Goal: Task Accomplishment & Management: Manage account settings

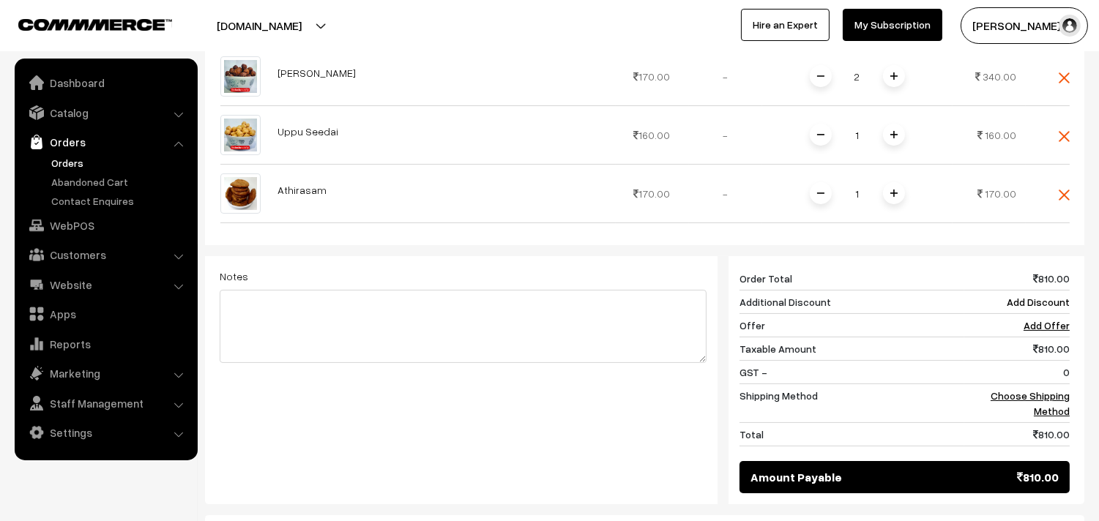
scroll to position [400, 0]
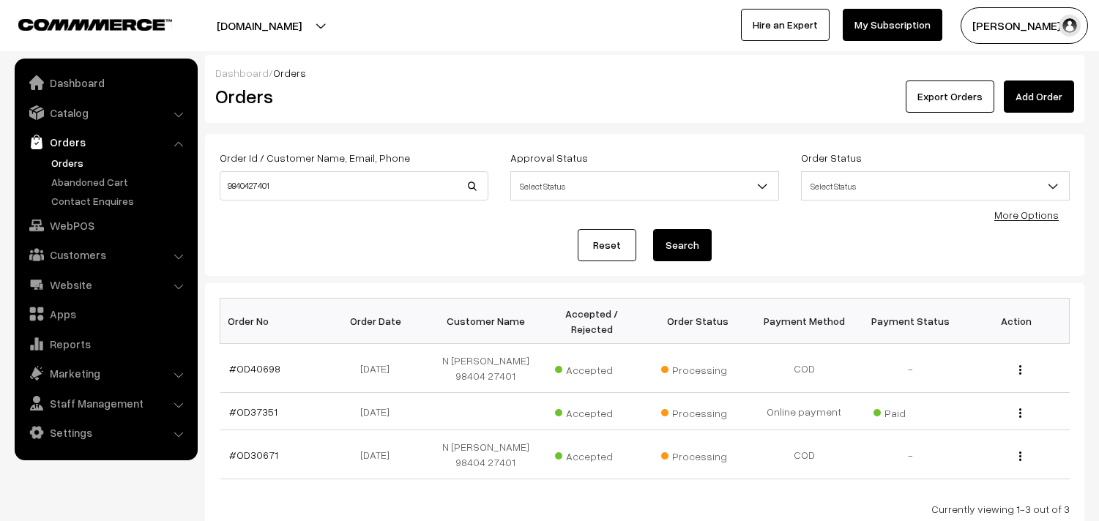
scroll to position [106, 0]
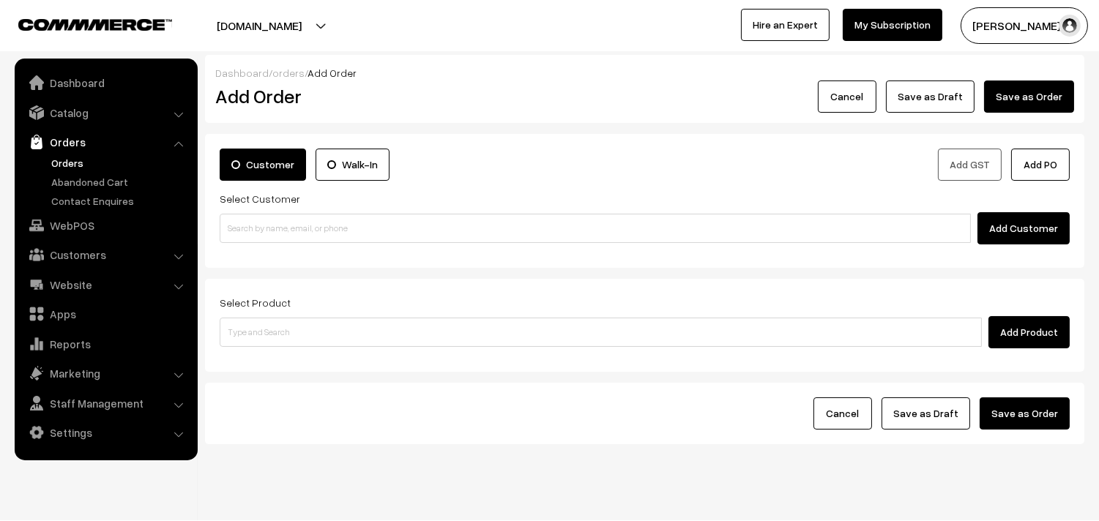
scroll to position [30, 0]
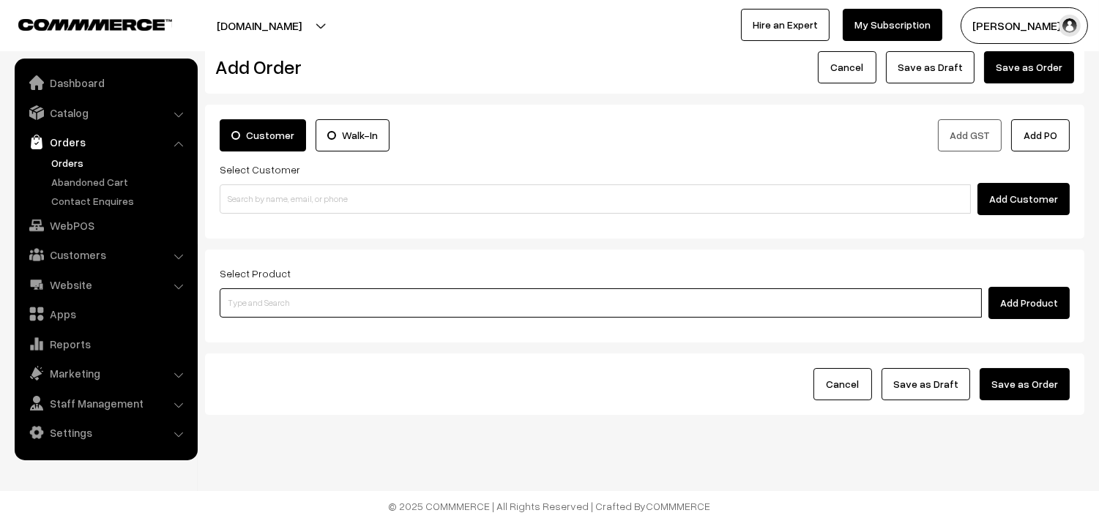
click at [363, 315] on input at bounding box center [601, 302] width 762 height 29
type input "spl Tha"
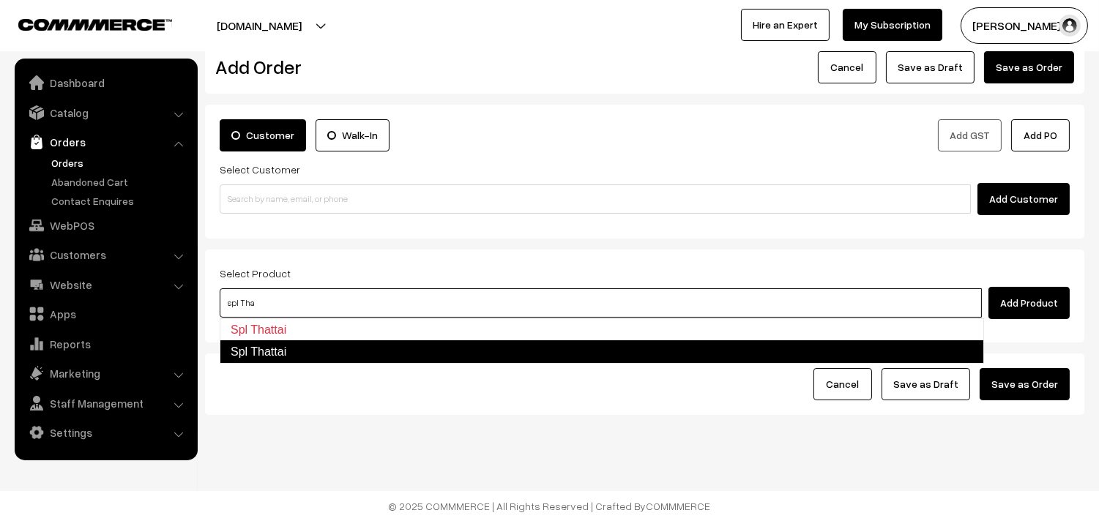
drag, startPoint x: 264, startPoint y: 354, endPoint x: 247, endPoint y: 363, distance: 20.0
click at [253, 359] on link "Spl Thattai" at bounding box center [602, 351] width 764 height 23
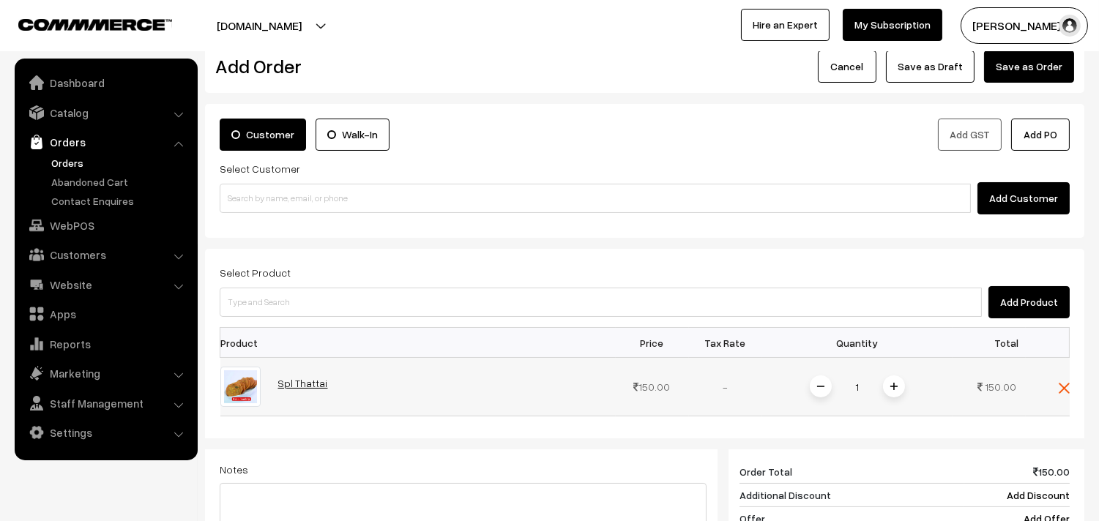
click at [315, 384] on link "Spl Thattai" at bounding box center [303, 383] width 50 height 12
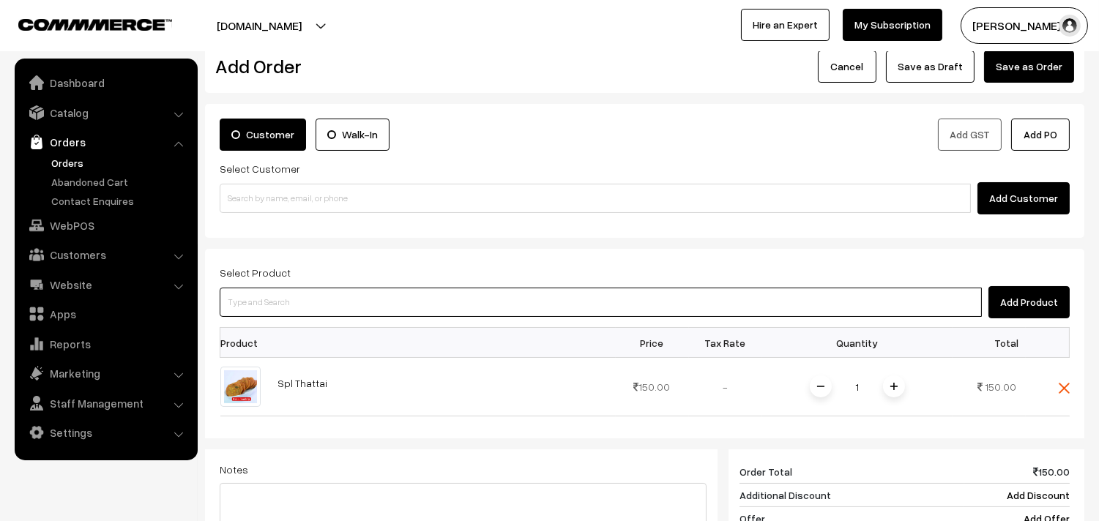
click at [383, 309] on input at bounding box center [601, 302] width 762 height 29
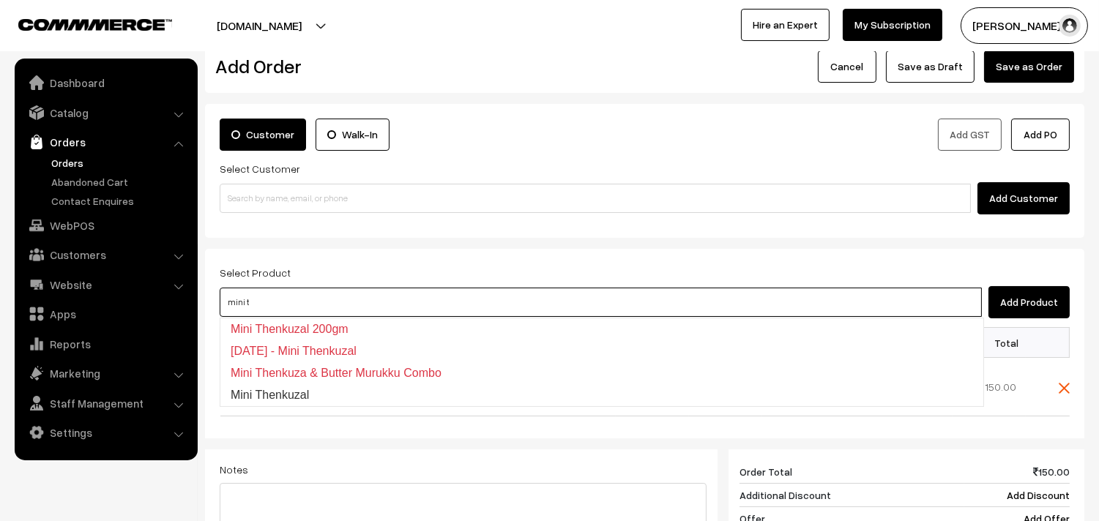
type input "Mini Thenkuzal"
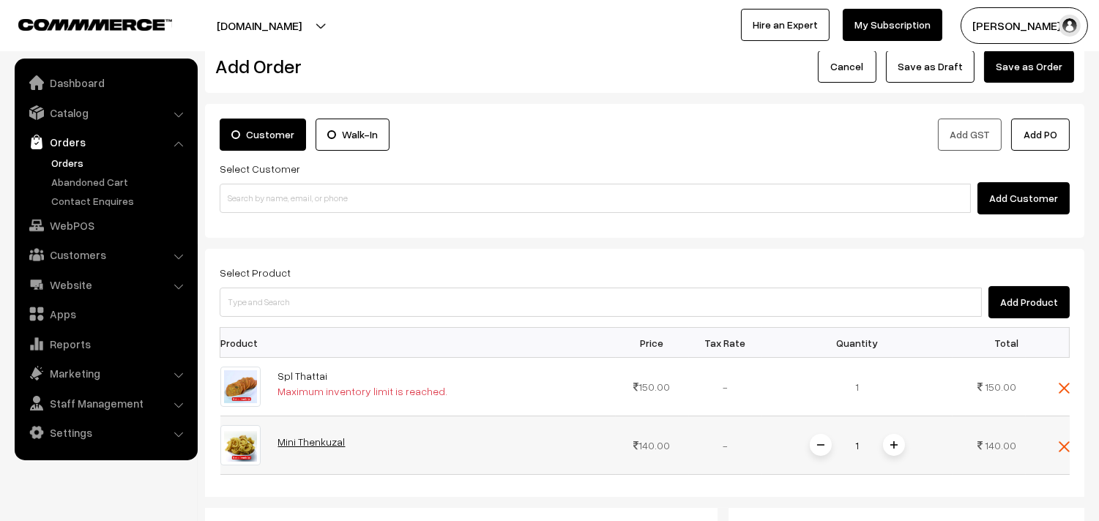
click at [299, 449] on span "Mini Thenkuzal" at bounding box center [311, 441] width 67 height 15
click at [298, 442] on link "Mini Thenkuzal" at bounding box center [311, 442] width 67 height 12
click at [1064, 382] on span at bounding box center [1063, 387] width 11 height 12
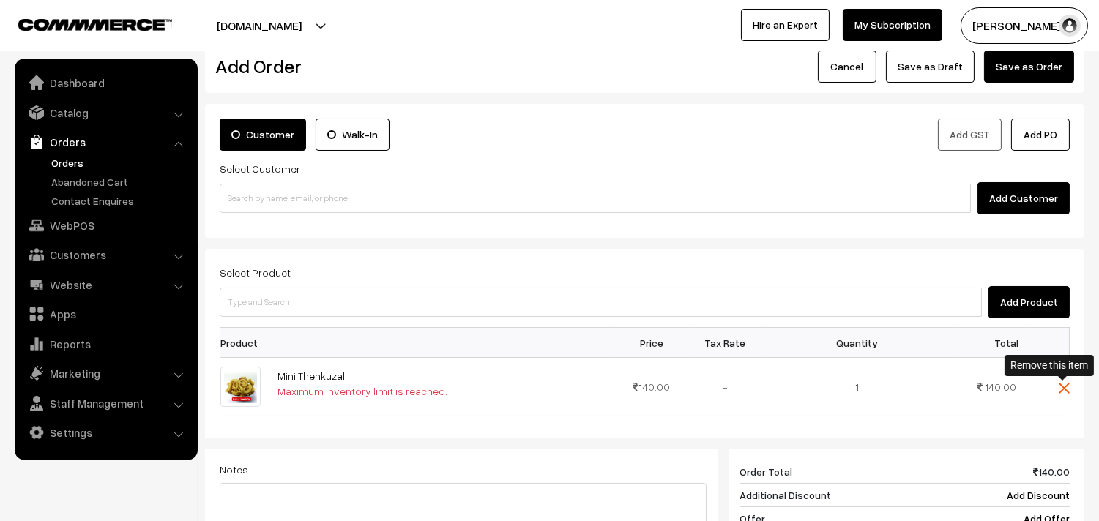
click at [1064, 389] on img at bounding box center [1063, 388] width 11 height 11
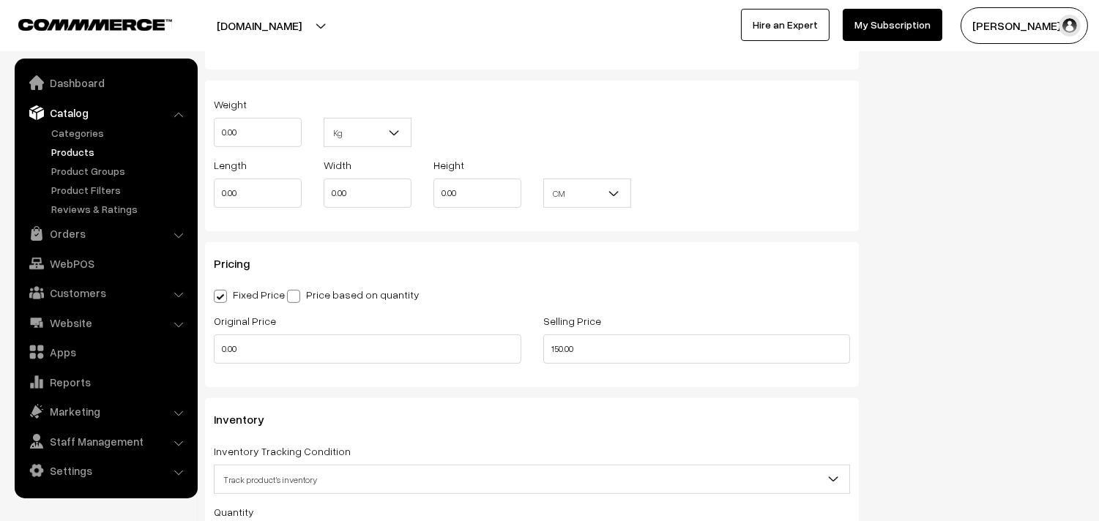
scroll to position [1301, 0]
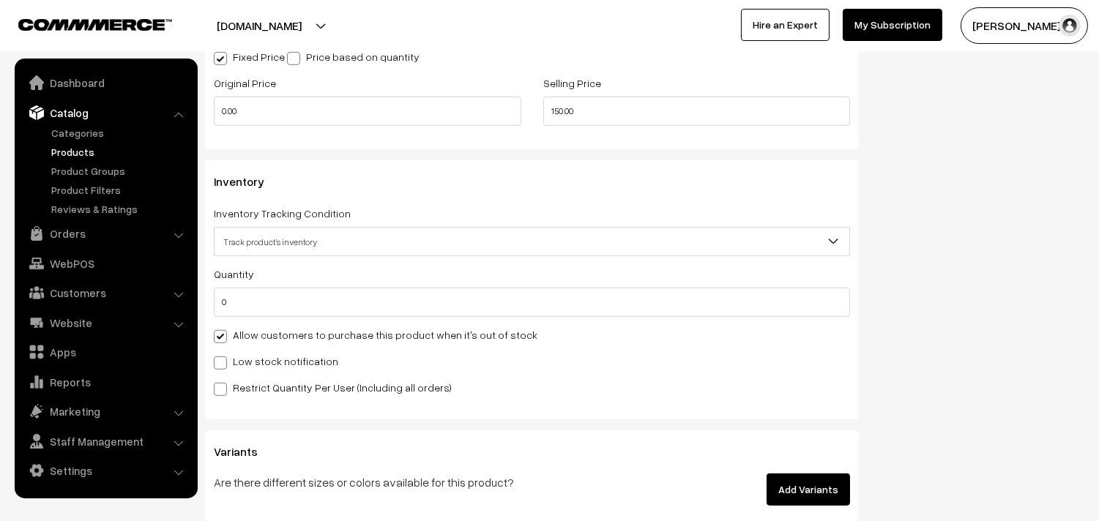
drag, startPoint x: 260, startPoint y: 341, endPoint x: 297, endPoint y: 354, distance: 39.6
click at [260, 340] on label "Allow customers to purchase this product when it's out of stock" at bounding box center [376, 334] width 324 height 15
click at [223, 339] on input "Allow customers to purchase this product when it's out of stock" at bounding box center [219, 334] width 10 height 10
checkbox input "false"
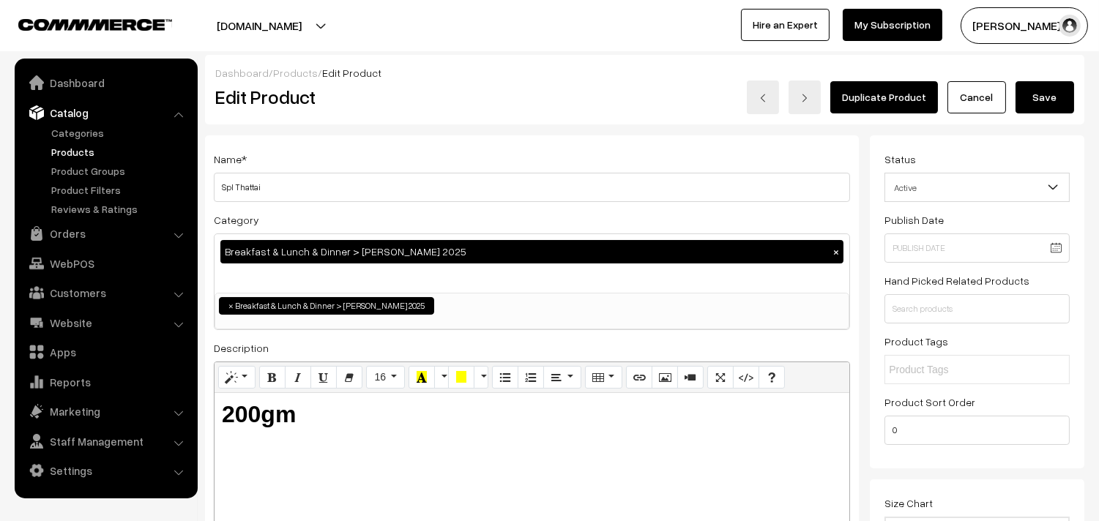
scroll to position [0, 0]
click at [1043, 104] on button "Save" at bounding box center [1044, 97] width 59 height 32
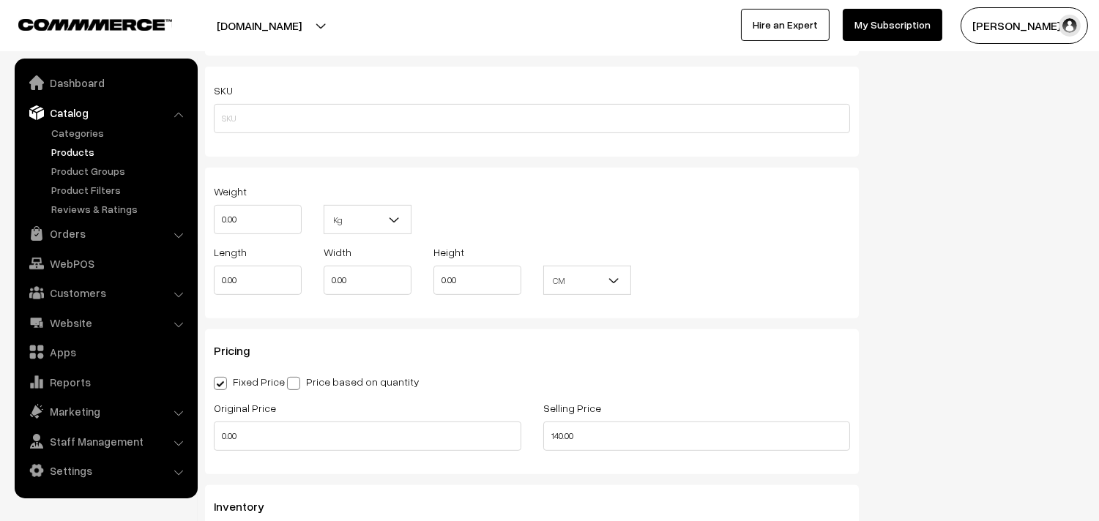
scroll to position [1464, 0]
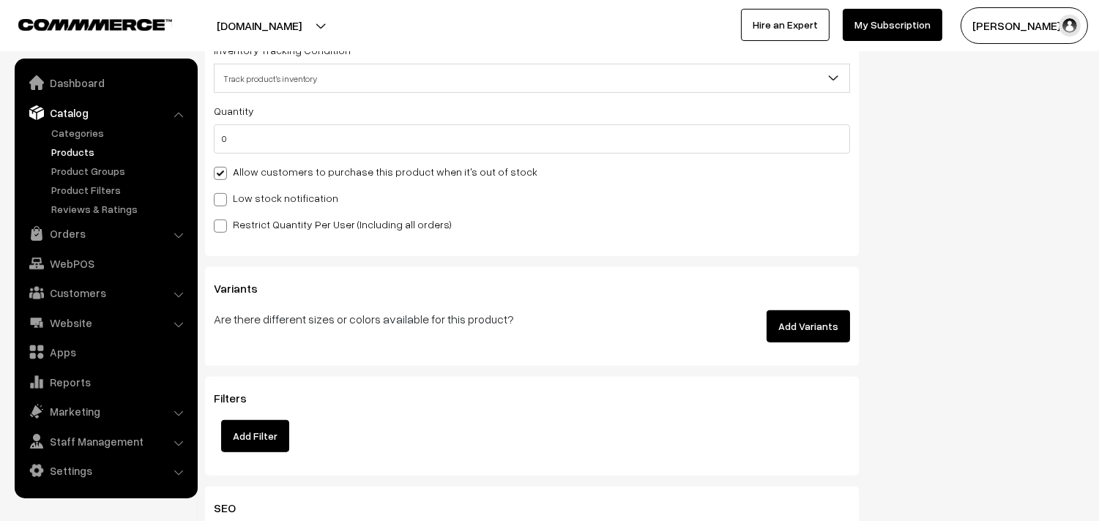
click at [271, 168] on label "Allow customers to purchase this product when it's out of stock" at bounding box center [376, 171] width 324 height 15
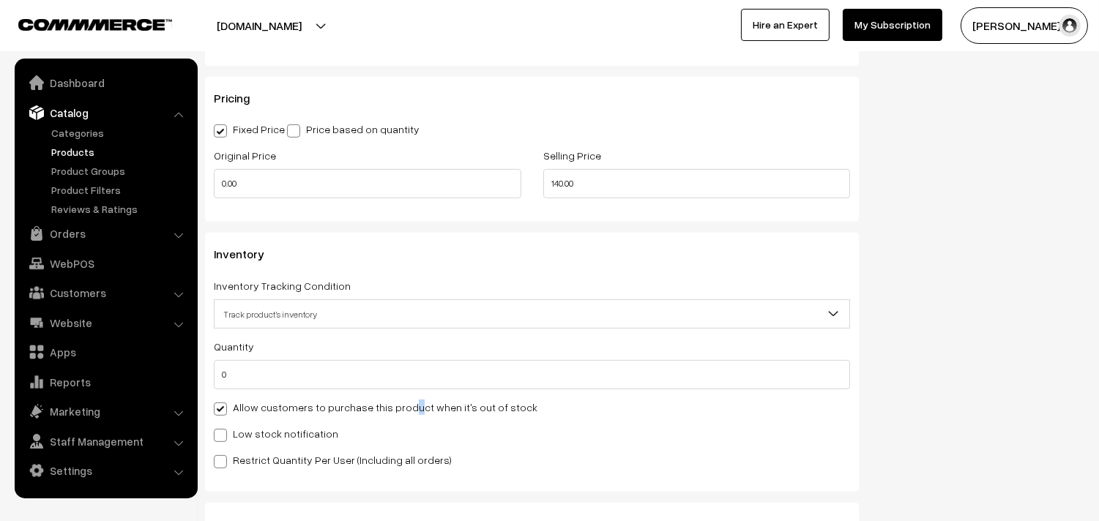
scroll to position [1219, 0]
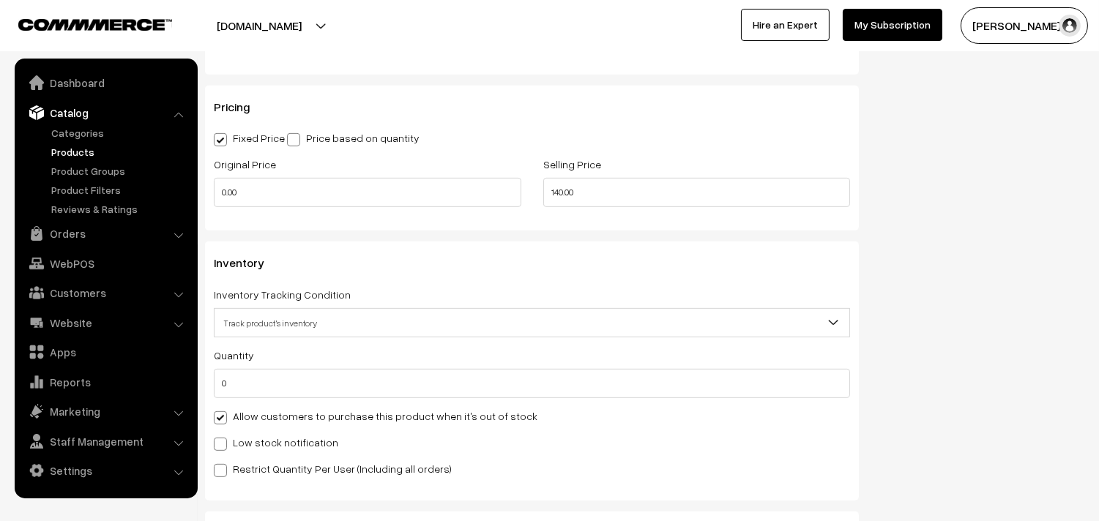
click at [246, 413] on label "Allow customers to purchase this product when it's out of stock" at bounding box center [376, 415] width 324 height 15
click at [227, 414] on label "Allow customers to purchase this product when it's out of stock" at bounding box center [376, 415] width 324 height 15
click at [223, 414] on input "Allow customers to purchase this product when it's out of stock" at bounding box center [219, 416] width 10 height 10
checkbox input "false"
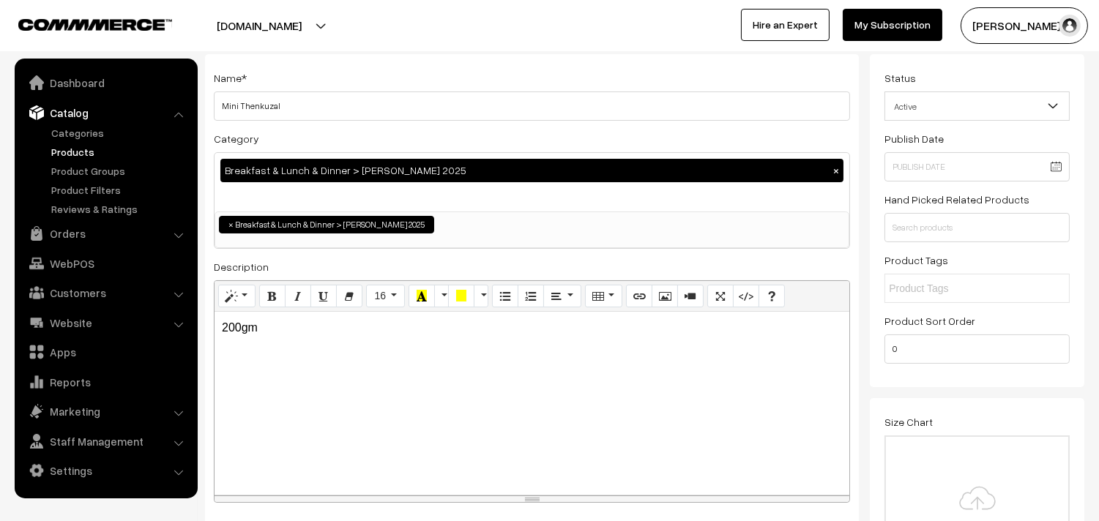
scroll to position [0, 0]
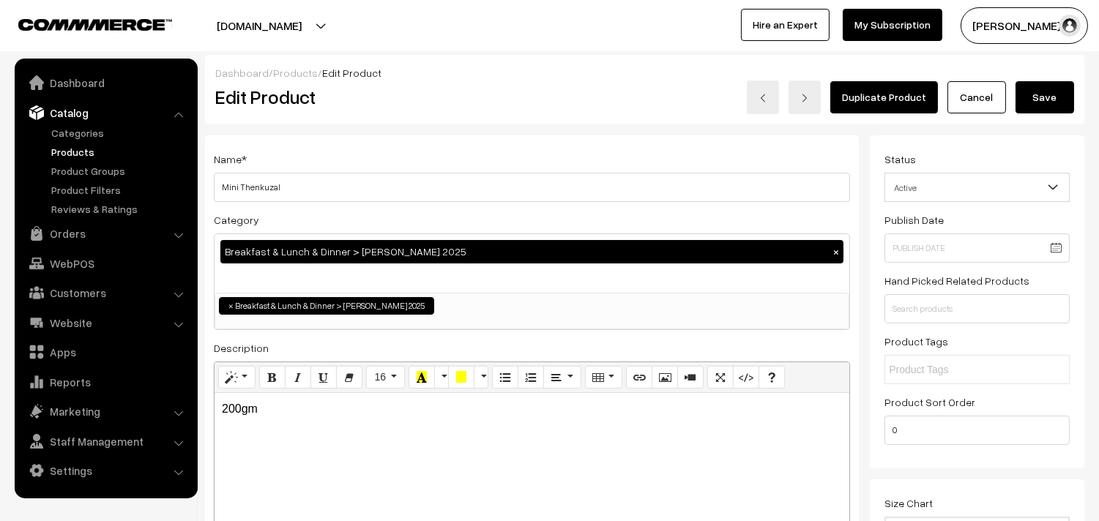
click at [1047, 88] on button "Save" at bounding box center [1044, 97] width 59 height 32
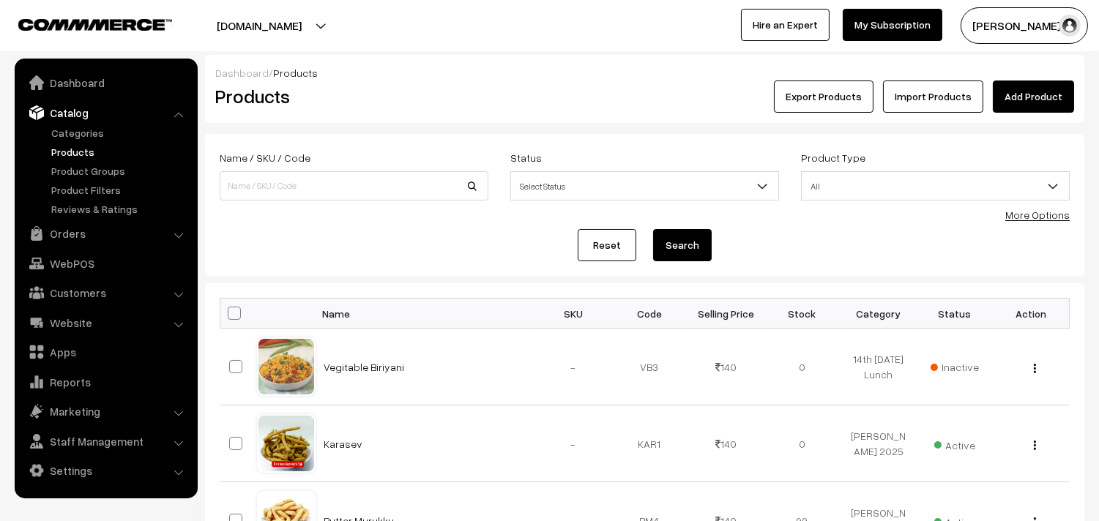
click at [83, 152] on link "Products" at bounding box center [120, 151] width 145 height 15
click at [75, 231] on link "Orders" at bounding box center [105, 233] width 174 height 26
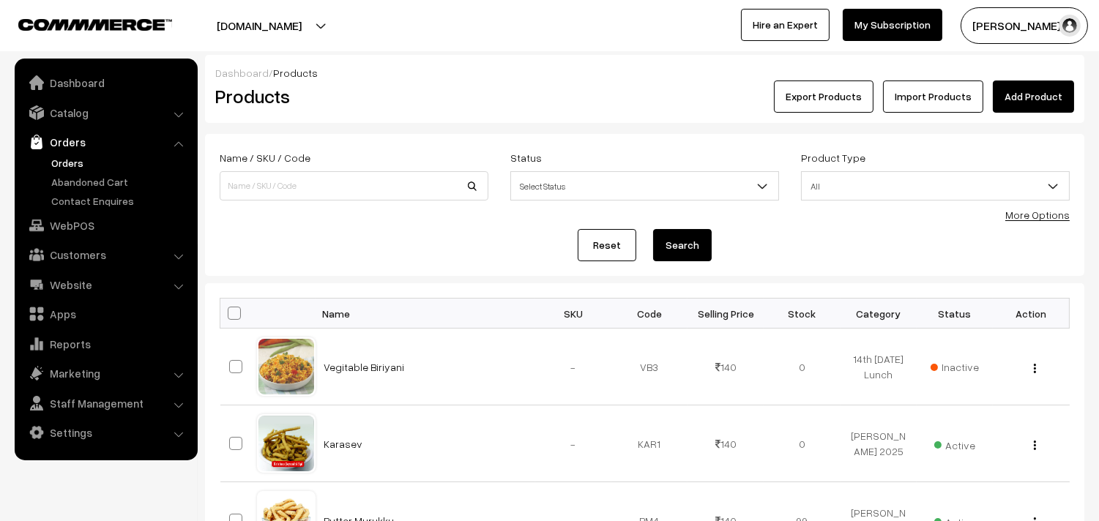
click at [66, 157] on link "Orders" at bounding box center [120, 162] width 145 height 15
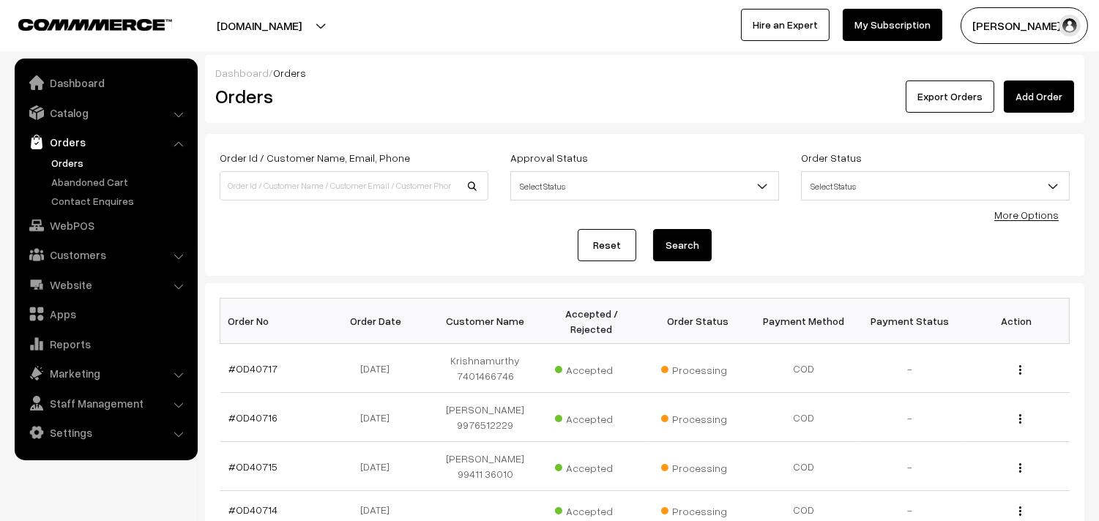
click at [66, 168] on link "Orders" at bounding box center [120, 162] width 145 height 15
click at [76, 162] on link "Orders" at bounding box center [120, 162] width 145 height 15
click at [347, 187] on input at bounding box center [354, 185] width 269 height 29
paste input "9962751544"
click at [251, 181] on input "9962751544" at bounding box center [354, 185] width 269 height 29
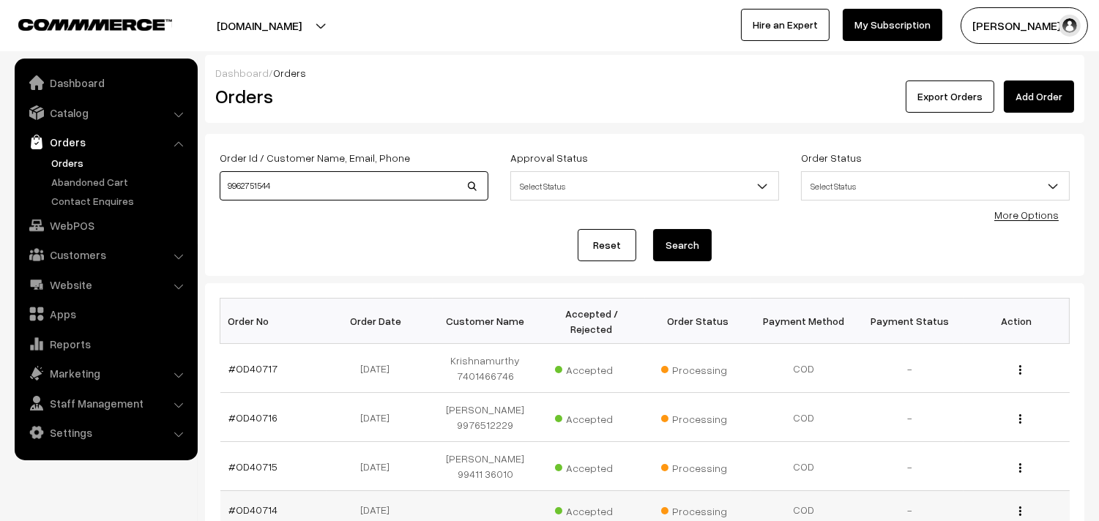
paste input "9962751544"
click at [257, 181] on input "99627996275154451544" at bounding box center [354, 185] width 269 height 29
drag, startPoint x: 273, startPoint y: 183, endPoint x: 133, endPoint y: 149, distance: 144.0
click at [133, 149] on body "Thank you for showing interest. Our team will call you shortly. Close annamfood…" at bounding box center [549, 503] width 1099 height 1006
paste input
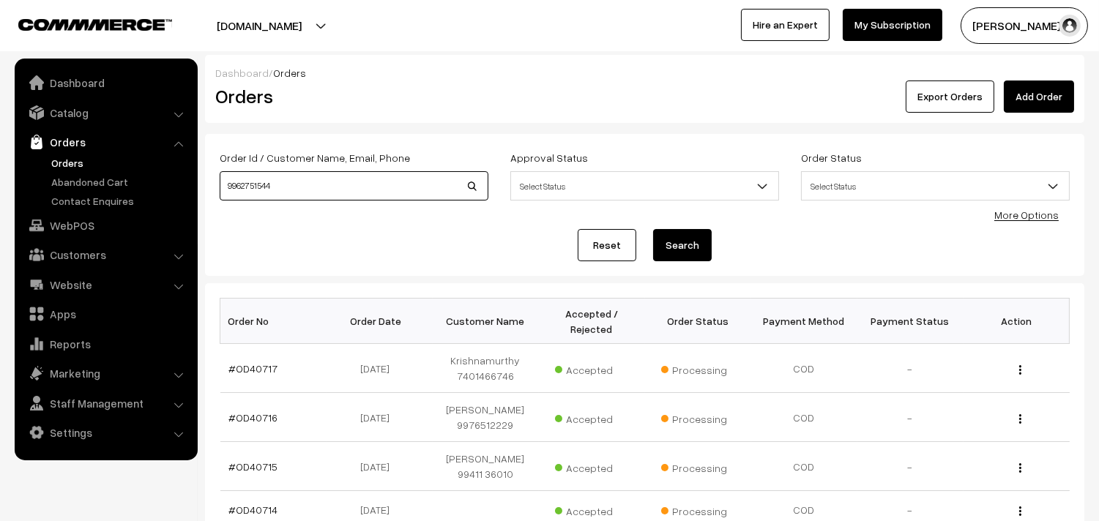
type input "9962751544"
click at [686, 250] on button "Search" at bounding box center [682, 245] width 59 height 32
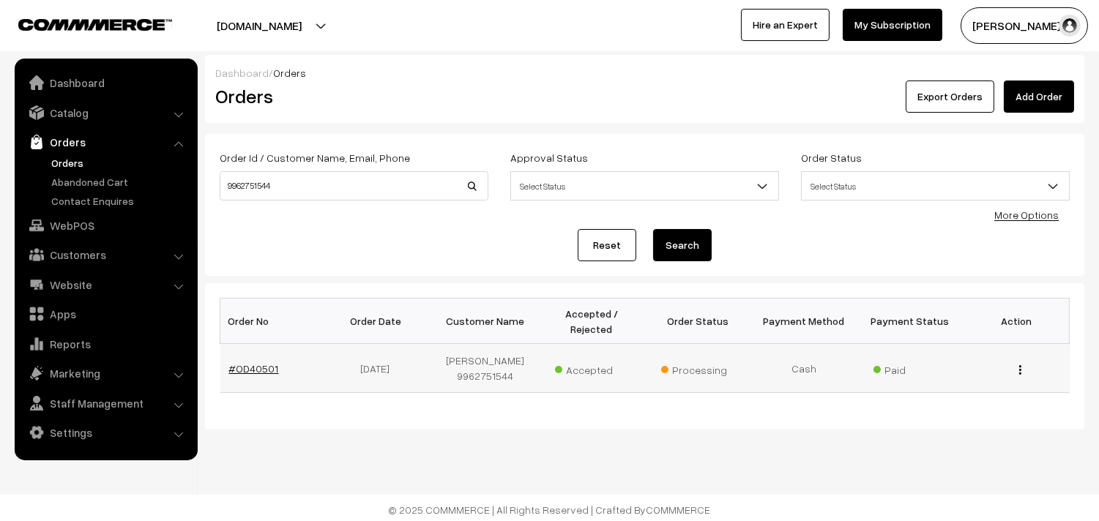
click at [253, 369] on link "#OD40501" at bounding box center [254, 368] width 50 height 12
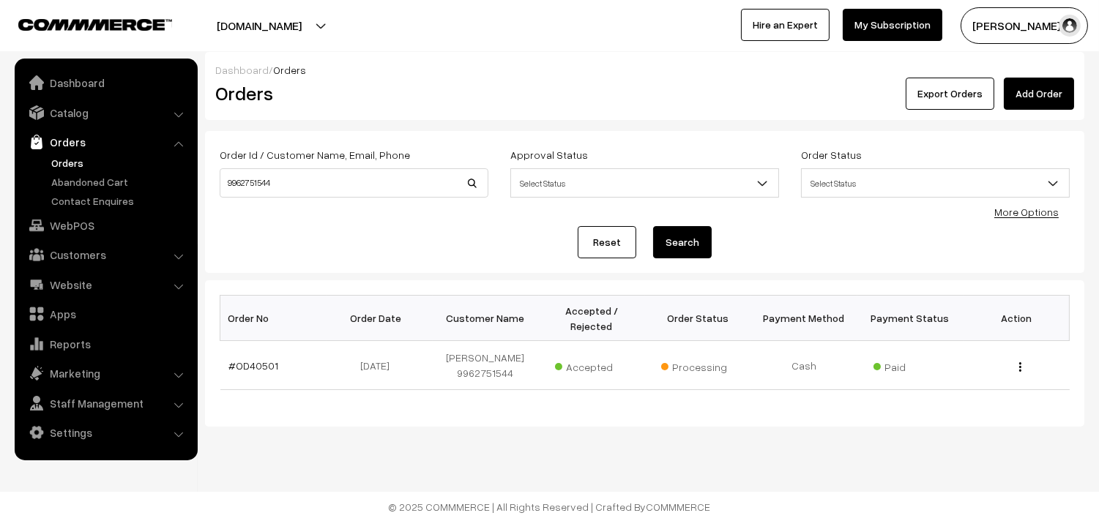
scroll to position [4, 0]
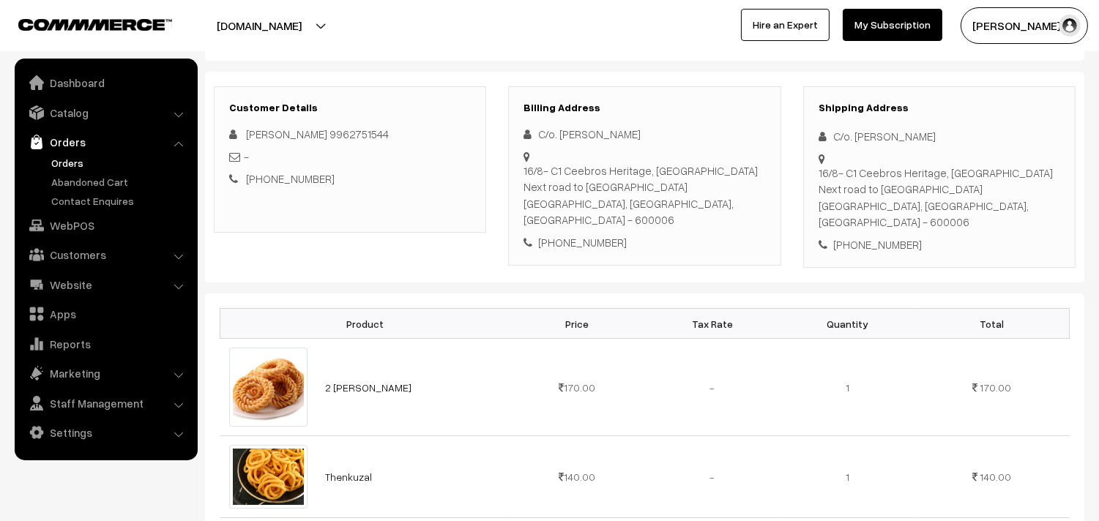
scroll to position [162, 0]
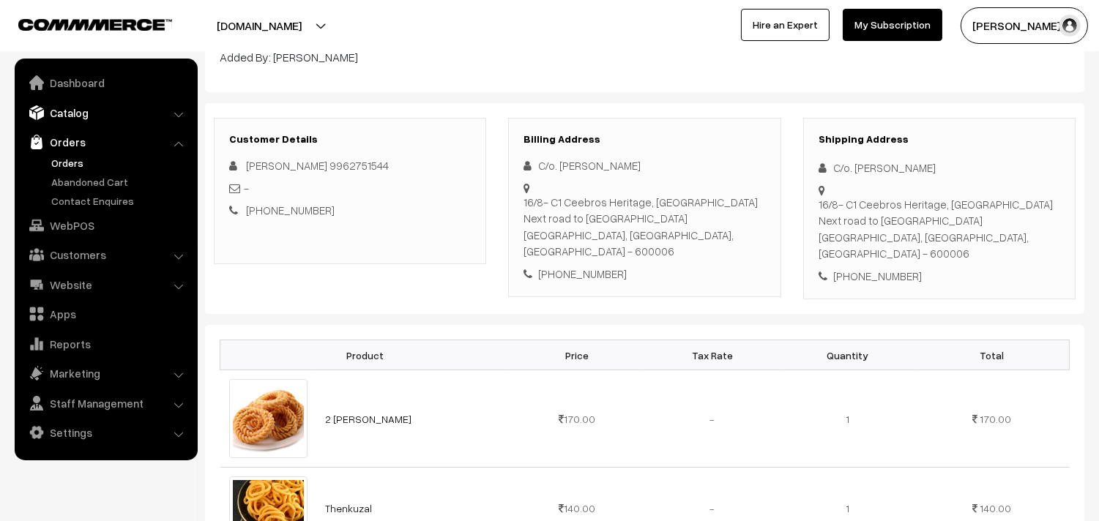
click at [70, 111] on link "Catalog" at bounding box center [105, 113] width 174 height 26
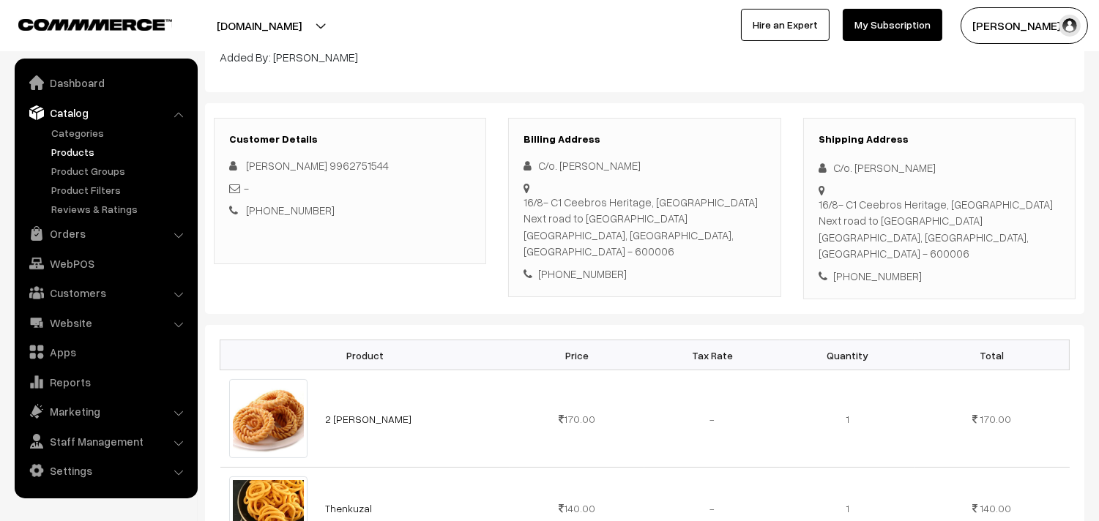
click at [75, 149] on link "Products" at bounding box center [120, 151] width 145 height 15
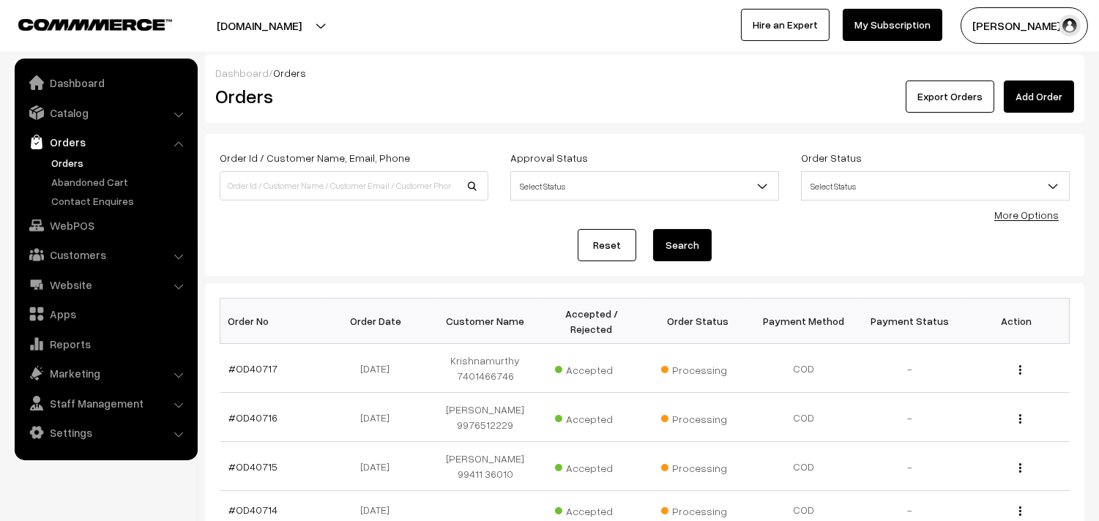
click at [69, 154] on link "Orders" at bounding box center [105, 142] width 174 height 26
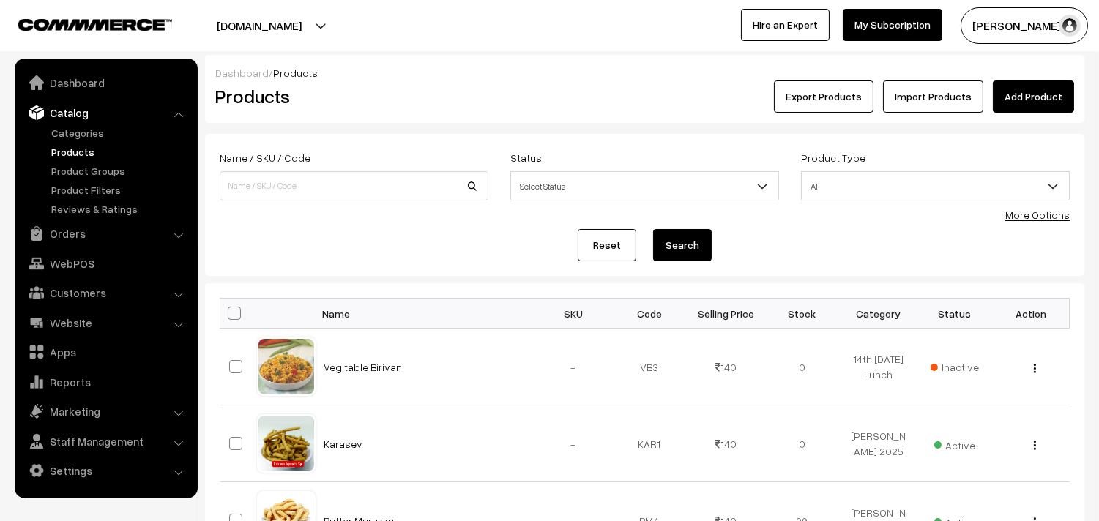
click at [97, 156] on link "Products" at bounding box center [120, 151] width 145 height 15
click at [72, 232] on link "Orders" at bounding box center [105, 233] width 174 height 26
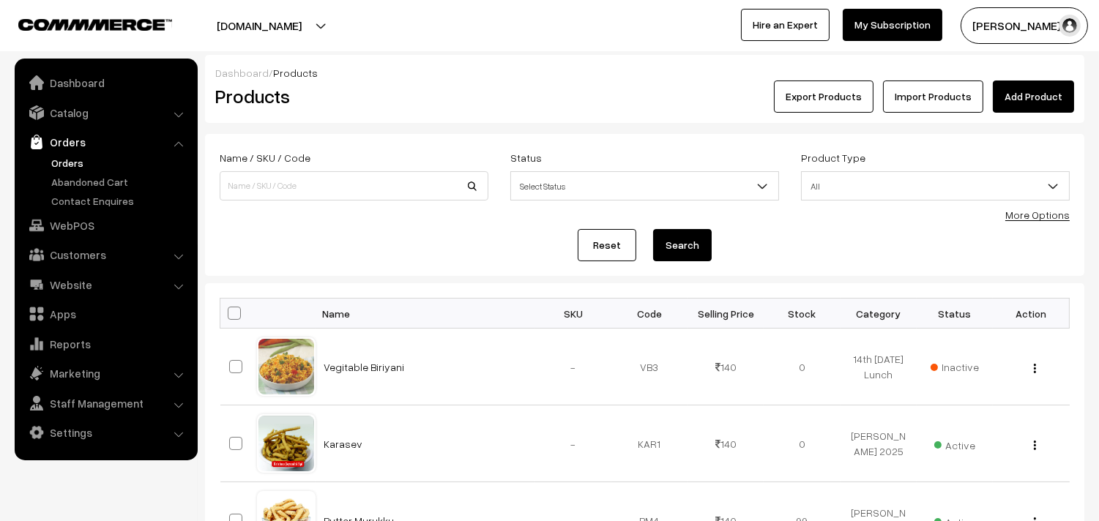
click at [72, 158] on link "Orders" at bounding box center [120, 162] width 145 height 15
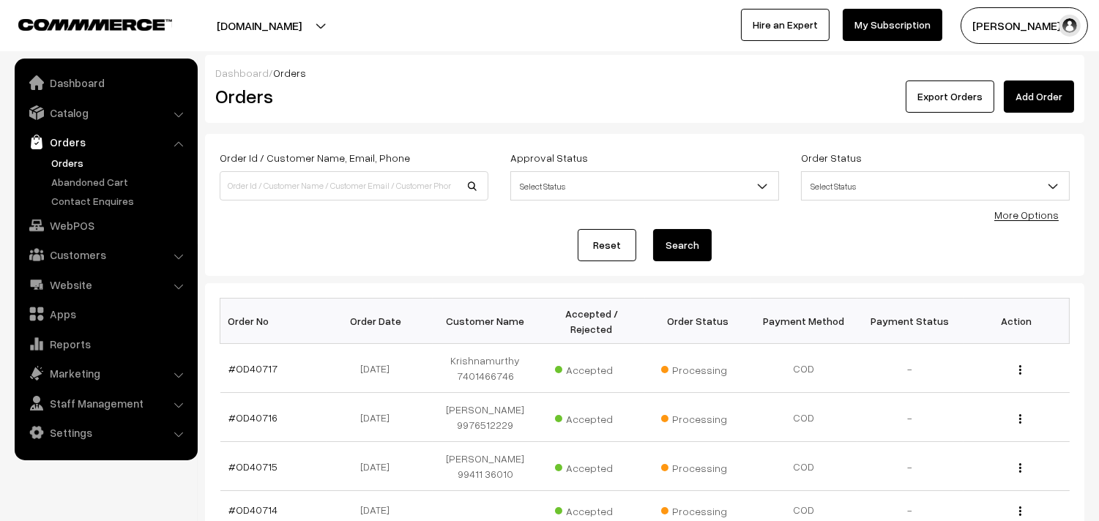
click at [516, 96] on div "Export Orders Add Order" at bounding box center [791, 97] width 565 height 32
click at [53, 160] on link "Orders" at bounding box center [120, 162] width 145 height 15
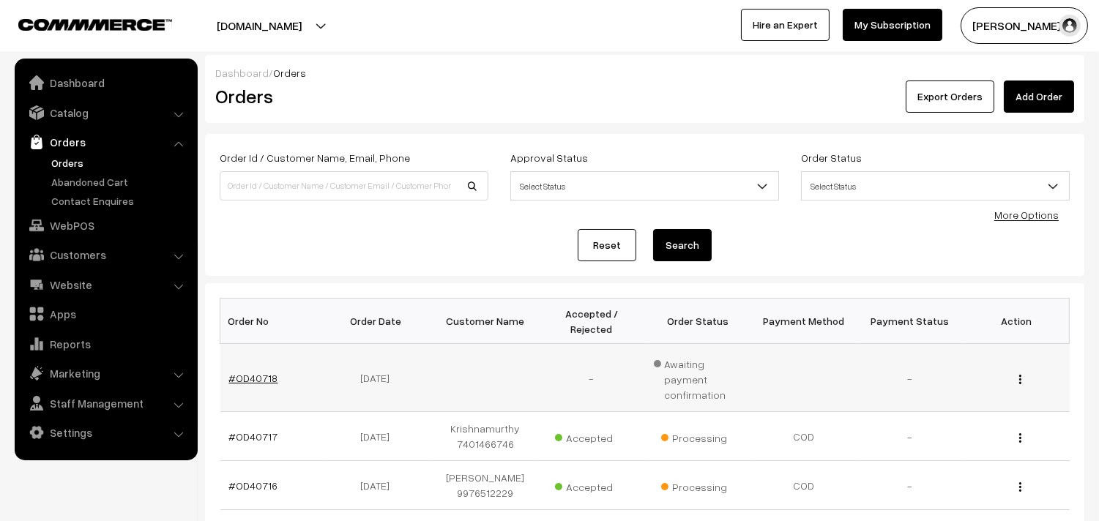
click at [272, 372] on link "#OD40718" at bounding box center [253, 378] width 49 height 12
click at [267, 372] on link "#OD40718" at bounding box center [253, 378] width 49 height 12
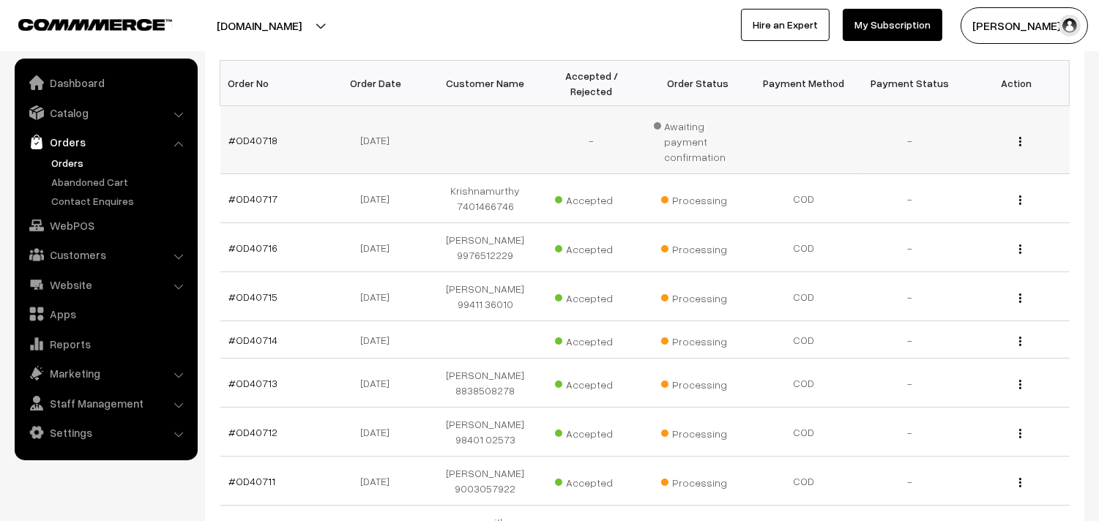
scroll to position [244, 0]
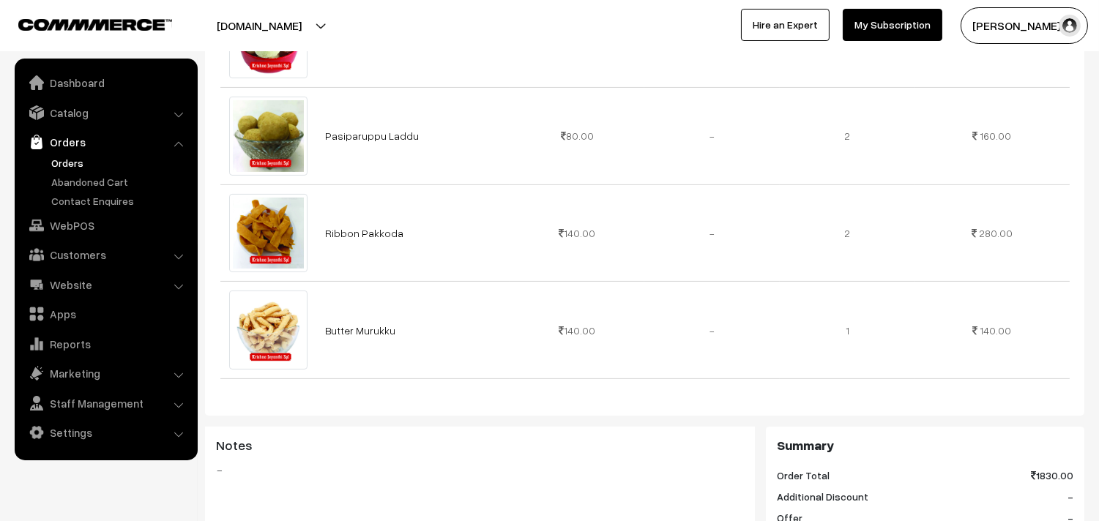
scroll to position [650, 0]
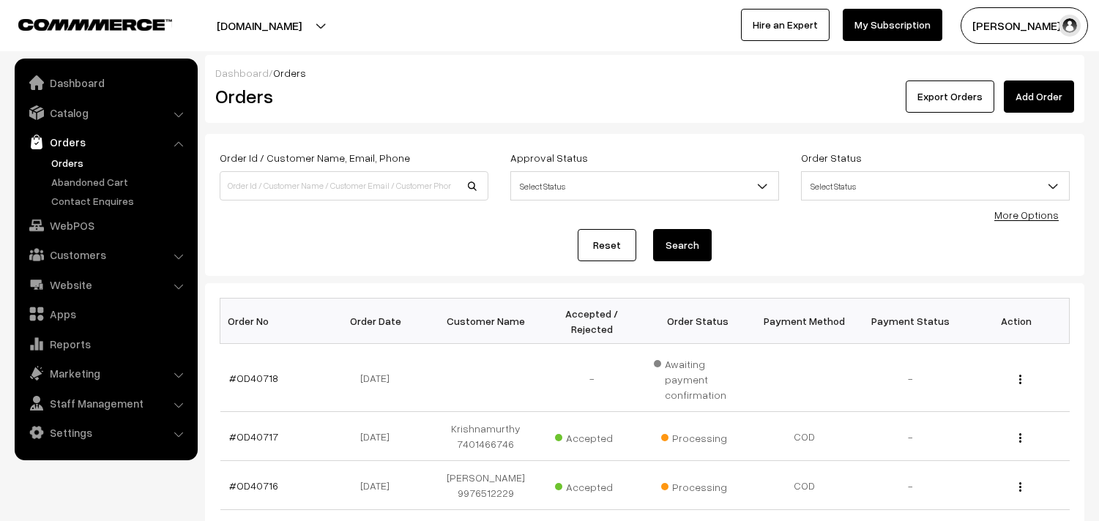
scroll to position [271, 0]
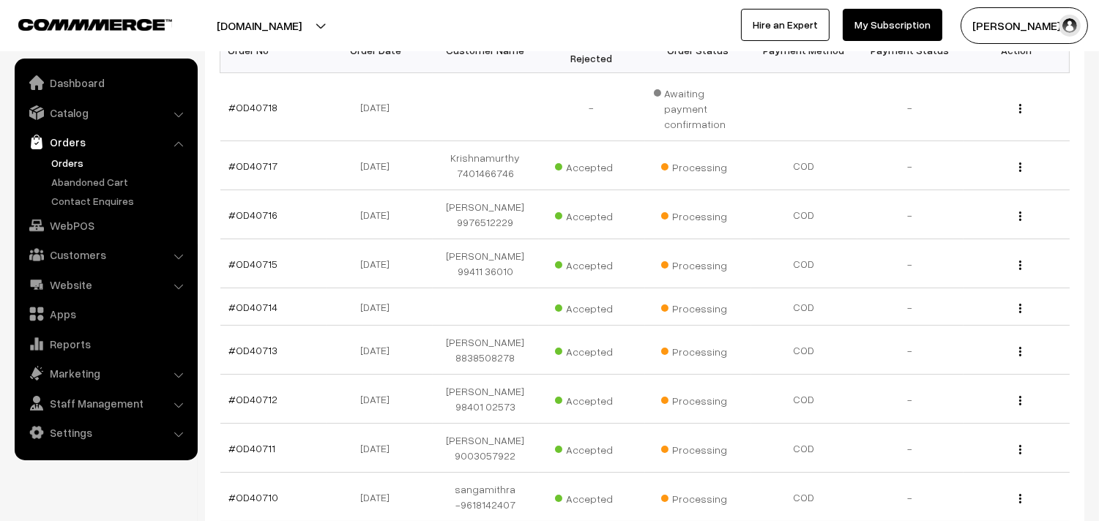
click at [75, 164] on link "Orders" at bounding box center [120, 162] width 145 height 15
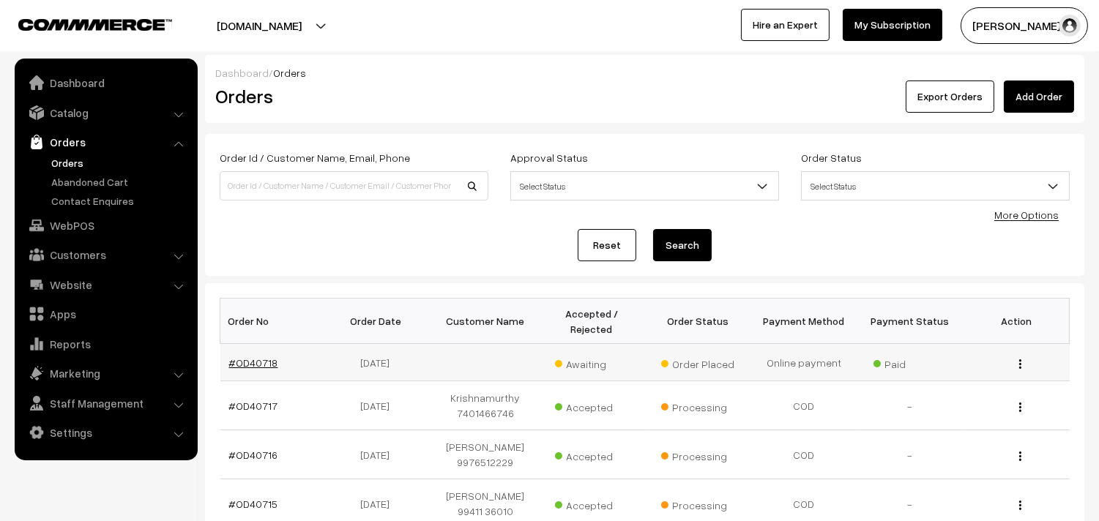
click at [258, 360] on link "#OD40718" at bounding box center [253, 362] width 49 height 12
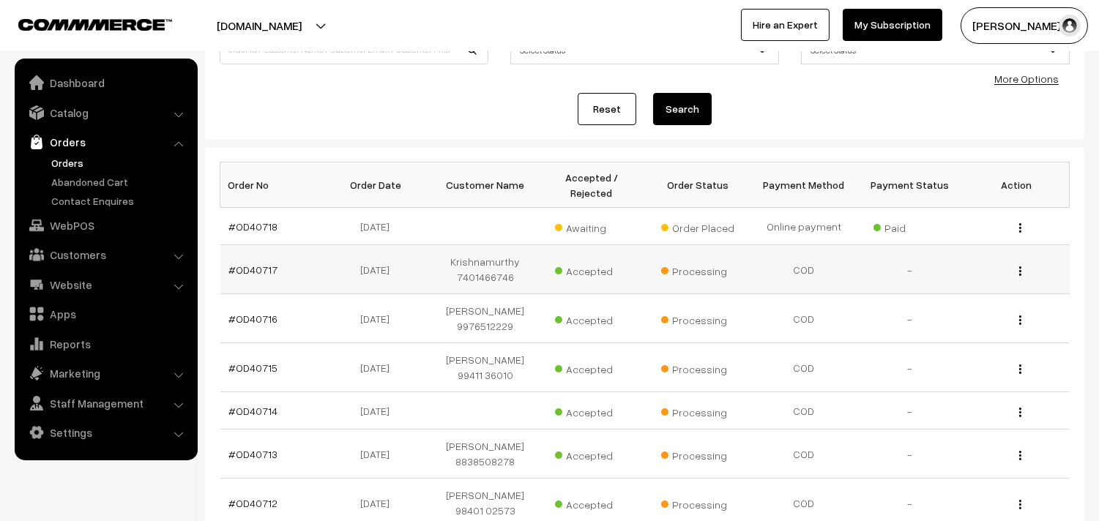
scroll to position [162, 0]
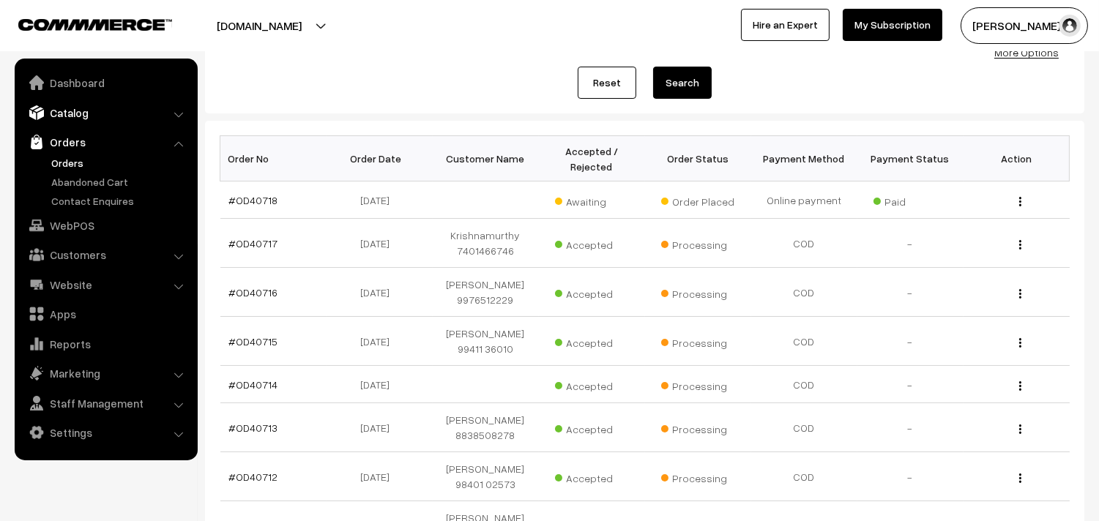
click at [71, 113] on link "Catalog" at bounding box center [105, 113] width 174 height 26
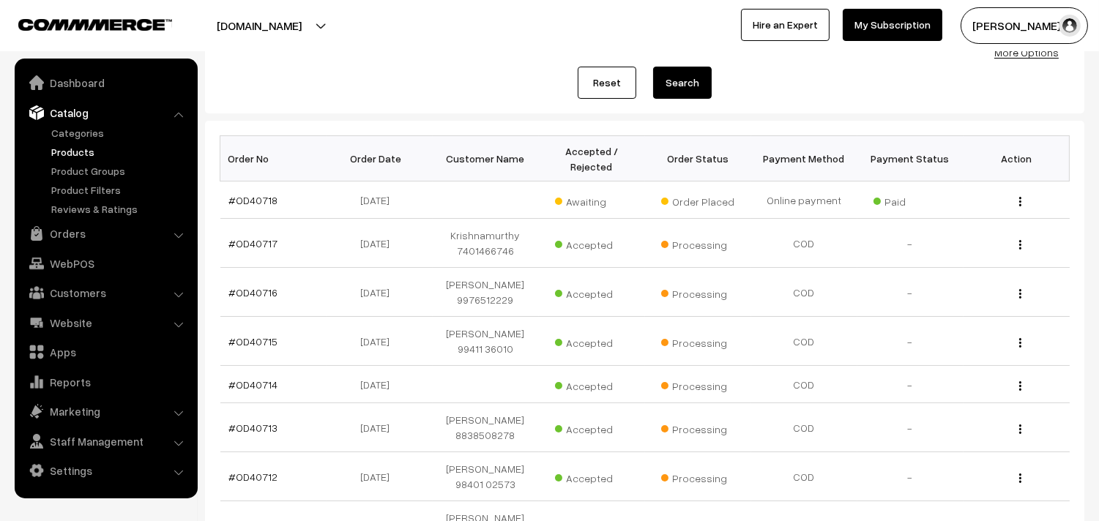
click at [70, 149] on link "Products" at bounding box center [120, 151] width 145 height 15
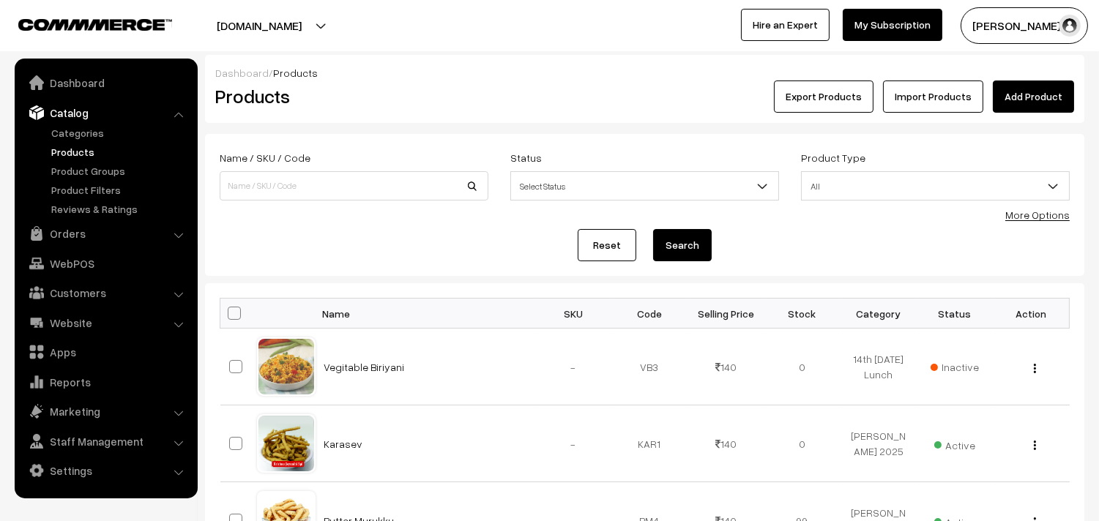
click at [78, 154] on link "Products" at bounding box center [120, 151] width 145 height 15
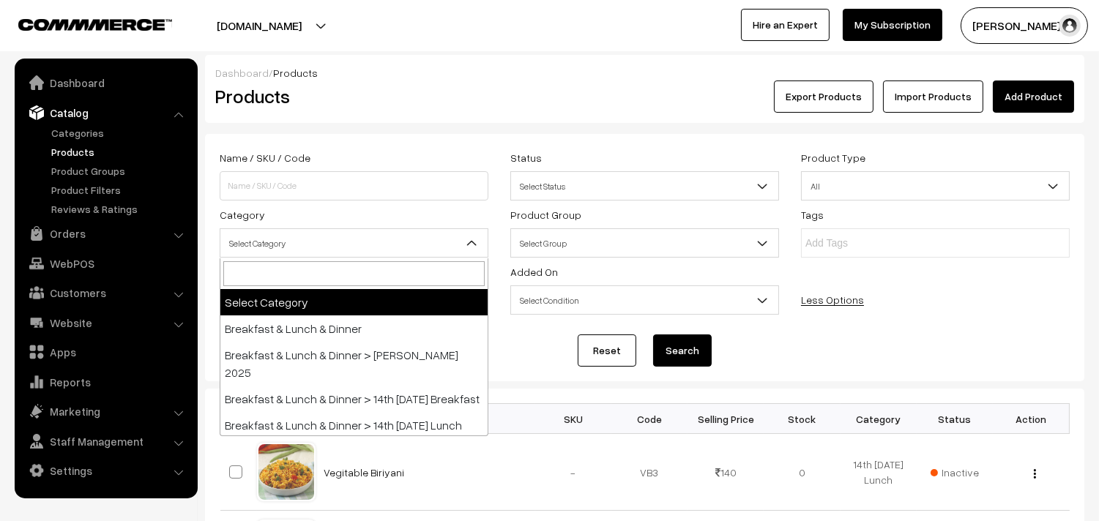
click at [275, 247] on span "Select Category" at bounding box center [353, 244] width 267 height 26
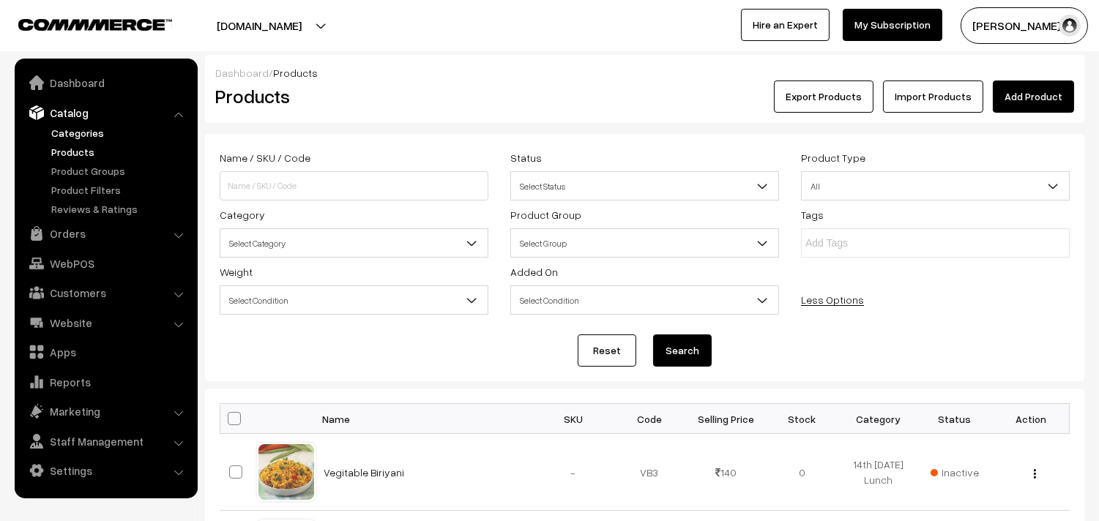
click at [74, 132] on link "Categories" at bounding box center [120, 132] width 145 height 15
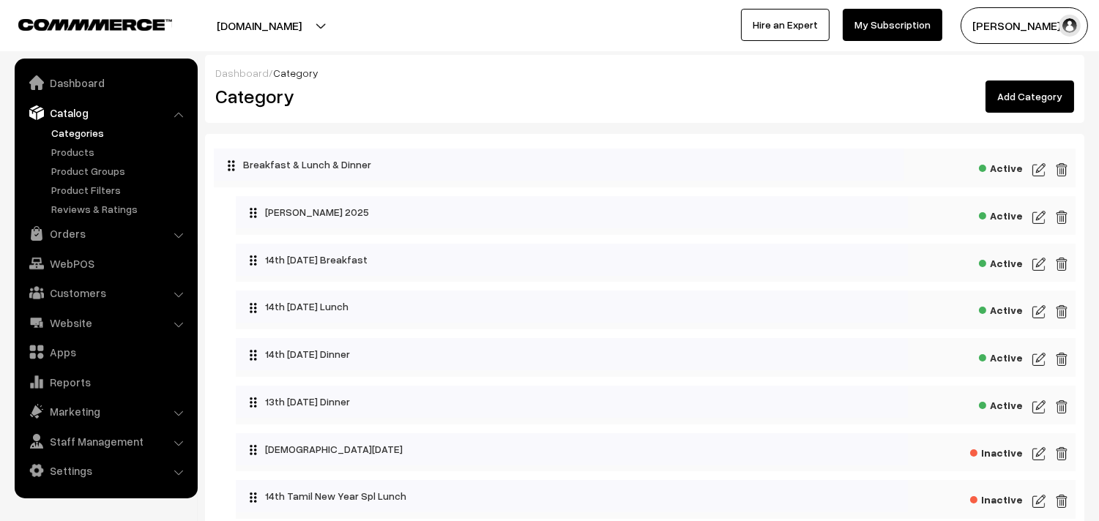
click at [75, 154] on link "Products" at bounding box center [120, 151] width 145 height 15
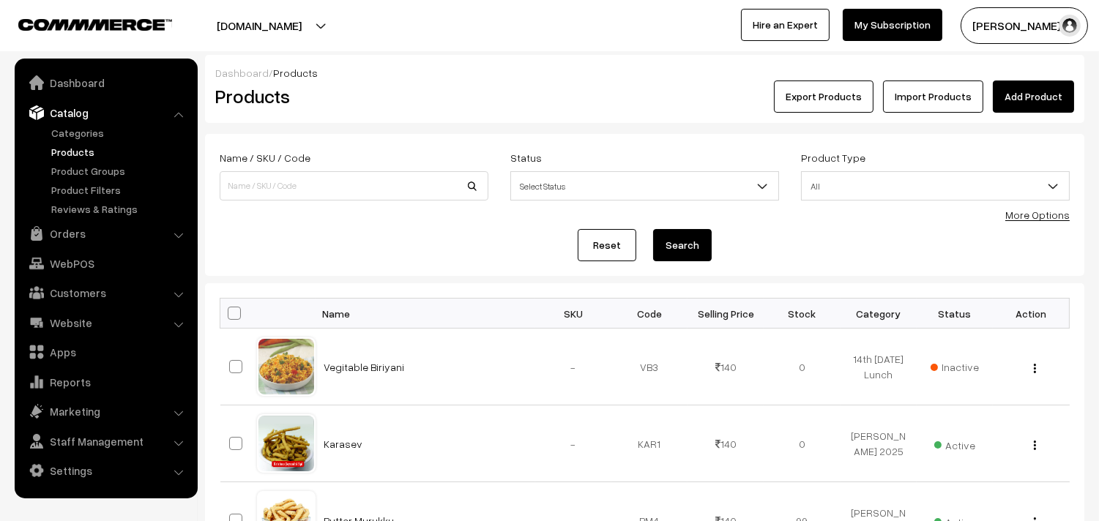
click at [1034, 210] on link "More Options" at bounding box center [1037, 215] width 64 height 12
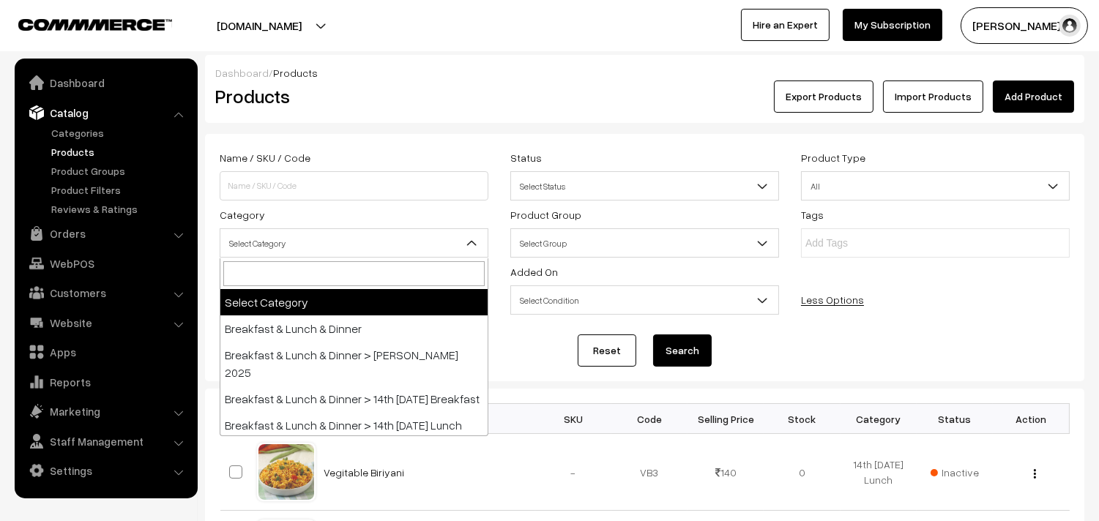
click at [297, 250] on span "Select Category" at bounding box center [353, 244] width 267 height 26
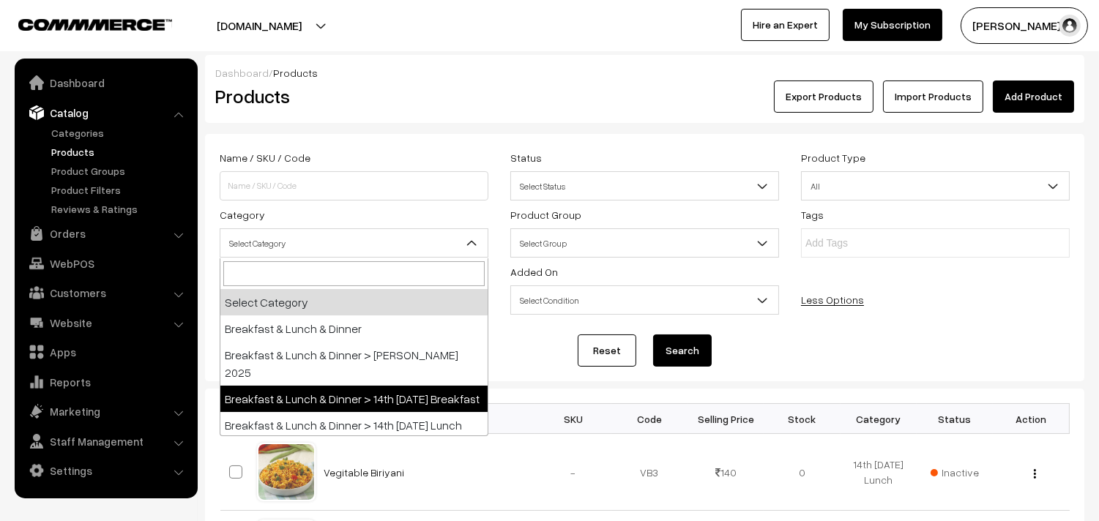
select select "91"
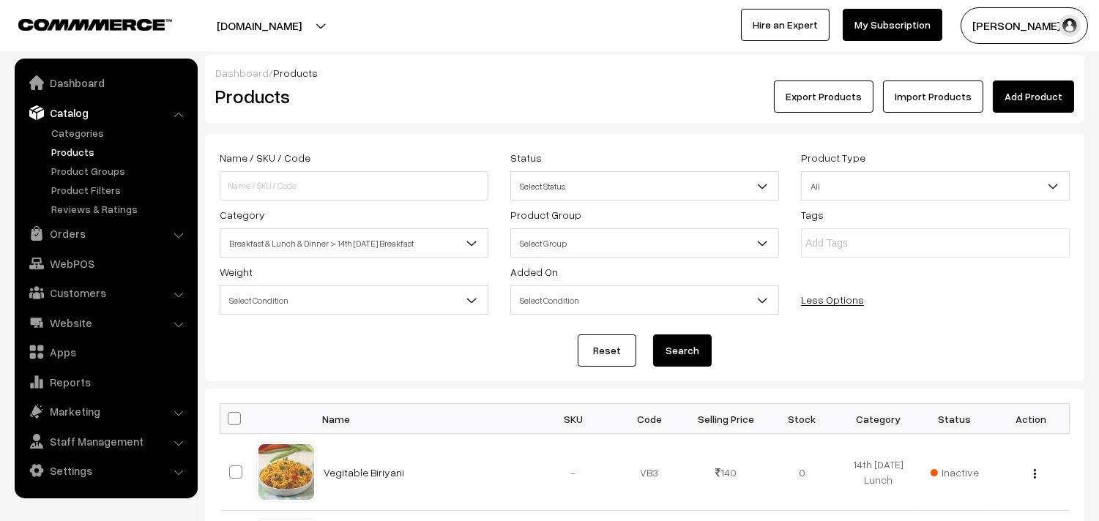
click at [669, 360] on button "Search" at bounding box center [682, 351] width 59 height 32
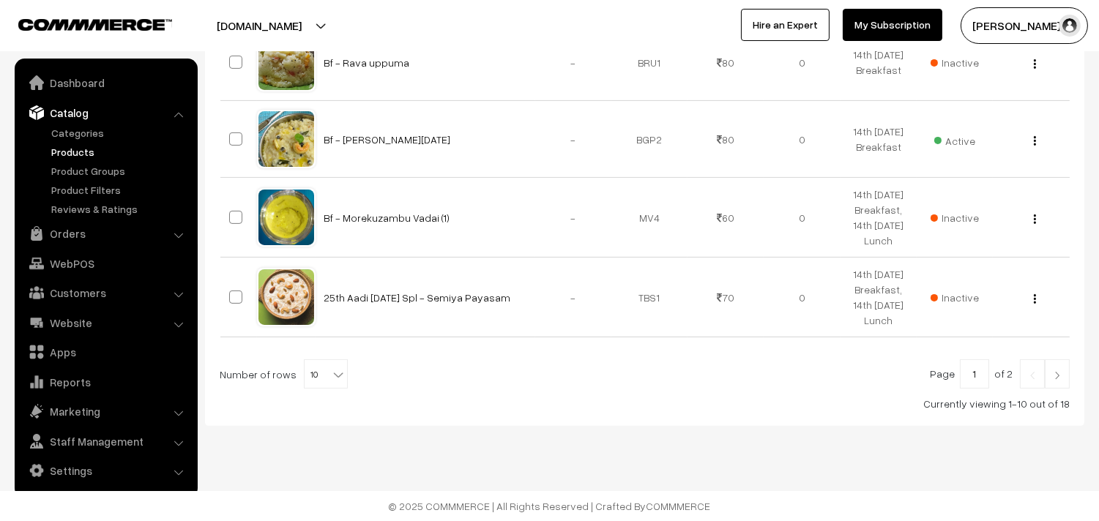
scroll to position [968, 0]
click at [331, 369] on b at bounding box center [338, 374] width 15 height 15
select select "90"
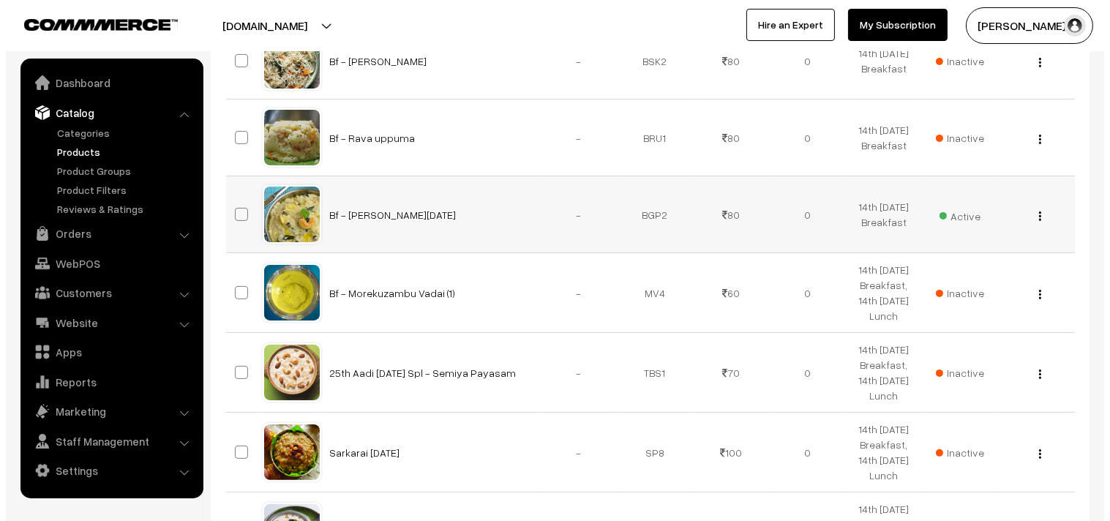
scroll to position [894, 0]
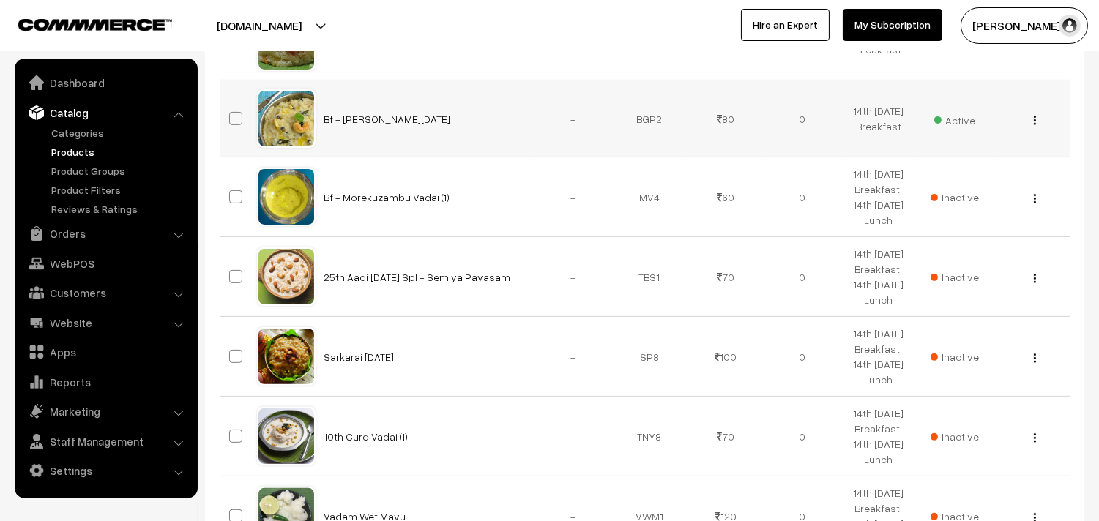
click at [971, 128] on span "Active" at bounding box center [954, 118] width 41 height 19
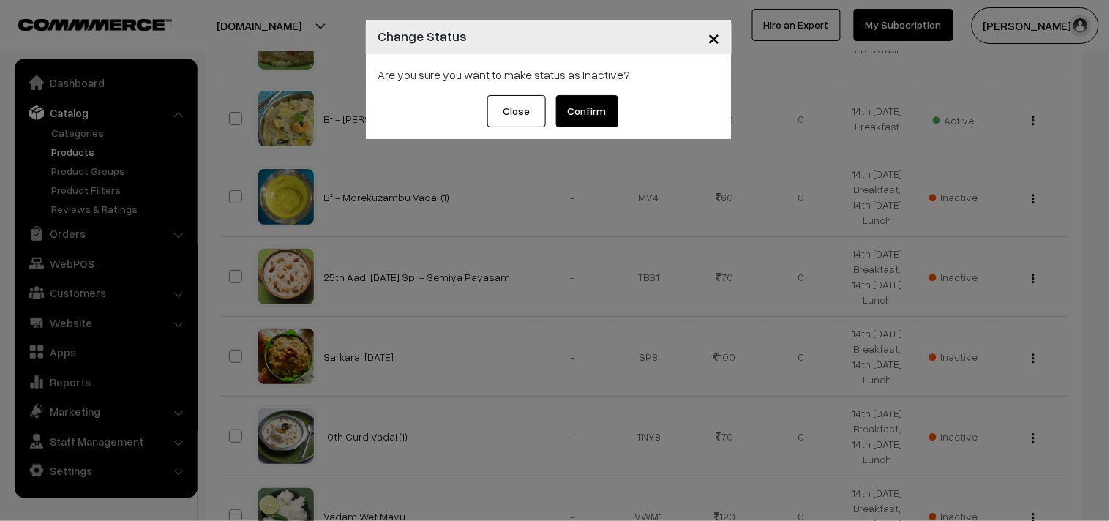
click at [608, 110] on button "Confirm" at bounding box center [587, 111] width 62 height 32
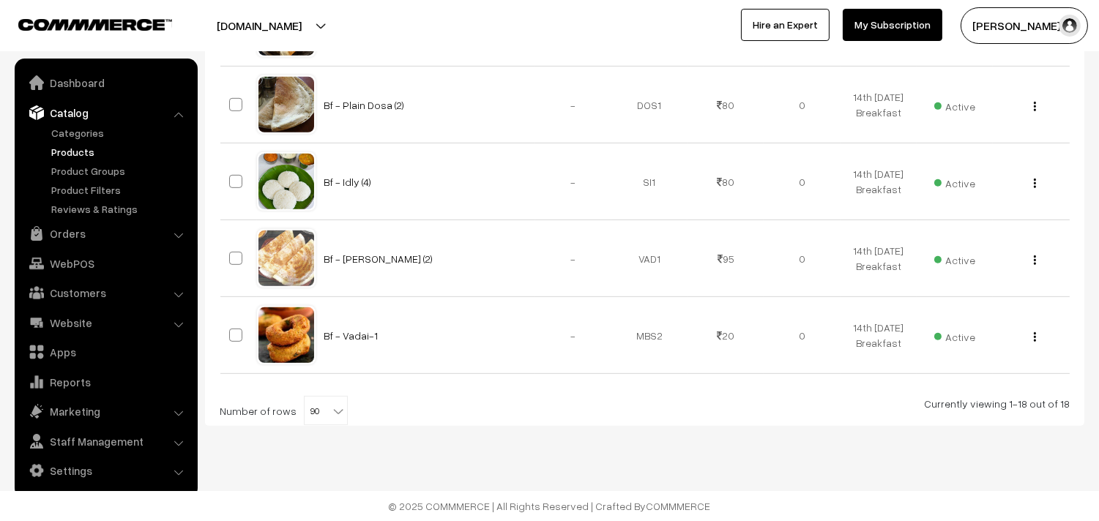
scroll to position [1626, 0]
click at [1034, 188] on img "button" at bounding box center [1035, 184] width 2 height 10
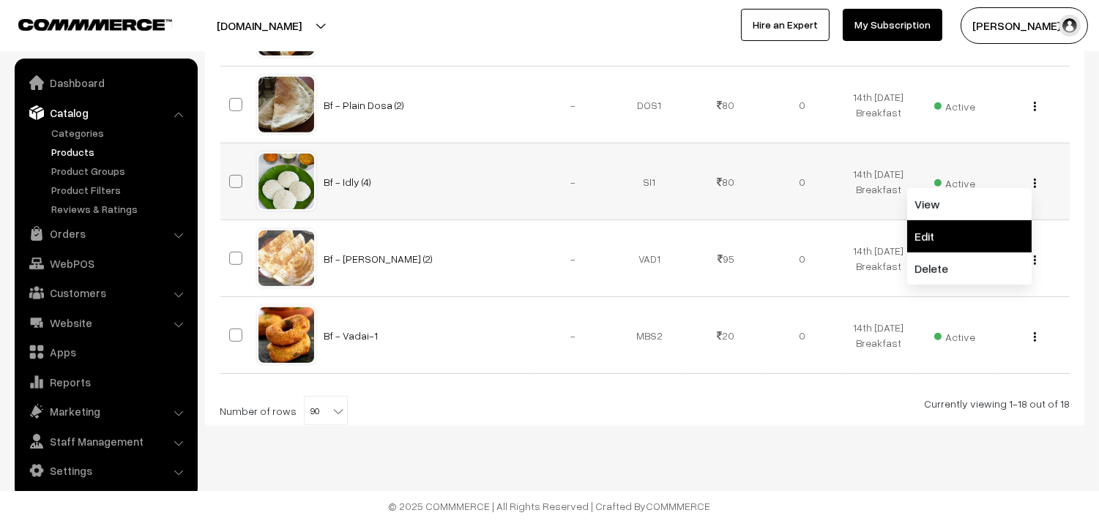
click at [927, 253] on link "Edit" at bounding box center [969, 236] width 124 height 32
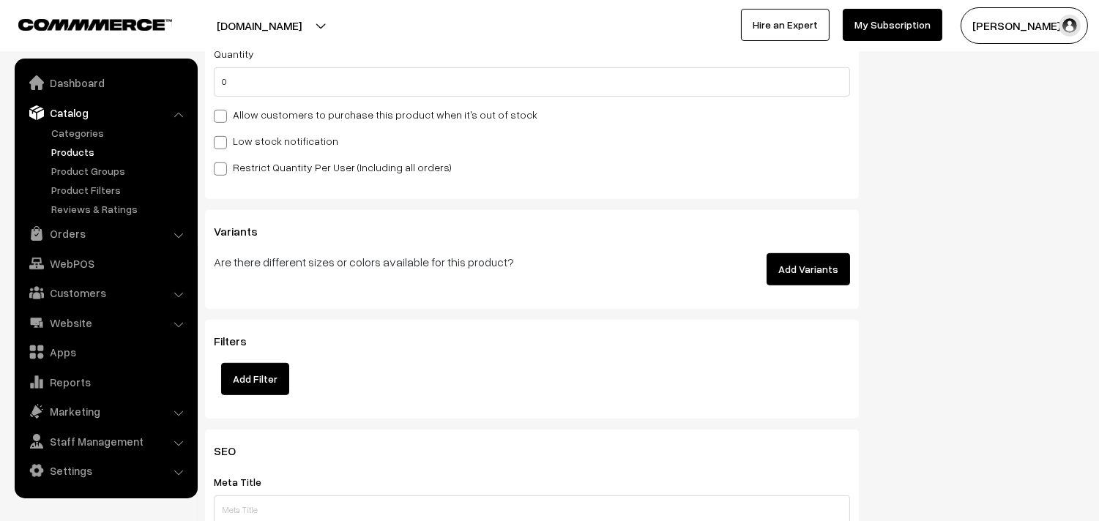
scroll to position [1545, 0]
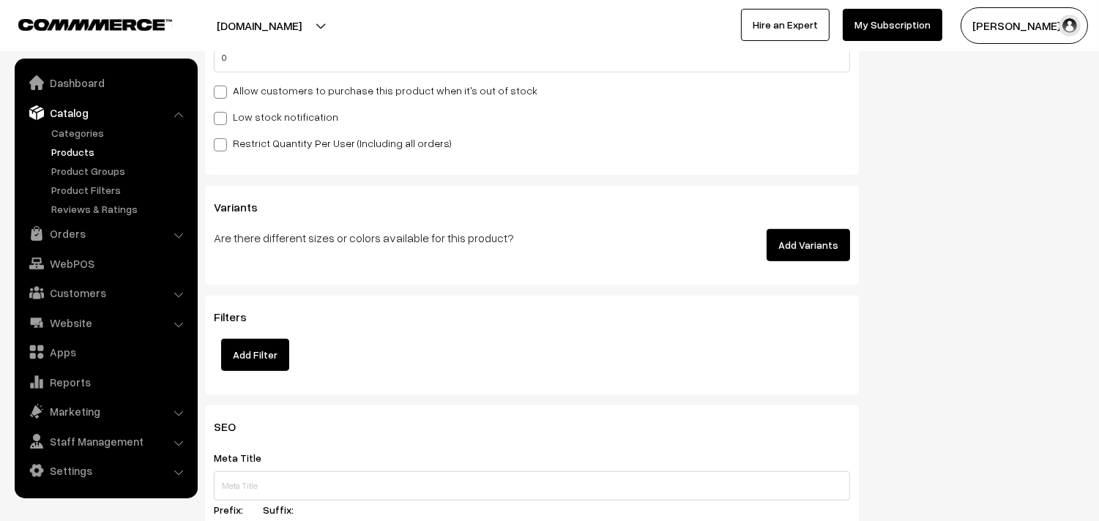
click at [370, 95] on label "Allow customers to purchase this product when it's out of stock" at bounding box center [376, 90] width 324 height 15
click at [223, 94] on input "Allow customers to purchase this product when it's out of stock" at bounding box center [219, 90] width 10 height 10
checkbox input "true"
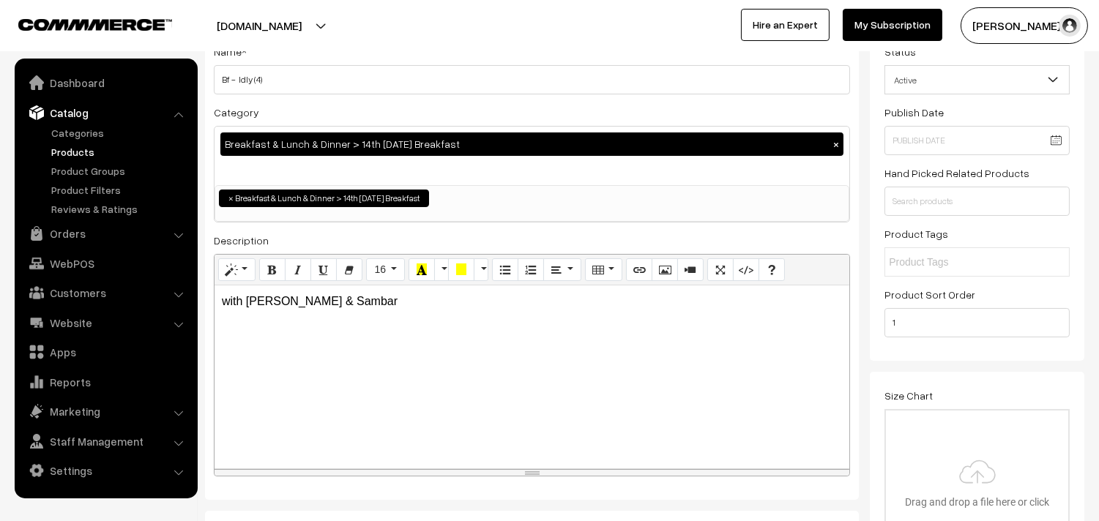
scroll to position [0, 0]
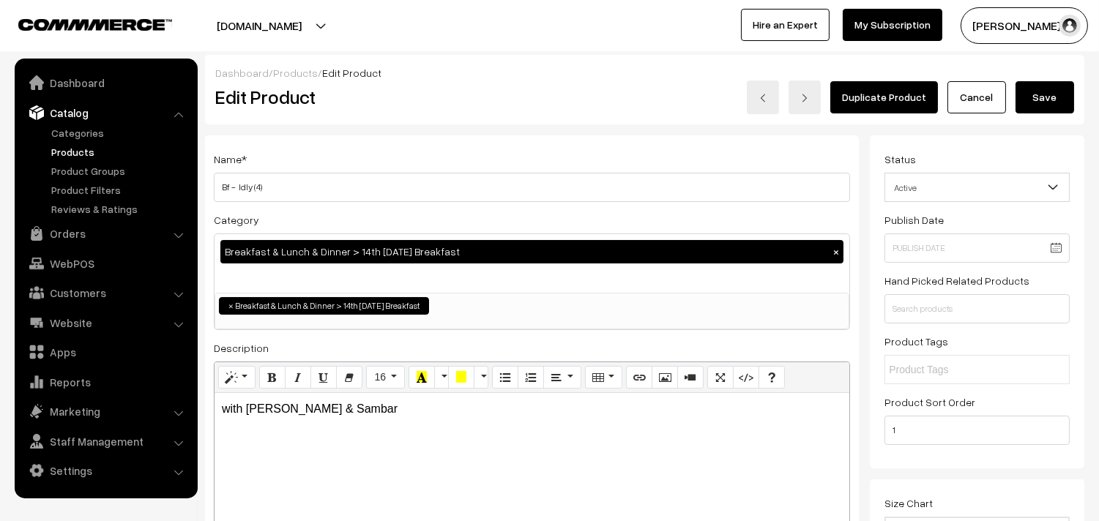
click at [1031, 97] on button "Save" at bounding box center [1044, 97] width 59 height 32
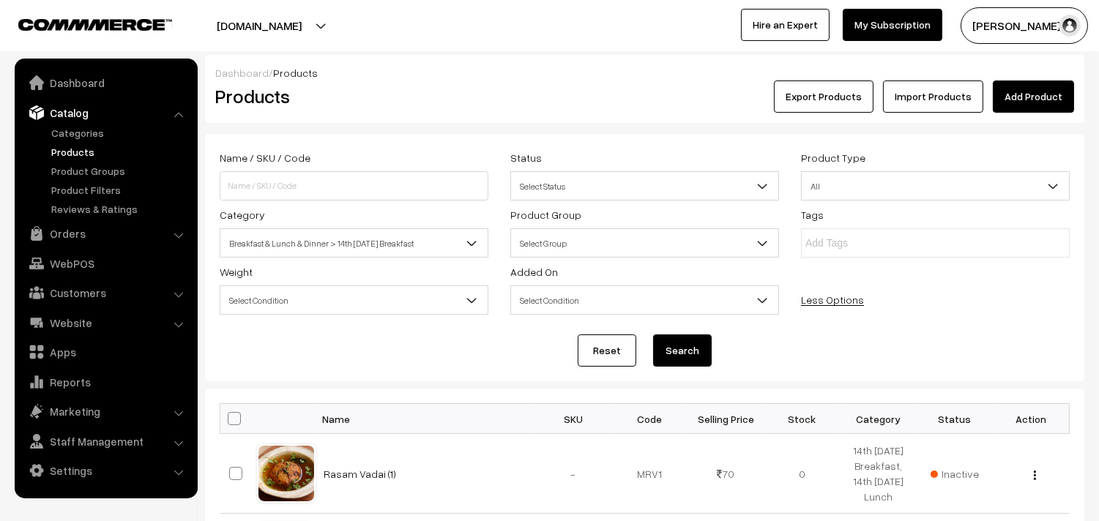
click at [88, 147] on link "Products" at bounding box center [120, 151] width 145 height 15
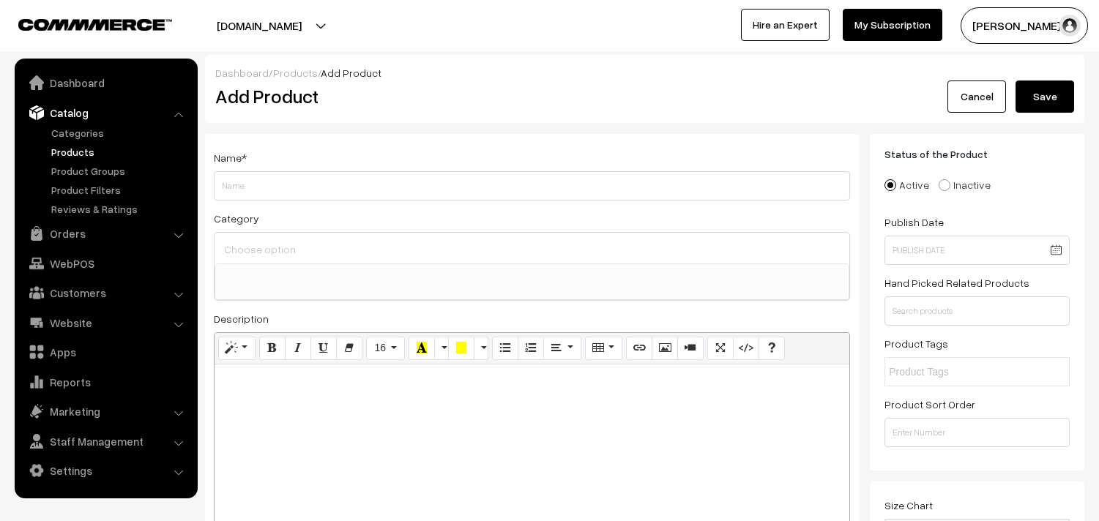
select select
type input "M"
type input "[PERSON_NAME] Mini Combo"
click at [303, 238] on div at bounding box center [531, 248] width 635 height 31
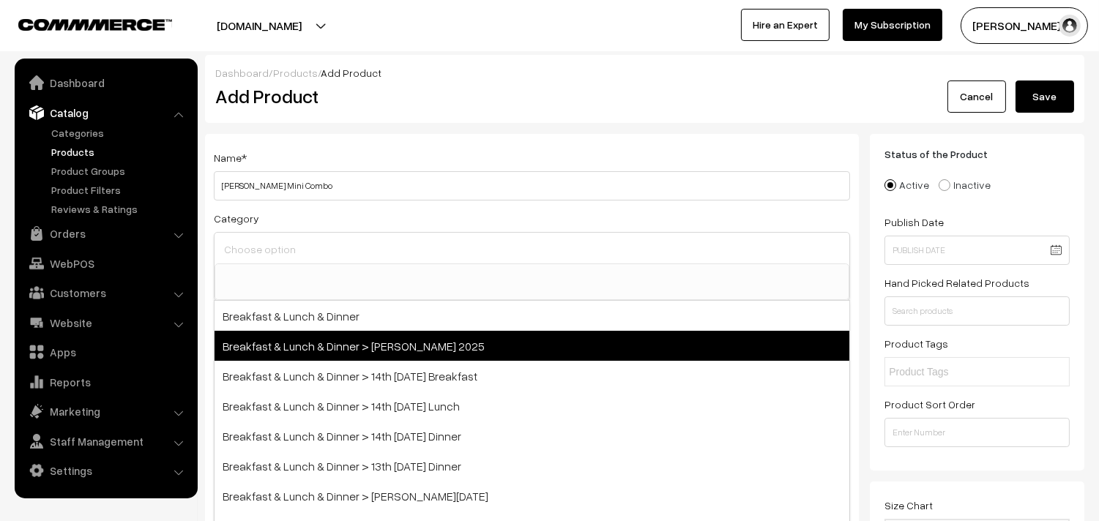
click at [400, 350] on span "Breakfast & Lunch & Dinner > Krishna Jeyanth 2025" at bounding box center [531, 346] width 635 height 30
select select "70"
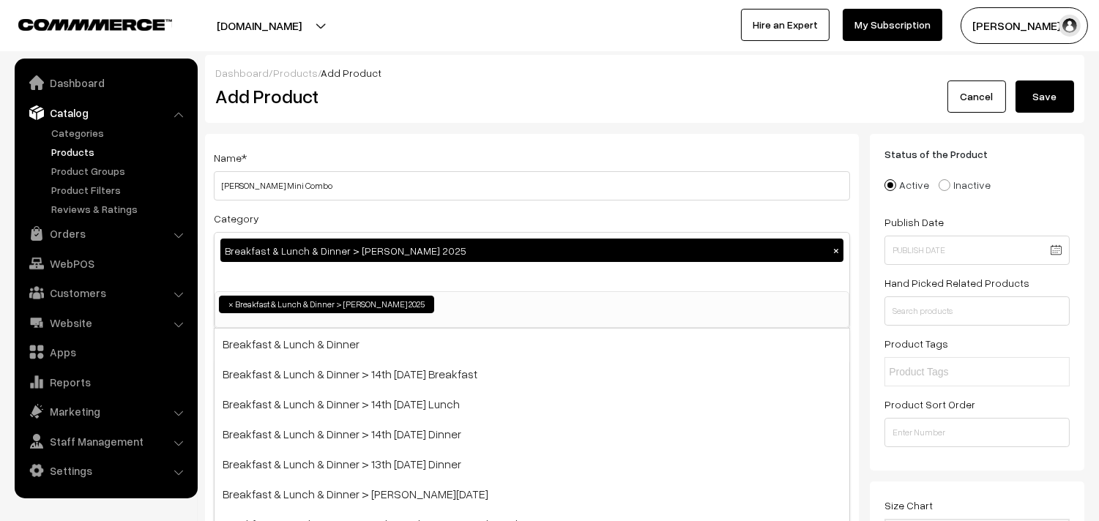
click at [466, 116] on div "Dashboard / Products / Add Product Add Product Cancel Save" at bounding box center [644, 89] width 879 height 68
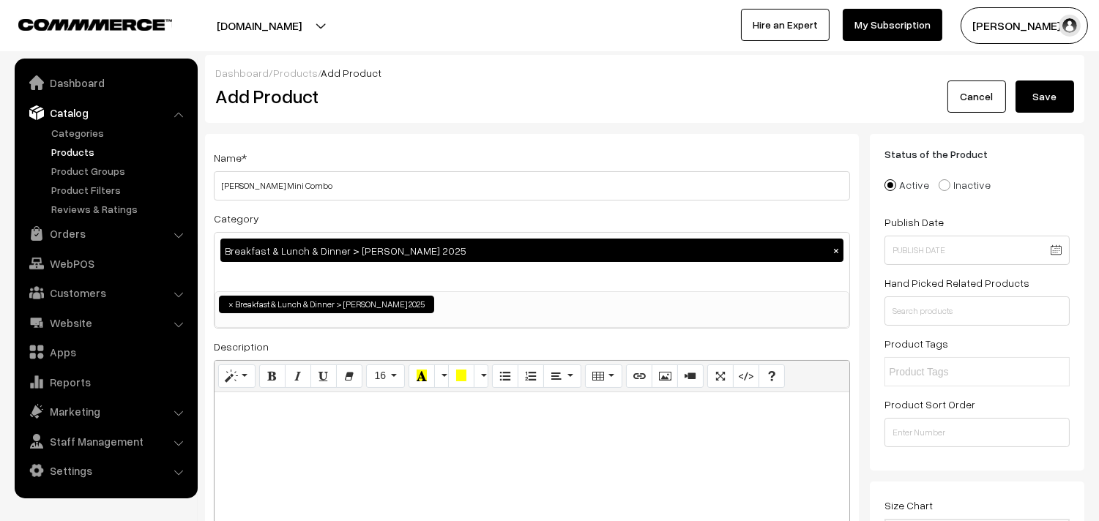
click at [302, 450] on div at bounding box center [531, 483] width 635 height 183
paste div
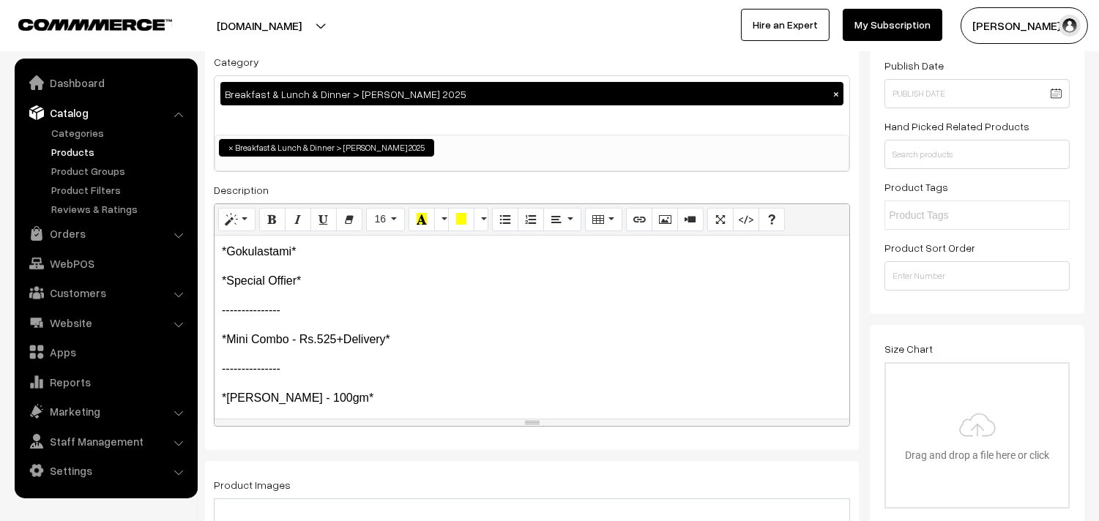
scroll to position [162, 0]
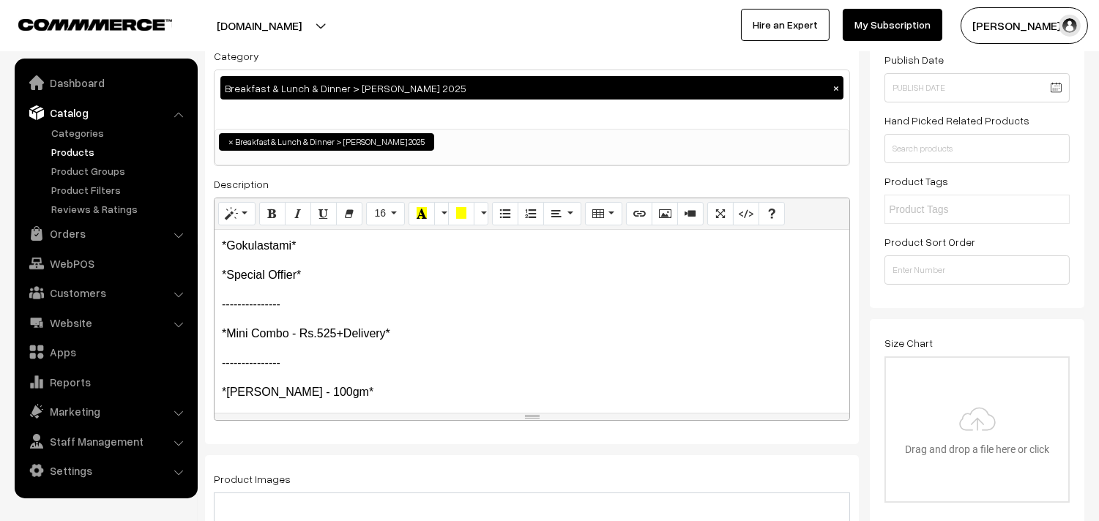
click at [362, 374] on div "*Gokulastami* *Special Offier* --------------- *Mini Combo - Rs.525+Delivery…" at bounding box center [531, 321] width 635 height 183
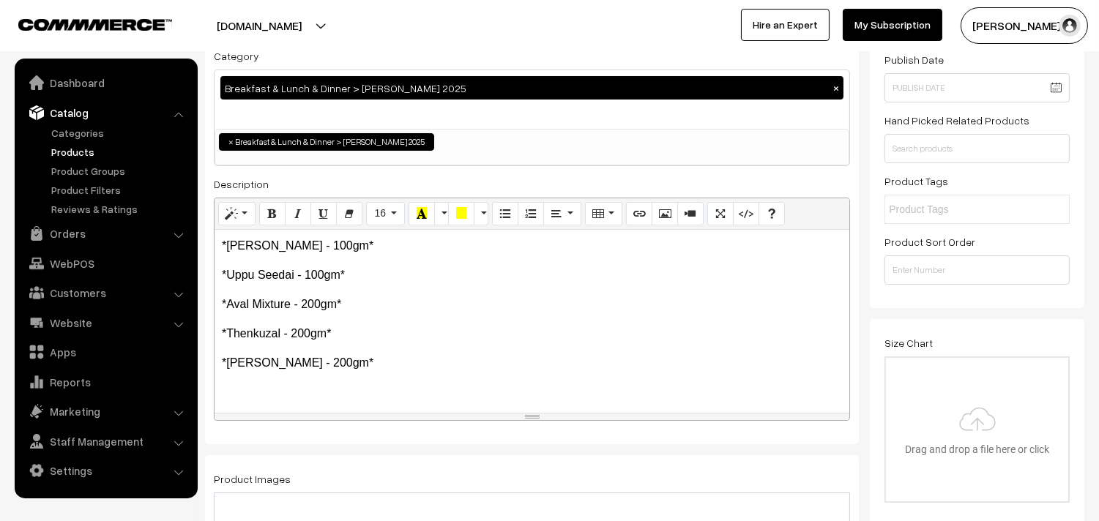
click at [225, 243] on p "*Vella Seedai - 100gm*" at bounding box center [532, 246] width 620 height 18
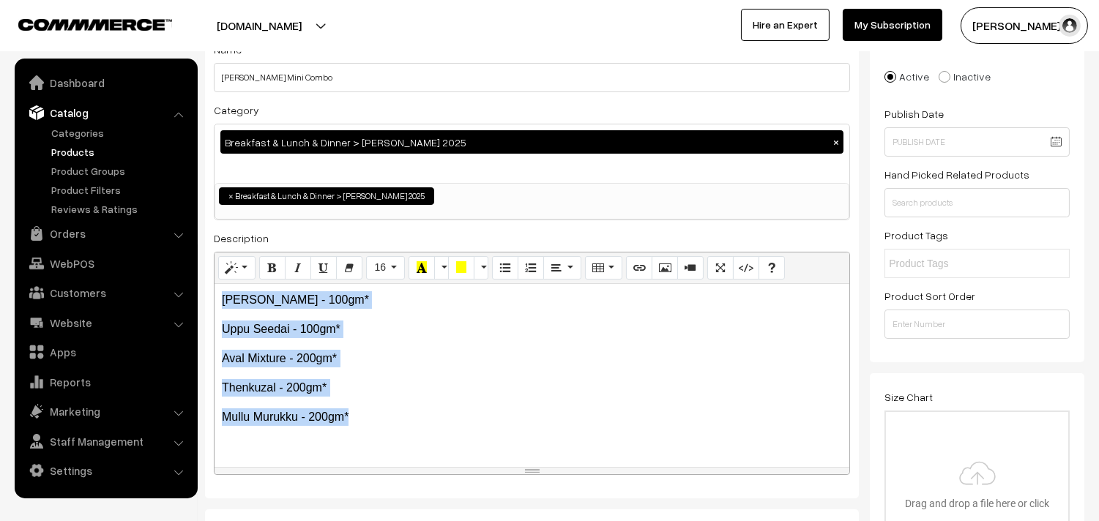
scroll to position [81, 0]
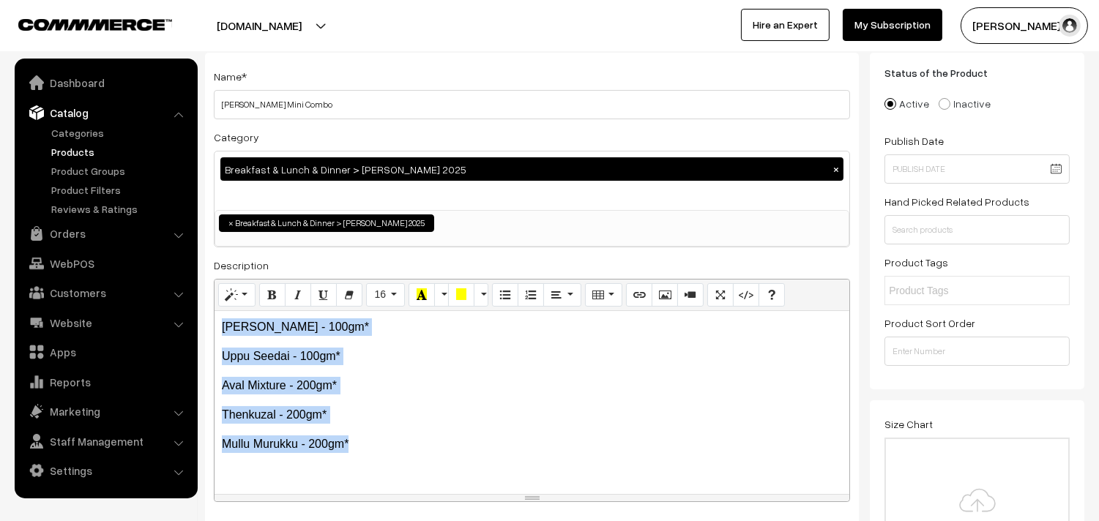
click at [345, 385] on p "Aval Mixture - 200gm*" at bounding box center [532, 386] width 620 height 18
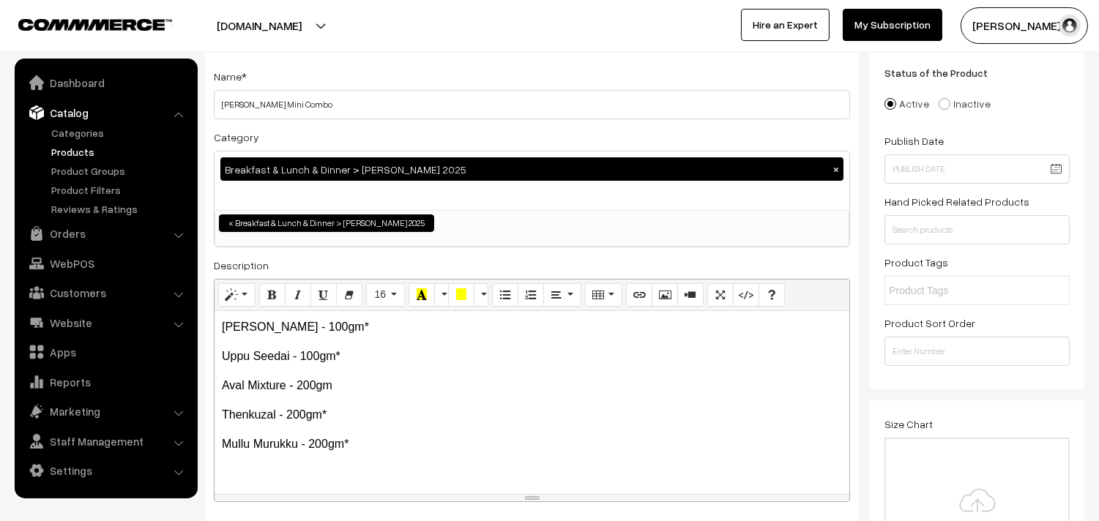
click at [345, 360] on p "Uppu Seedai - 100gm*" at bounding box center [532, 357] width 620 height 18
click at [343, 335] on p "Vella Seedai - 100gm*" at bounding box center [532, 327] width 620 height 18
click at [329, 415] on p "Thenkuzal - 200gm*" at bounding box center [532, 415] width 620 height 18
click at [359, 440] on p "Mullu Murukku - 200gm*" at bounding box center [532, 445] width 620 height 18
click at [332, 405] on div "Vella Seedai - 100gm Uppu Seedai - 100gm Aval Mixture - 200gm Thenkuzal - 200gm…" at bounding box center [531, 402] width 635 height 183
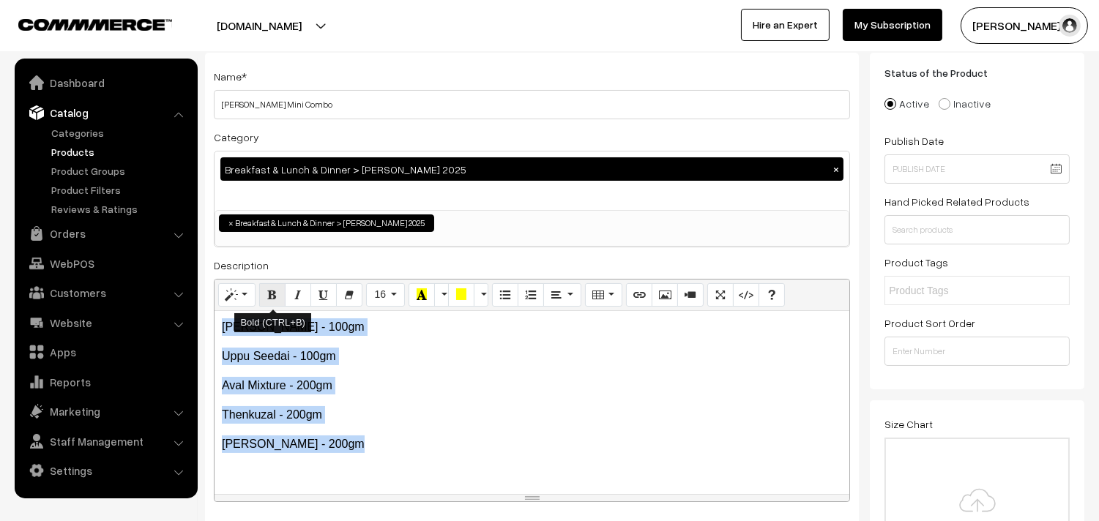
click at [274, 300] on icon "Bold (CTRL+B)" at bounding box center [272, 294] width 10 height 12
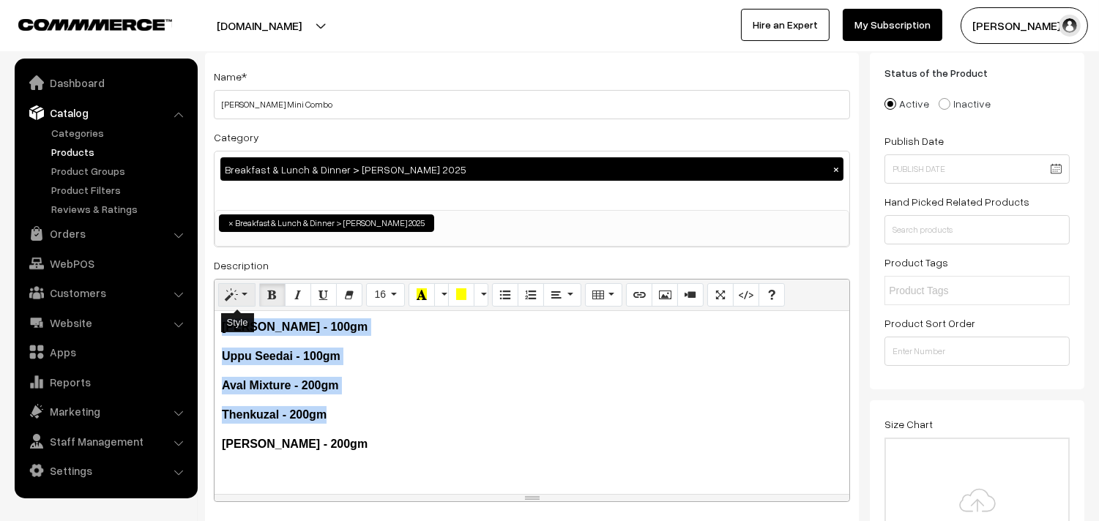
click at [244, 297] on button "Style" at bounding box center [236, 294] width 37 height 23
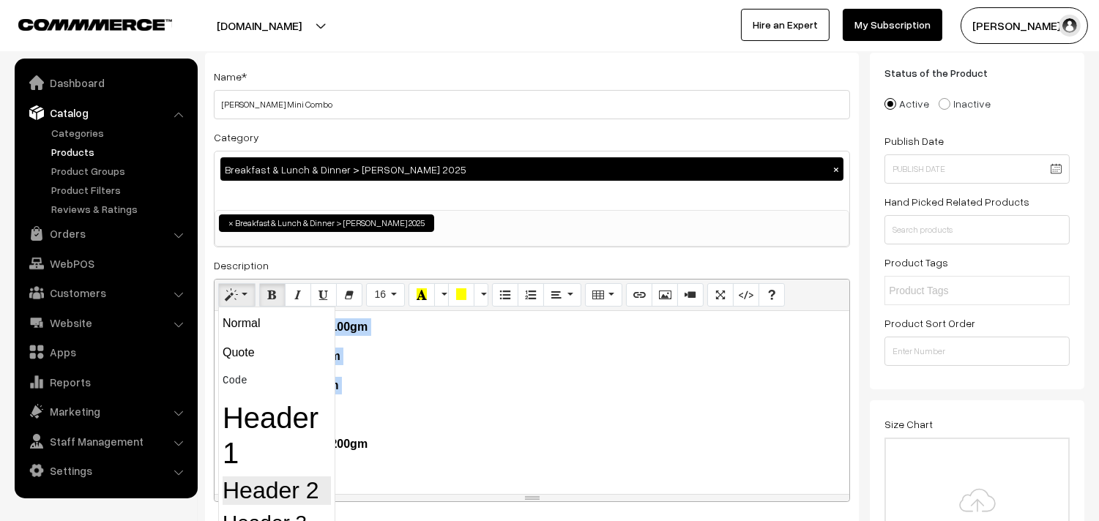
click at [273, 495] on h2 "Header 2" at bounding box center [277, 491] width 108 height 28
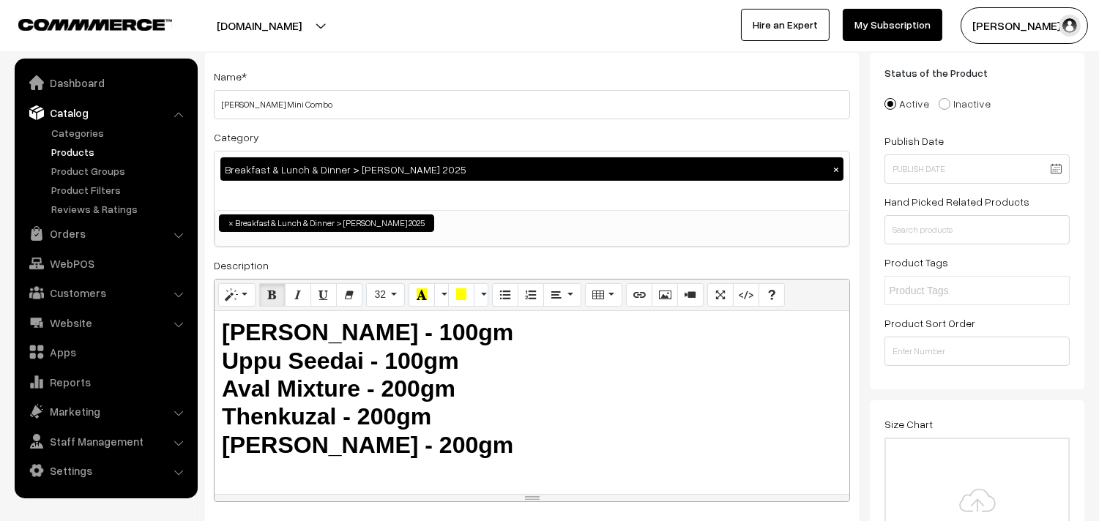
click at [399, 375] on h2 "Vella Seedai - 100gm Uppu Seedai - 100gm Aval Mixture - 200gm Thenkuzal - 200gm…" at bounding box center [532, 388] width 620 height 141
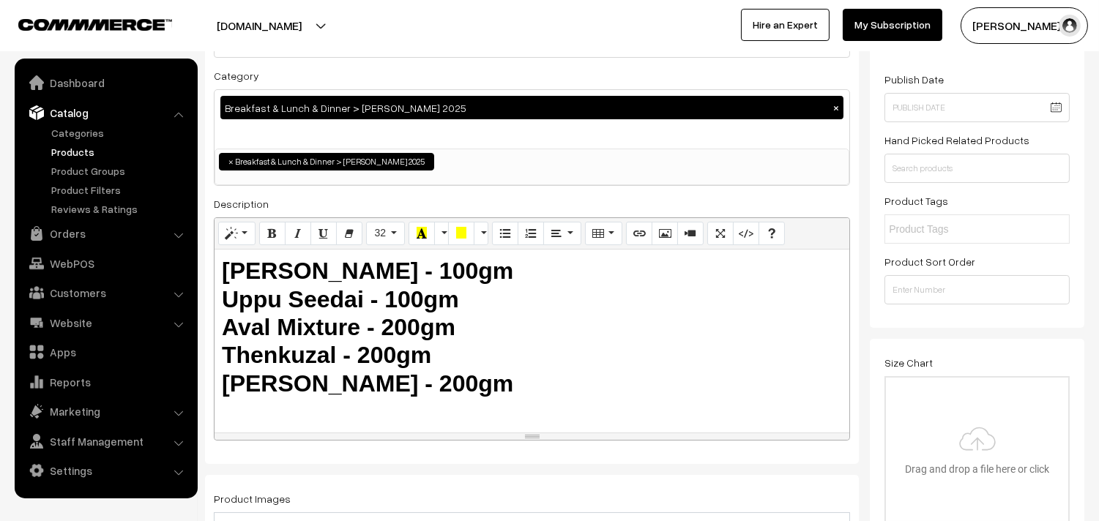
scroll to position [244, 0]
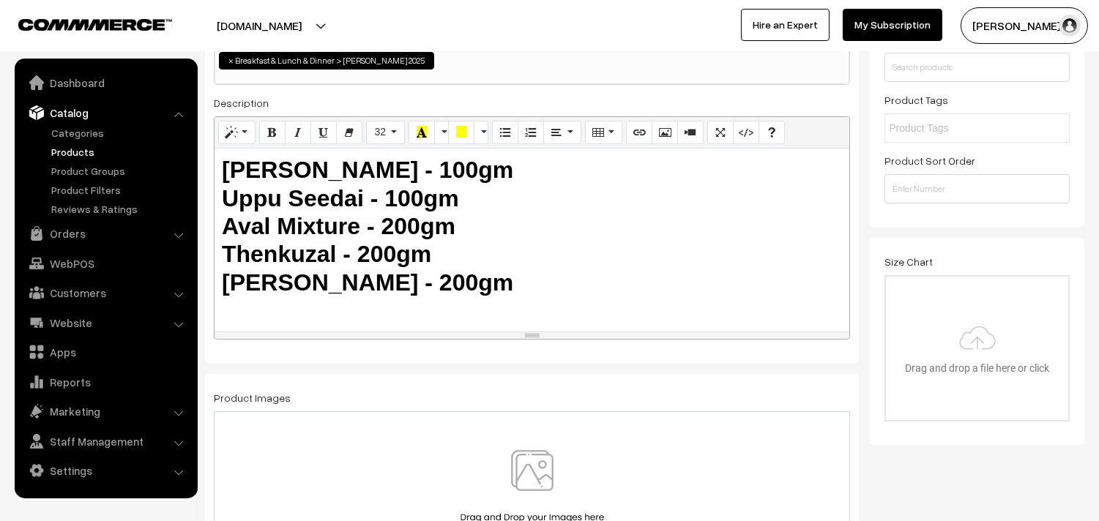
click at [533, 482] on img at bounding box center [532, 493] width 151 height 86
click at [531, 472] on img at bounding box center [532, 493] width 151 height 86
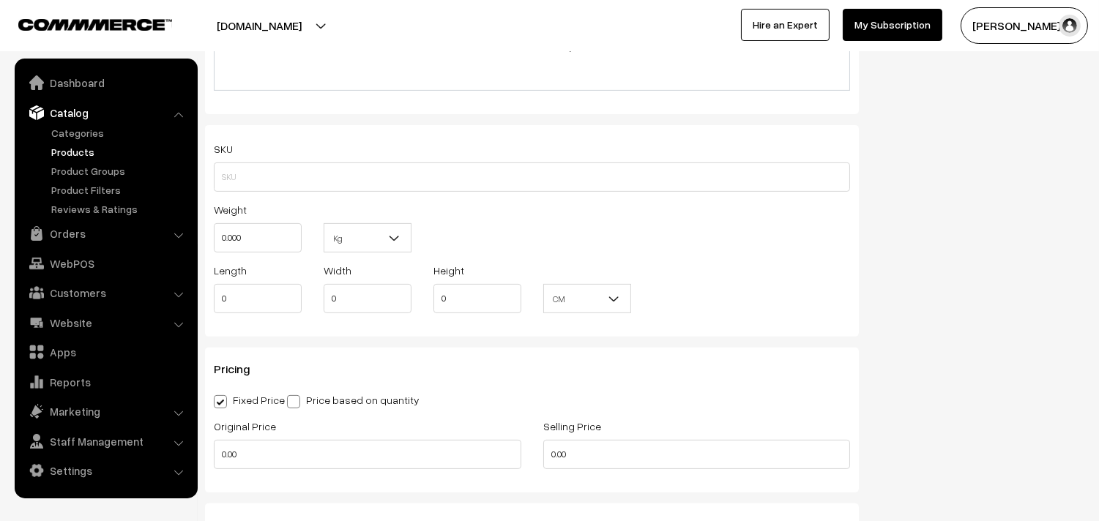
scroll to position [1138, 0]
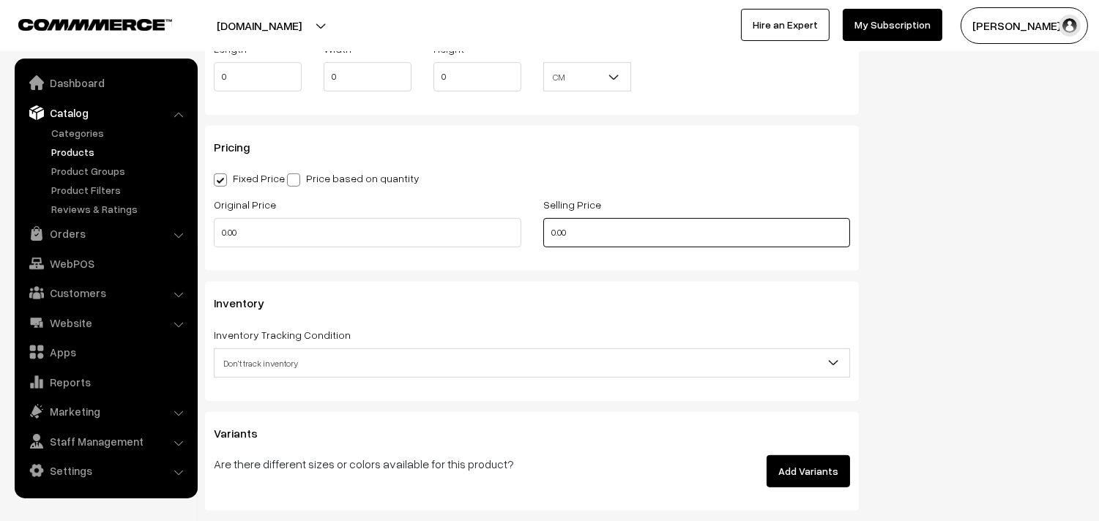
drag, startPoint x: 575, startPoint y: 230, endPoint x: 449, endPoint y: 216, distance: 125.9
click at [449, 216] on div "Original Price 0.00 Selling Price 0.00" at bounding box center [532, 225] width 658 height 61
type input "525"
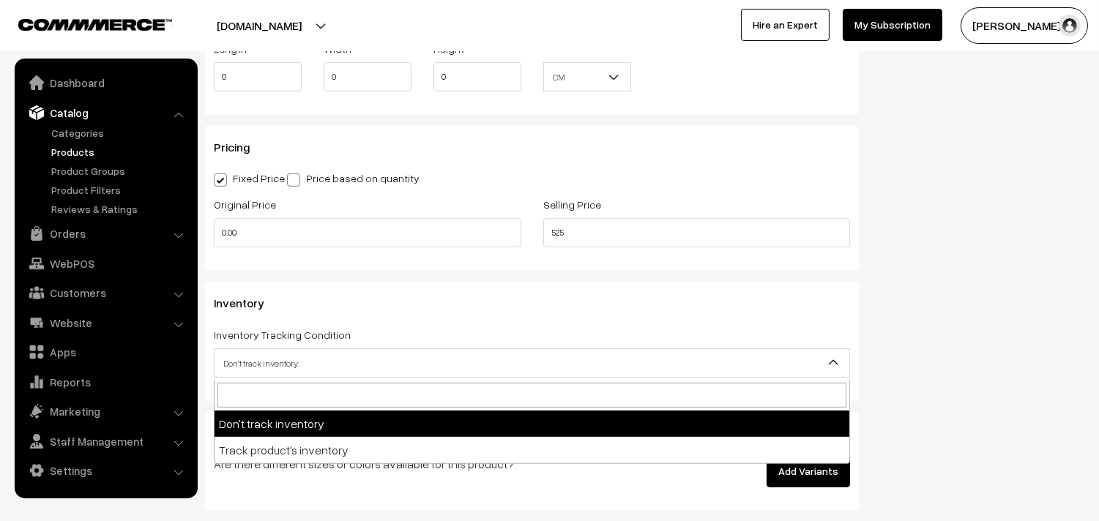
click at [272, 356] on span "Don't track inventory" at bounding box center [531, 364] width 635 height 26
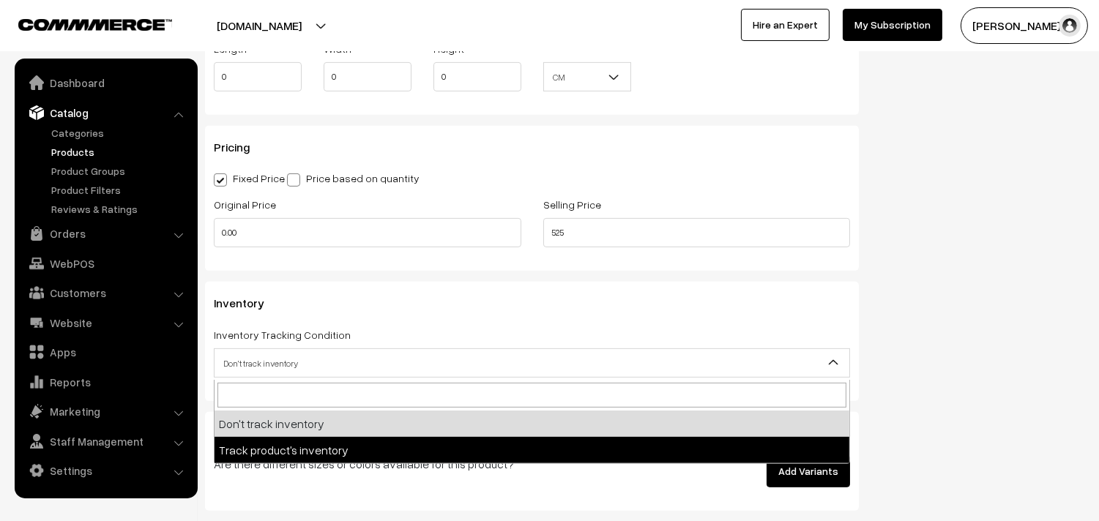
select select "2"
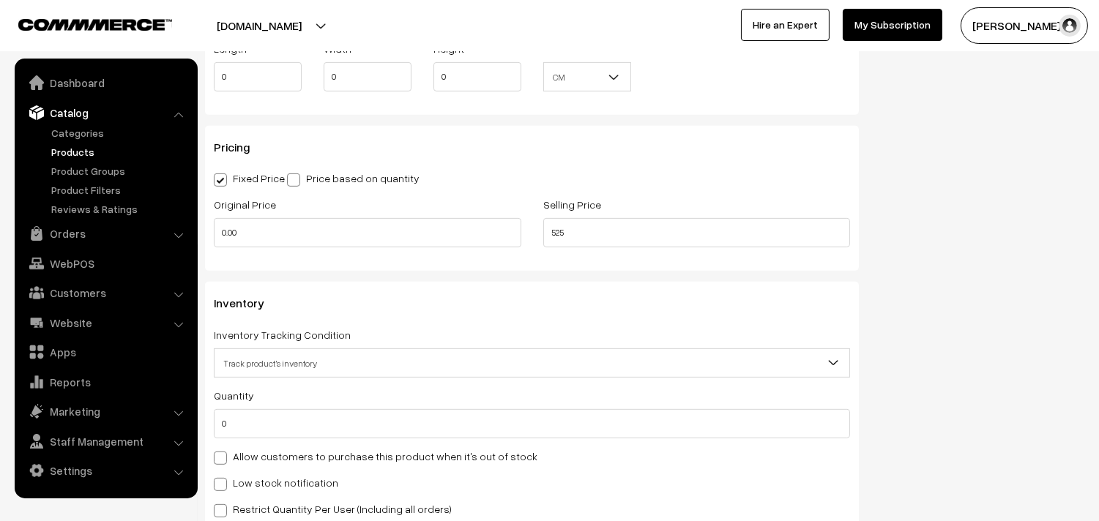
click at [256, 454] on label "Allow customers to purchase this product when it's out of stock" at bounding box center [376, 456] width 324 height 15
click at [223, 454] on input "Allow customers to purchase this product when it's out of stock" at bounding box center [219, 456] width 10 height 10
checkbox input "true"
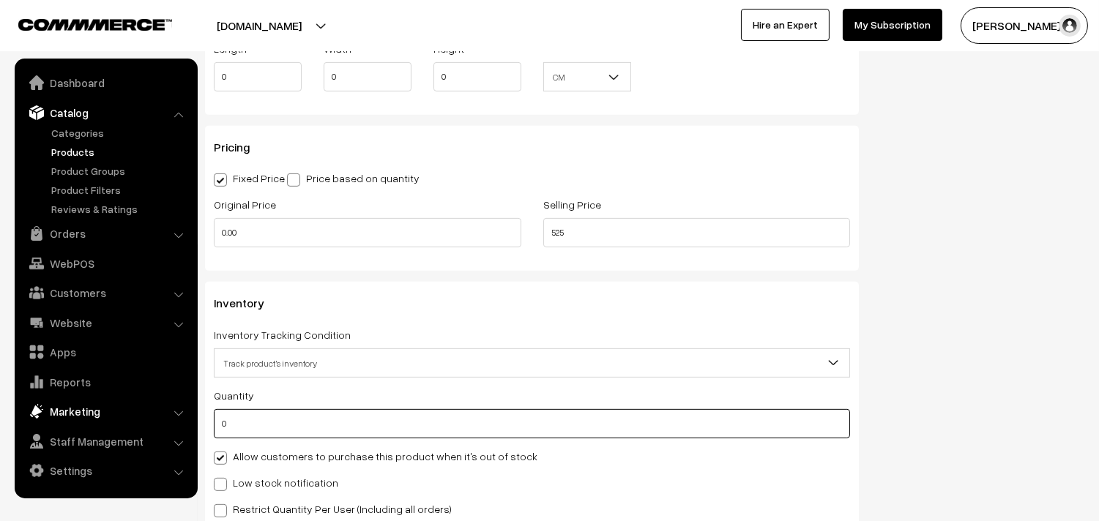
click at [163, 416] on body "Thank you for showing interest. Our team will call you shortly. Close annamfood…" at bounding box center [549, 142] width 1099 height 2560
type input "100"
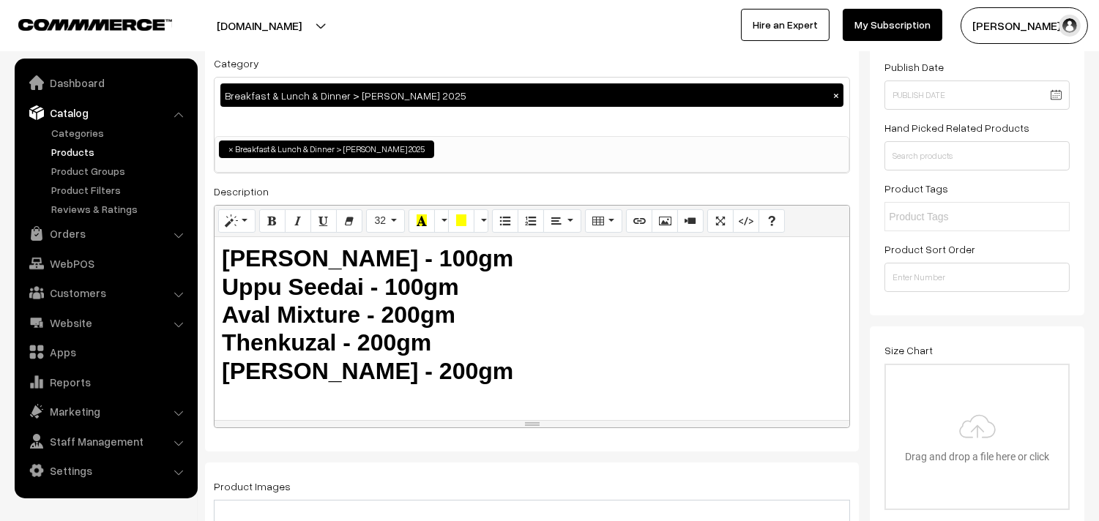
scroll to position [0, 0]
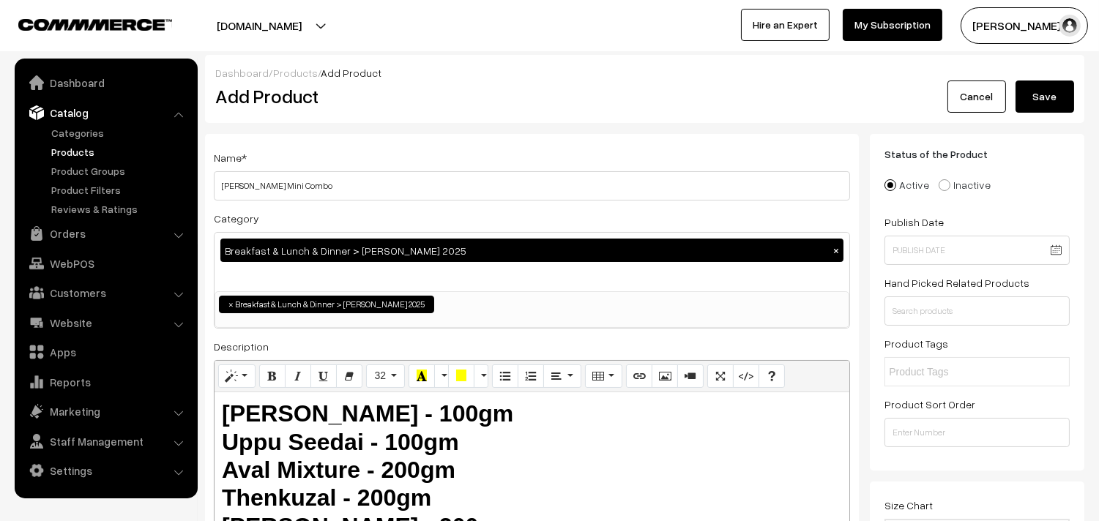
click at [1036, 92] on button "Save" at bounding box center [1044, 97] width 59 height 32
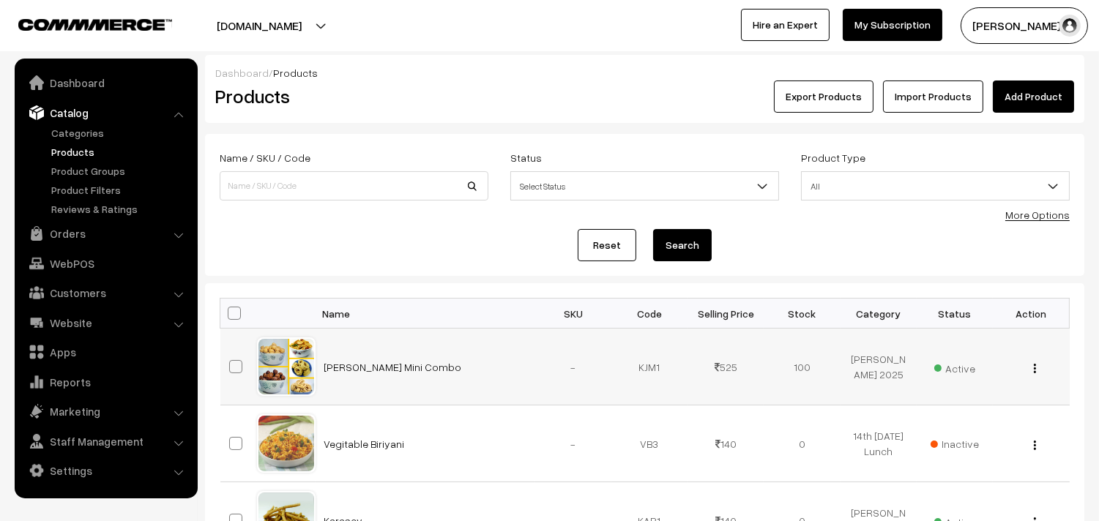
click at [1036, 373] on div "View Edit Delete" at bounding box center [1030, 366] width 59 height 15
click at [1036, 370] on div "View Edit Delete" at bounding box center [1030, 366] width 59 height 15
click at [1035, 370] on img "button" at bounding box center [1035, 369] width 2 height 10
click at [959, 419] on link "Edit" at bounding box center [969, 422] width 124 height 32
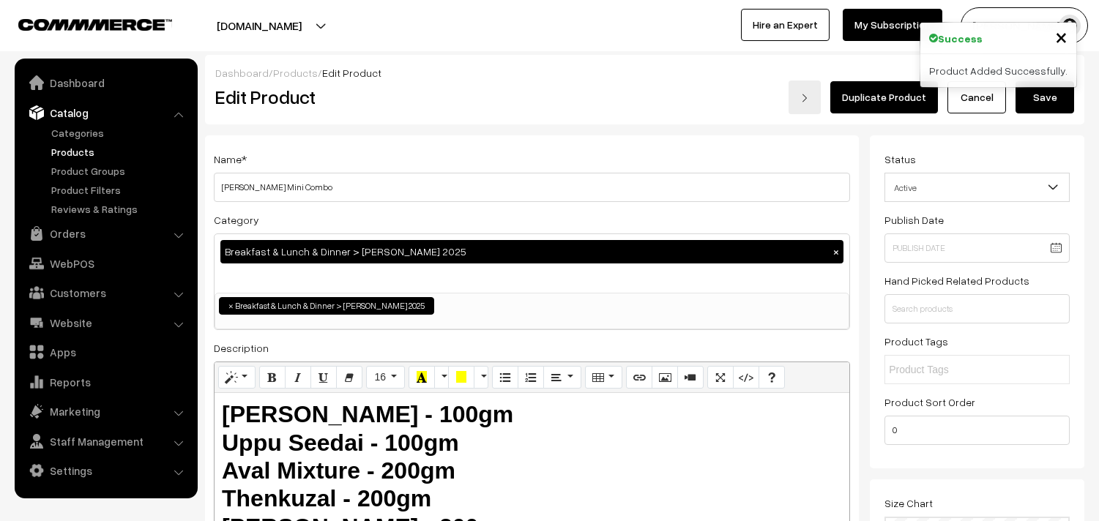
scroll to position [325, 0]
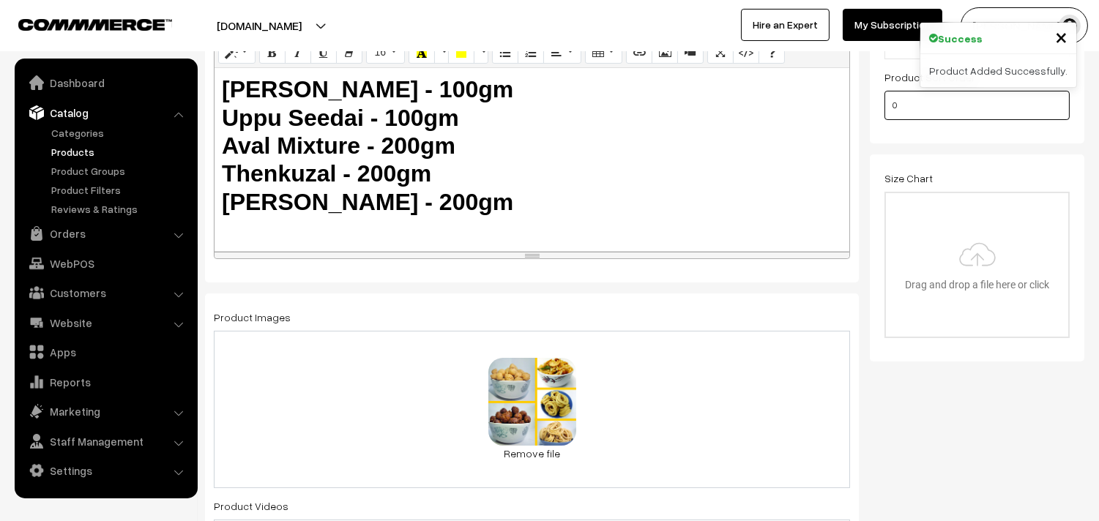
drag, startPoint x: 915, startPoint y: 105, endPoint x: 842, endPoint y: 99, distance: 73.5
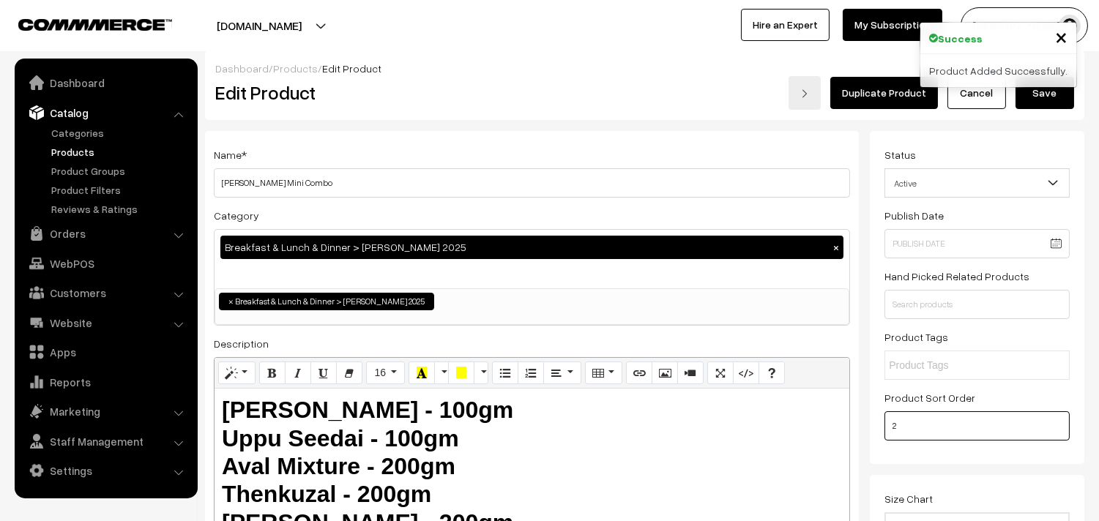
scroll to position [0, 0]
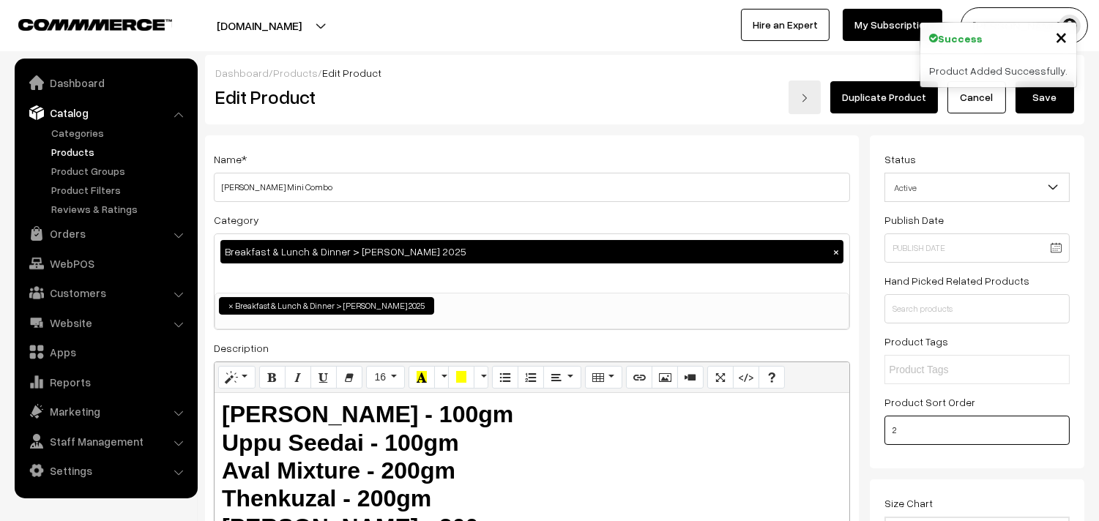
type input "2"
click at [1050, 103] on button "Save" at bounding box center [1044, 97] width 59 height 32
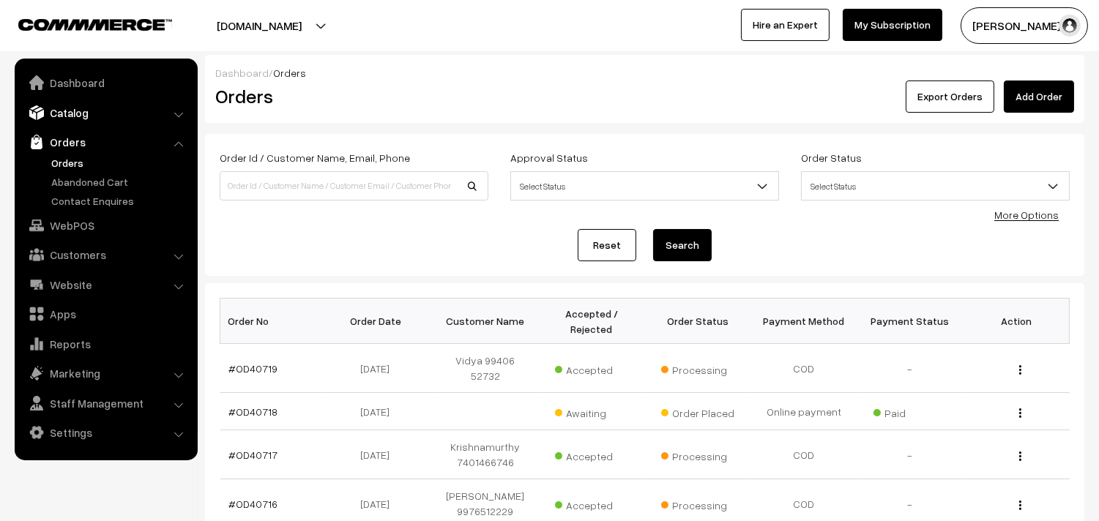
click at [64, 114] on link "Catalog" at bounding box center [105, 113] width 174 height 26
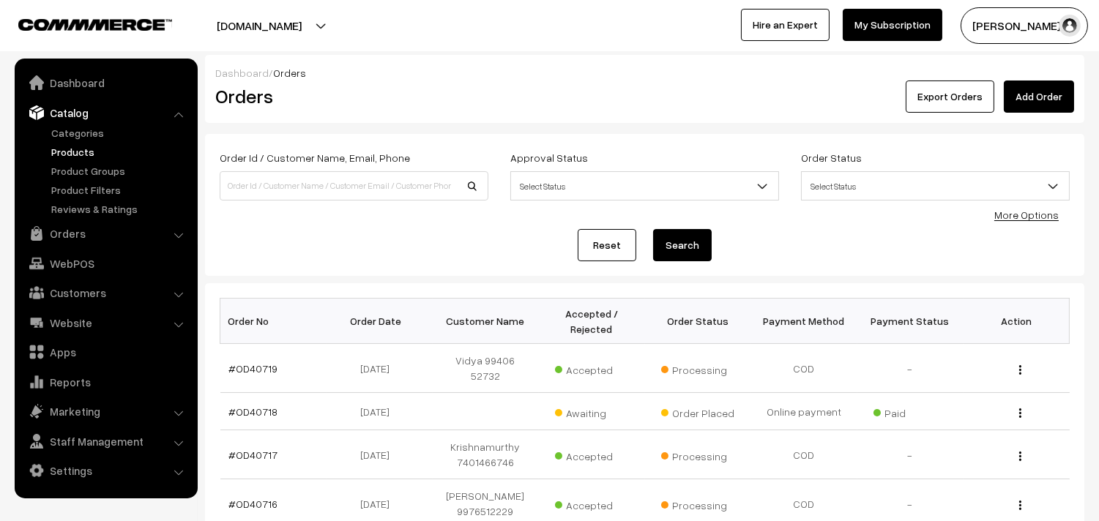
click at [74, 151] on link "Products" at bounding box center [120, 151] width 145 height 15
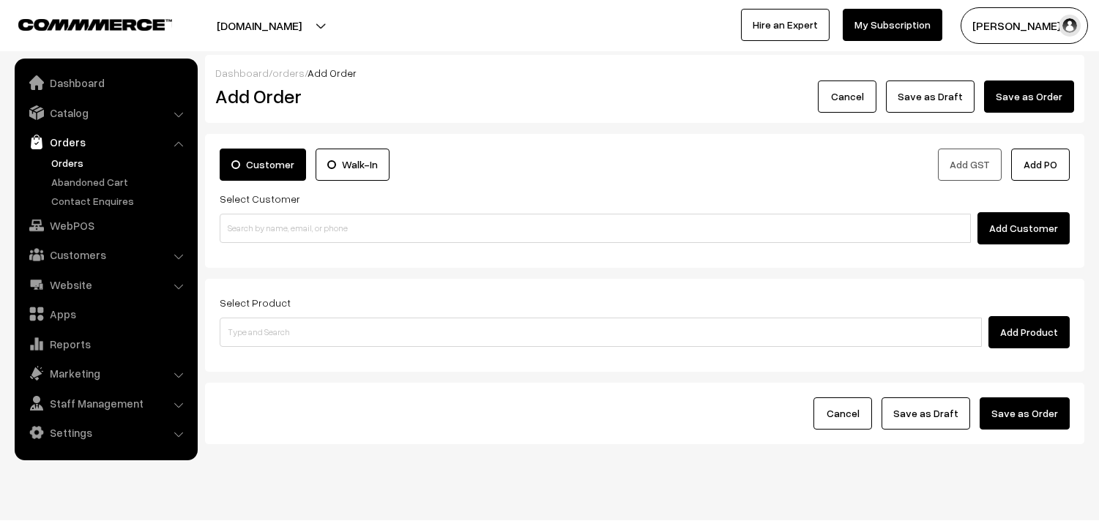
scroll to position [30, 0]
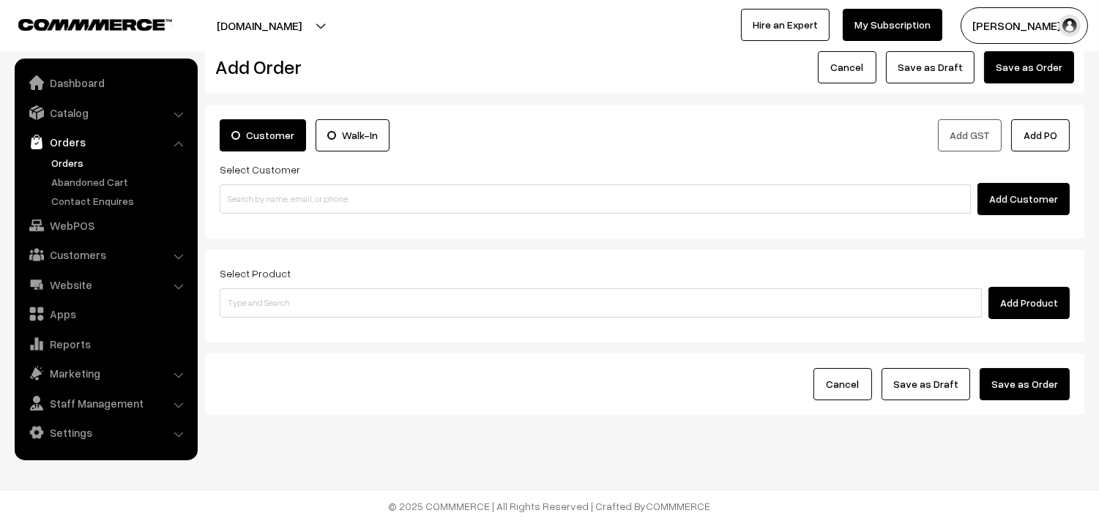
click at [71, 101] on link "Catalog" at bounding box center [105, 113] width 174 height 26
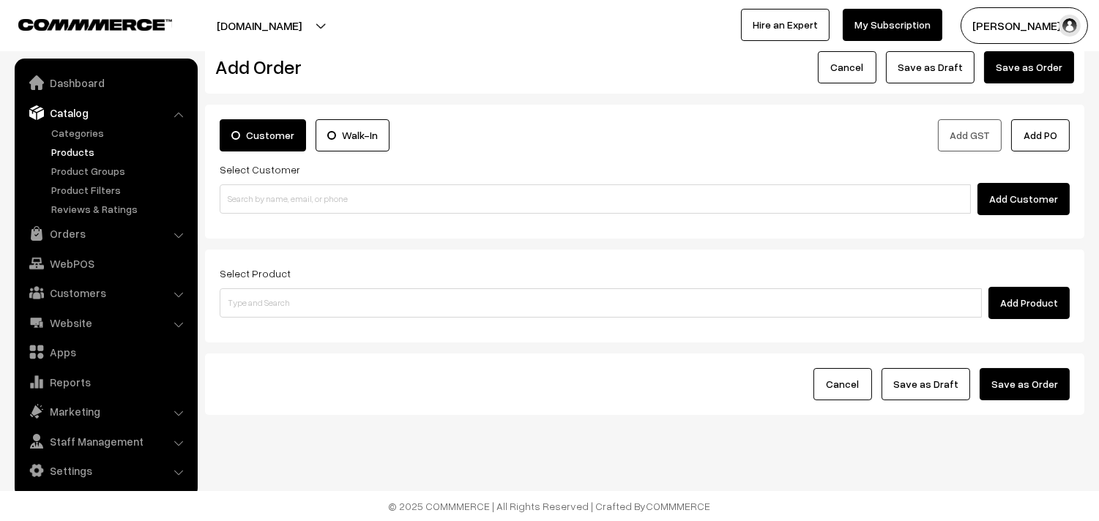
click at [78, 152] on link "Products" at bounding box center [120, 151] width 145 height 15
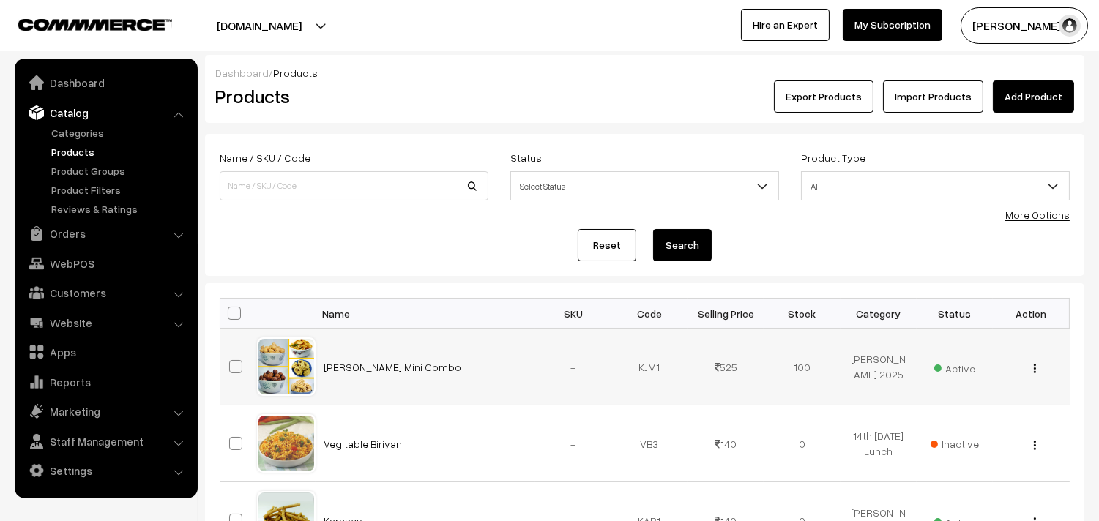
click at [1036, 369] on div "View Edit Delete" at bounding box center [1030, 366] width 59 height 15
click at [1034, 369] on button "button" at bounding box center [1035, 368] width 4 height 12
click at [972, 422] on link "Edit" at bounding box center [969, 422] width 124 height 32
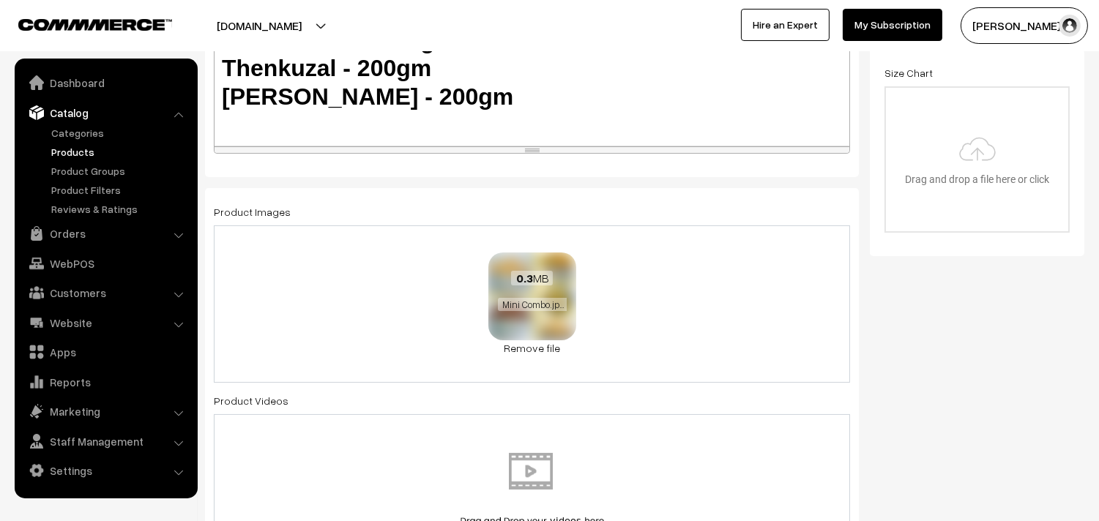
scroll to position [406, 0]
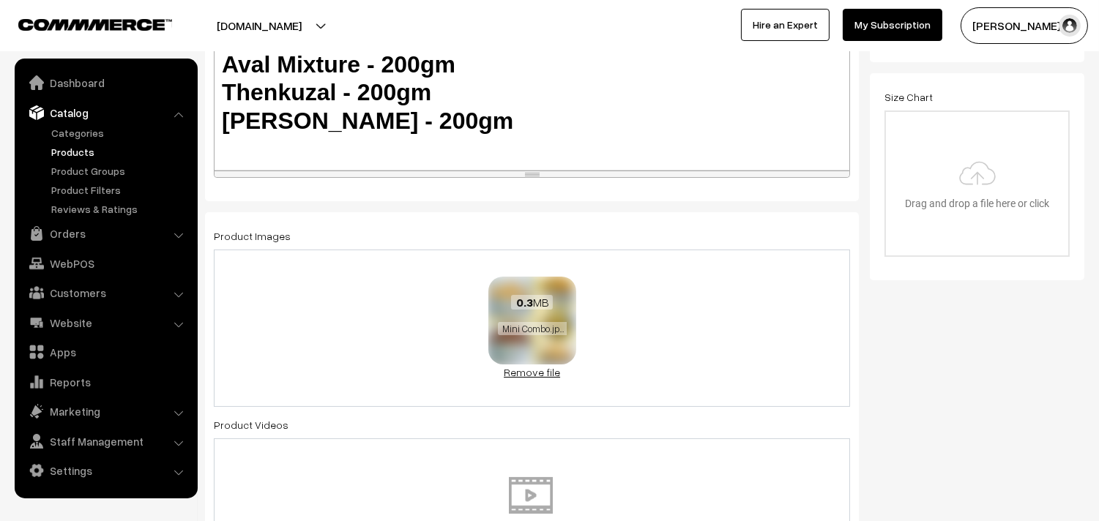
click at [529, 370] on link "Remove file" at bounding box center [532, 372] width 88 height 15
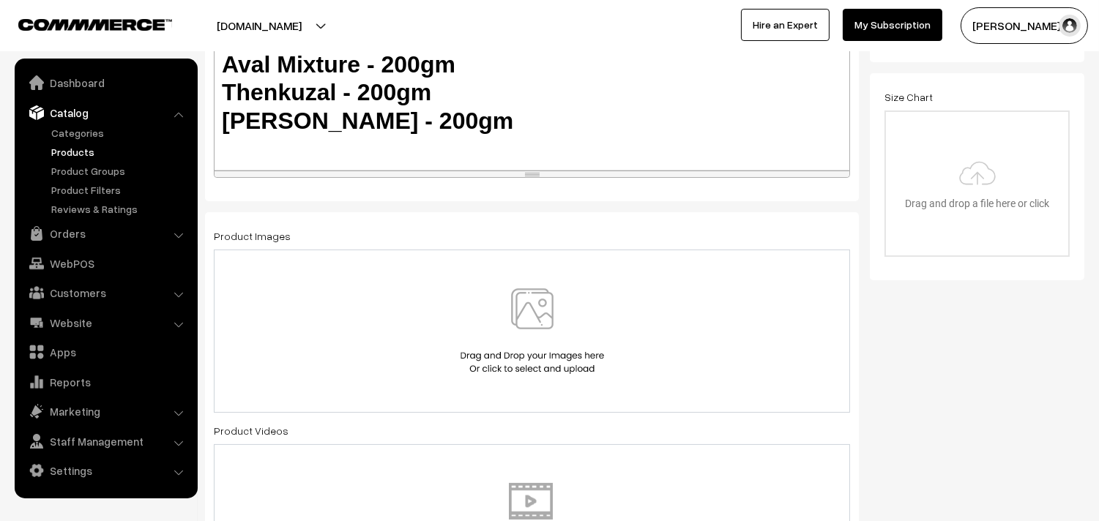
click at [532, 347] on img at bounding box center [532, 331] width 151 height 86
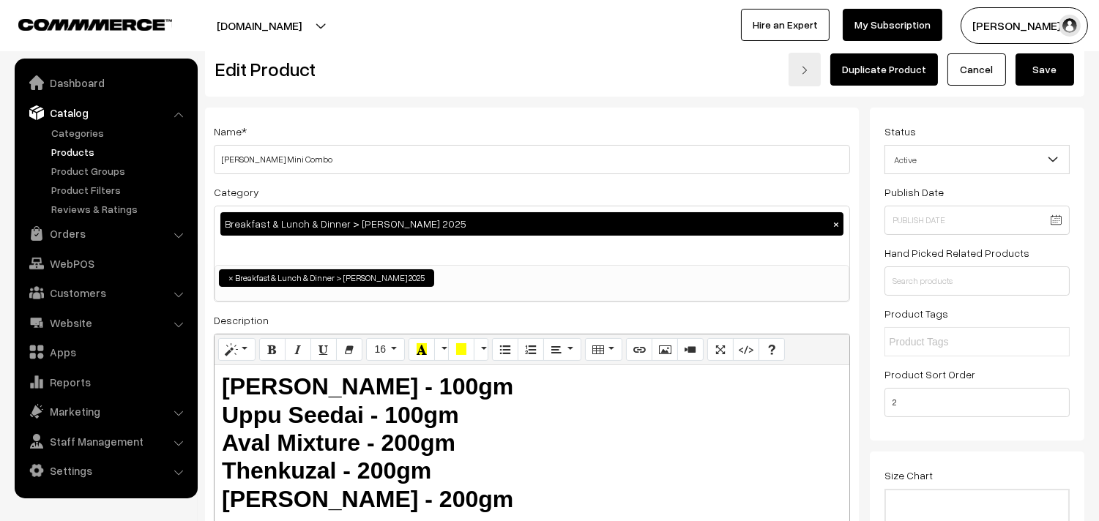
scroll to position [0, 0]
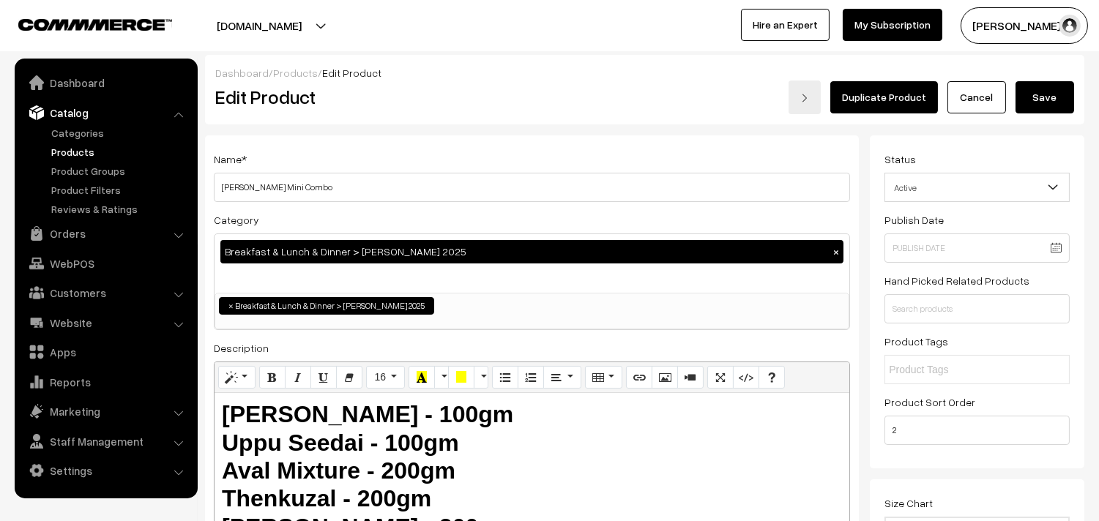
click at [1050, 97] on button "Save" at bounding box center [1044, 97] width 59 height 32
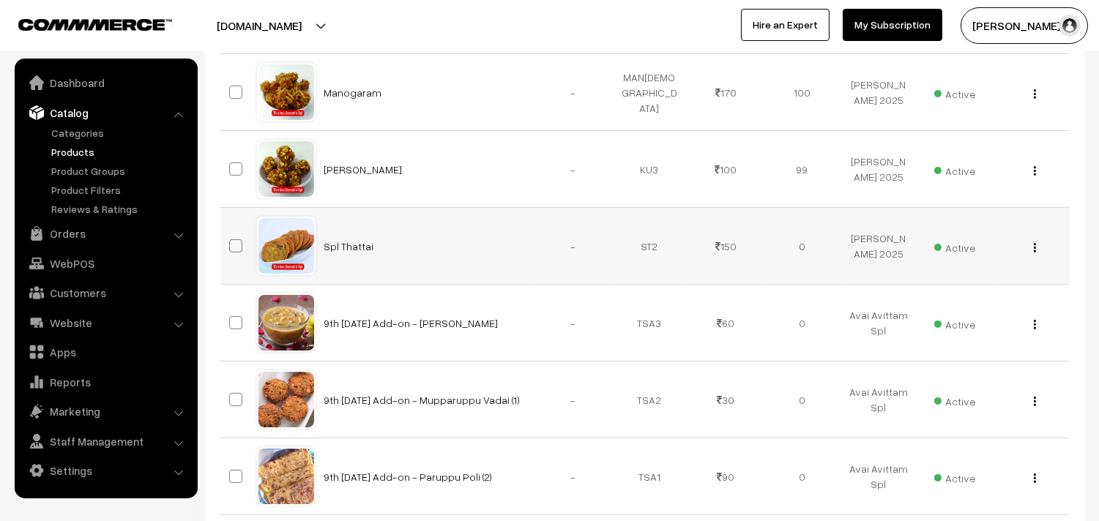
scroll to position [650, 0]
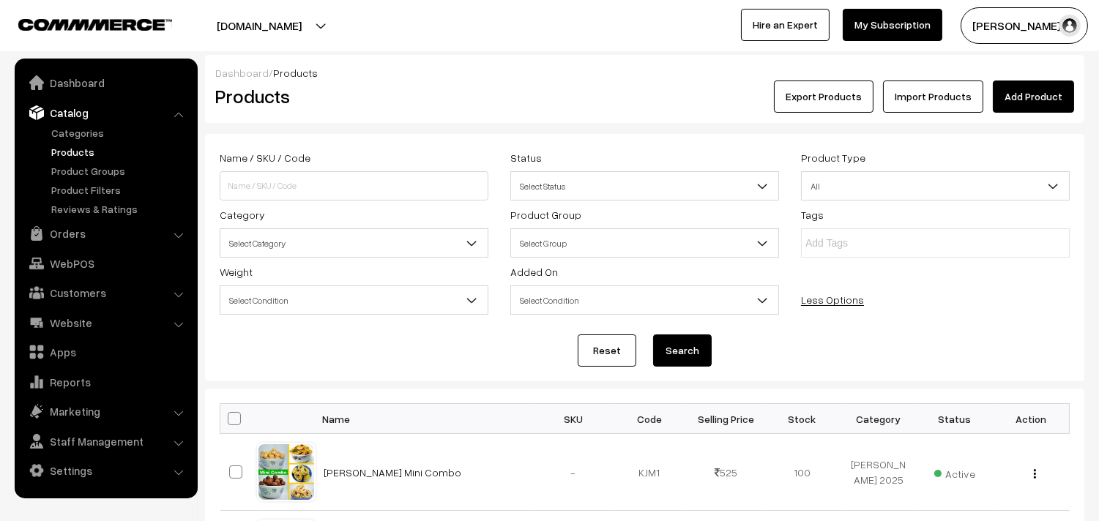
click at [253, 253] on span "Select Category" at bounding box center [353, 244] width 267 height 26
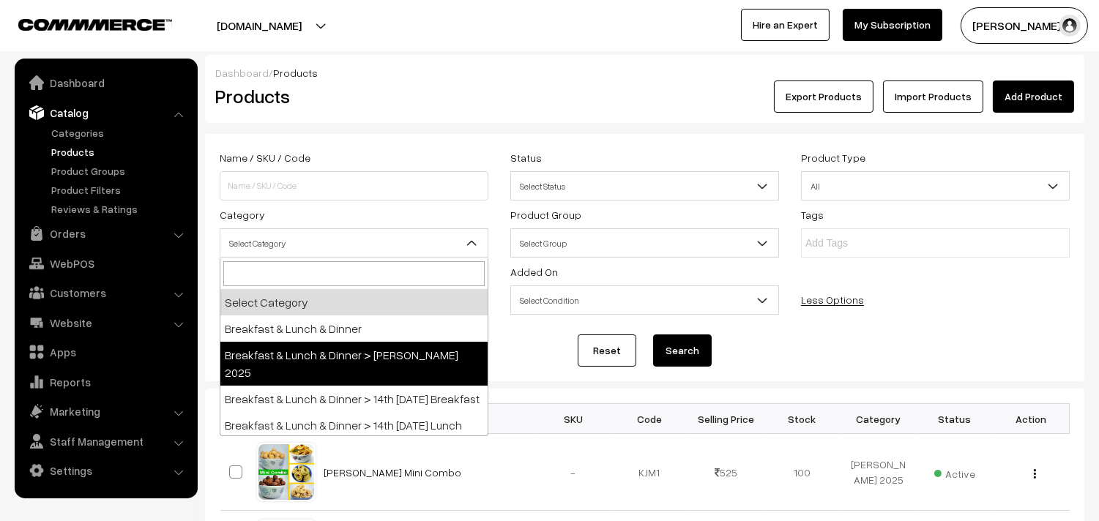
select select "70"
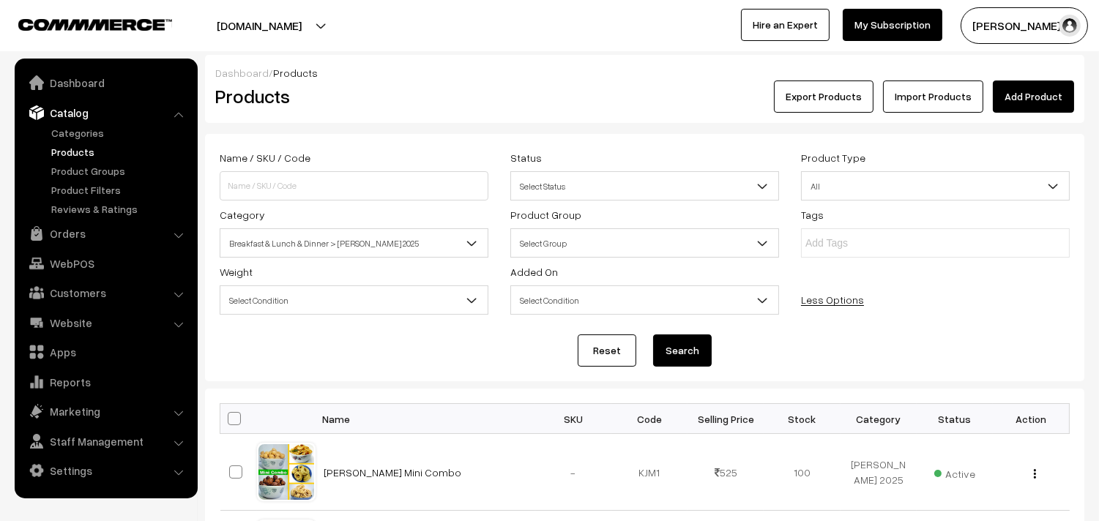
click at [708, 360] on button "Search" at bounding box center [682, 351] width 59 height 32
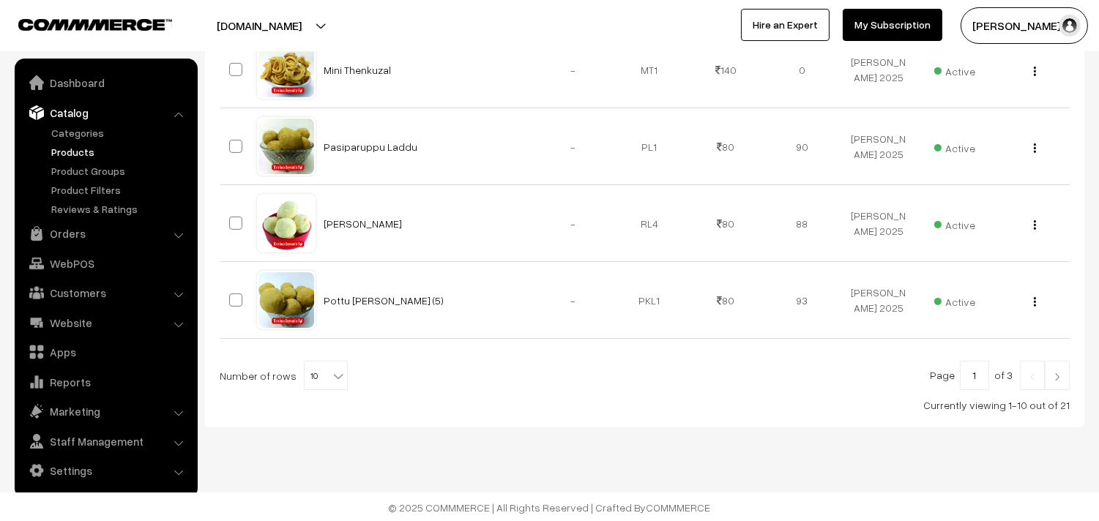
scroll to position [867, 0]
click at [331, 379] on b at bounding box center [338, 374] width 15 height 15
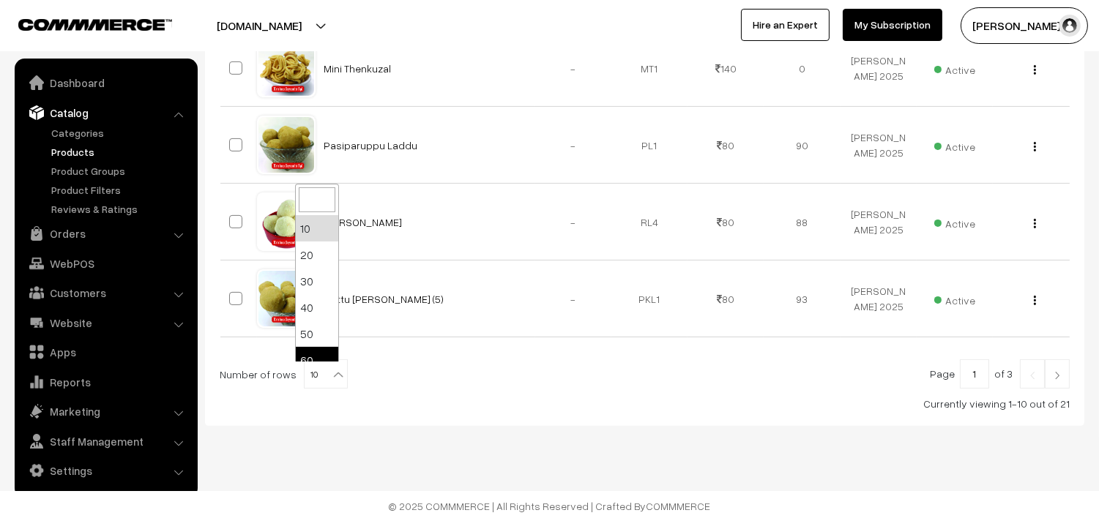
select select "60"
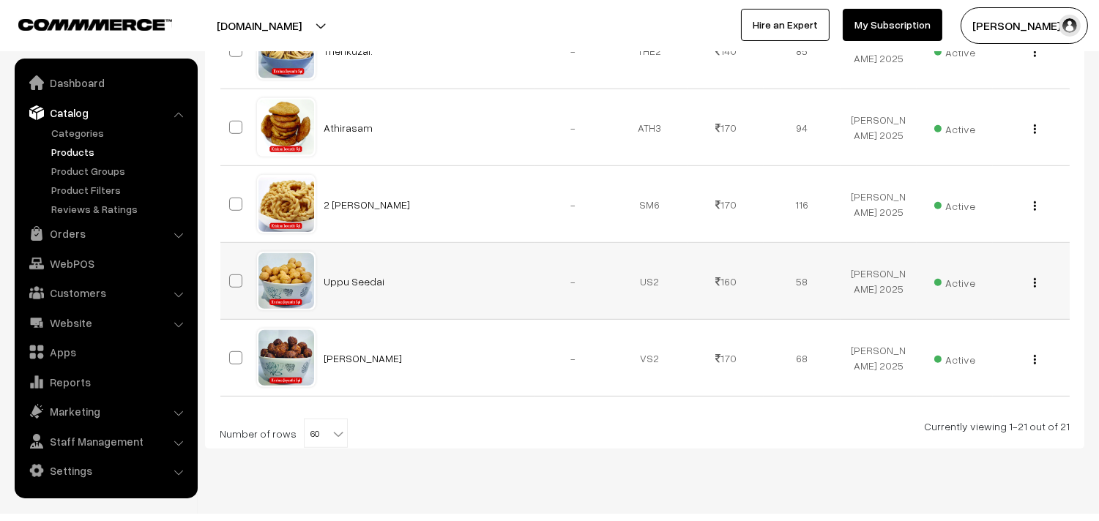
scroll to position [1676, 0]
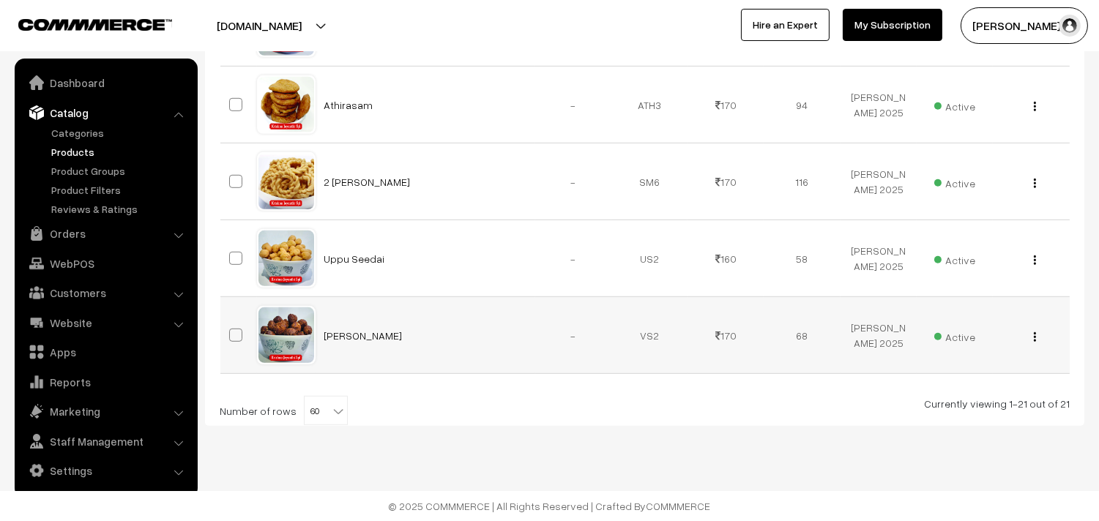
click at [1034, 334] on img "button" at bounding box center [1035, 337] width 2 height 10
click at [946, 389] on link "Edit" at bounding box center [969, 390] width 124 height 32
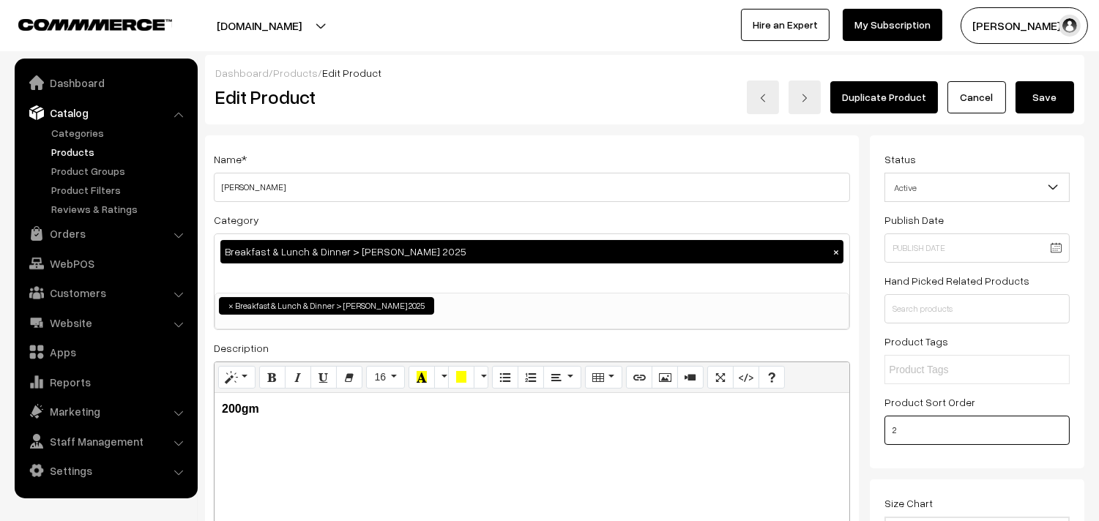
drag, startPoint x: 926, startPoint y: 437, endPoint x: 854, endPoint y: 436, distance: 71.7
type input "3"
click at [1053, 102] on button "Save" at bounding box center [1044, 97] width 59 height 32
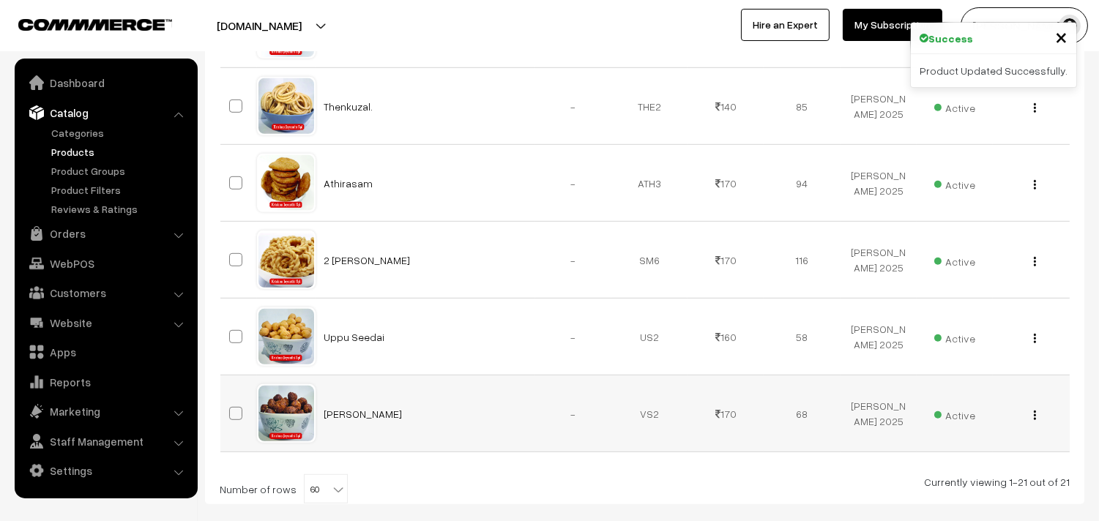
scroll to position [1676, 0]
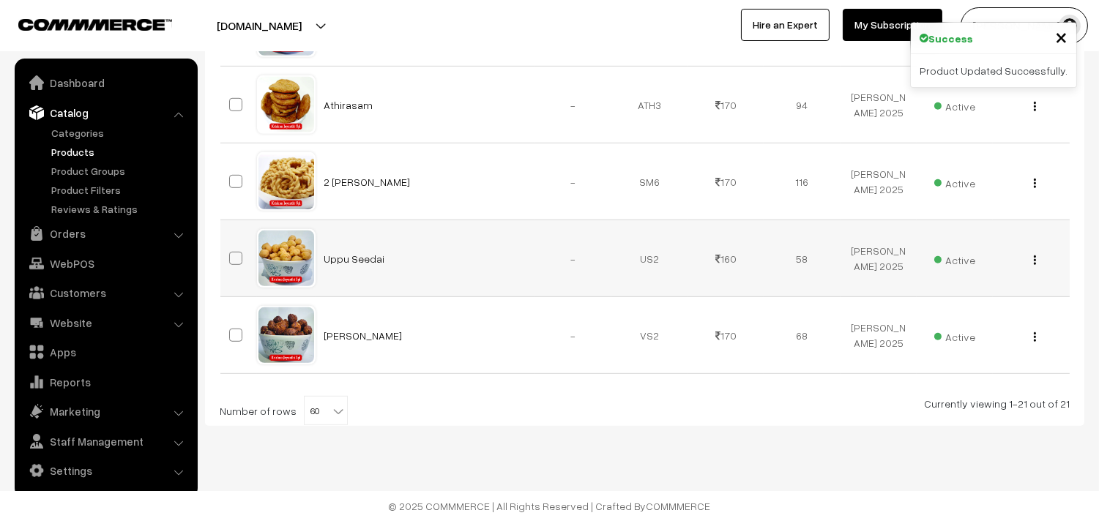
click at [1034, 259] on img "button" at bounding box center [1035, 260] width 2 height 10
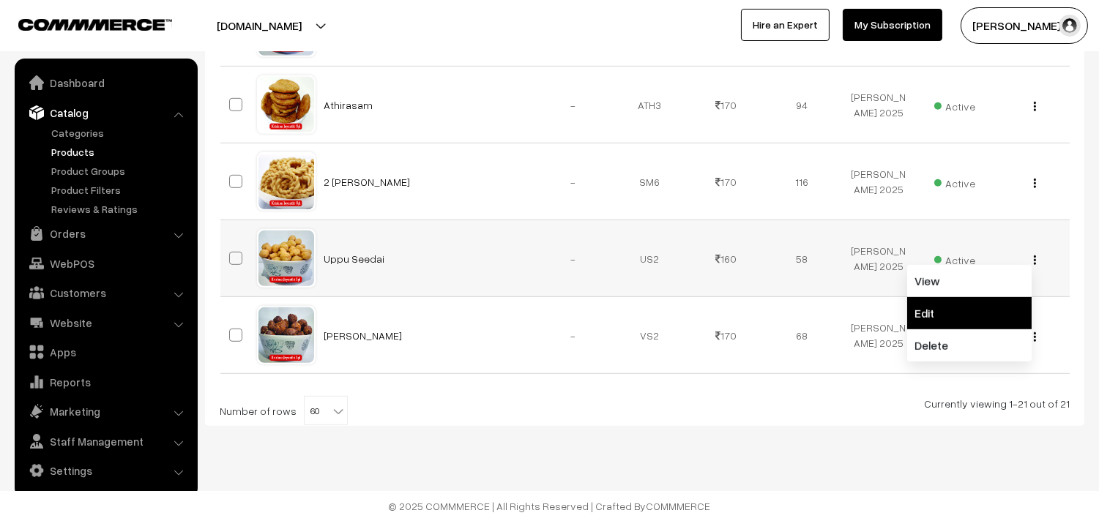
click at [942, 308] on link "Edit" at bounding box center [969, 313] width 124 height 32
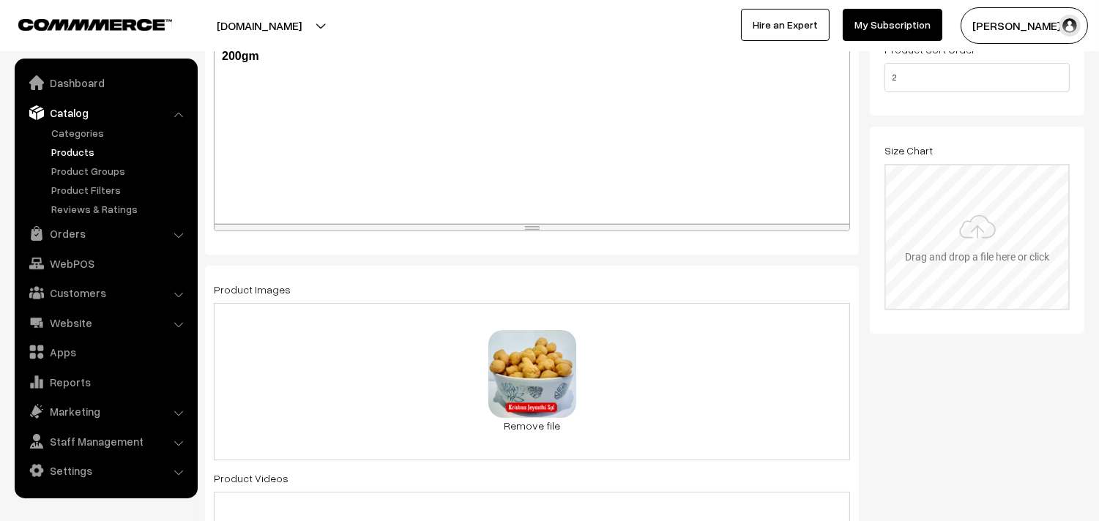
scroll to position [81, 0]
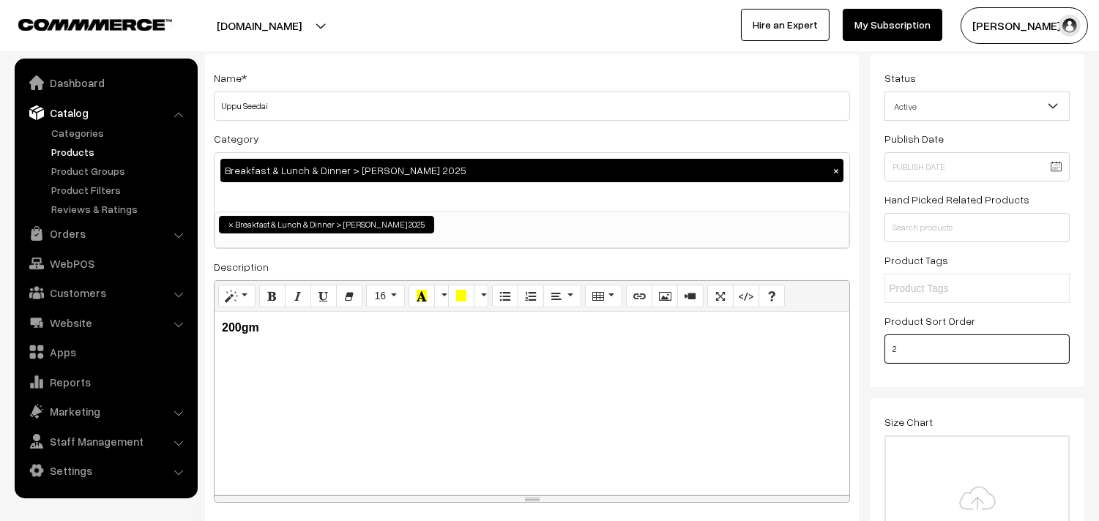
drag, startPoint x: 916, startPoint y: 348, endPoint x: 831, endPoint y: 340, distance: 84.5
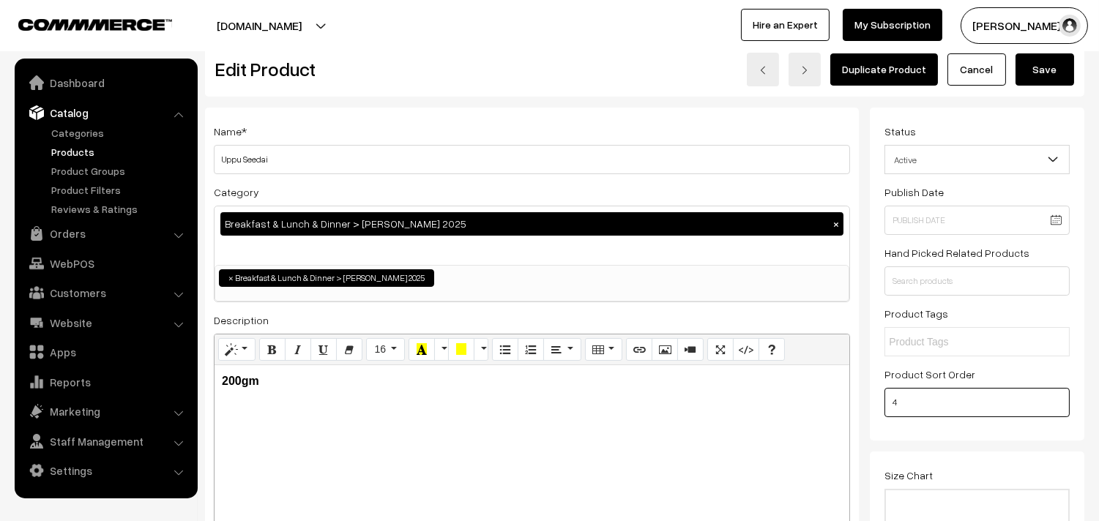
scroll to position [0, 0]
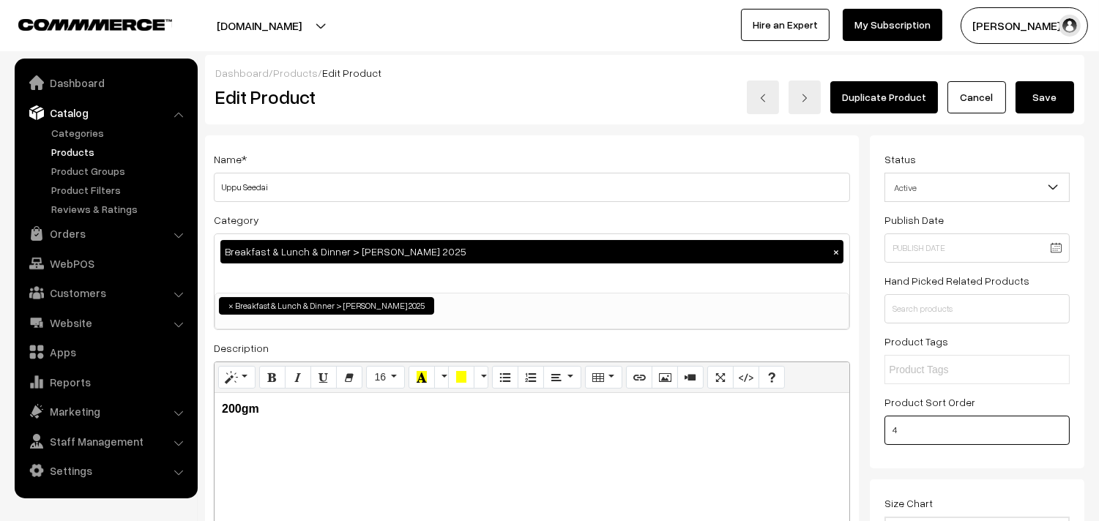
type input "4"
click at [1045, 99] on button "Save" at bounding box center [1044, 97] width 59 height 32
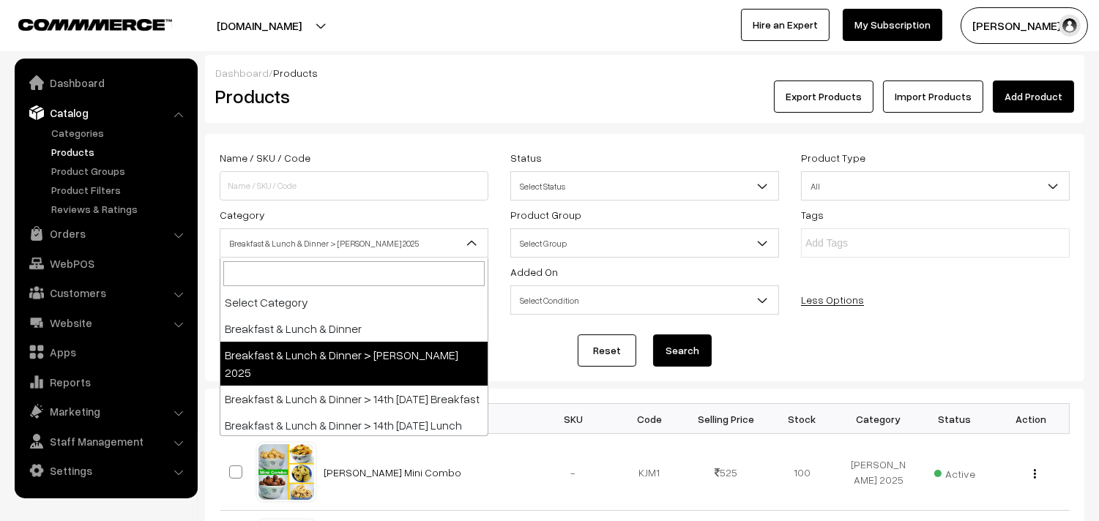
click at [343, 250] on span "Breakfast & Lunch & Dinner > [PERSON_NAME] 2025" at bounding box center [353, 244] width 267 height 26
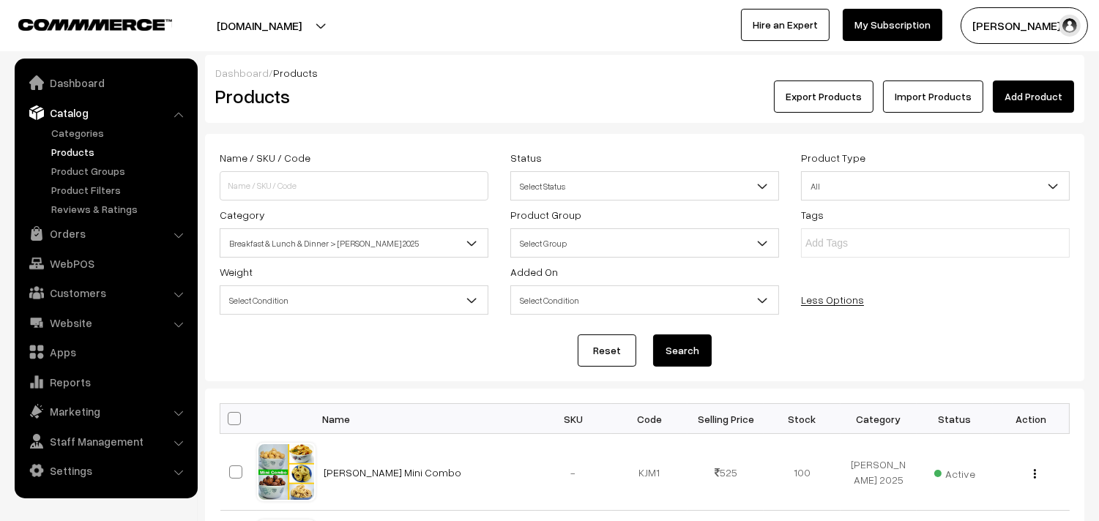
click at [72, 147] on link "Products" at bounding box center [120, 151] width 145 height 15
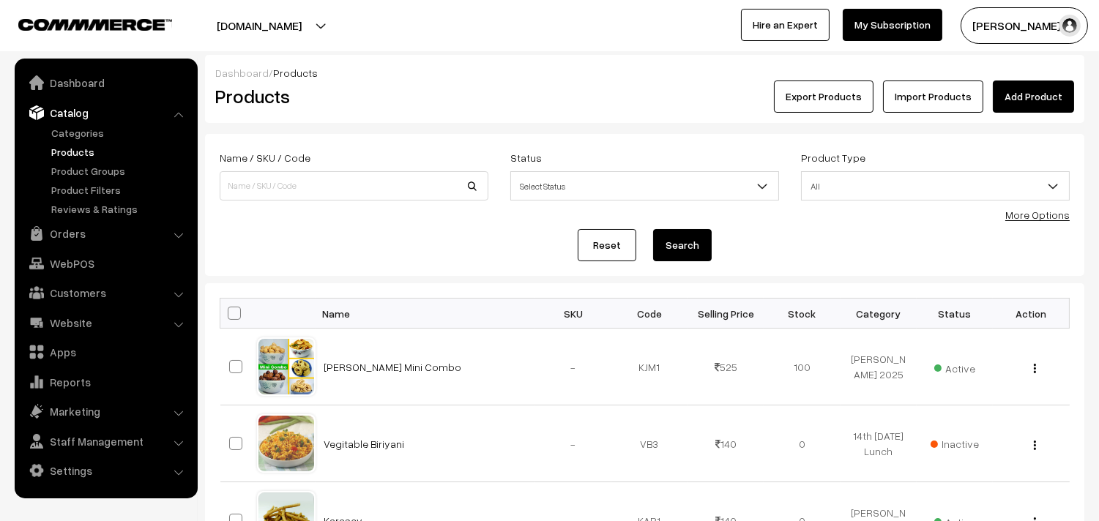
click at [79, 155] on link "Products" at bounding box center [120, 151] width 145 height 15
click at [1028, 217] on link "More Options" at bounding box center [1037, 215] width 64 height 12
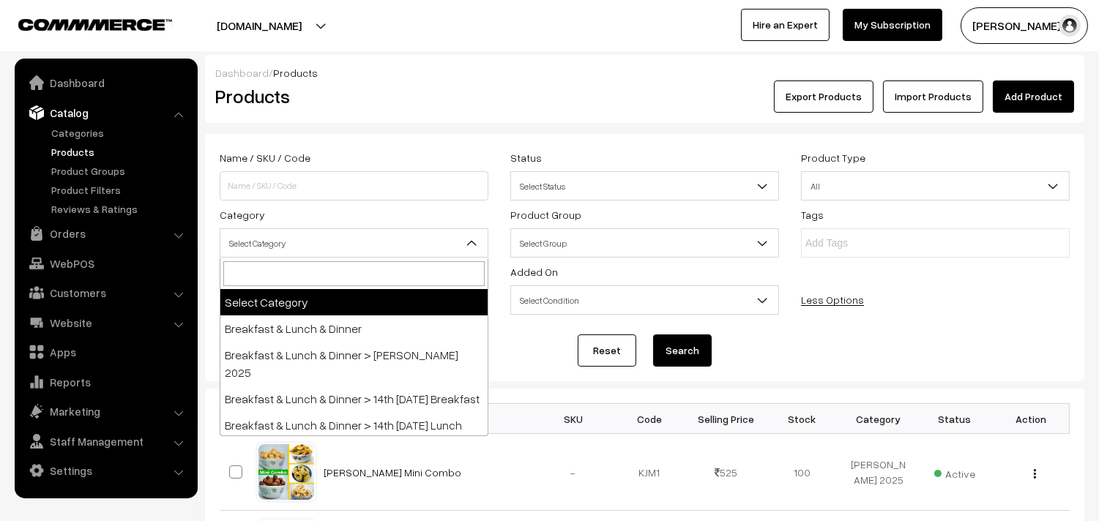
click at [345, 243] on span "Select Category" at bounding box center [353, 244] width 267 height 26
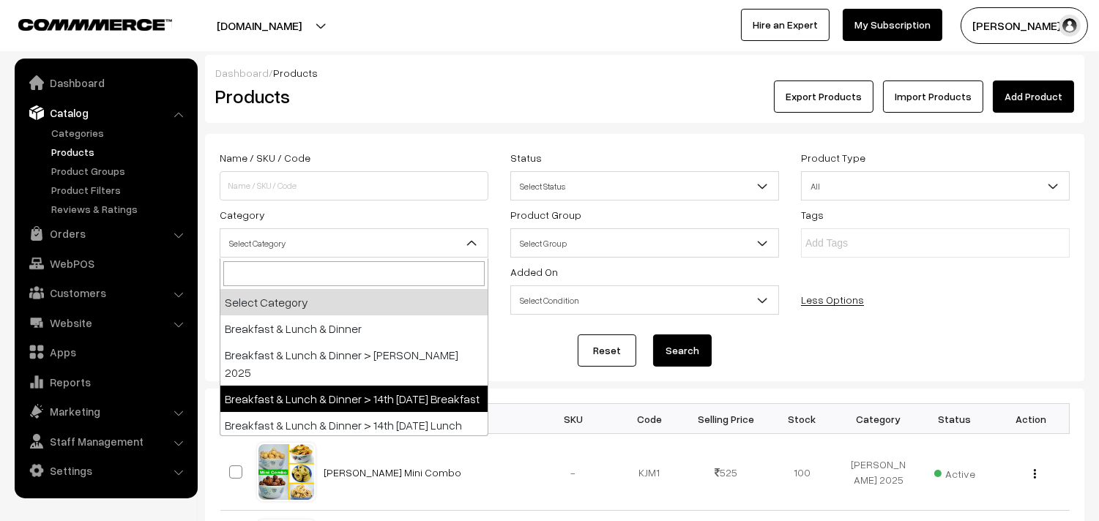
select select "91"
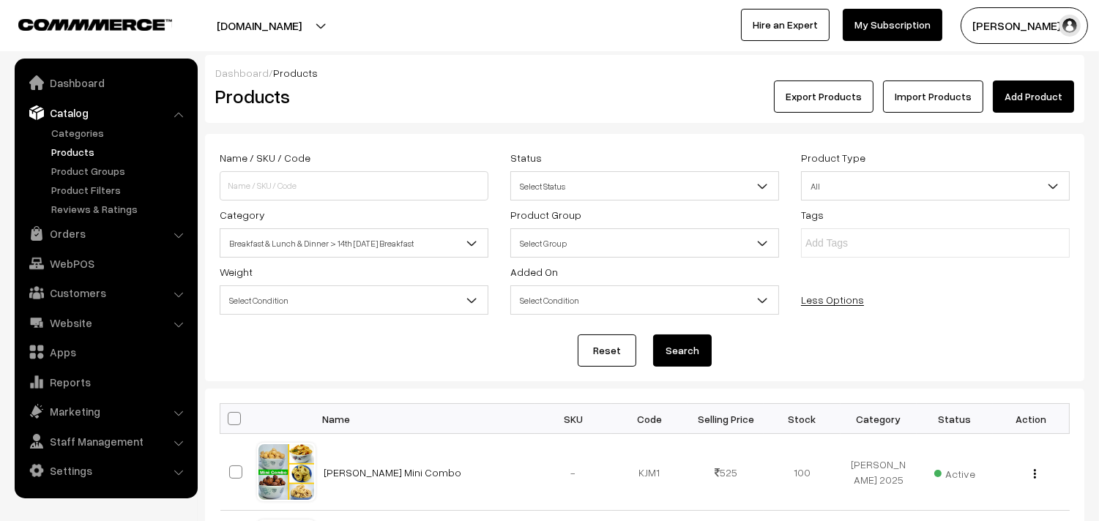
click at [692, 349] on button "Search" at bounding box center [682, 351] width 59 height 32
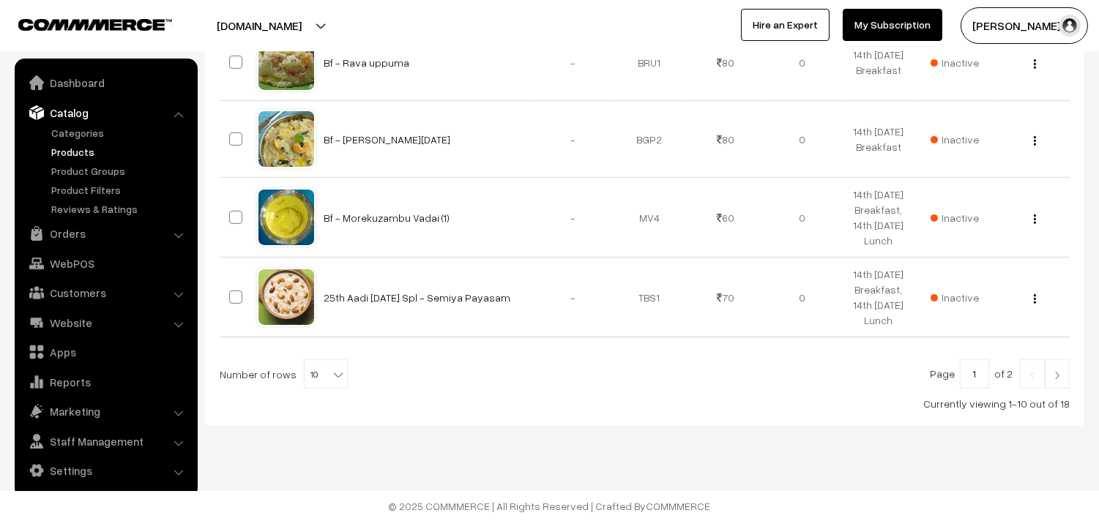
scroll to position [968, 0]
click at [332, 375] on b at bounding box center [338, 374] width 15 height 15
select select "90"
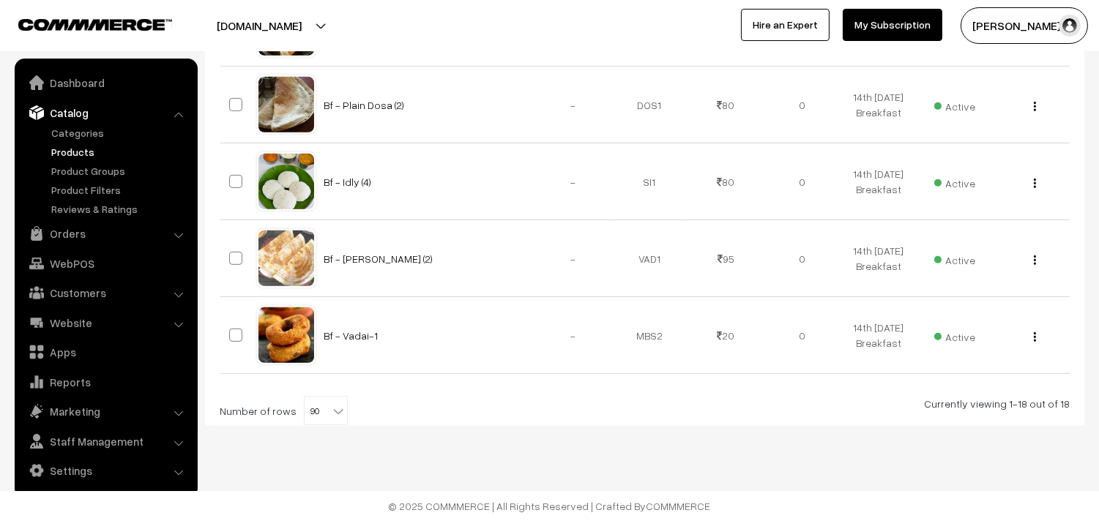
scroll to position [1648, 0]
click at [1035, 188] on div "View Edit Delete" at bounding box center [1030, 181] width 59 height 15
click at [1036, 178] on div "View Edit Delete" at bounding box center [1030, 181] width 59 height 15
click at [1031, 179] on div "View Edit Delete" at bounding box center [1030, 181] width 59 height 15
click at [1034, 184] on img "button" at bounding box center [1035, 184] width 2 height 10
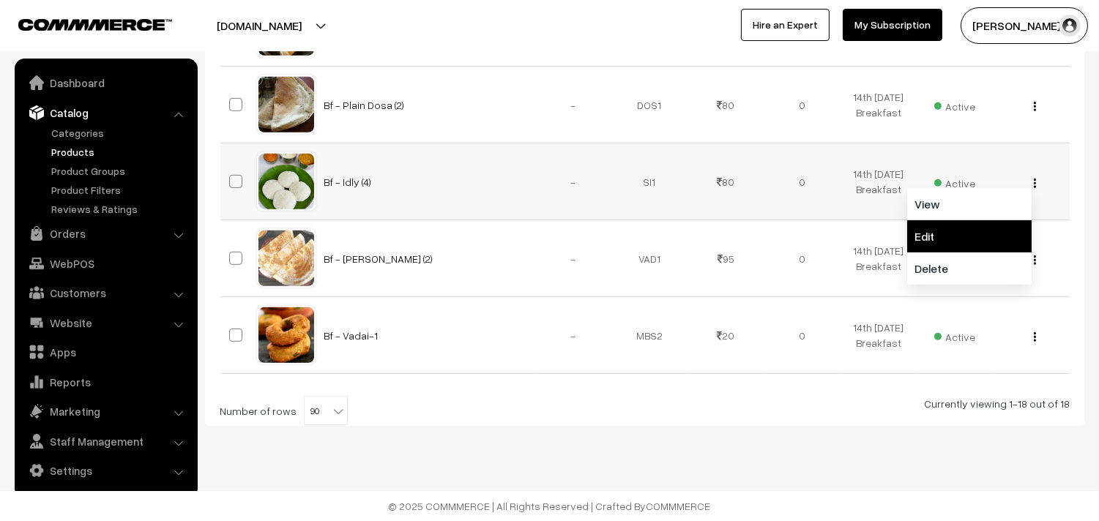
click at [961, 236] on link "Edit" at bounding box center [969, 236] width 124 height 32
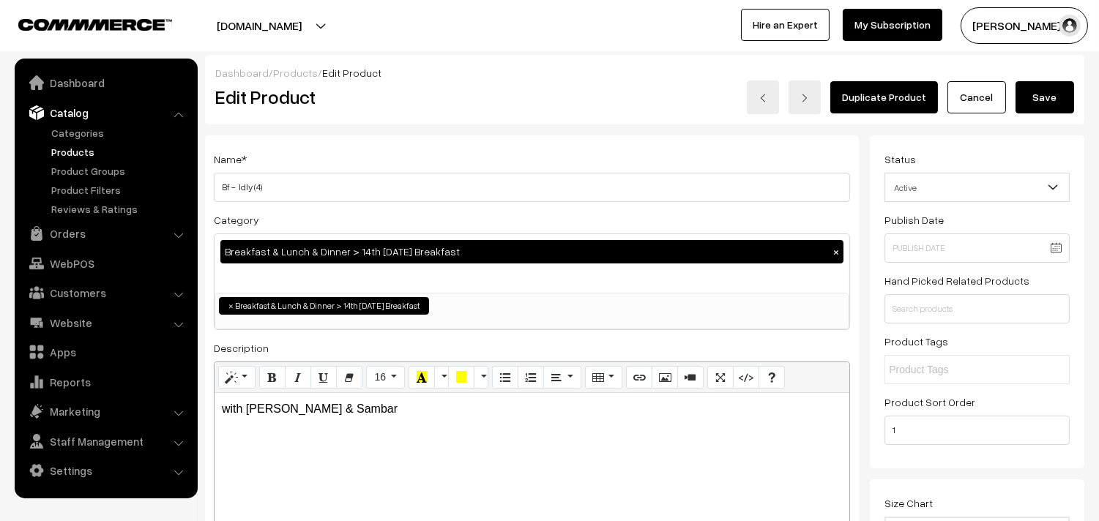
click at [1034, 101] on button "Save" at bounding box center [1044, 97] width 59 height 32
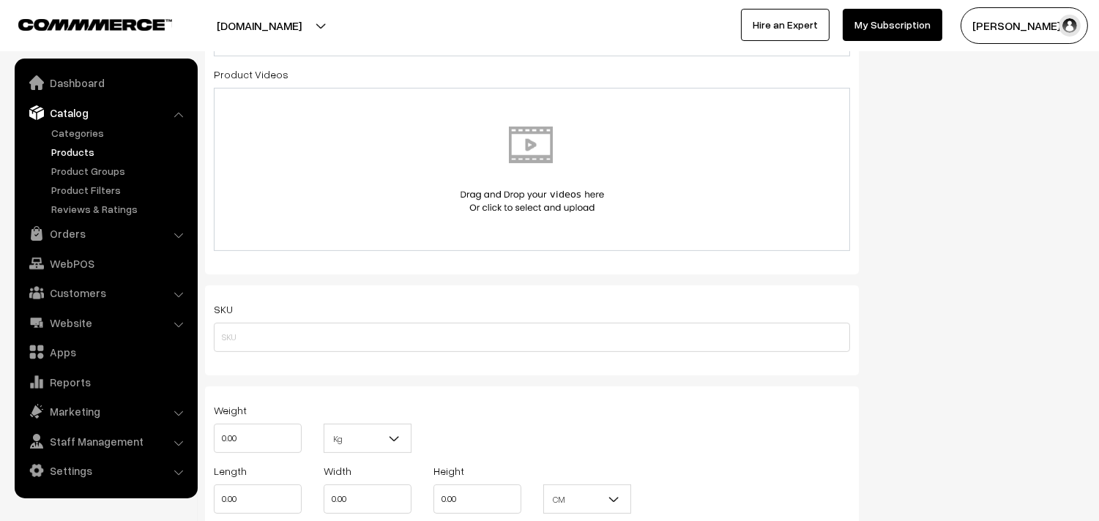
scroll to position [1133, 0]
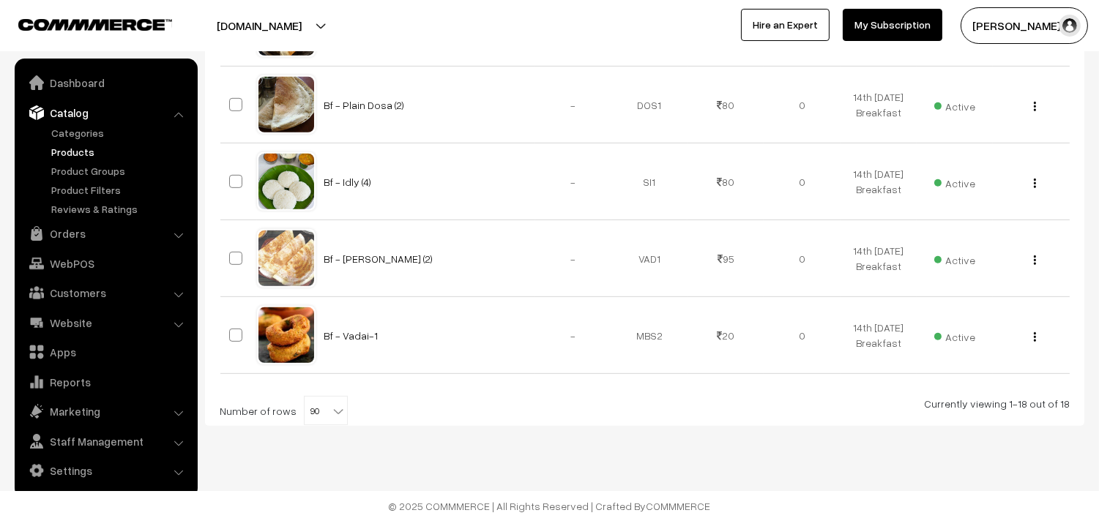
scroll to position [1626, 0]
click at [1038, 343] on div "View Edit Delete" at bounding box center [1030, 335] width 59 height 15
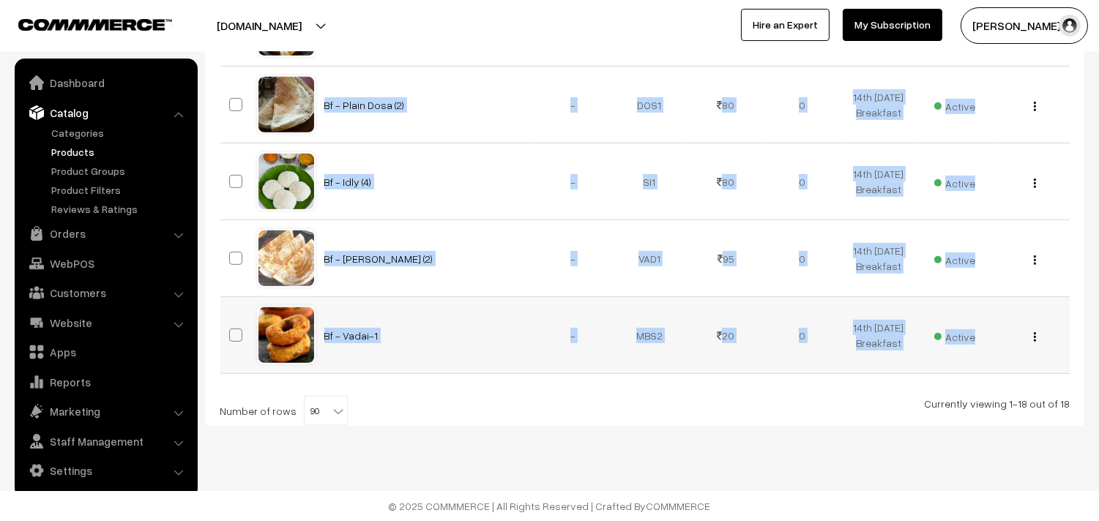
click at [1036, 343] on div "View Edit Delete" at bounding box center [1030, 335] width 59 height 15
click at [1036, 343] on button "button" at bounding box center [1035, 337] width 4 height 12
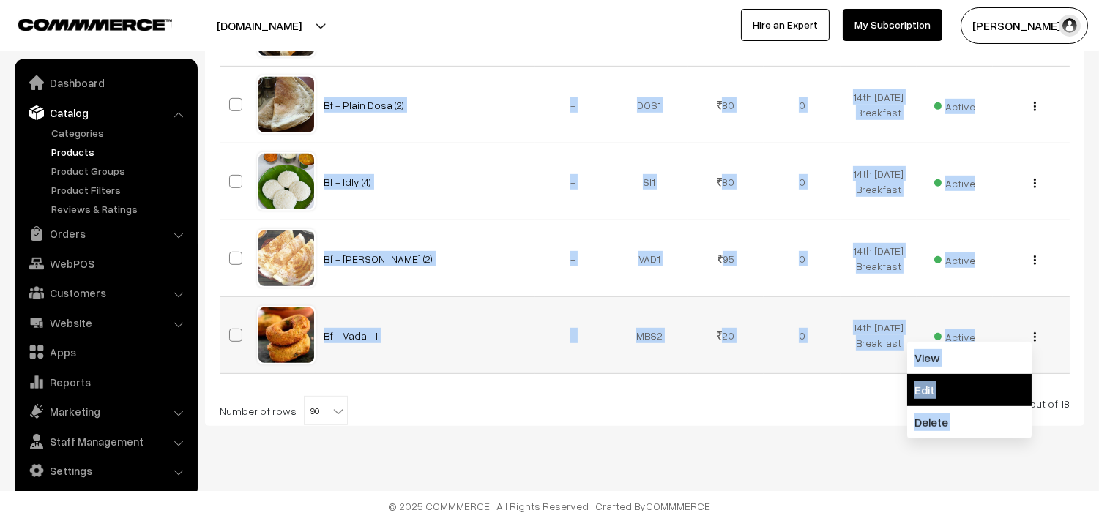
click at [964, 406] on link "Edit" at bounding box center [969, 390] width 124 height 32
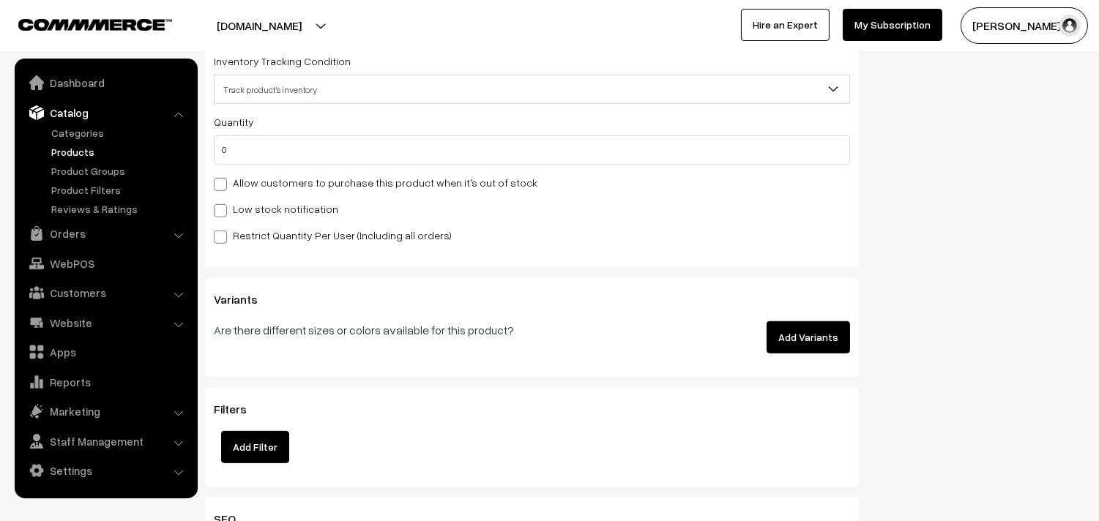
scroll to position [1301, 0]
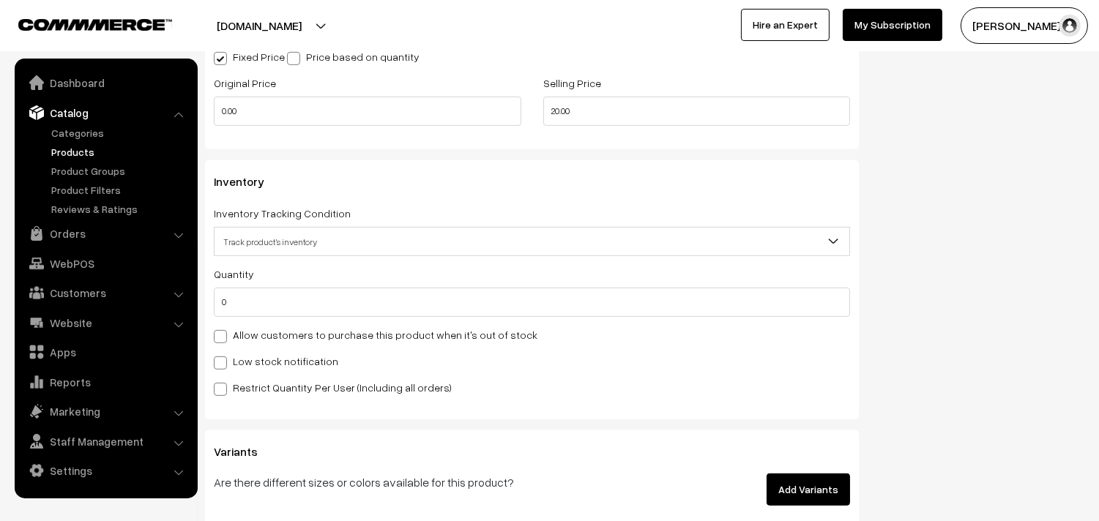
click at [261, 339] on label "Allow customers to purchase this product when it's out of stock" at bounding box center [376, 334] width 324 height 15
click at [223, 339] on input "Allow customers to purchase this product when it's out of stock" at bounding box center [219, 334] width 10 height 10
checkbox input "true"
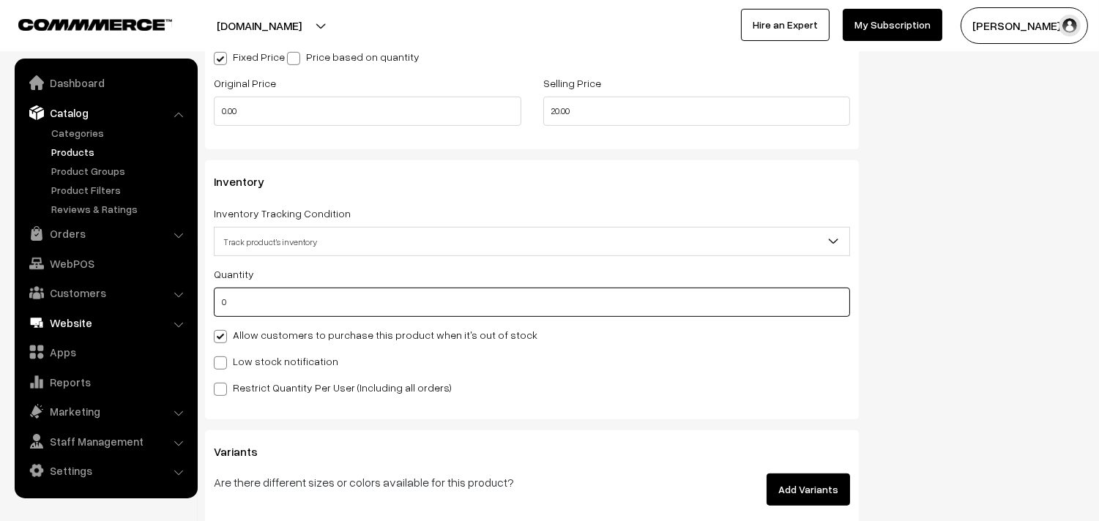
drag, startPoint x: 256, startPoint y: 313, endPoint x: 165, endPoint y: 311, distance: 90.8
click at [165, 311] on body "Thank you for showing interest. Our team will call you shortly. Close annamfood…" at bounding box center [549, 16] width 1099 height 2634
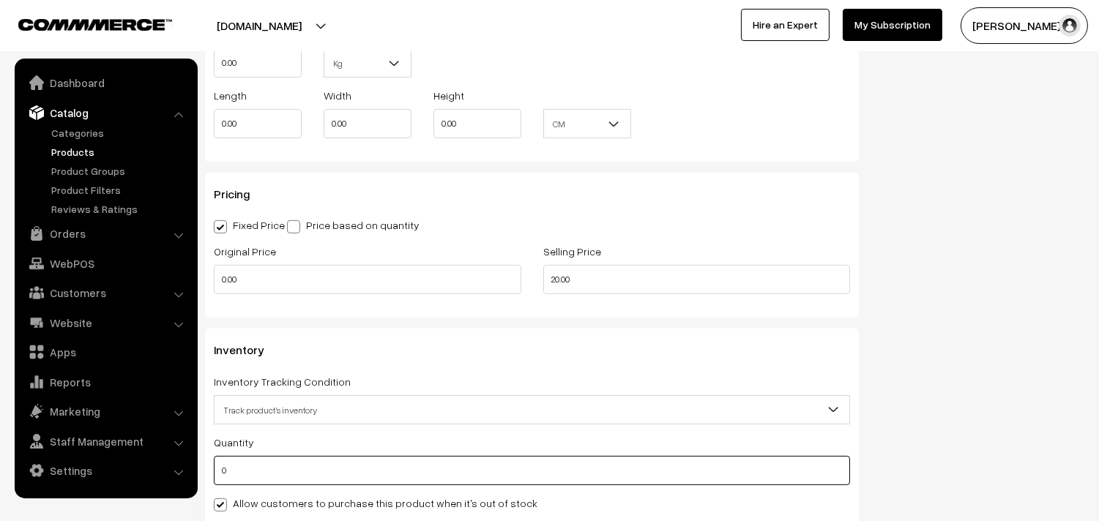
scroll to position [1138, 0]
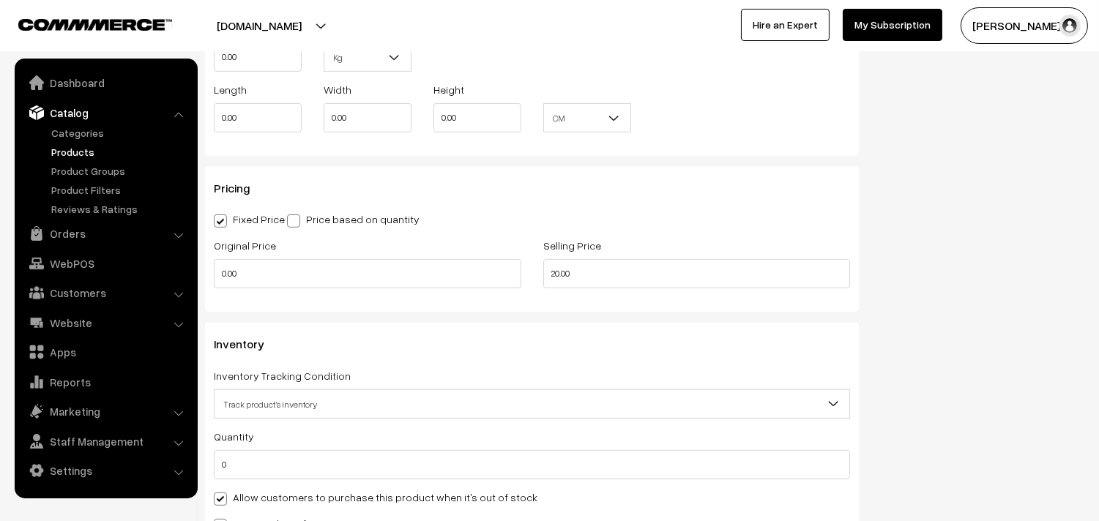
click at [355, 450] on div "Quantity 0 Adjust Quantity Adjust Set 0" at bounding box center [532, 453] width 636 height 52
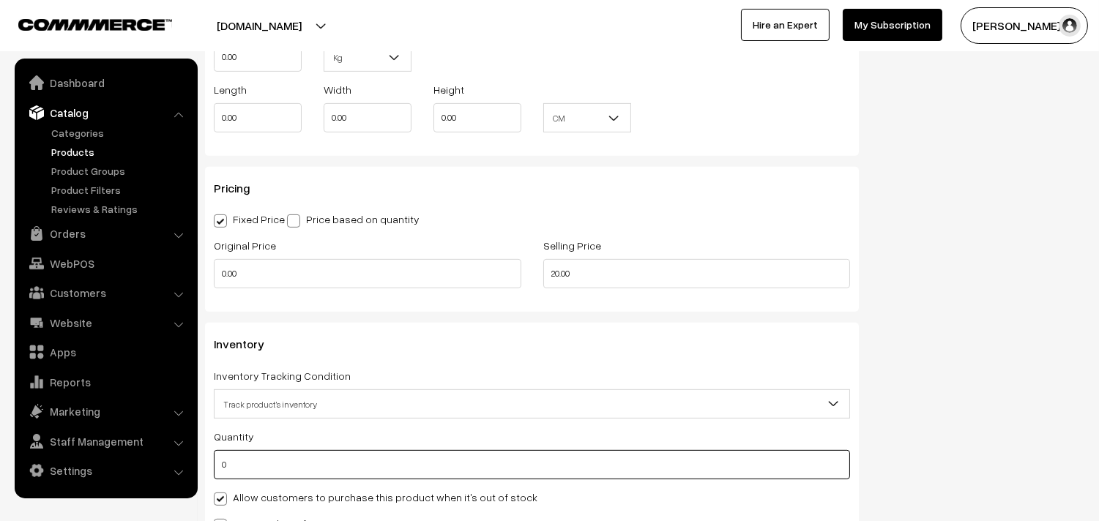
click at [359, 466] on input "0" at bounding box center [532, 464] width 636 height 29
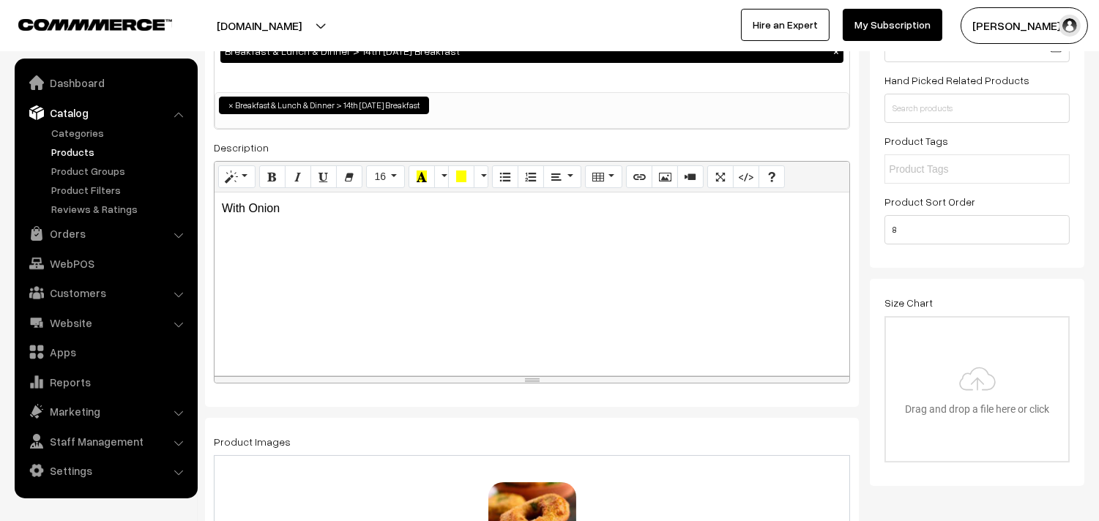
scroll to position [0, 0]
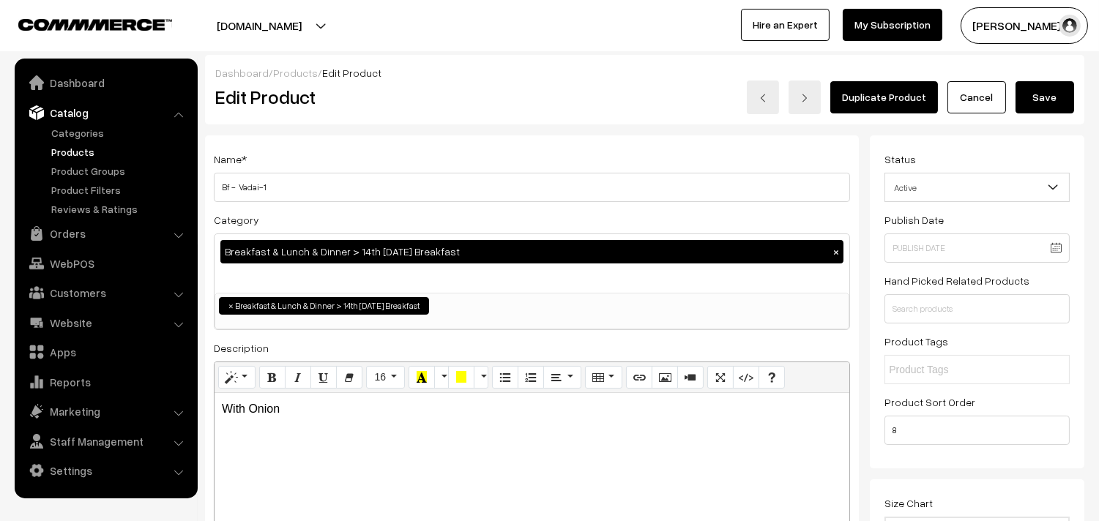
click at [1057, 93] on button "Save" at bounding box center [1044, 97] width 59 height 32
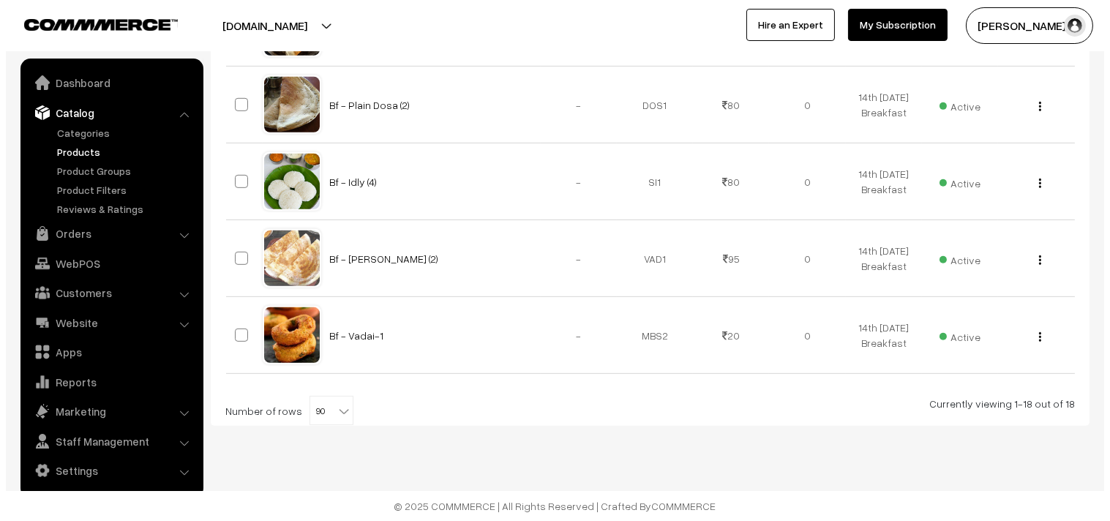
scroll to position [1626, 0]
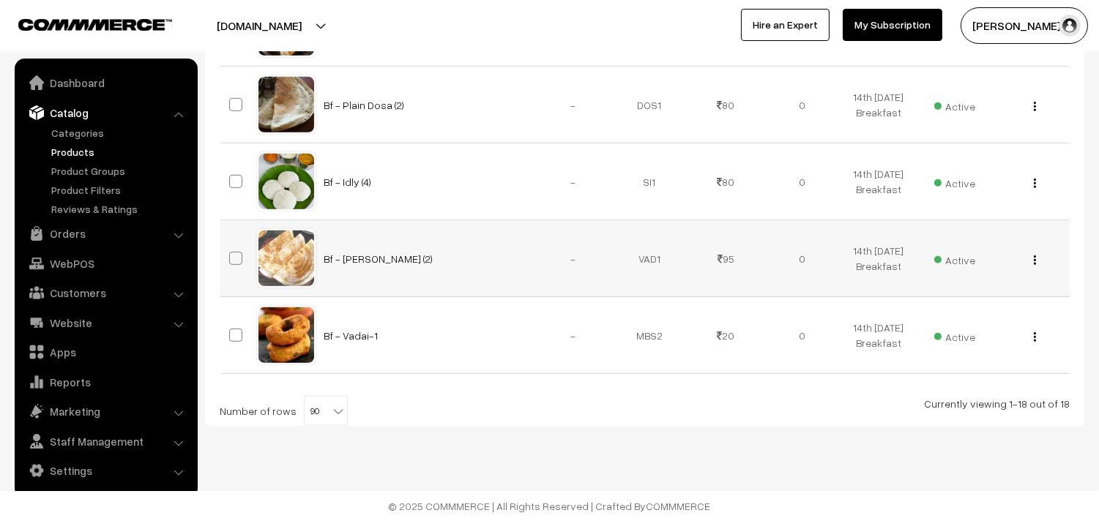
click at [971, 268] on span "Active" at bounding box center [954, 258] width 41 height 19
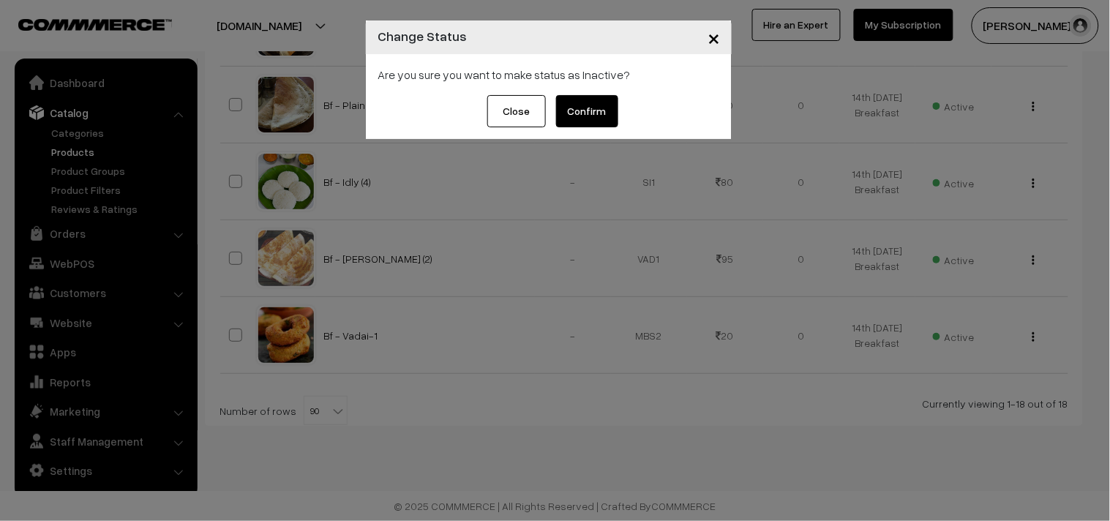
click at [602, 111] on button "Confirm" at bounding box center [587, 111] width 62 height 32
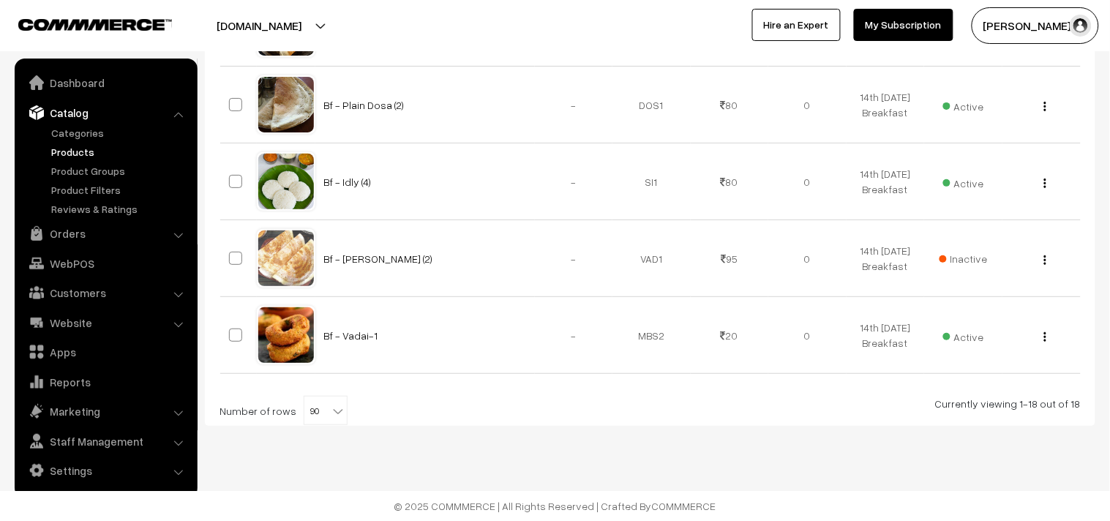
scroll to position [1626, 0]
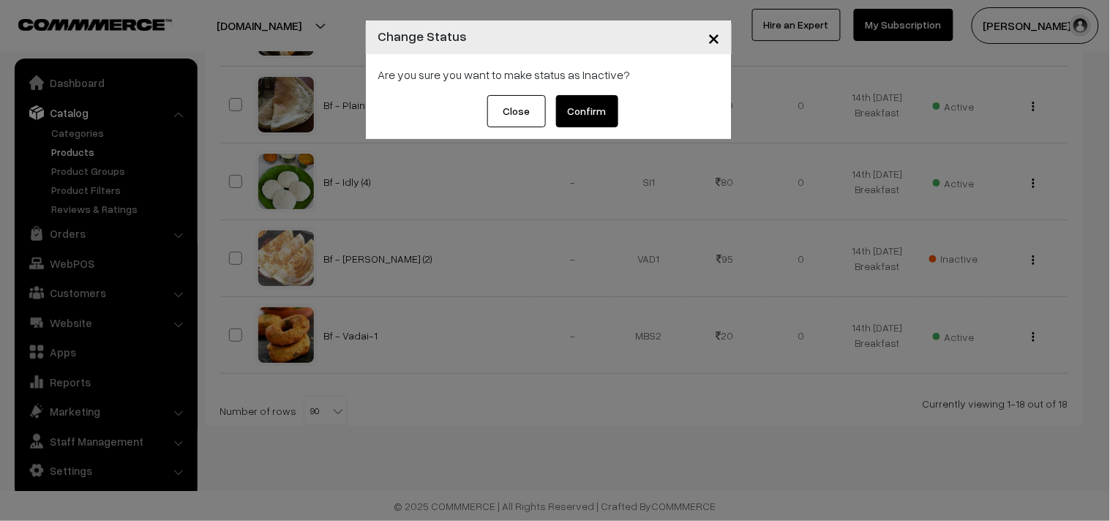
click at [580, 114] on button "Confirm" at bounding box center [587, 111] width 62 height 32
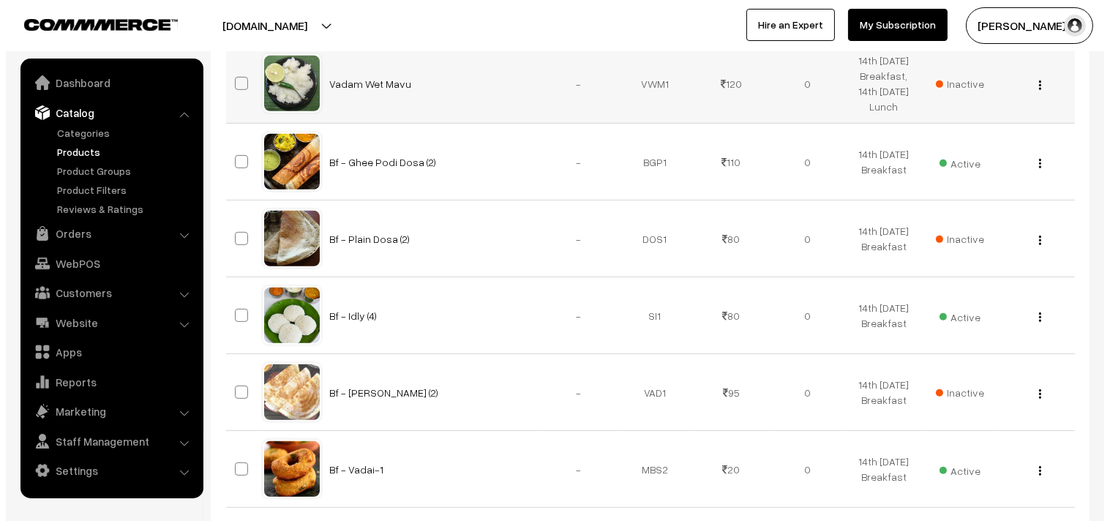
scroll to position [1449, 0]
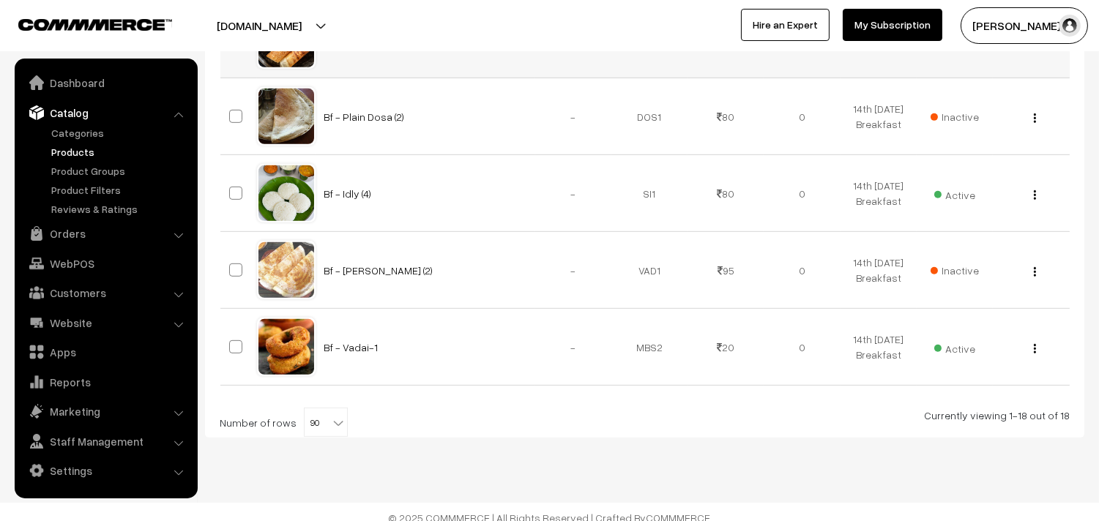
click at [963, 49] on span "Active" at bounding box center [954, 39] width 41 height 19
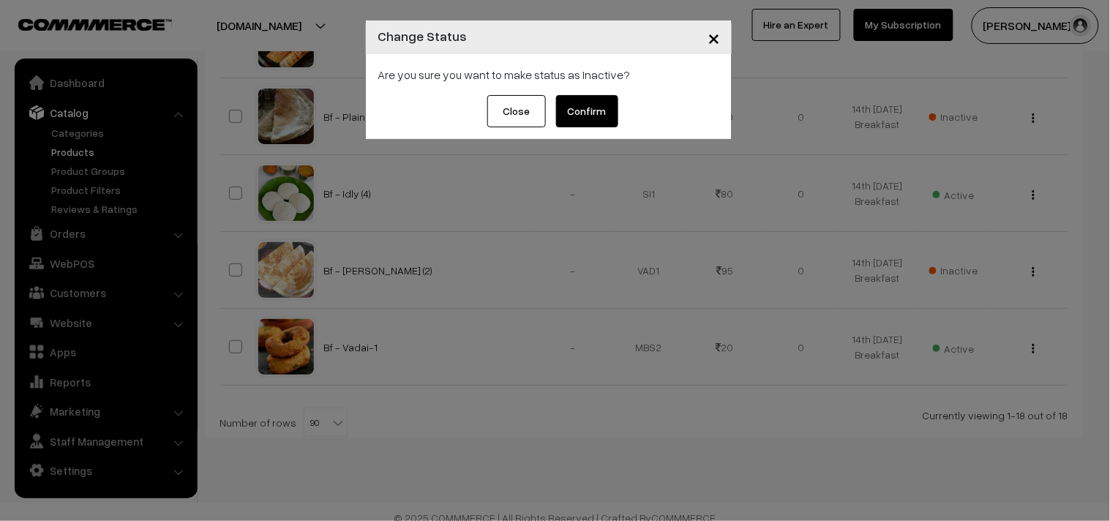
click at [566, 104] on button "Confirm" at bounding box center [587, 111] width 62 height 32
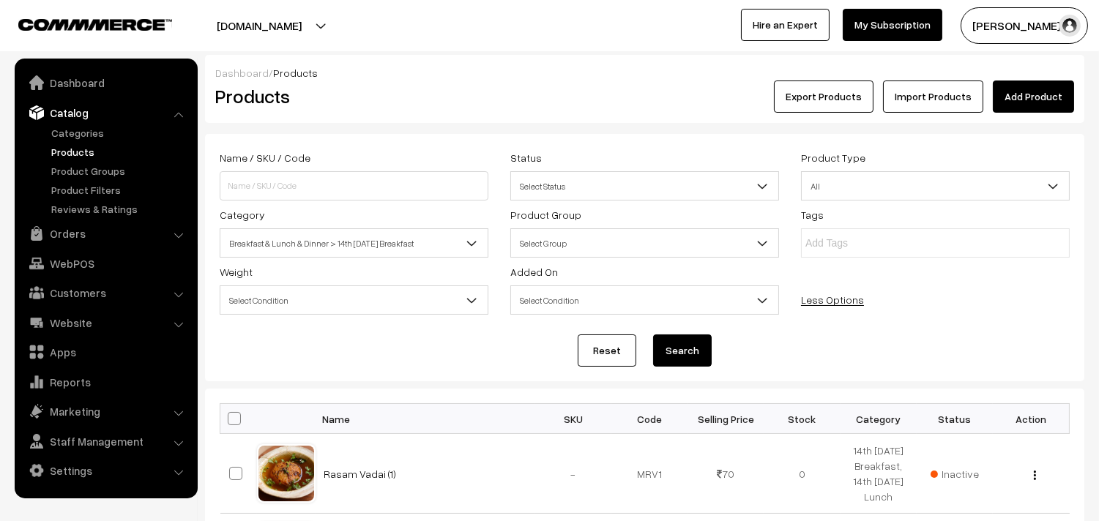
click at [337, 239] on span "Breakfast & Lunch & Dinner > 14th [DATE] Breakfast" at bounding box center [353, 244] width 267 height 26
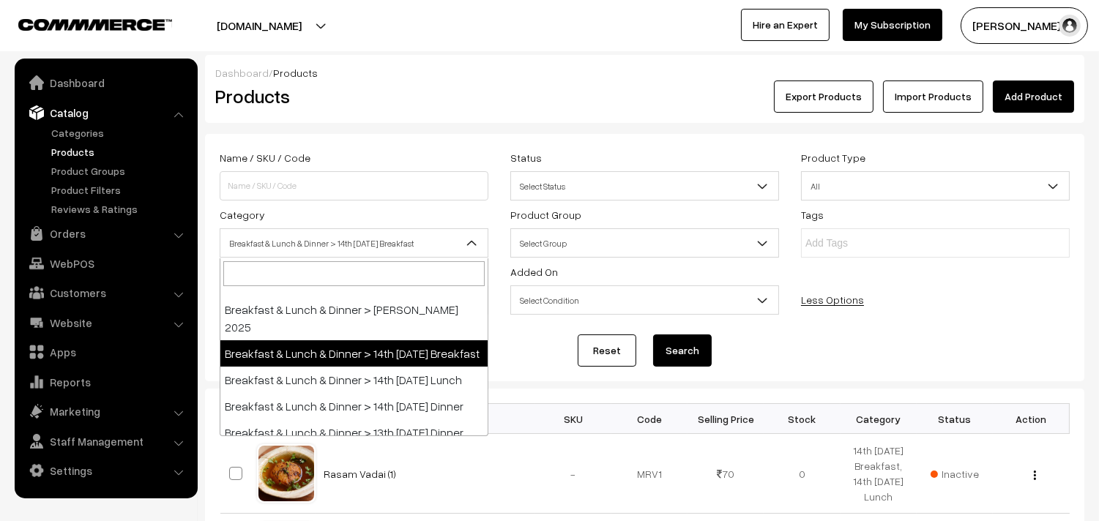
scroll to position [81, 0]
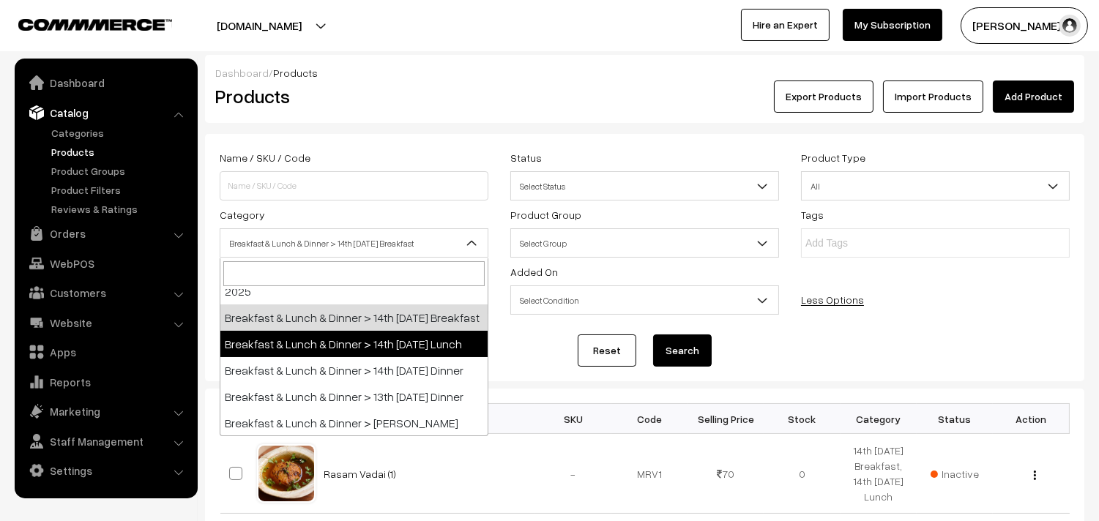
select select "95"
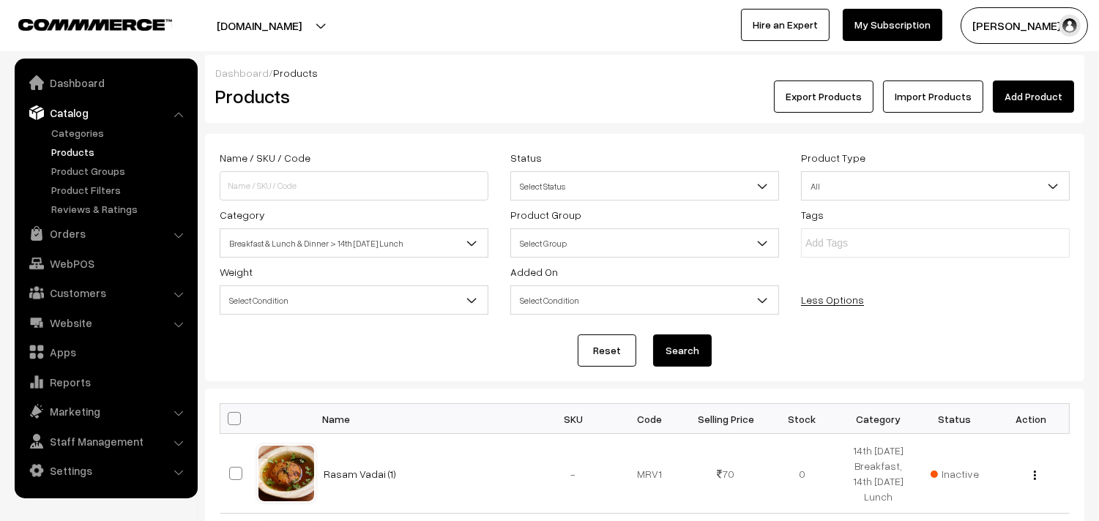
click at [676, 354] on button "Search" at bounding box center [682, 351] width 59 height 32
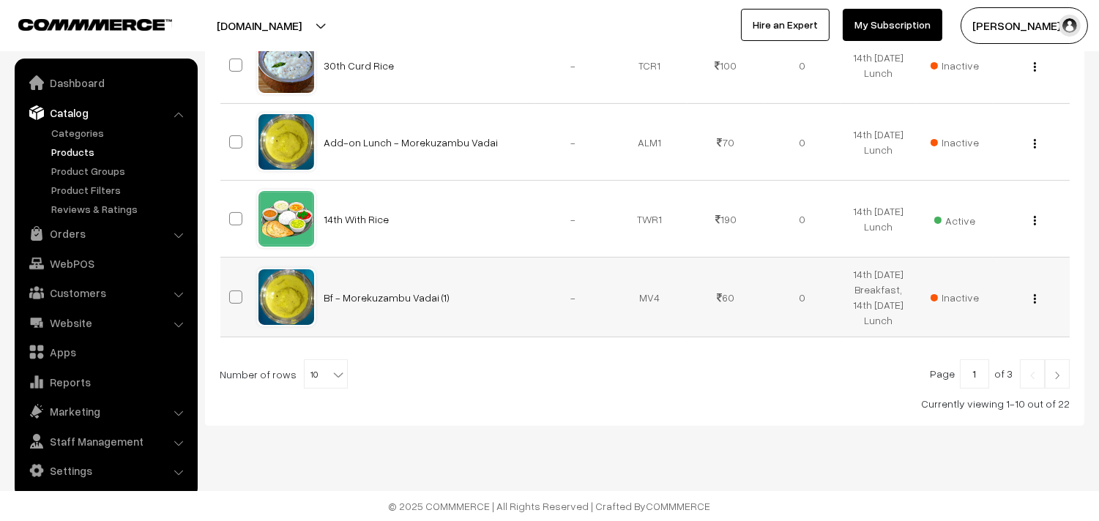
scroll to position [934, 0]
click at [310, 375] on span "10" at bounding box center [325, 374] width 42 height 29
select select "80"
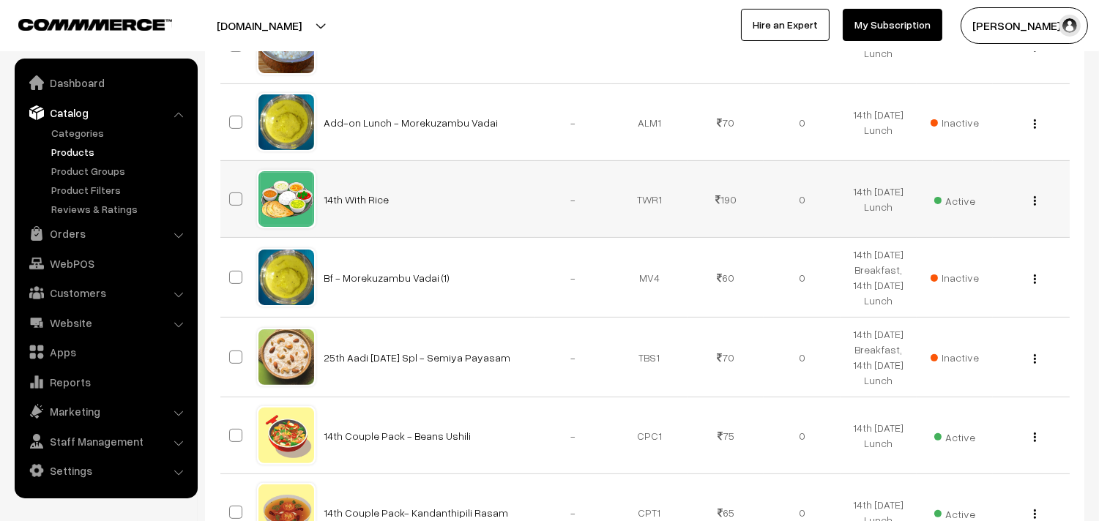
scroll to position [894, 0]
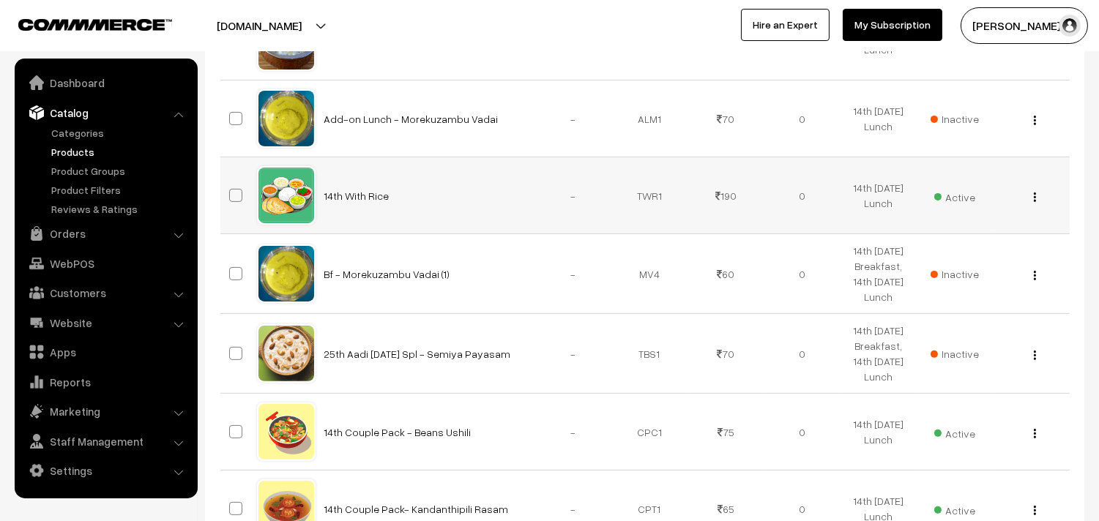
click at [1035, 202] on img "button" at bounding box center [1035, 198] width 2 height 10
click at [974, 266] on link "Edit" at bounding box center [969, 250] width 124 height 32
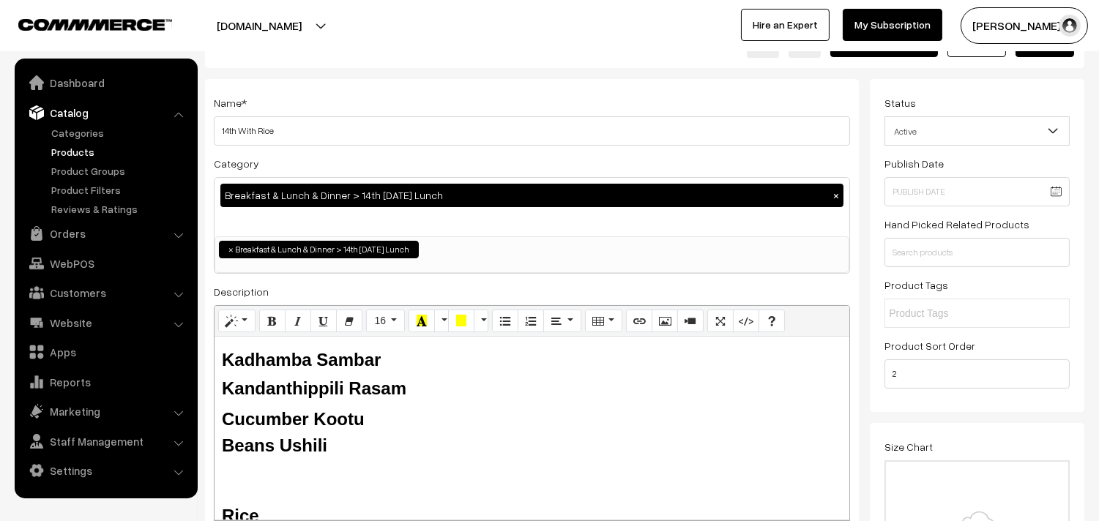
scroll to position [81, 0]
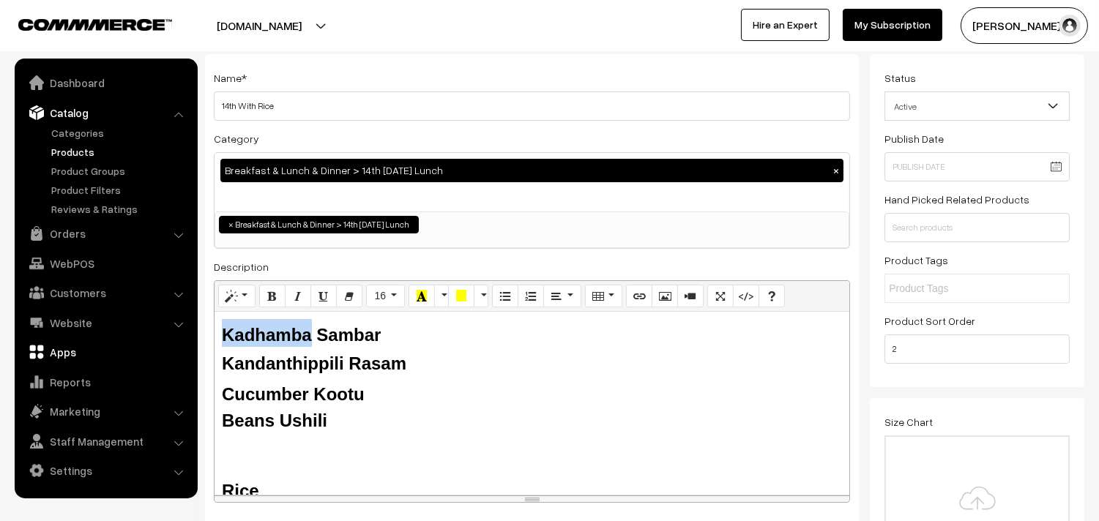
drag, startPoint x: 310, startPoint y: 332, endPoint x: 171, endPoint y: 339, distance: 140.0
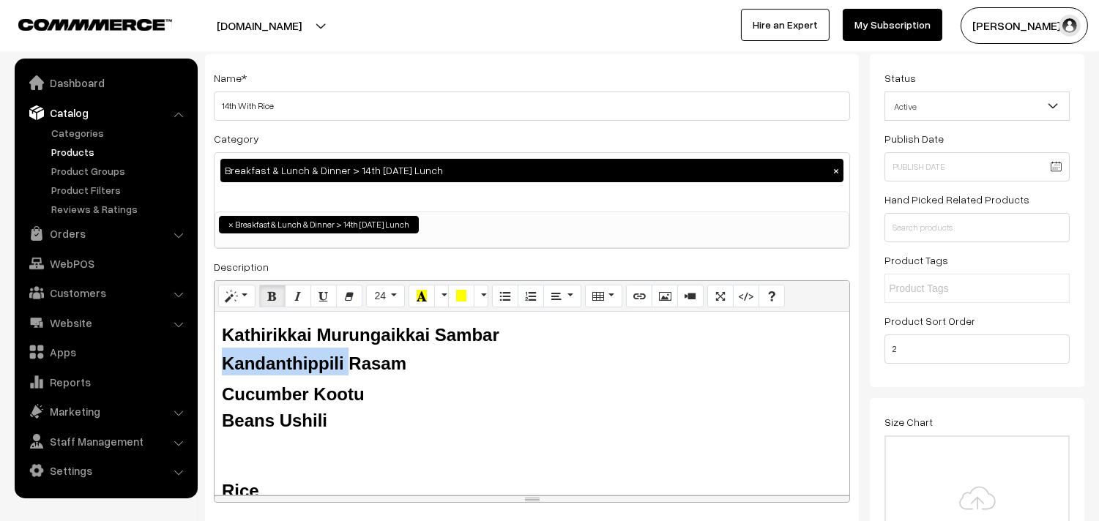
drag, startPoint x: 347, startPoint y: 367, endPoint x: 227, endPoint y: 362, distance: 120.1
click at [227, 362] on b "Kandanthippili Rasam" at bounding box center [314, 364] width 184 height 20
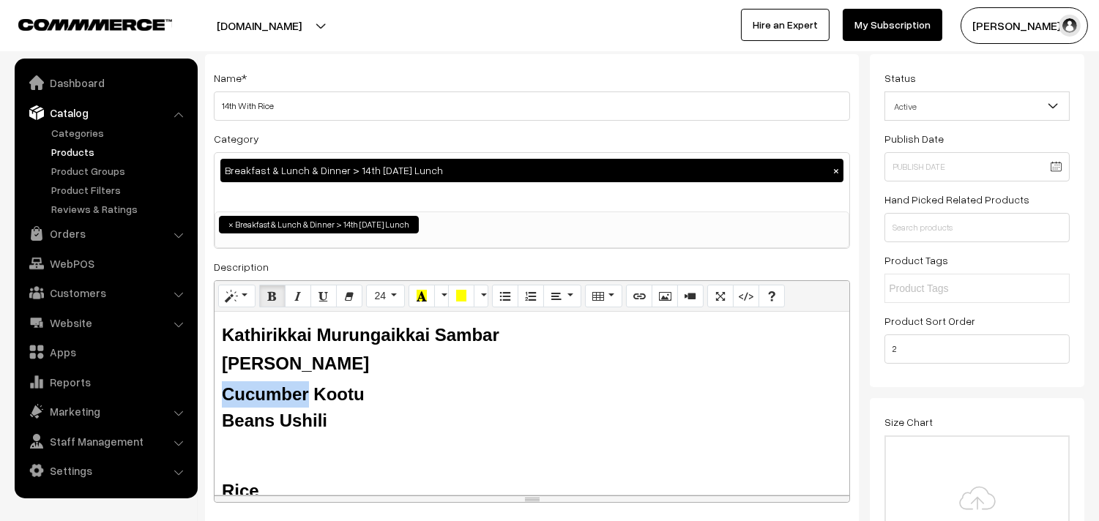
drag, startPoint x: 250, startPoint y: 388, endPoint x: 220, endPoint y: 391, distance: 30.2
click at [220, 391] on div "Kathirikkai Murungaikkai Sambar Tomato Rasam Cucumber Kootu Beans Ushili Rice B…" at bounding box center [531, 403] width 635 height 183
drag, startPoint x: 288, startPoint y: 423, endPoint x: 212, endPoint y: 423, distance: 75.4
click at [212, 423] on div "Name * 14th With Rice Category Breakfast & Lunch & Dinner > 14th Thursday Lunch…" at bounding box center [532, 290] width 654 height 473
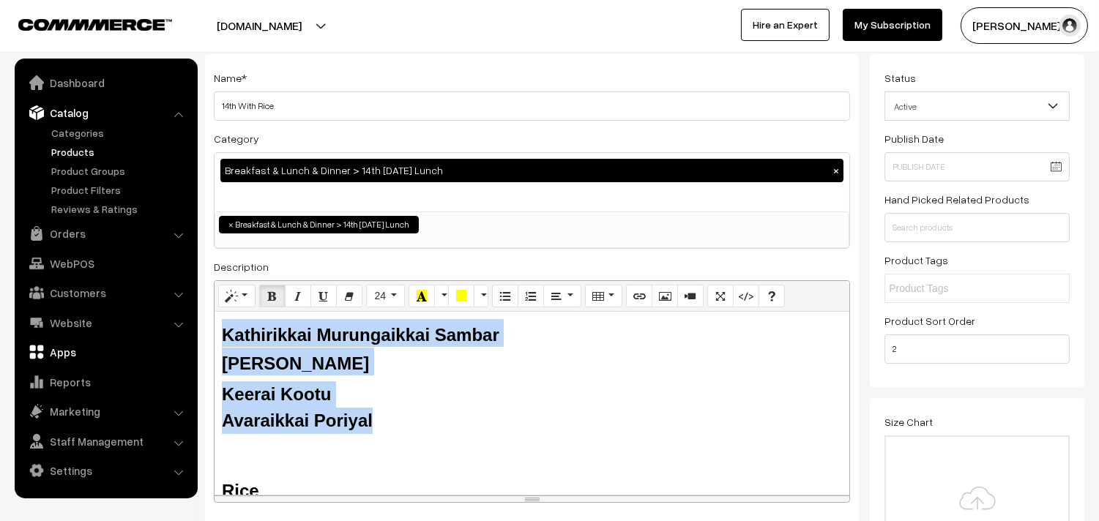
drag, startPoint x: 179, startPoint y: 351, endPoint x: 186, endPoint y: 343, distance: 11.0
copy div "Kathirikkai Murungaikkai Sambar Tomato Rasam Keerai Kootu Avaraikkai Poriyal"
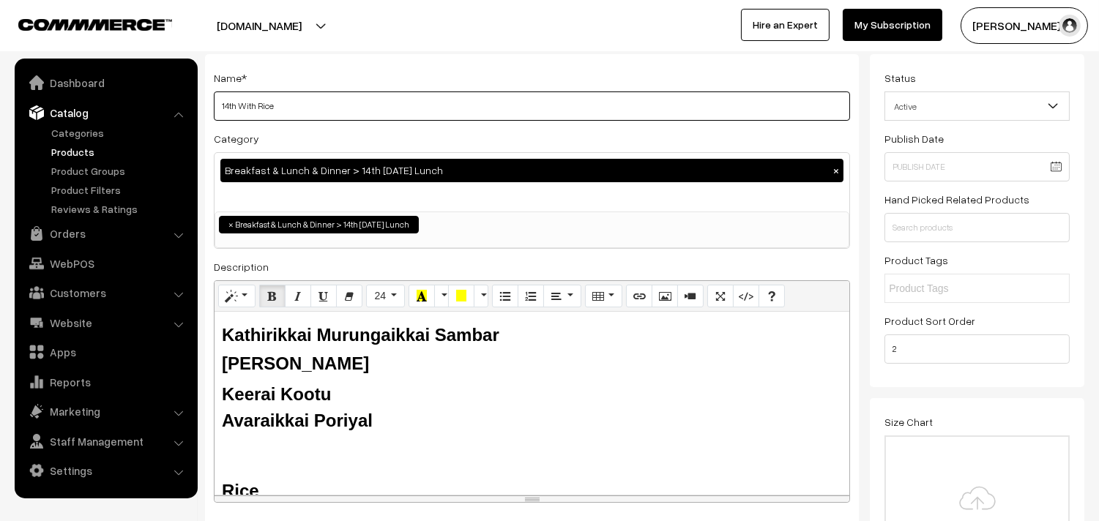
drag, startPoint x: 228, startPoint y: 107, endPoint x: 187, endPoint y: 107, distance: 41.0
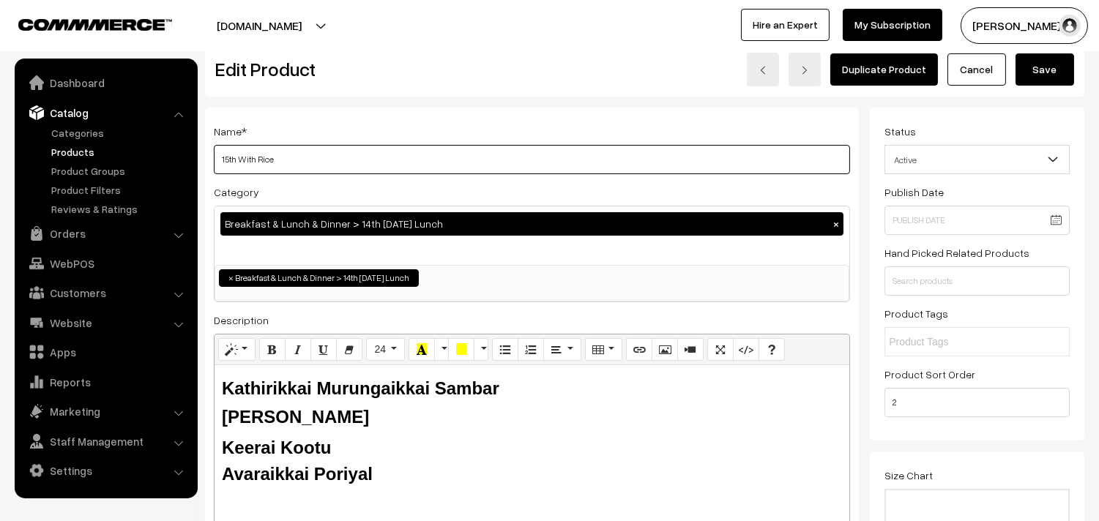
scroll to position [0, 0]
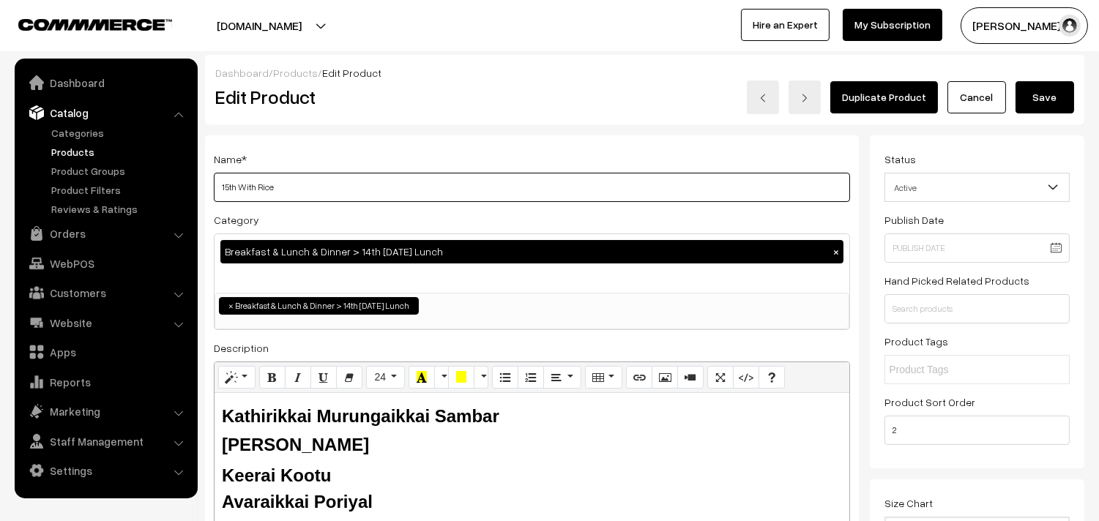
type input "15th With Rice"
click at [1034, 89] on button "Save" at bounding box center [1044, 97] width 59 height 32
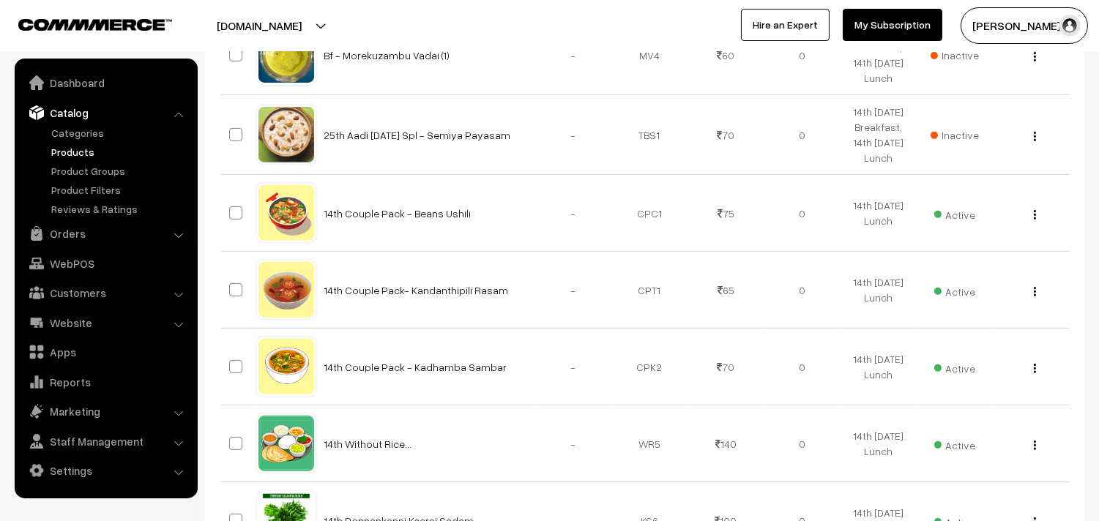
scroll to position [1138, 0]
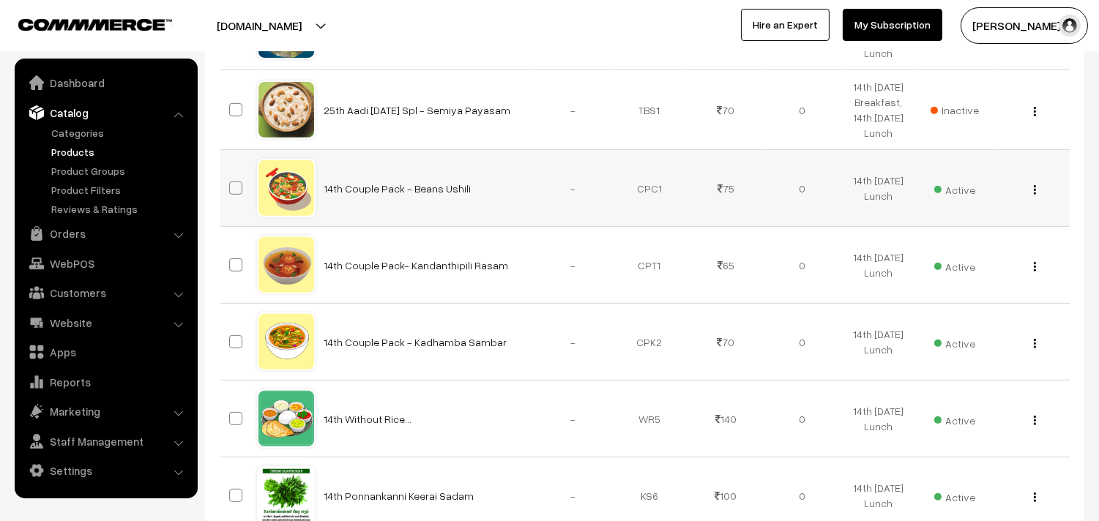
click at [1034, 195] on img "button" at bounding box center [1035, 190] width 2 height 10
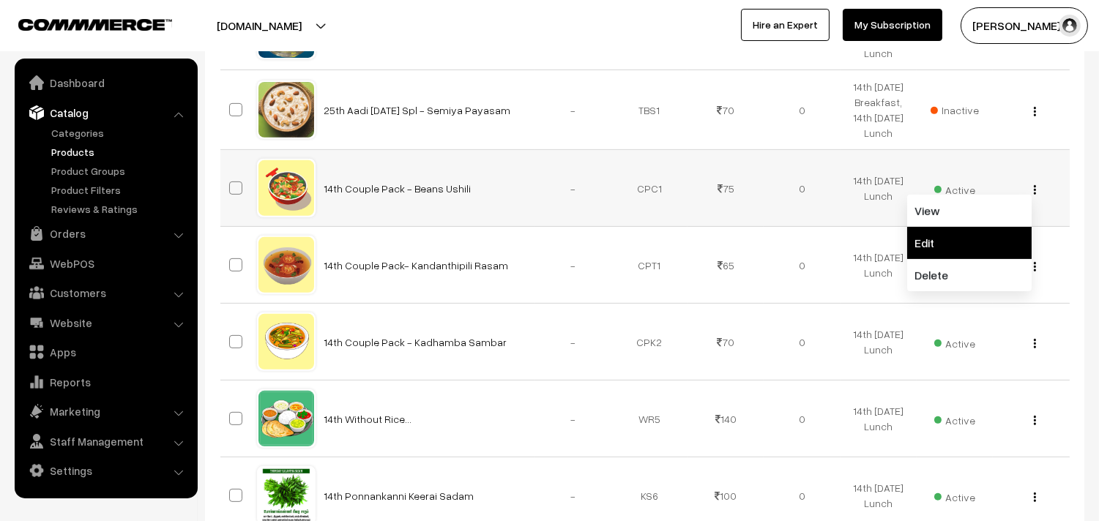
click at [967, 259] on link "Edit" at bounding box center [969, 243] width 124 height 32
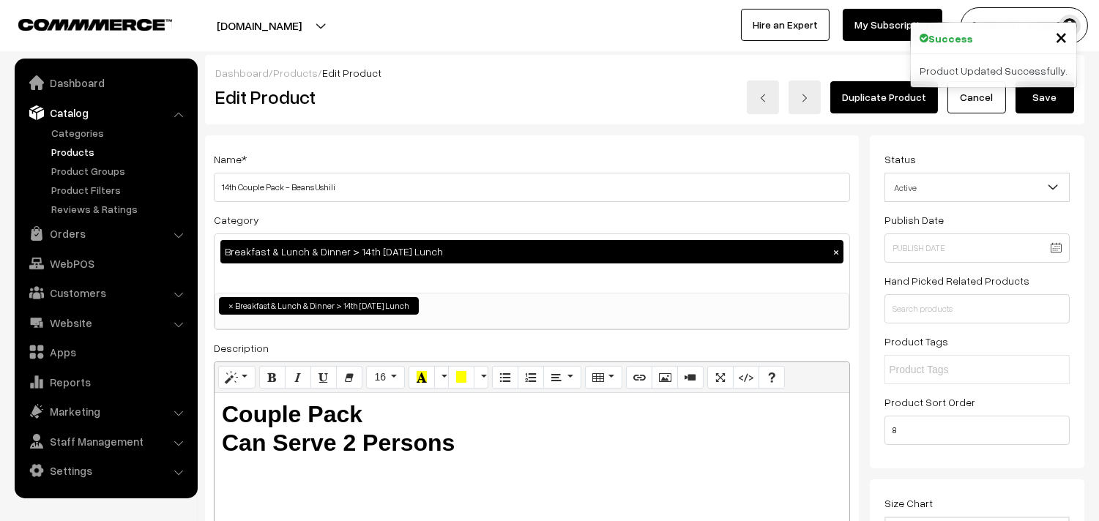
drag, startPoint x: 224, startPoint y: 189, endPoint x: 202, endPoint y: 189, distance: 22.0
drag, startPoint x: 293, startPoint y: 188, endPoint x: 557, endPoint y: 220, distance: 266.2
click at [557, 220] on div "Name * 15th Couple Pack - Beans Ushili Category Breakfast & Lunch & Dinner > 14…" at bounding box center [532, 371] width 654 height 473
type input "15th Couple Pack - Avaraikkai Poriyal"
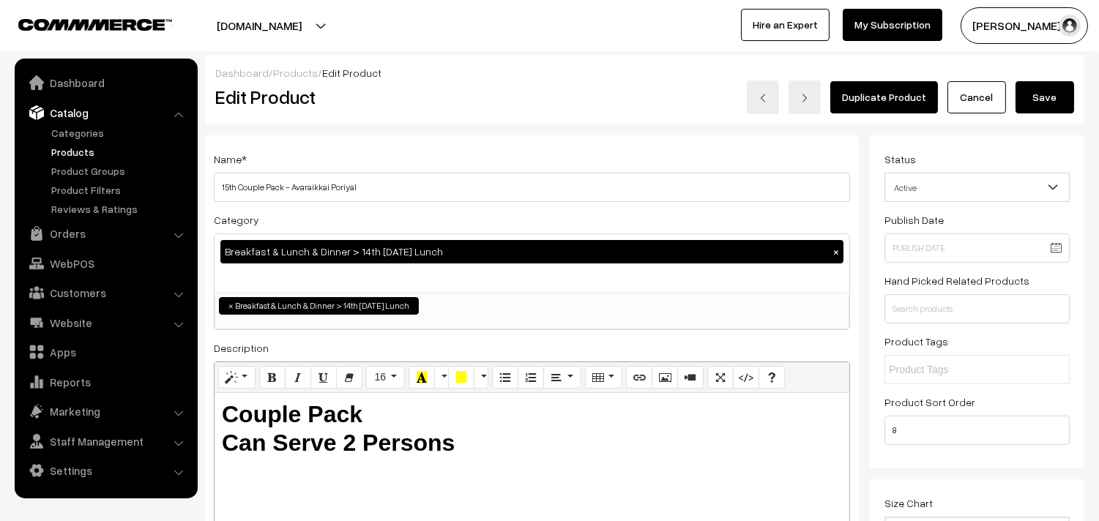
click at [1039, 96] on button "Save" at bounding box center [1044, 97] width 59 height 32
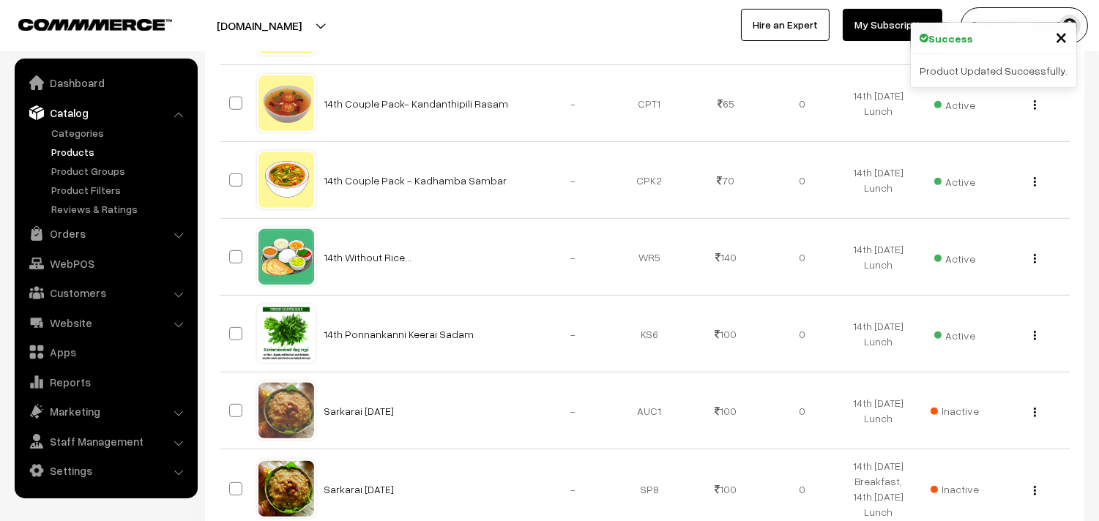
scroll to position [1301, 0]
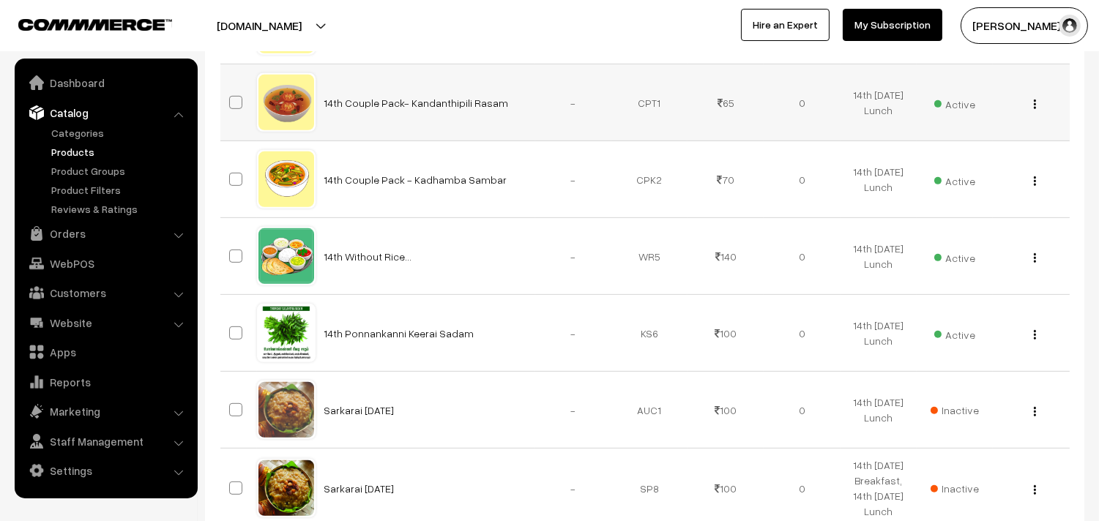
click at [1034, 109] on img "button" at bounding box center [1035, 105] width 2 height 10
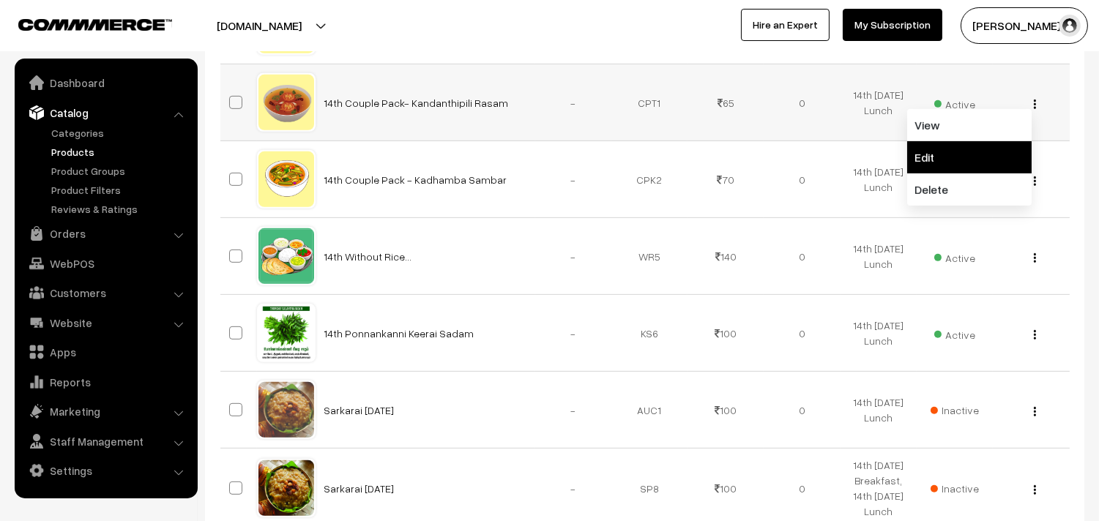
click at [960, 173] on link "Edit" at bounding box center [969, 157] width 124 height 32
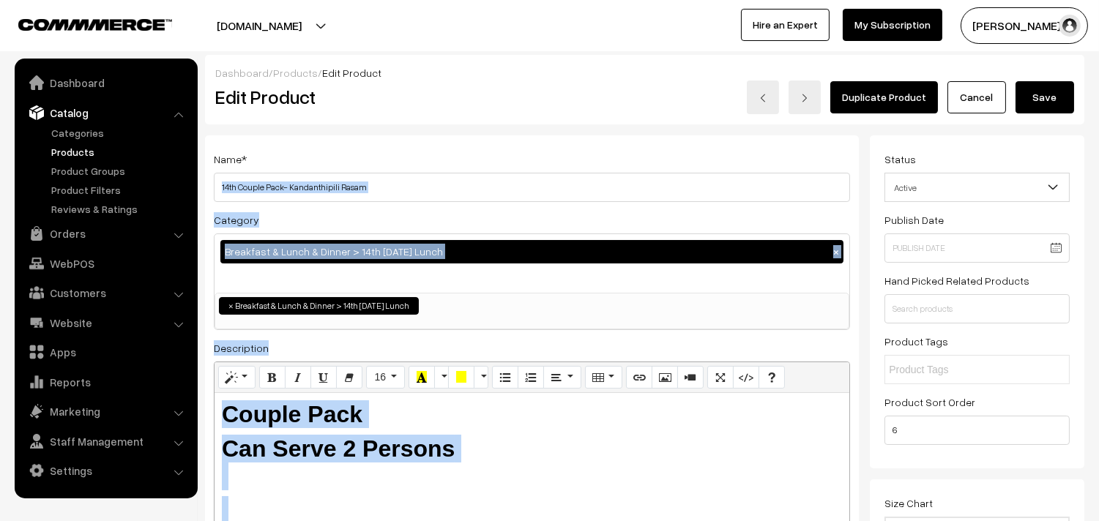
drag, startPoint x: 239, startPoint y: 188, endPoint x: 203, endPoint y: 190, distance: 35.2
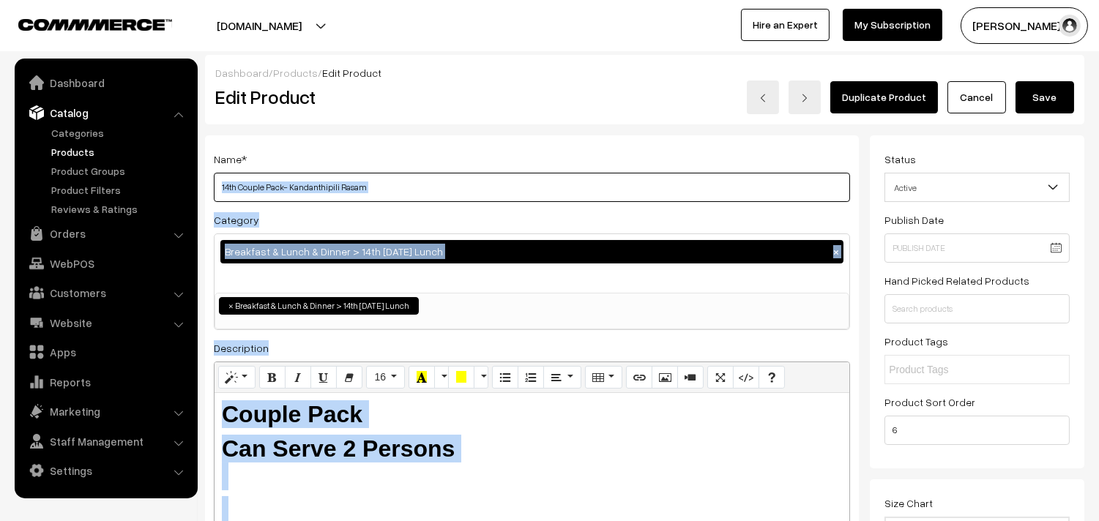
click at [469, 186] on input "14th Couple Pack- Kandanthipili Rasam" at bounding box center [532, 187] width 636 height 29
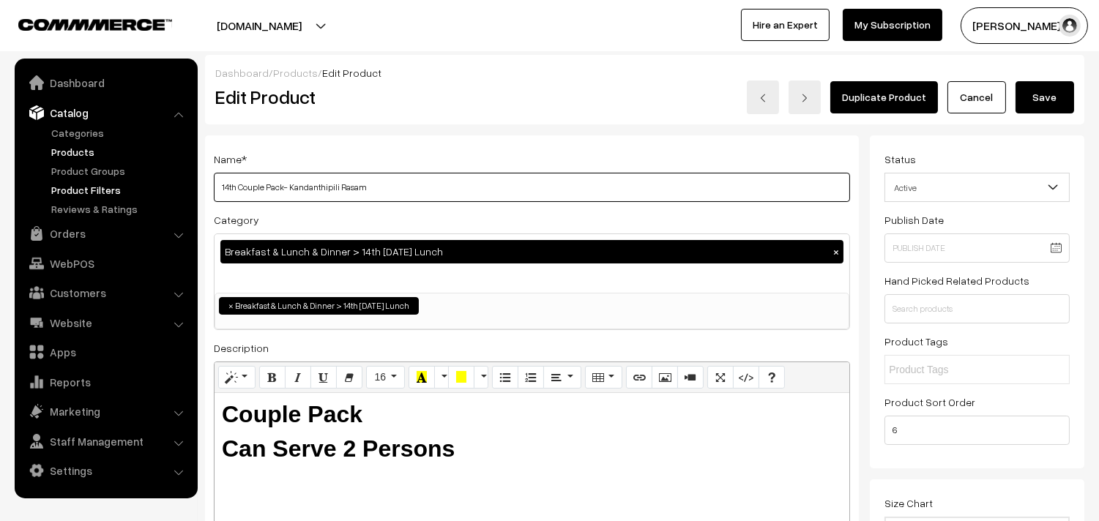
drag, startPoint x: 237, startPoint y: 184, endPoint x: 185, endPoint y: 184, distance: 52.0
drag, startPoint x: 291, startPoint y: 183, endPoint x: 540, endPoint y: 214, distance: 251.5
click at [540, 214] on div "Name * 15th Couple Pack- Kandanthipili Rasam Category Breakfast & Lunch & Dinne…" at bounding box center [532, 371] width 654 height 473
type input "15th Couple Pack- Tomato Rasam"
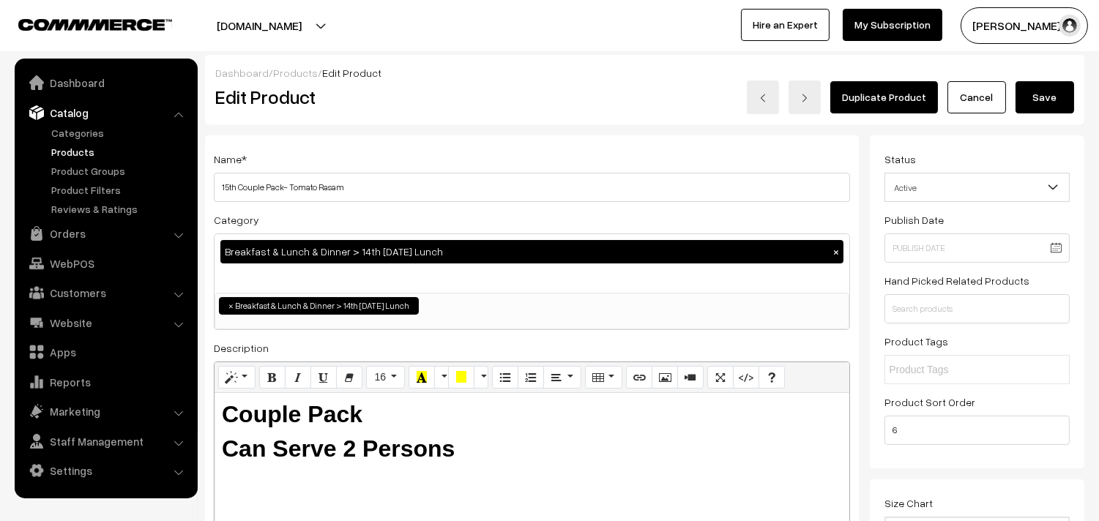
click at [1050, 89] on button "Save" at bounding box center [1044, 97] width 59 height 32
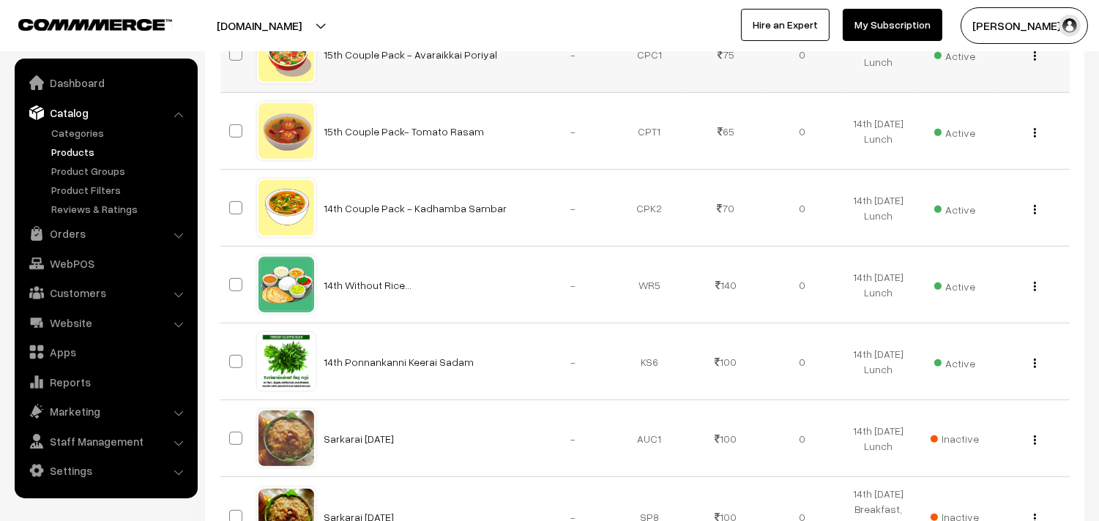
scroll to position [1301, 0]
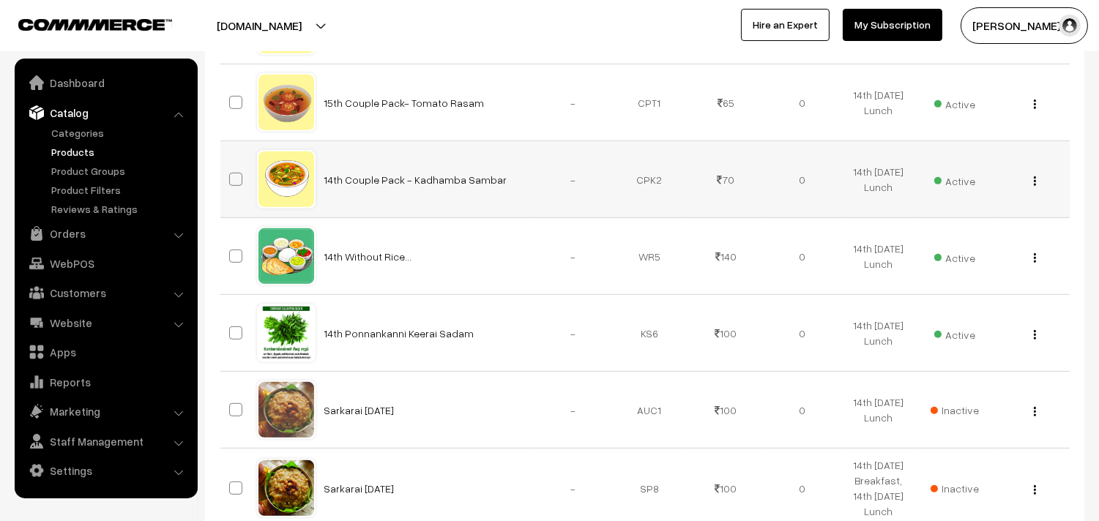
click at [1034, 186] on img "button" at bounding box center [1035, 181] width 2 height 10
click at [960, 250] on link "Edit" at bounding box center [969, 234] width 124 height 32
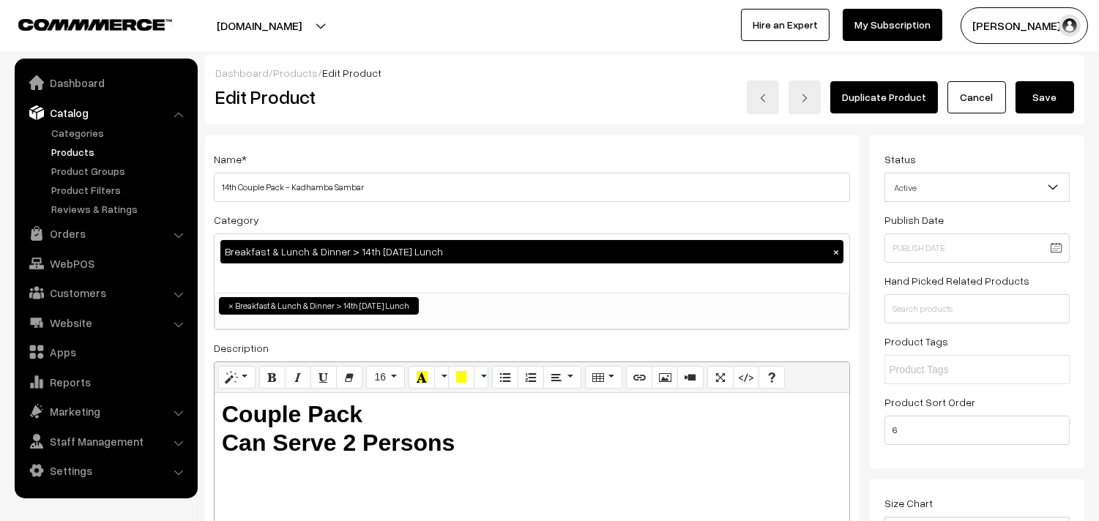
drag, startPoint x: 237, startPoint y: 188, endPoint x: 198, endPoint y: 188, distance: 39.5
drag, startPoint x: 294, startPoint y: 179, endPoint x: 580, endPoint y: 227, distance: 289.4
click at [580, 227] on div "Name * 15th Couple Pack - Kadhamba Sambar Category Breakfast & Lunch & Dinner >…" at bounding box center [532, 371] width 654 height 473
type input "15th Couple Pack - Kathirikkai Murungaikai Sambar"
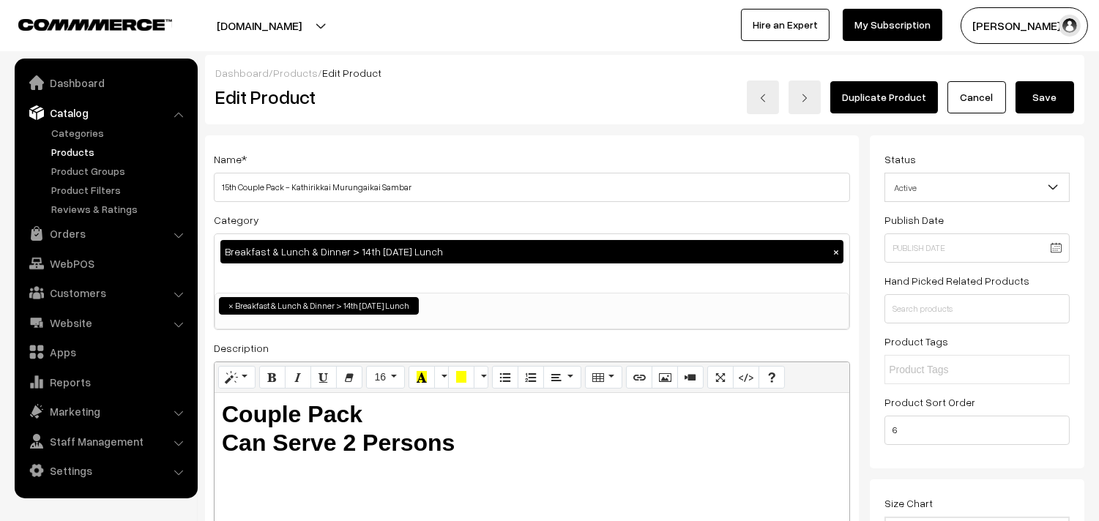
click at [1029, 98] on button "Save" at bounding box center [1044, 97] width 59 height 32
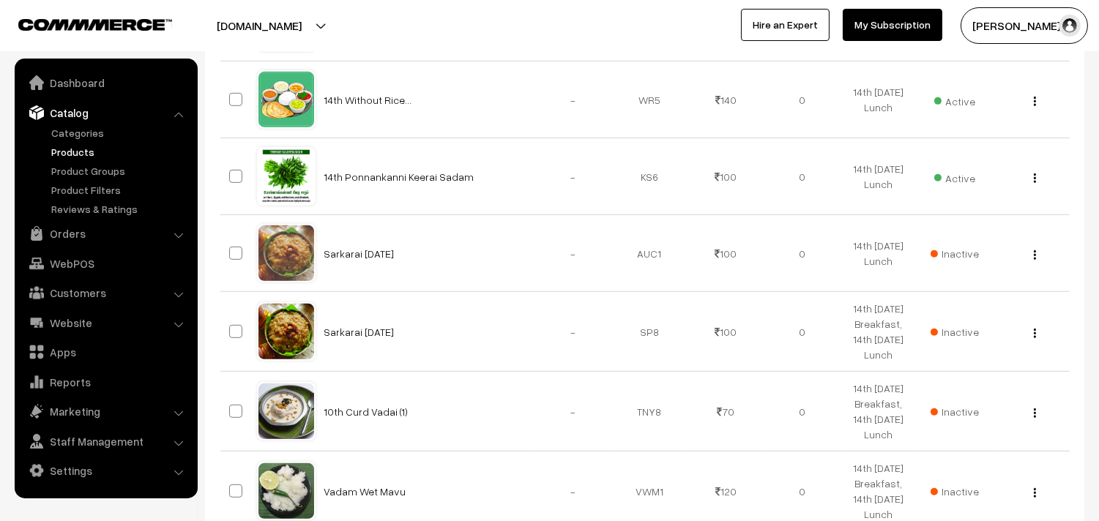
scroll to position [1464, 0]
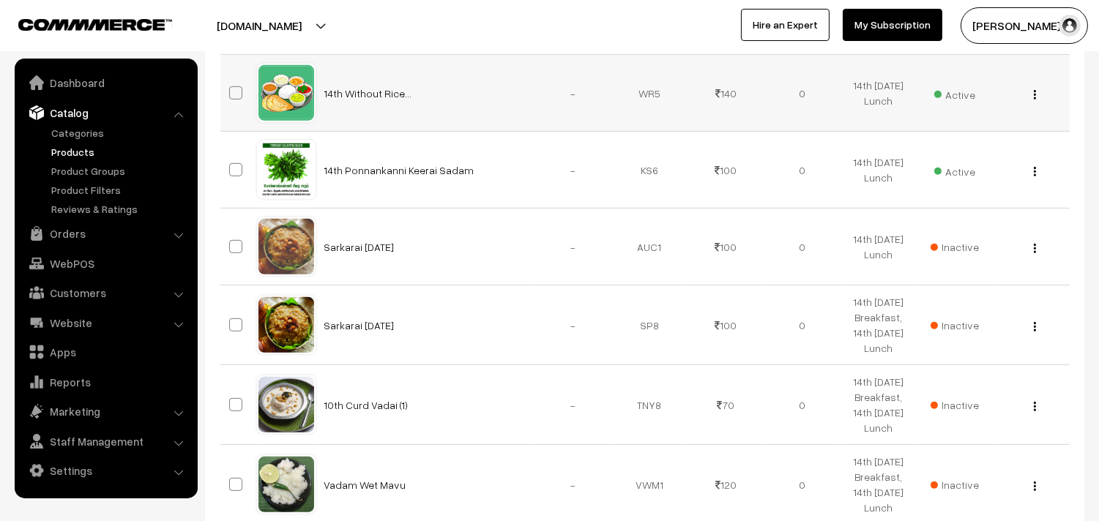
click at [1035, 100] on img "button" at bounding box center [1035, 95] width 2 height 10
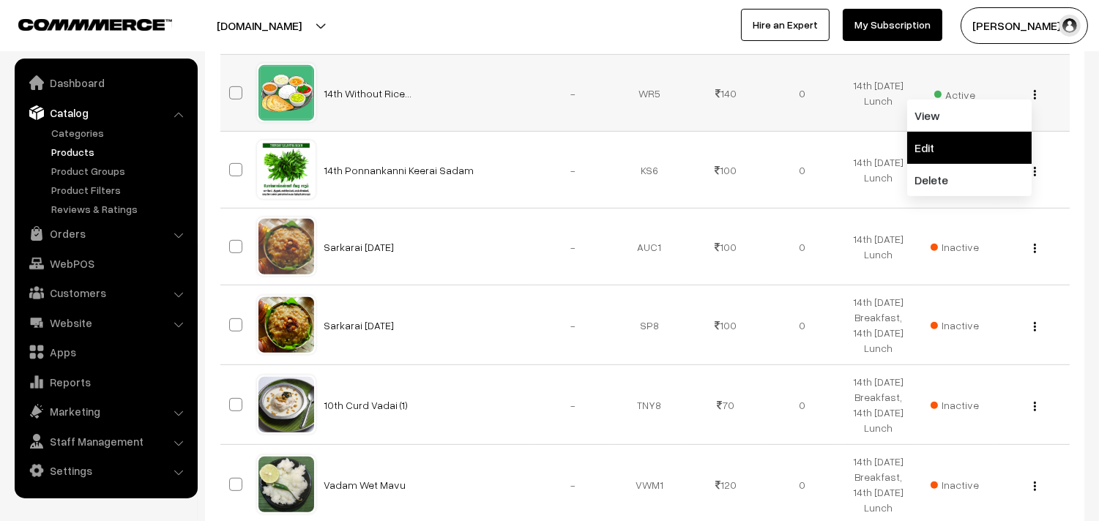
click at [957, 164] on link "Edit" at bounding box center [969, 148] width 124 height 32
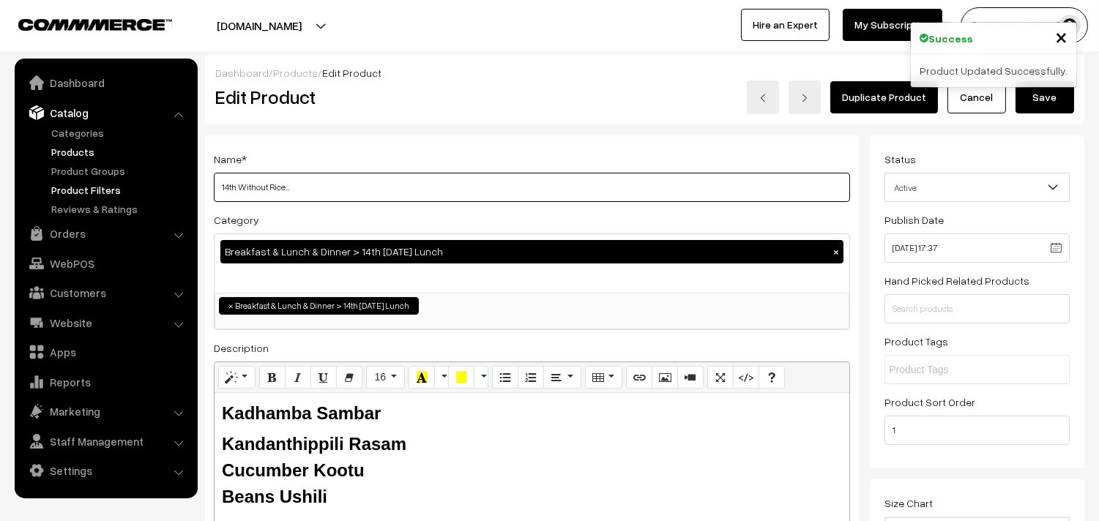
drag, startPoint x: 236, startPoint y: 184, endPoint x: 188, endPoint y: 184, distance: 47.6
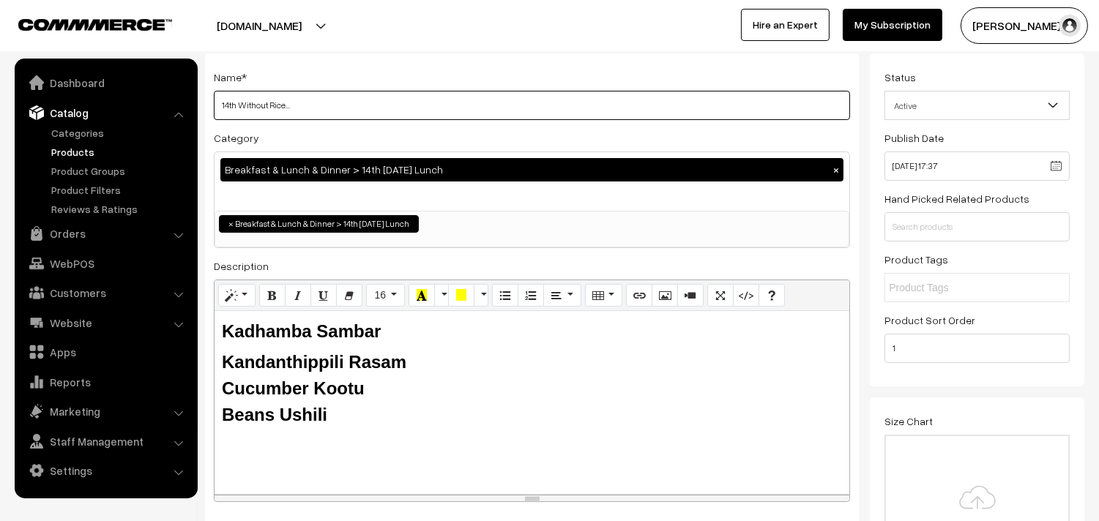
scroll to position [81, 0]
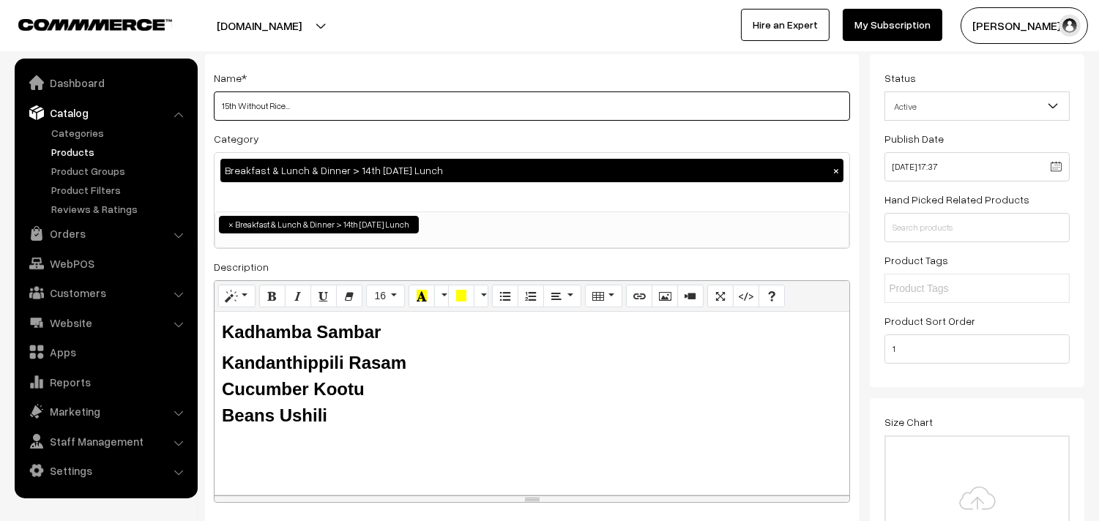
type input "15th Without Rice..."
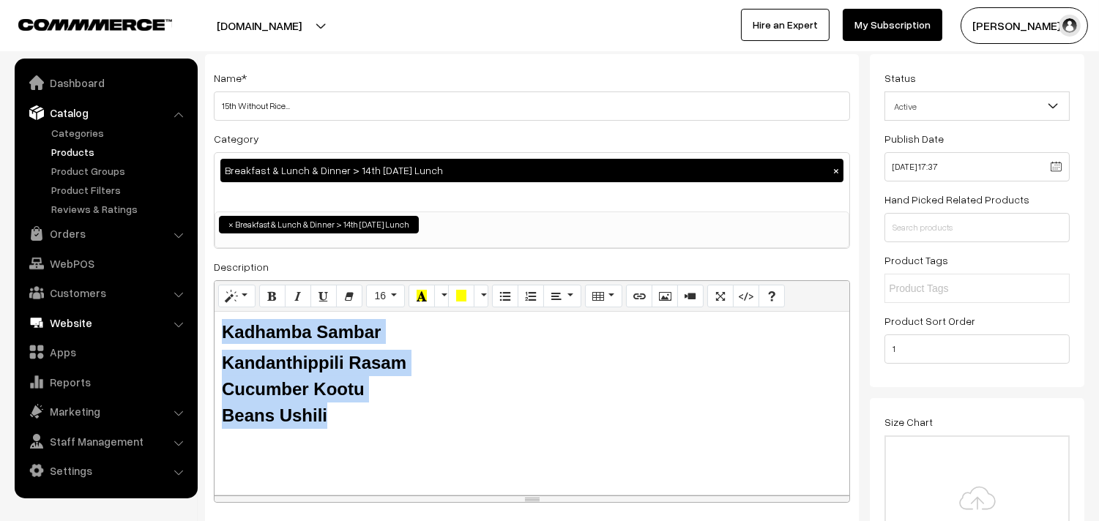
drag, startPoint x: 327, startPoint y: 415, endPoint x: 133, endPoint y: 322, distance: 215.1
paste div
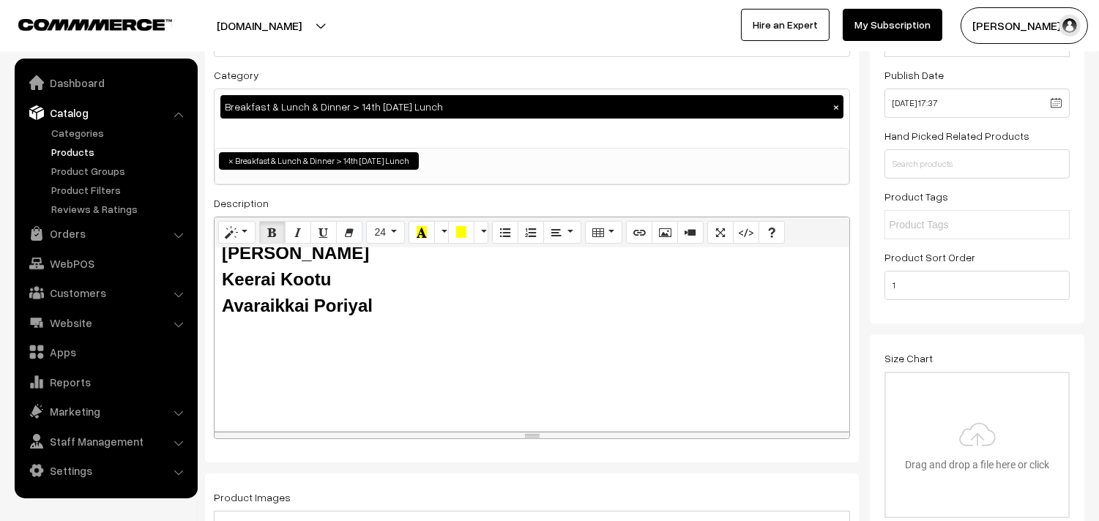
scroll to position [0, 0]
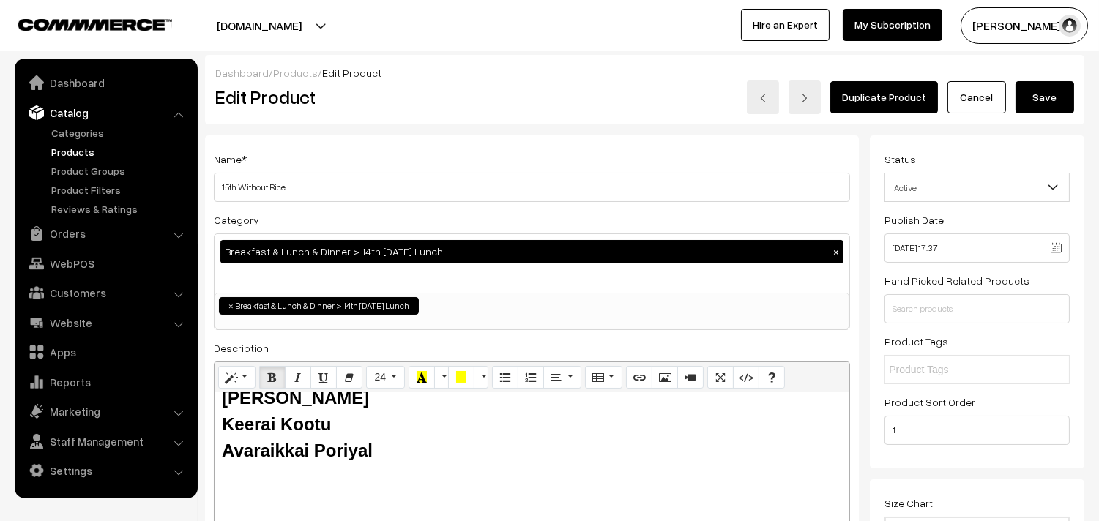
click at [1051, 81] on button "Save" at bounding box center [1044, 97] width 59 height 32
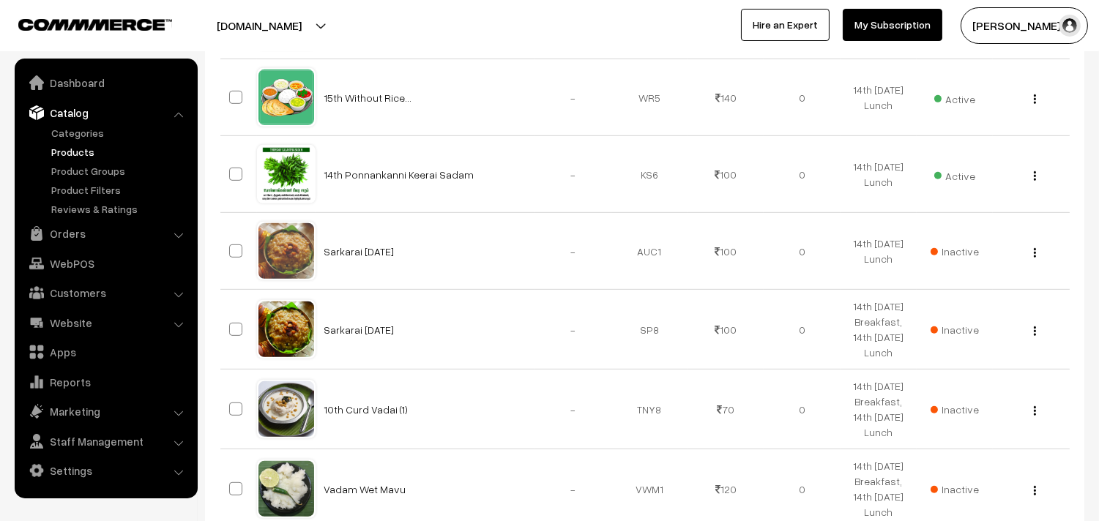
scroll to position [1464, 0]
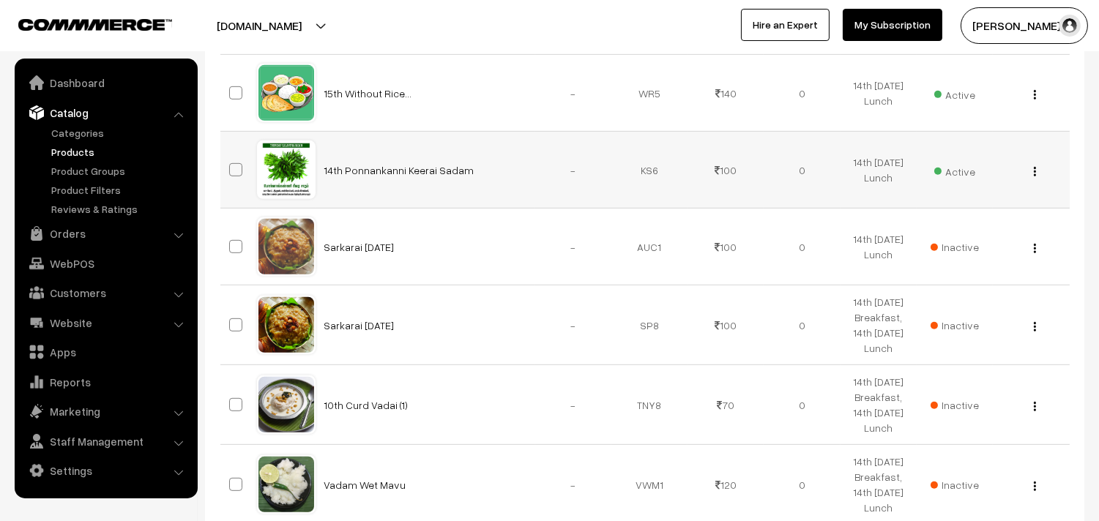
click at [1036, 177] on button "button" at bounding box center [1035, 171] width 4 height 12
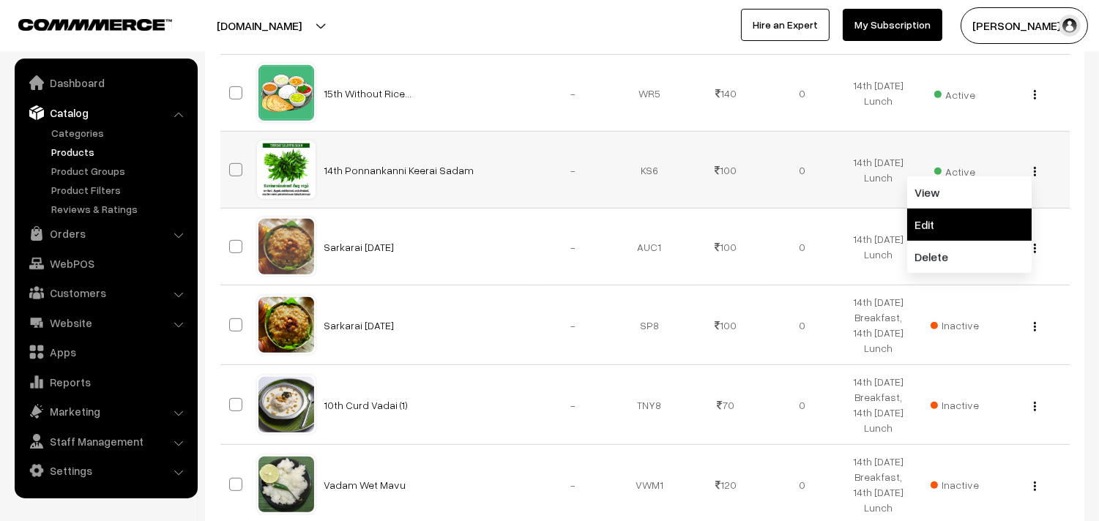
click at [948, 241] on link "Edit" at bounding box center [969, 225] width 124 height 32
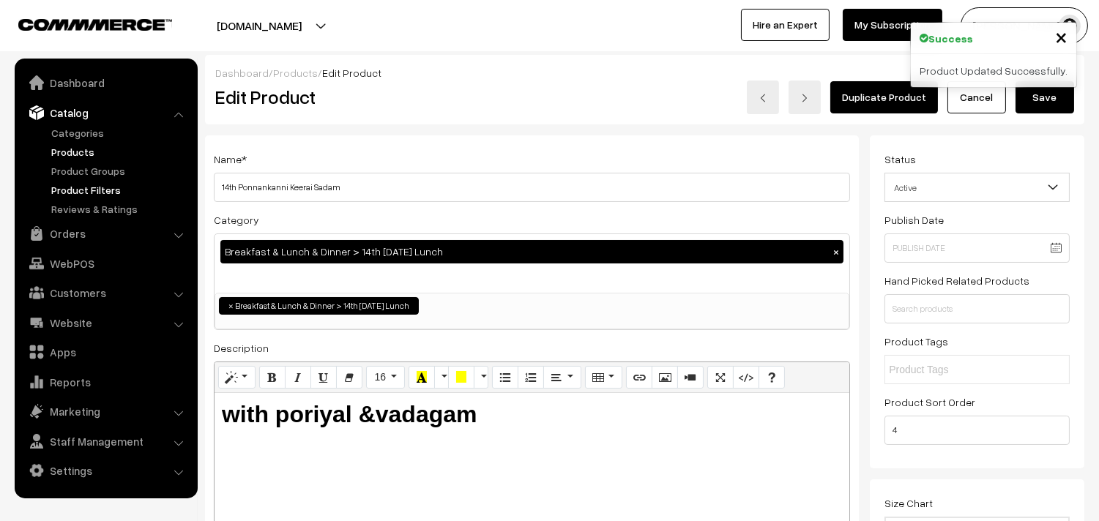
drag, startPoint x: 236, startPoint y: 185, endPoint x: 180, endPoint y: 185, distance: 55.6
drag, startPoint x: 239, startPoint y: 184, endPoint x: 722, endPoint y: 253, distance: 488.8
click at [722, 253] on div "Name * 15th Ponnankanni Keerai Sadam Category Breakfast & Lunch & Dinner > 14th…" at bounding box center [532, 371] width 654 height 473
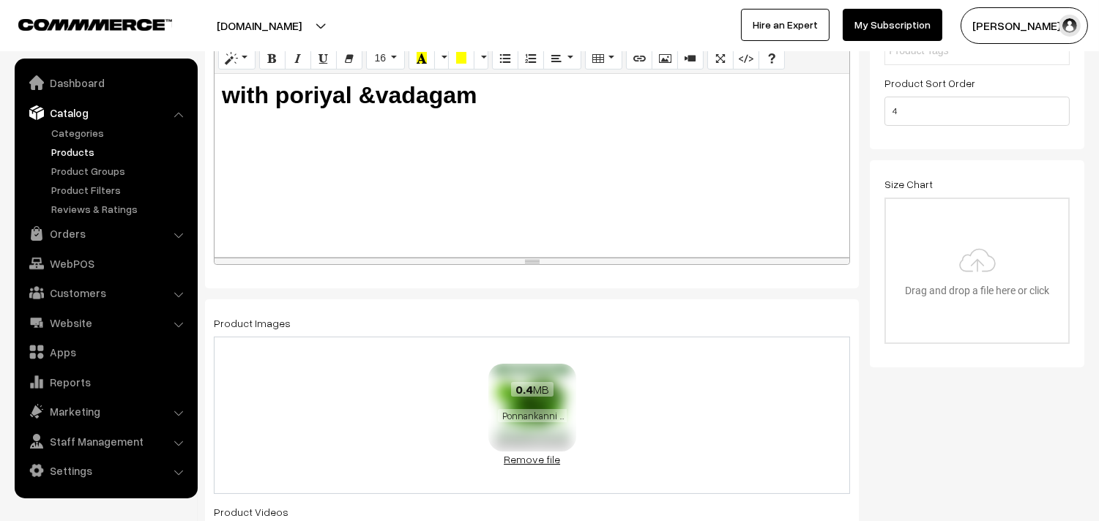
scroll to position [487, 0]
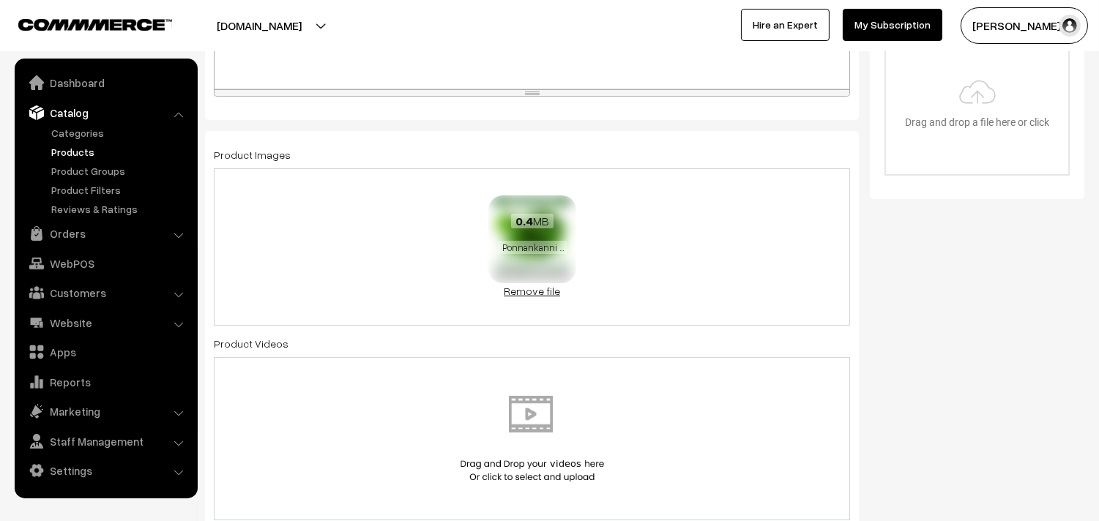
type input "15th Puliyodharai Sadam"
click at [544, 291] on link "Remove file" at bounding box center [532, 290] width 88 height 15
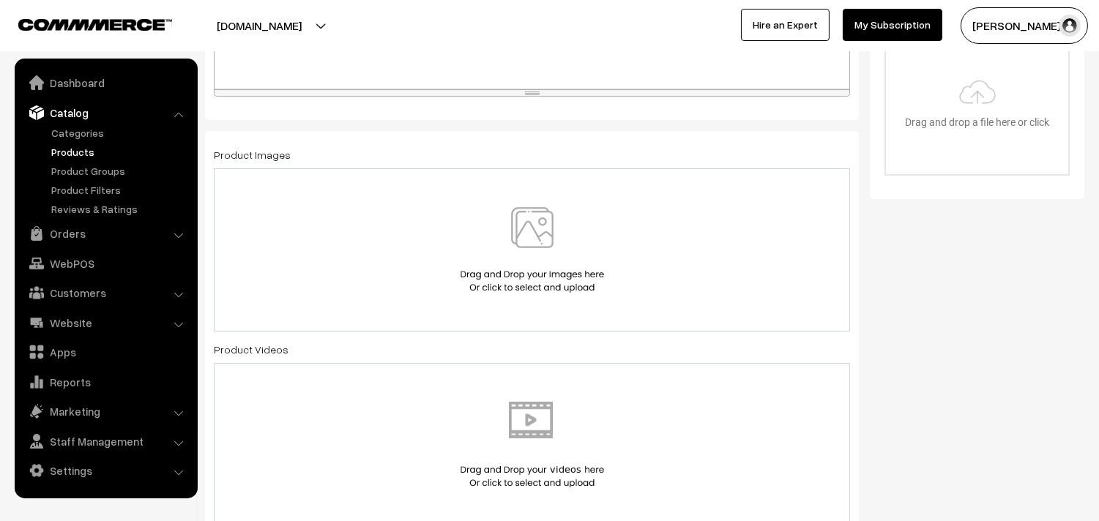
click at [528, 244] on img at bounding box center [532, 250] width 151 height 86
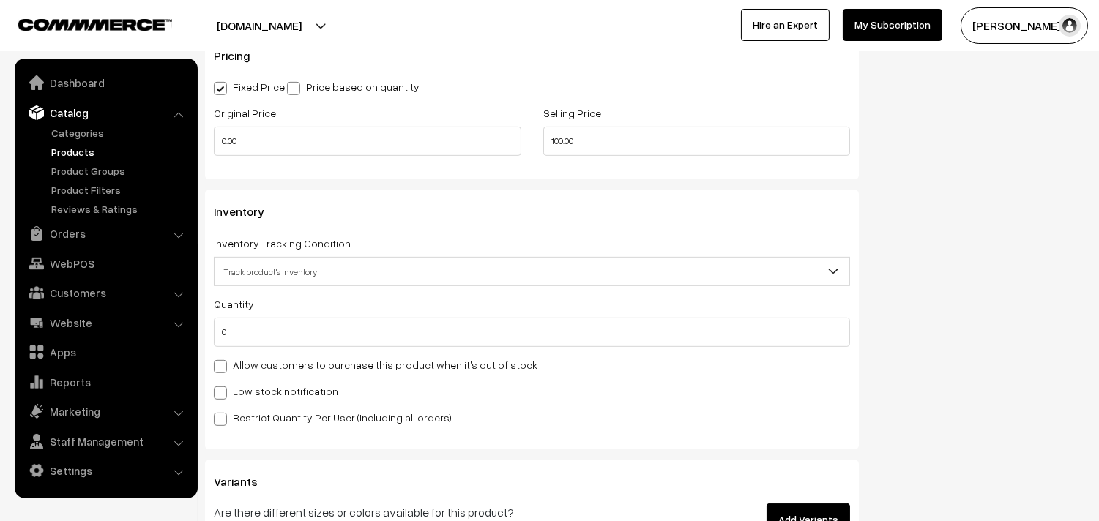
scroll to position [1301, 0]
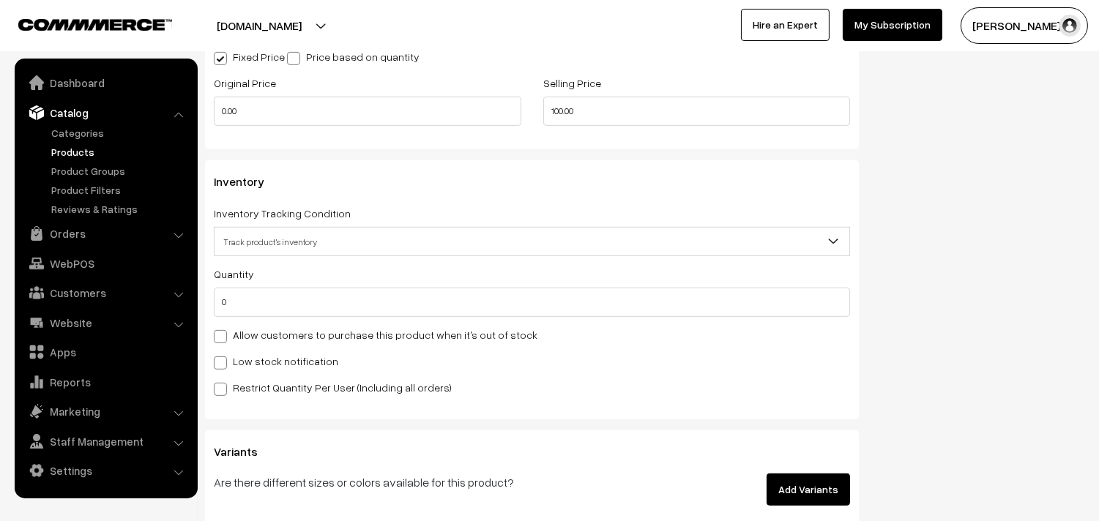
click at [291, 339] on label "Allow customers to purchase this product when it's out of stock" at bounding box center [376, 334] width 324 height 15
click at [223, 339] on input "Allow customers to purchase this product when it's out of stock" at bounding box center [219, 334] width 10 height 10
checkbox input "true"
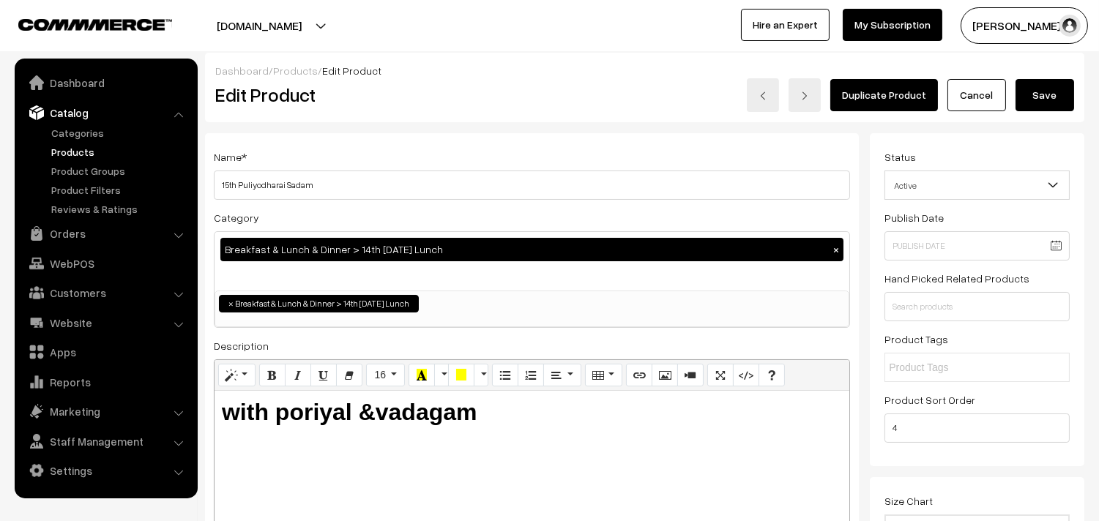
scroll to position [0, 0]
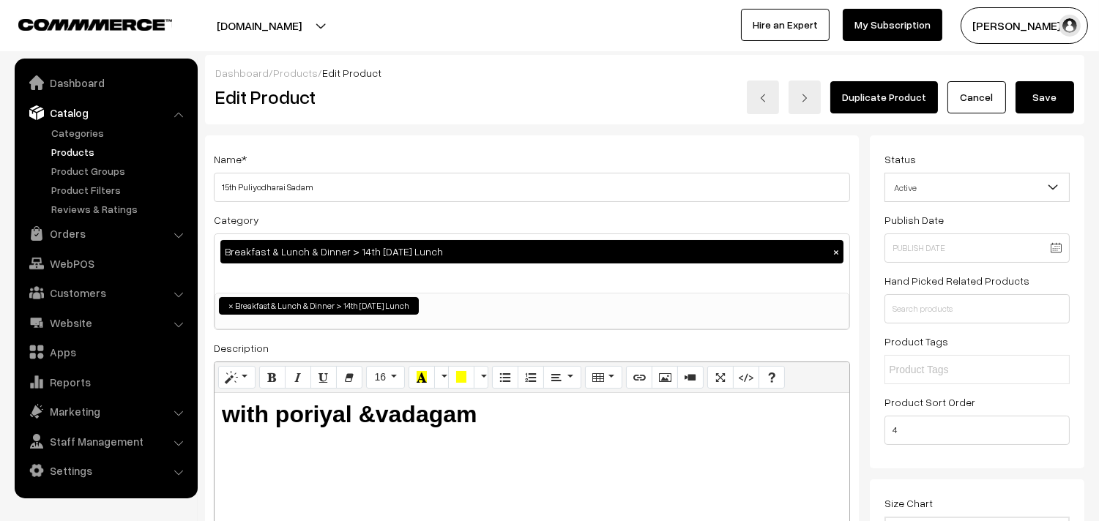
click at [1048, 97] on button "Save" at bounding box center [1044, 97] width 59 height 32
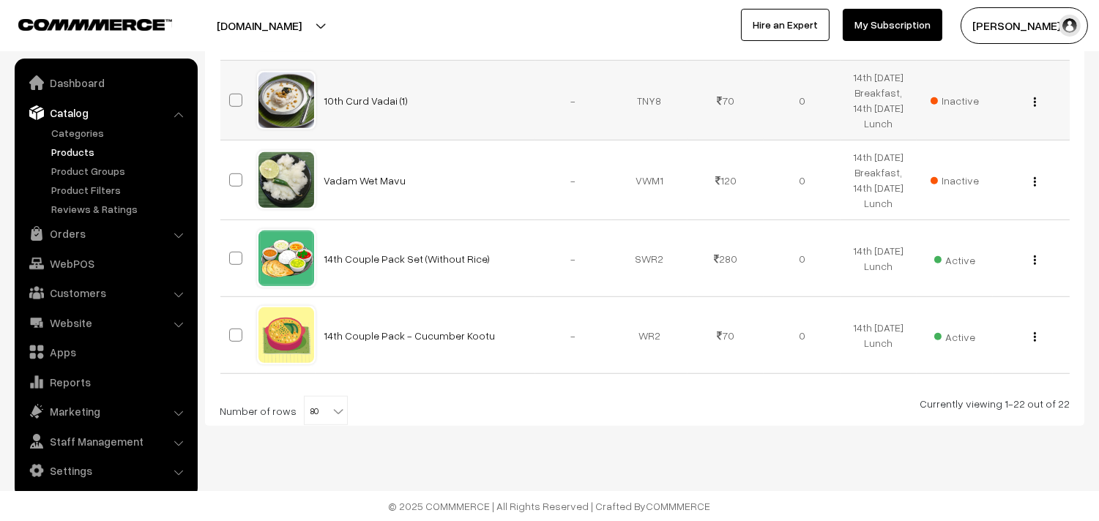
scroll to position [1955, 0]
click at [1035, 261] on img "button" at bounding box center [1035, 260] width 2 height 10
click at [1034, 255] on img "button" at bounding box center [1035, 260] width 2 height 10
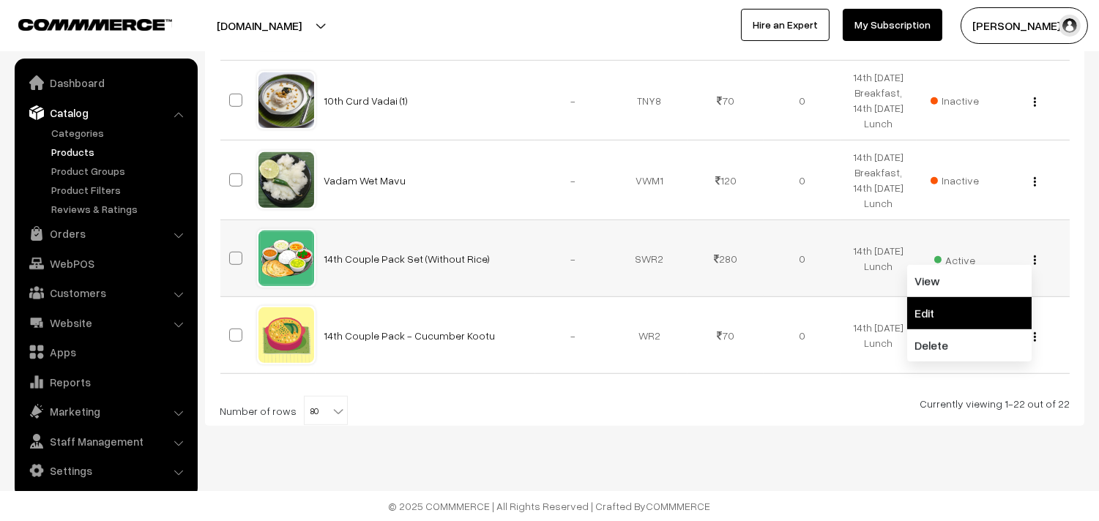
click at [930, 310] on link "Edit" at bounding box center [969, 313] width 124 height 32
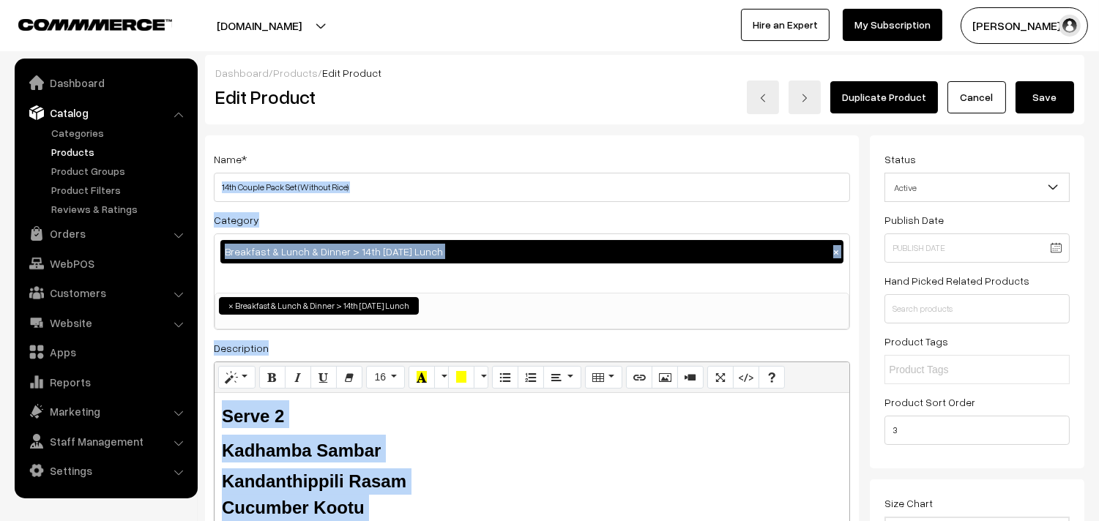
drag, startPoint x: 0, startPoint y: 0, endPoint x: 201, endPoint y: 184, distance: 272.5
click at [448, 211] on div "Category Breakfast & Lunch & Dinner > 14th [DATE] Lunch × Breakfast & Lunch & D…" at bounding box center [532, 270] width 636 height 119
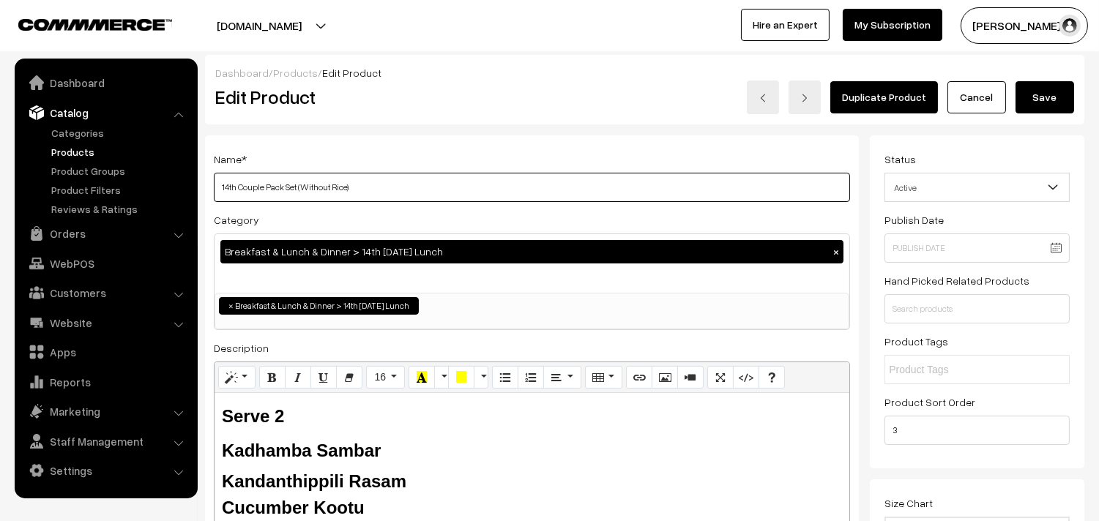
drag, startPoint x: 238, startPoint y: 183, endPoint x: 193, endPoint y: 183, distance: 45.4
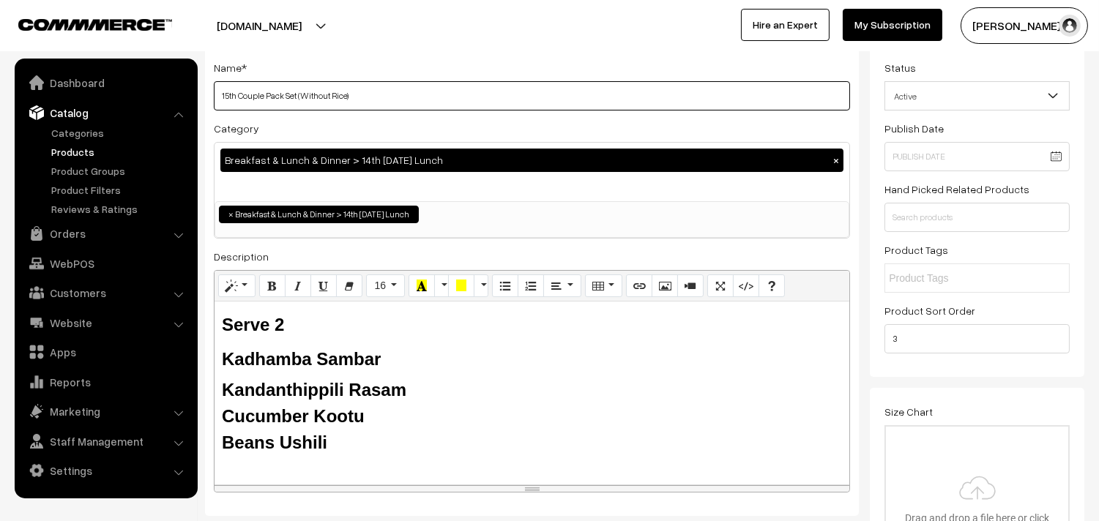
scroll to position [162, 0]
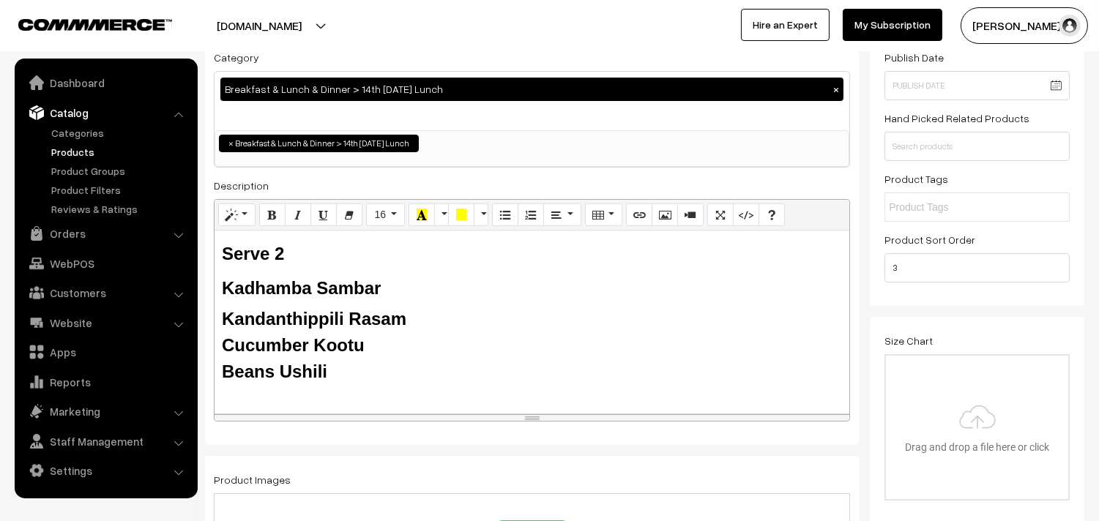
type input "15th Couple Pack Set (Without Rice)"
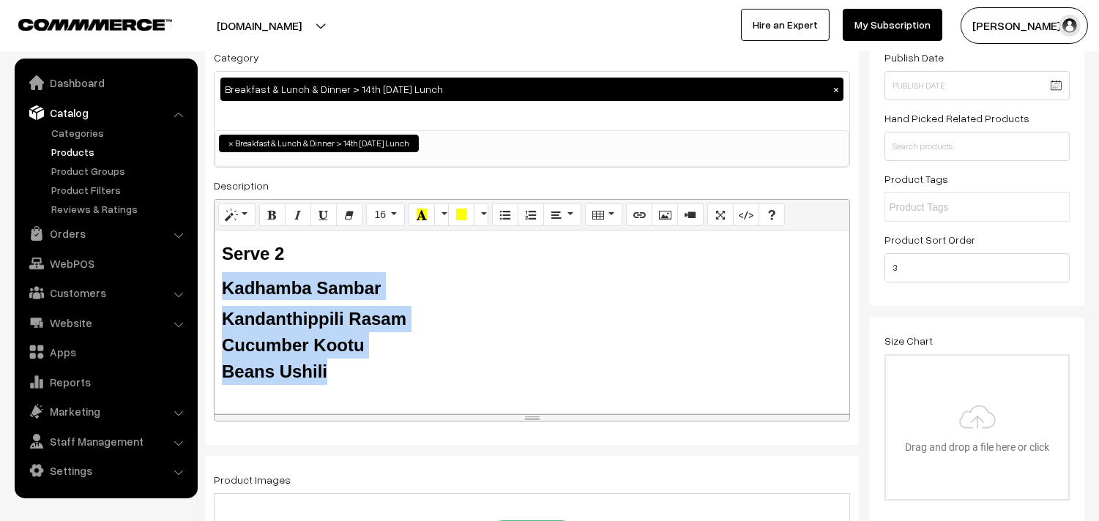
drag, startPoint x: 337, startPoint y: 362, endPoint x: 195, endPoint y: 281, distance: 162.6
paste div
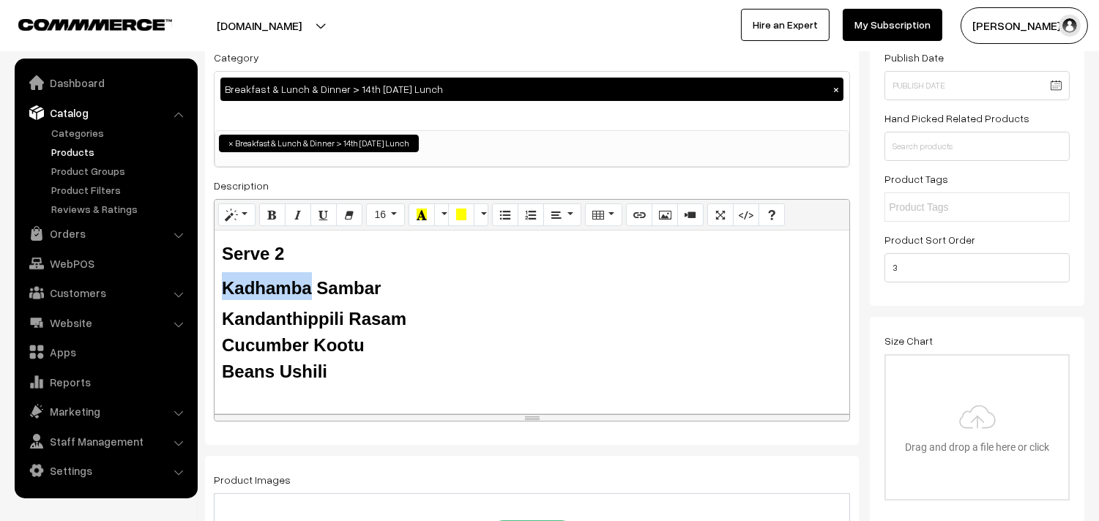
drag, startPoint x: 281, startPoint y: 287, endPoint x: 195, endPoint y: 296, distance: 86.2
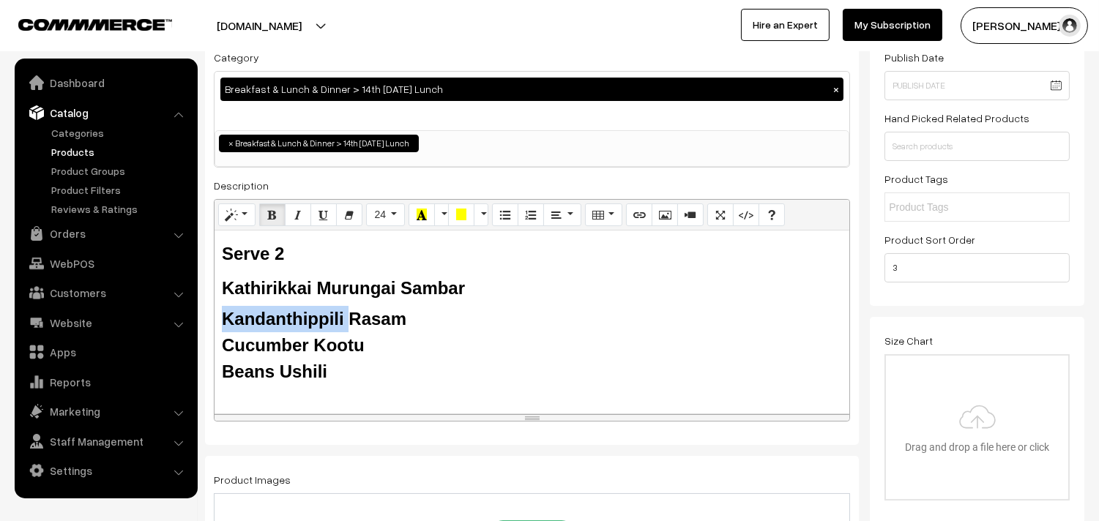
drag, startPoint x: 348, startPoint y: 318, endPoint x: 198, endPoint y: 318, distance: 150.8
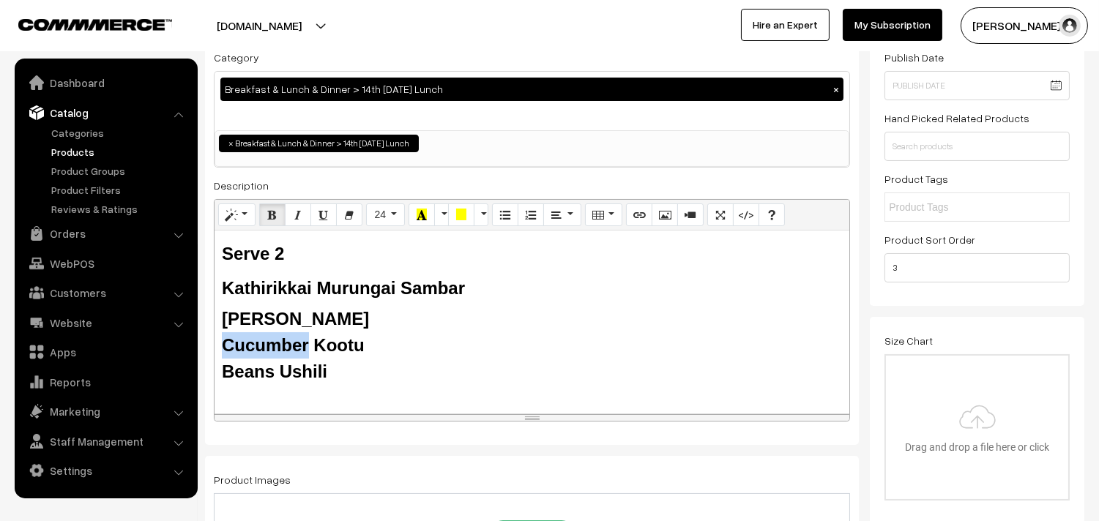
drag, startPoint x: 305, startPoint y: 344, endPoint x: 193, endPoint y: 344, distance: 112.0
drag, startPoint x: 328, startPoint y: 364, endPoint x: 214, endPoint y: 360, distance: 113.5
click at [215, 361] on div "Serve 2 Kathirikkai Murungai Sambar Tomato Rasam Keerai Kootu Beans Ushili" at bounding box center [531, 322] width 635 height 183
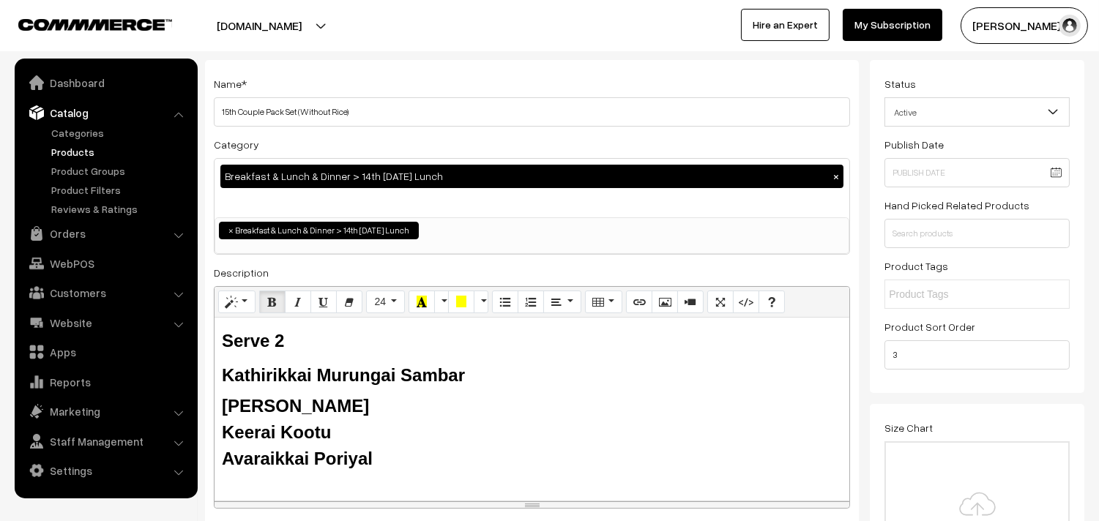
scroll to position [0, 0]
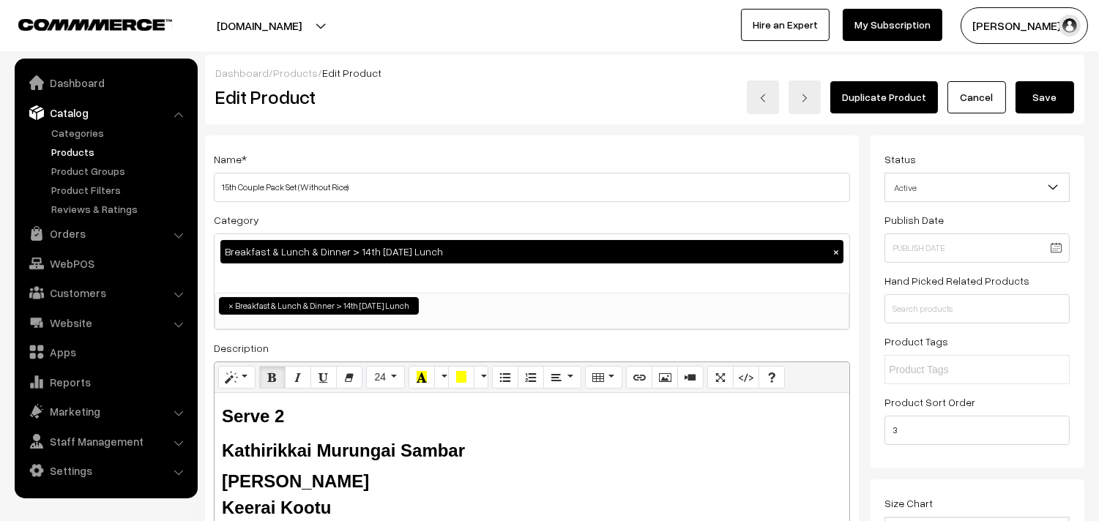
click at [1061, 89] on button "Save" at bounding box center [1044, 97] width 59 height 32
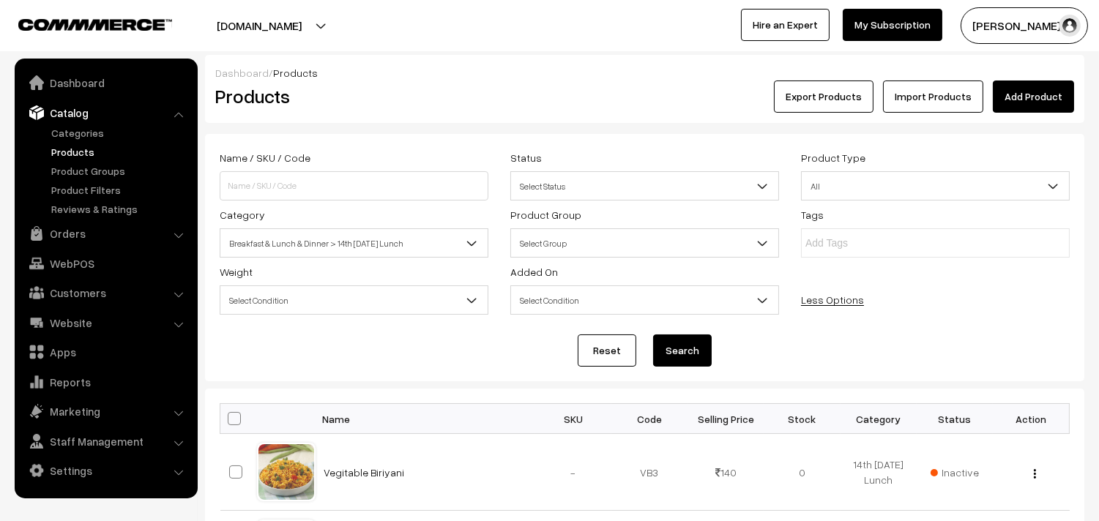
click at [232, 420] on span at bounding box center [234, 418] width 13 height 13
click at [230, 420] on input "checkbox" at bounding box center [225, 419] width 10 height 10
checkbox input "true"
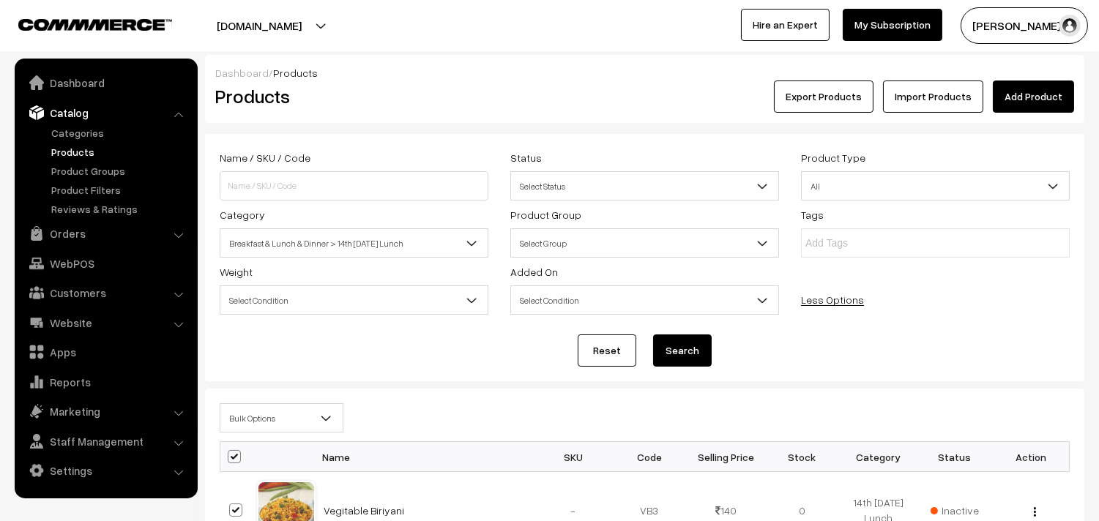
checkbox input "true"
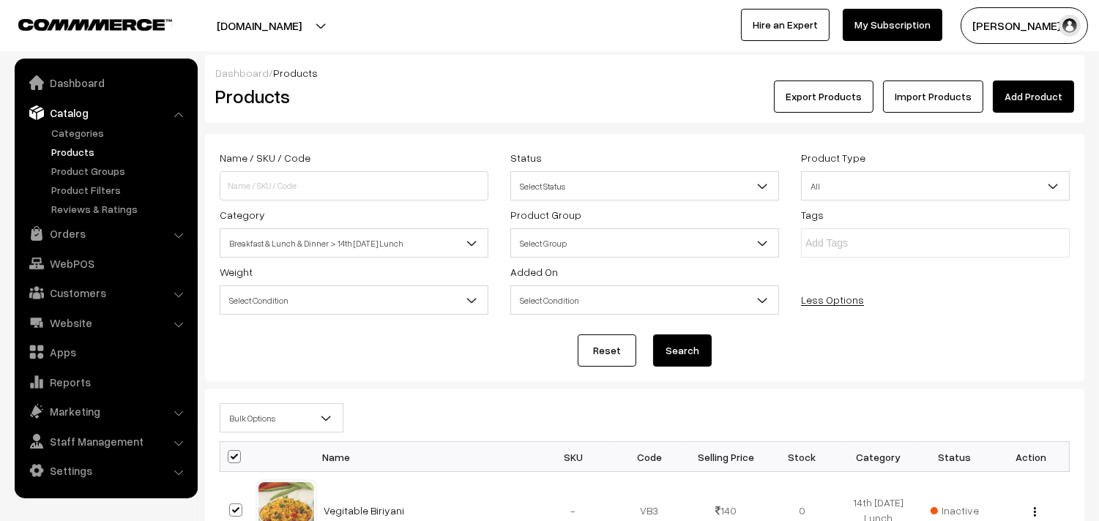
checkbox input "true"
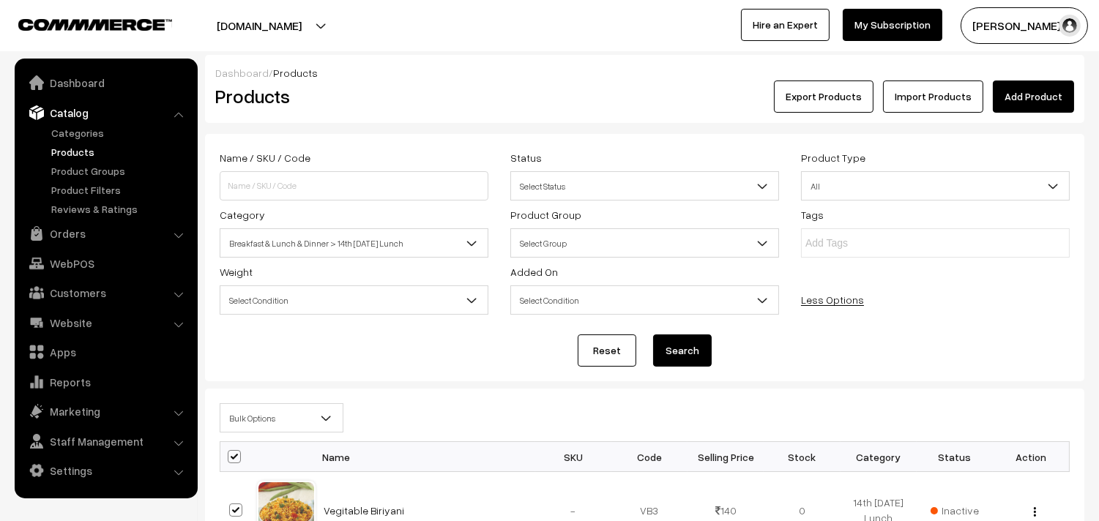
checkbox input "true"
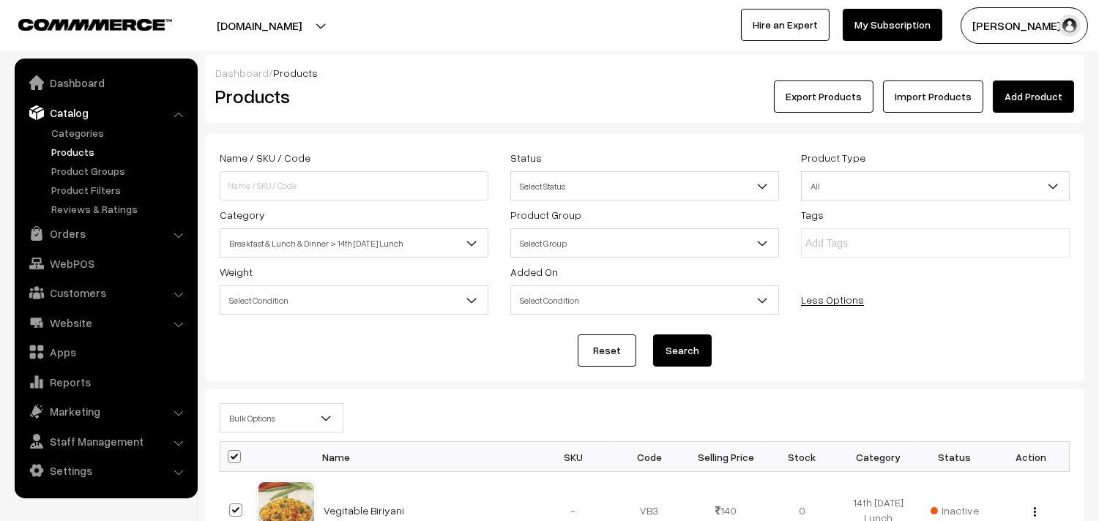
checkbox input "true"
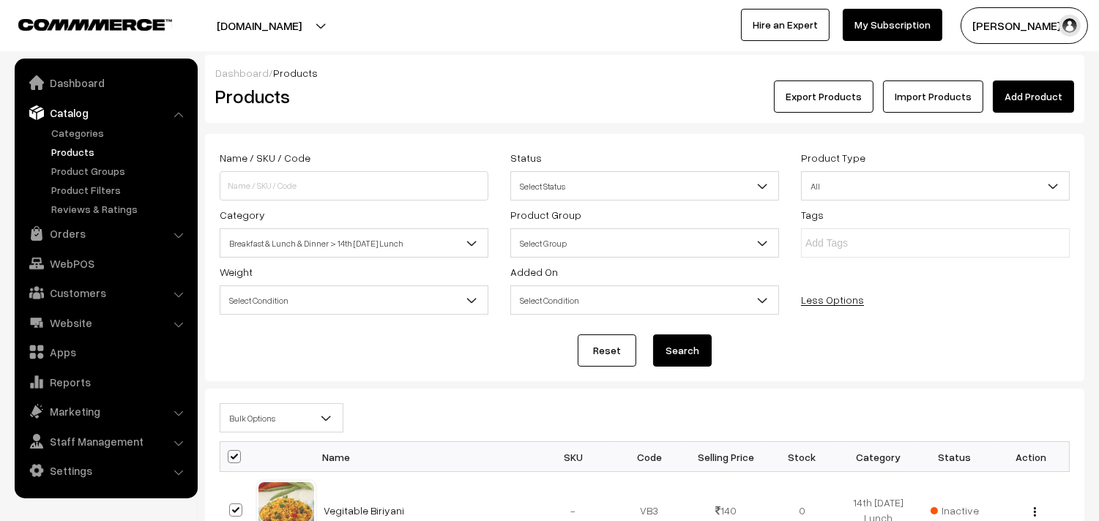
checkbox input "true"
click at [242, 419] on span "Bulk Options" at bounding box center [281, 419] width 122 height 26
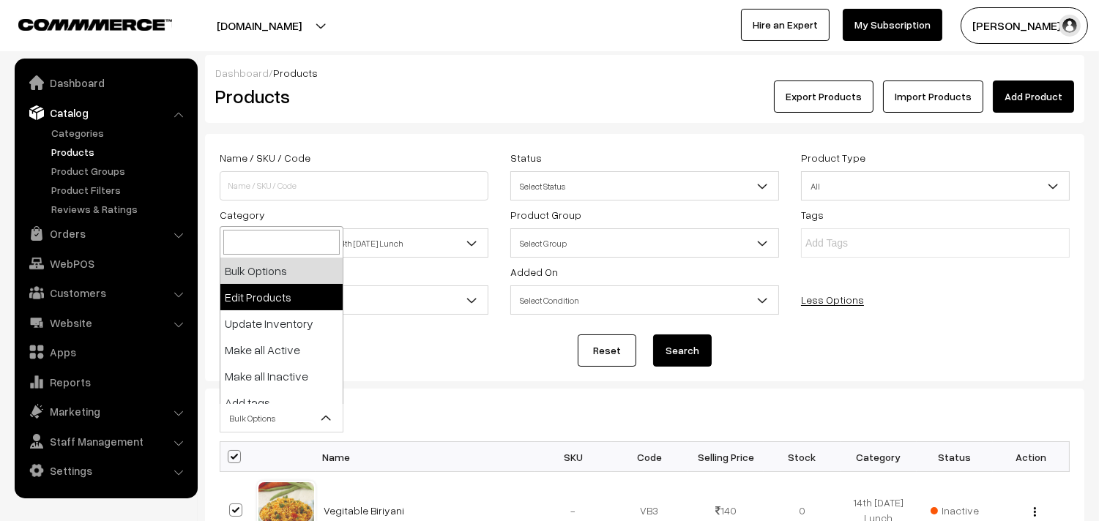
select select "editProduct"
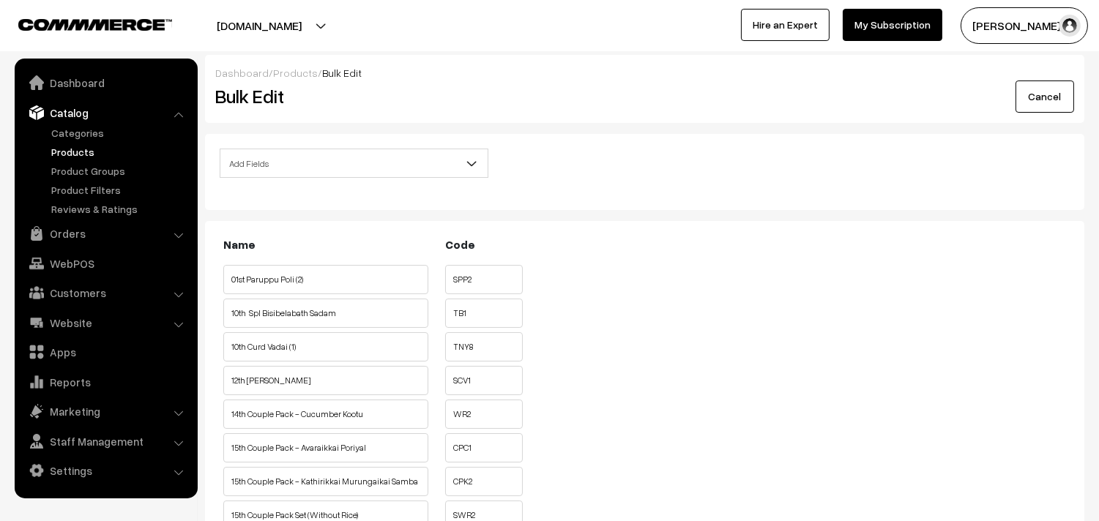
click at [369, 165] on span "Add Fields" at bounding box center [353, 164] width 267 height 26
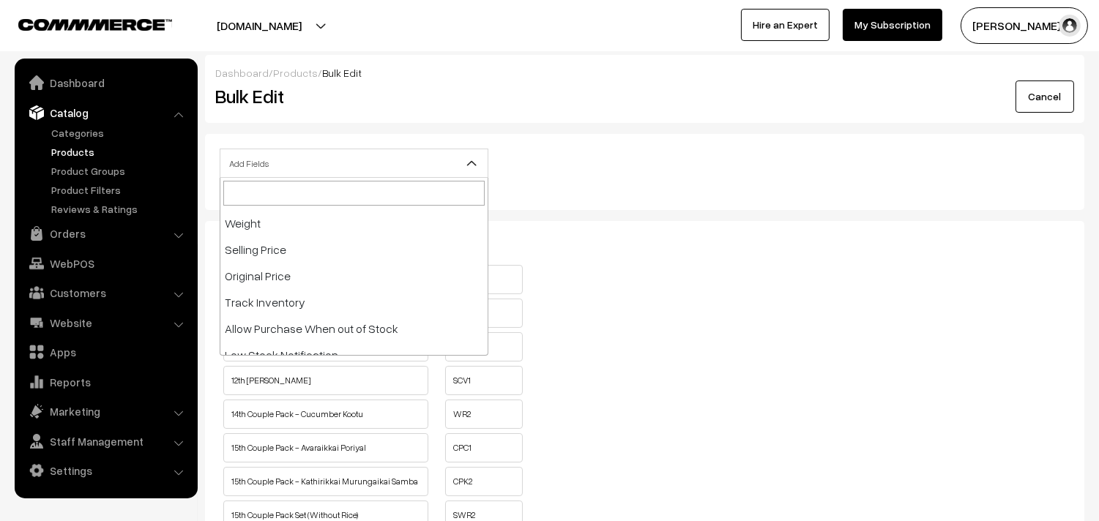
scroll to position [244, 0]
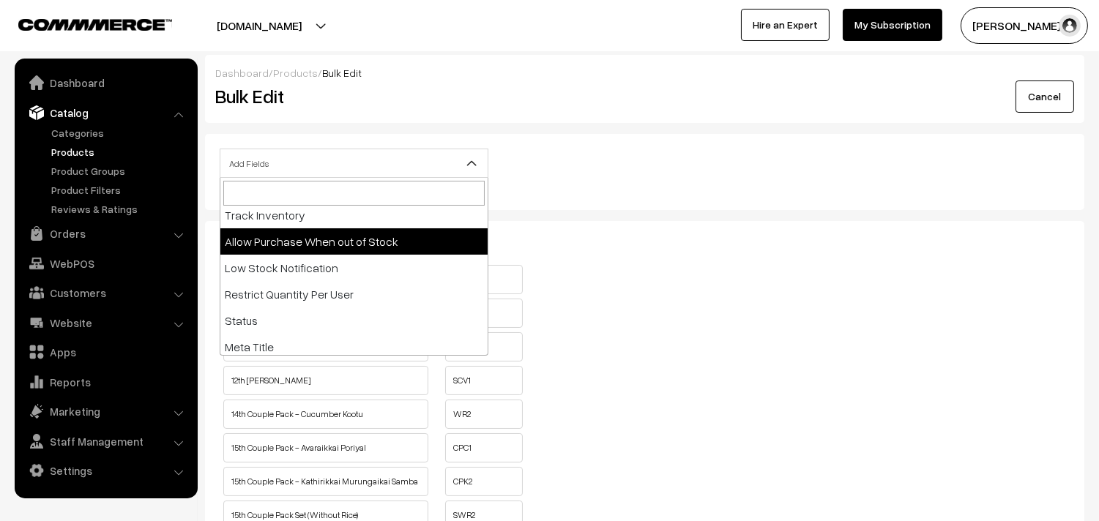
select select "allow-purchase"
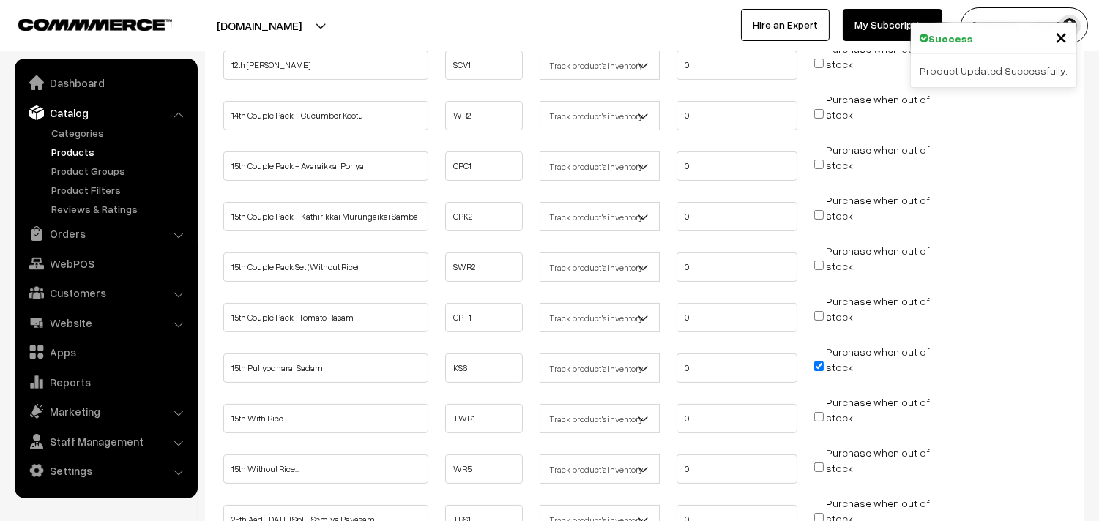
scroll to position [325, 0]
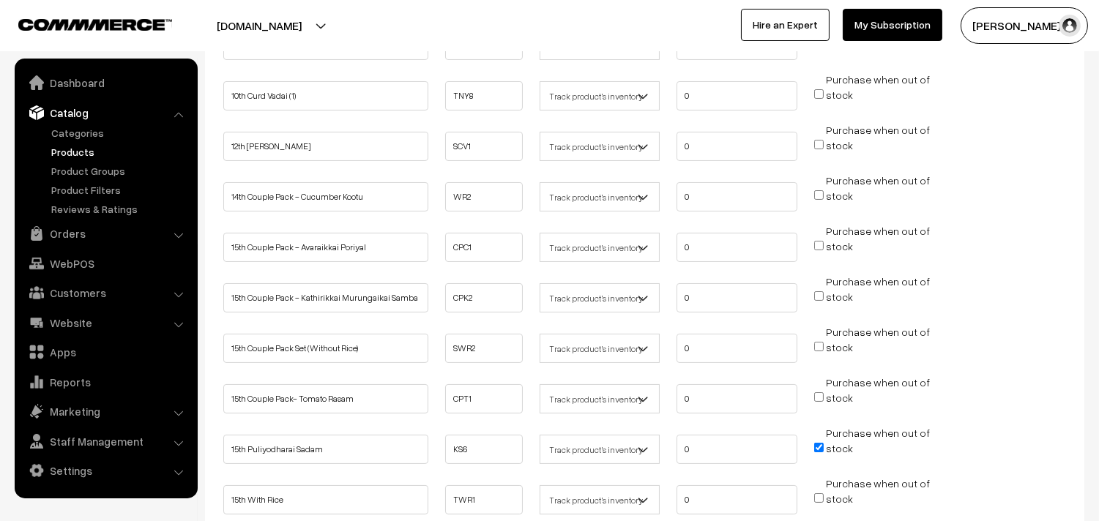
click at [818, 193] on input "Purchase when out of stock" at bounding box center [819, 195] width 10 height 10
checkbox input "true"
click at [816, 242] on input "Purchase when out of stock" at bounding box center [819, 246] width 10 height 10
checkbox input "true"
click at [818, 291] on input "Purchase when out of stock" at bounding box center [819, 296] width 10 height 10
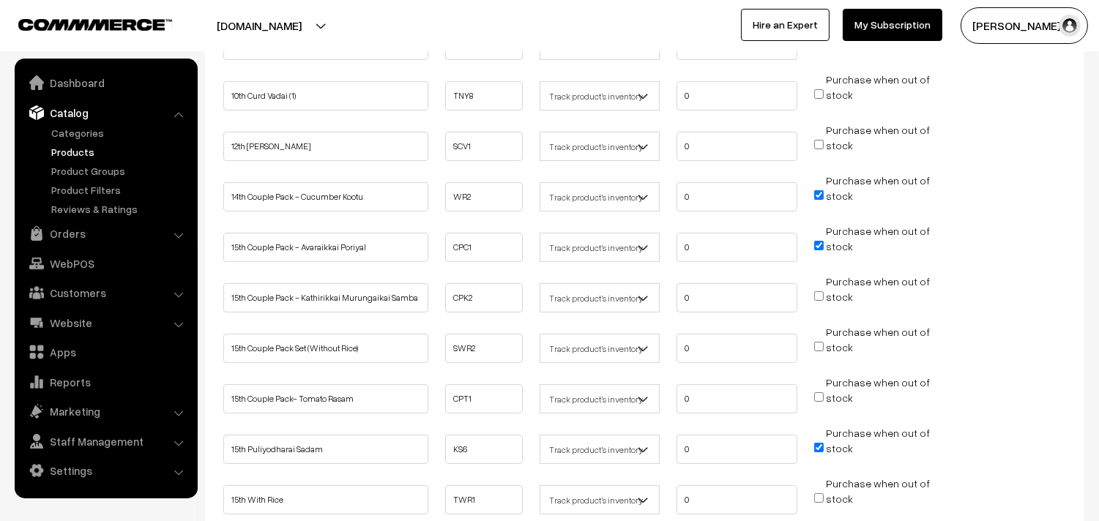
checkbox input "true"
click at [815, 342] on input "Purchase when out of stock" at bounding box center [819, 347] width 10 height 10
checkbox input "true"
click at [818, 395] on input "Purchase when out of stock" at bounding box center [819, 397] width 10 height 10
checkbox input "true"
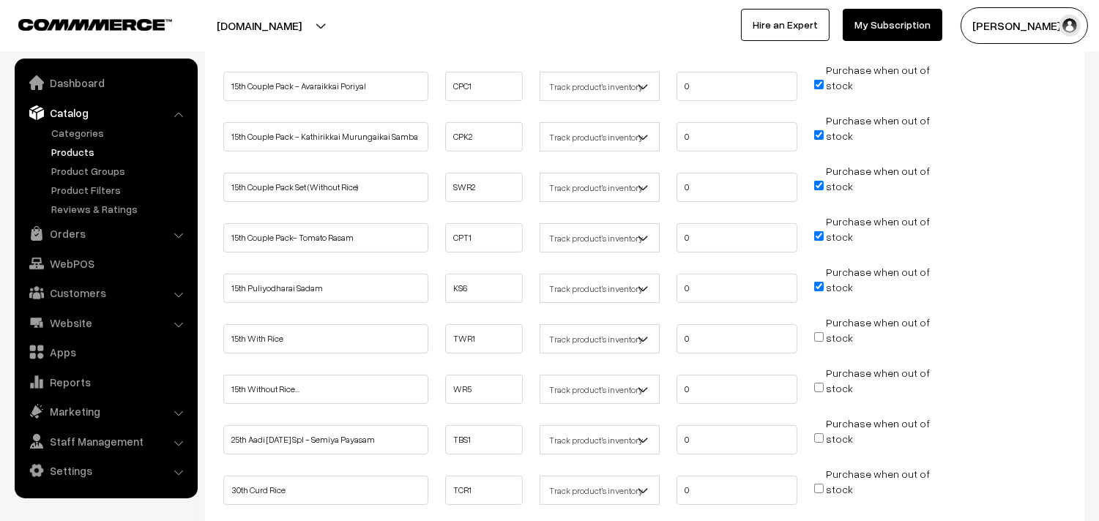
scroll to position [487, 0]
click at [823, 331] on input "Purchase when out of stock" at bounding box center [819, 336] width 10 height 10
checkbox input "true"
click at [816, 381] on input "Purchase when out of stock" at bounding box center [819, 386] width 10 height 10
checkbox input "true"
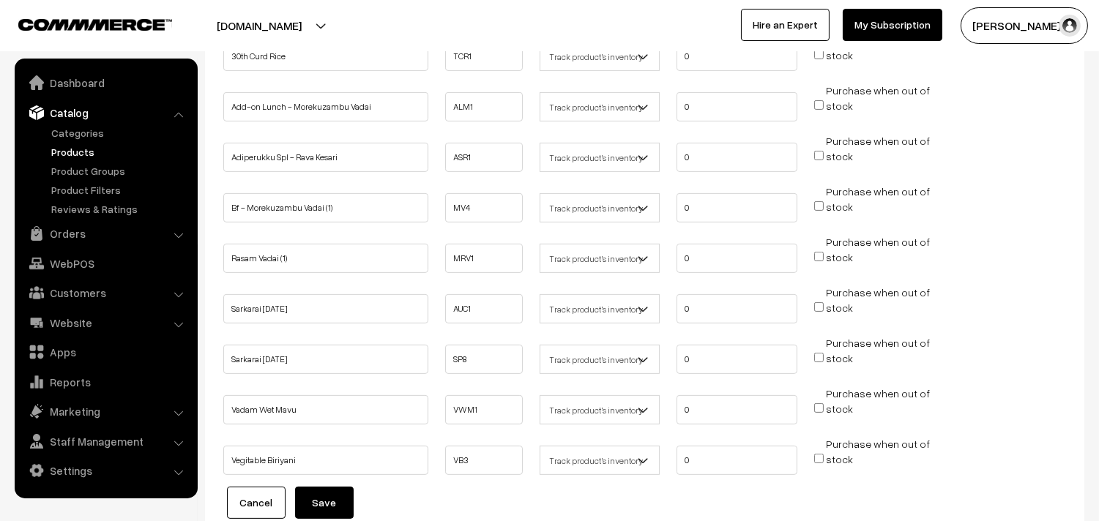
scroll to position [1037, 0]
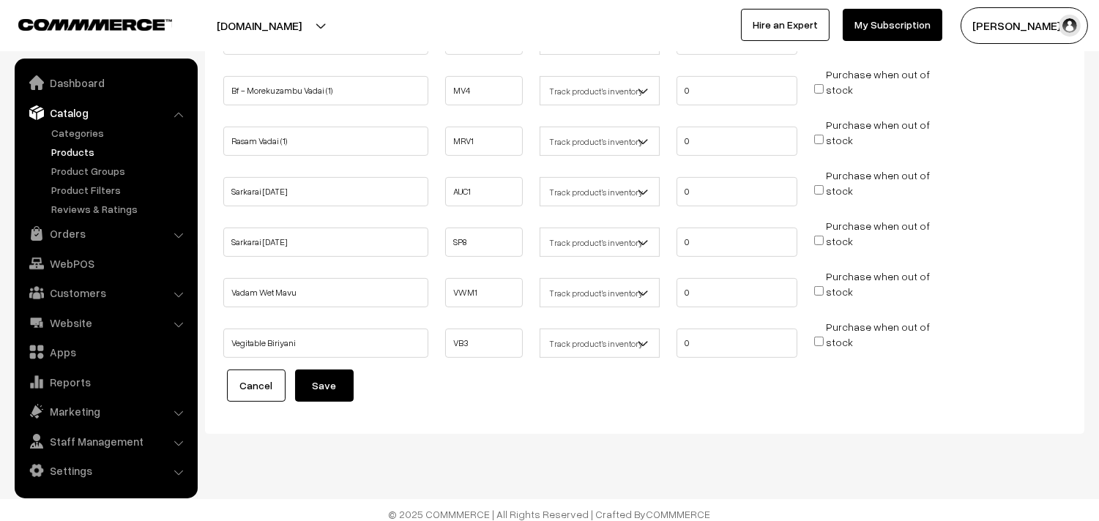
click at [339, 378] on button "Save" at bounding box center [324, 386] width 59 height 32
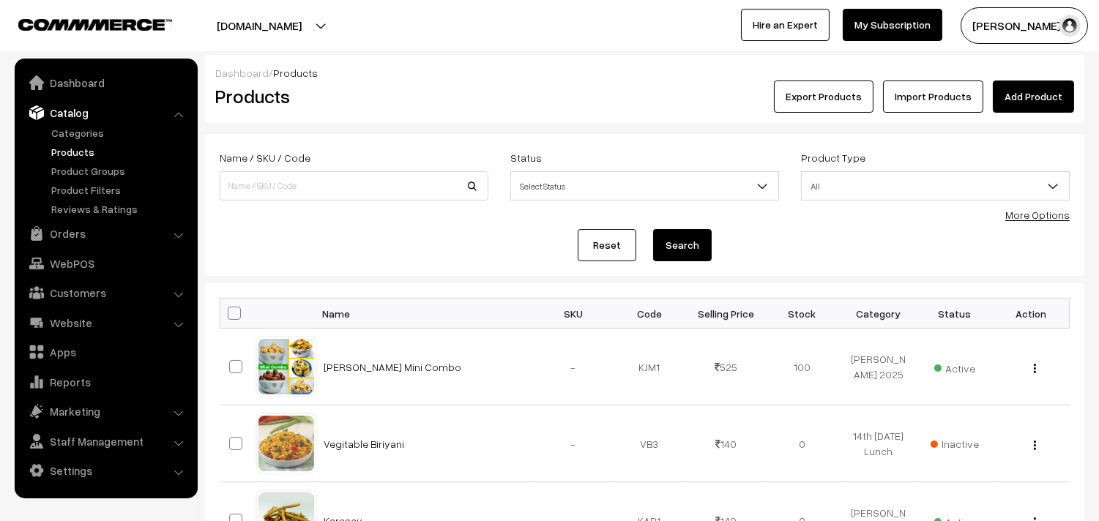
click at [1040, 214] on link "More Options" at bounding box center [1037, 215] width 64 height 12
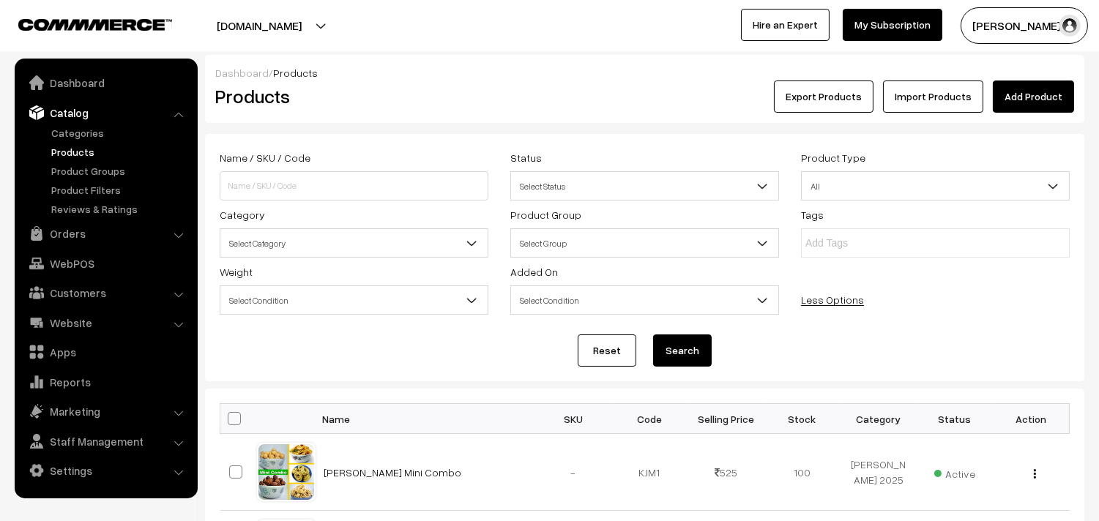
click at [288, 238] on span "Select Category" at bounding box center [353, 244] width 267 height 26
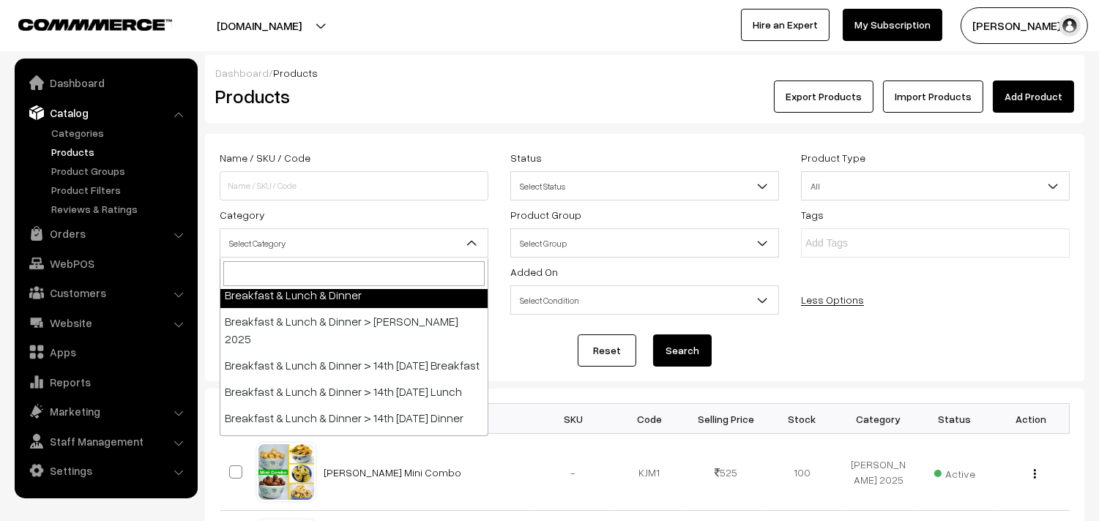
scroll to position [81, 0]
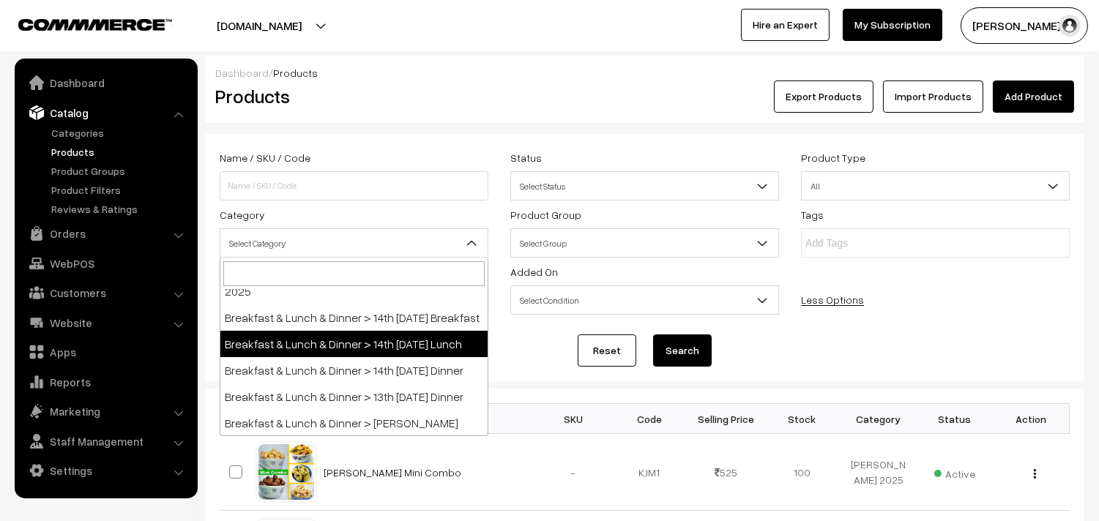
select select "95"
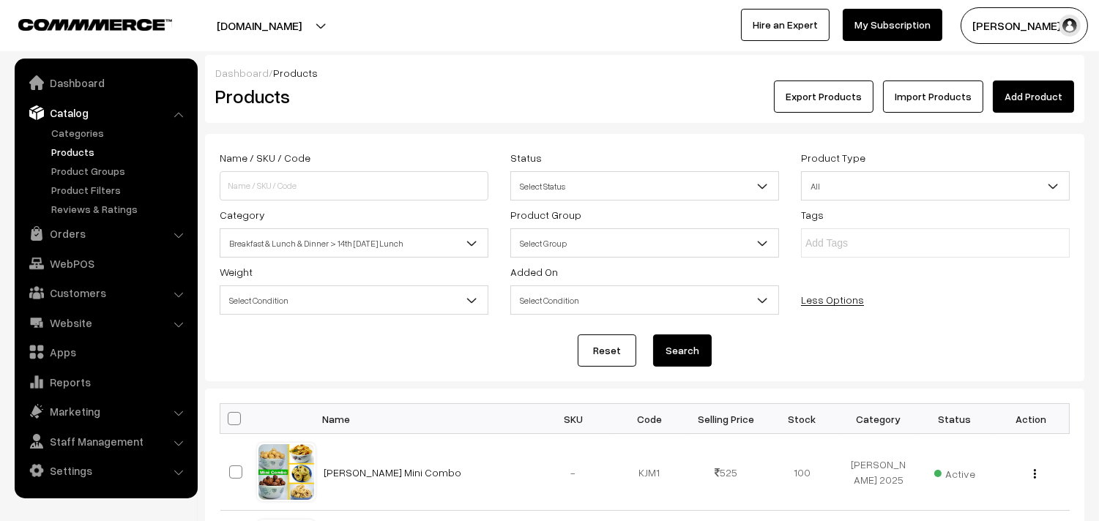
click at [679, 349] on button "Search" at bounding box center [682, 351] width 59 height 32
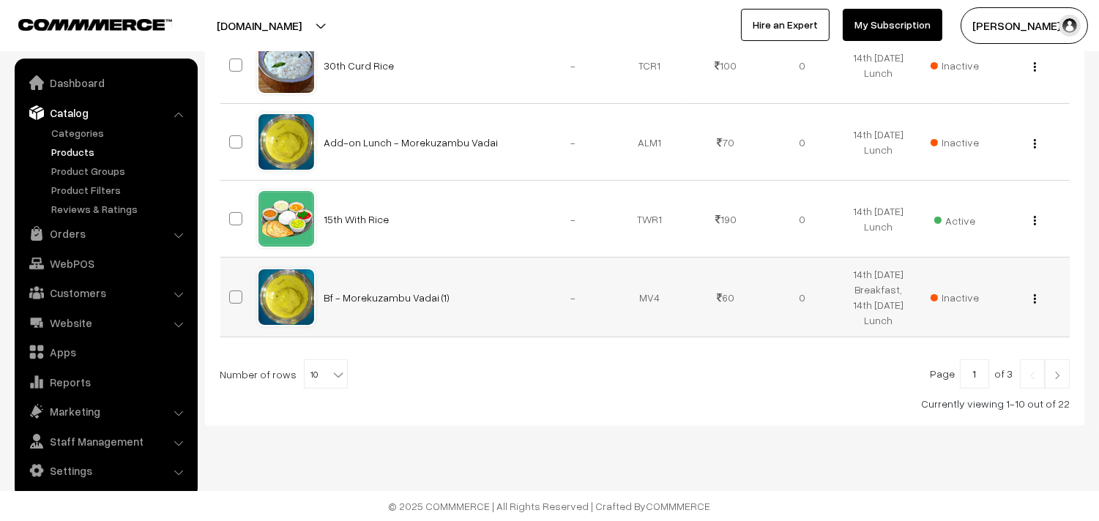
scroll to position [934, 0]
click at [331, 381] on b at bounding box center [338, 374] width 15 height 15
select select "90"
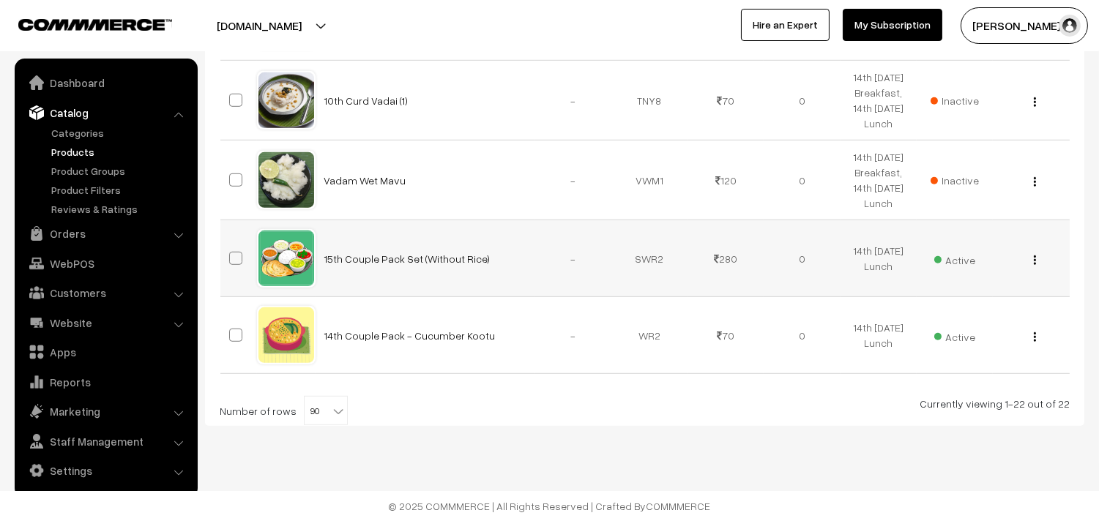
scroll to position [1870, 0]
click at [1033, 343] on button "button" at bounding box center [1035, 337] width 4 height 12
click at [955, 406] on link "Edit" at bounding box center [969, 390] width 124 height 32
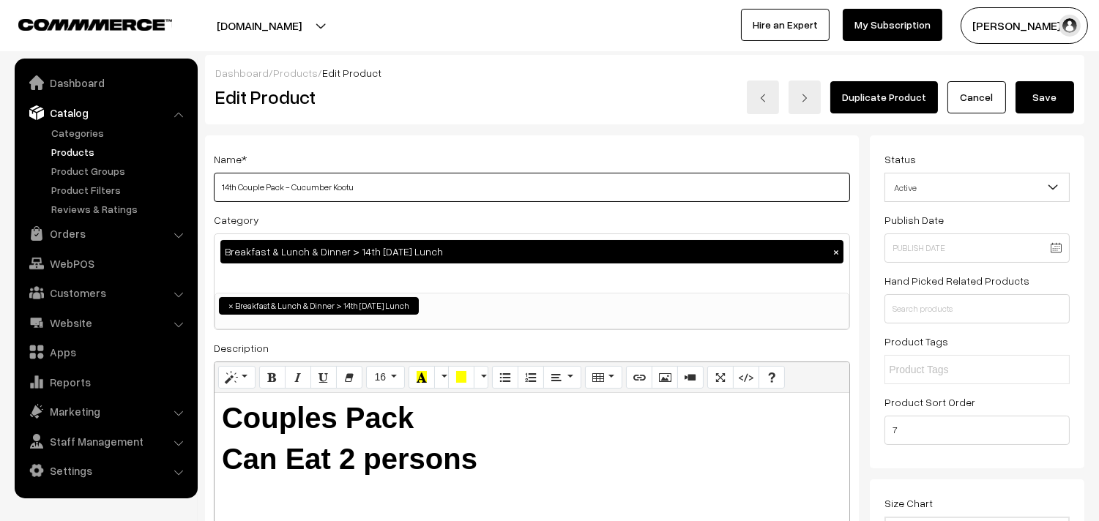
drag, startPoint x: 295, startPoint y: 186, endPoint x: 406, endPoint y: 198, distance: 111.2
click at [406, 198] on input "14th Couple Pack - Cucumber Kootu" at bounding box center [532, 187] width 636 height 29
type input "14th Couple Pack - Keerai Kootu"
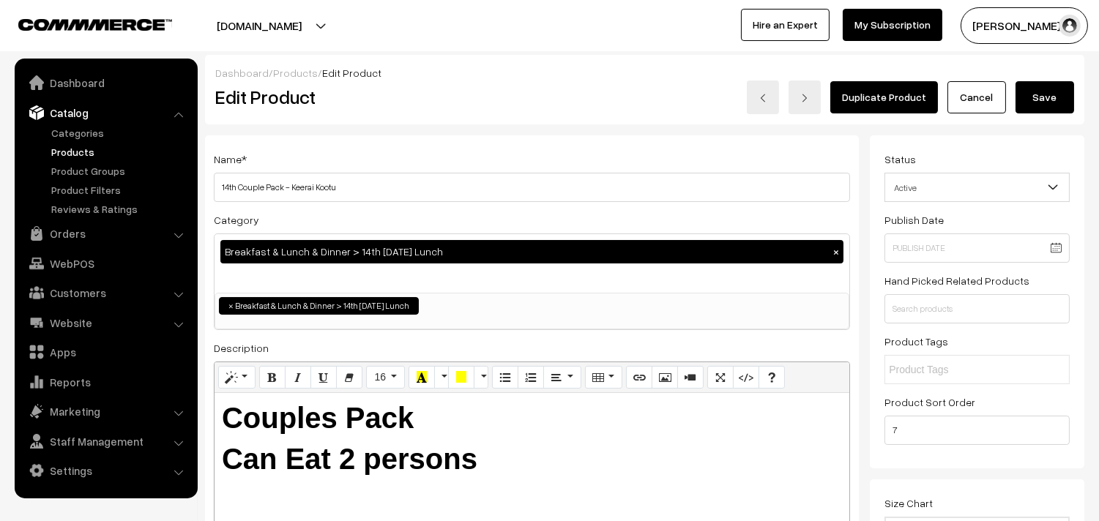
click at [1034, 103] on button "Save" at bounding box center [1044, 97] width 59 height 32
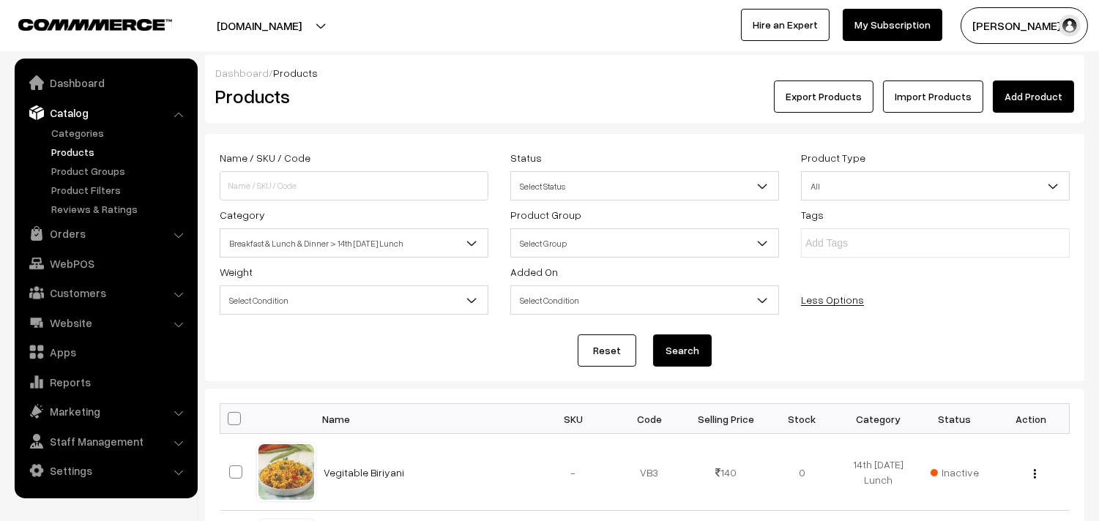
click at [378, 244] on span "Breakfast & Lunch & Dinner > 14th [DATE] Lunch" at bounding box center [353, 244] width 267 height 26
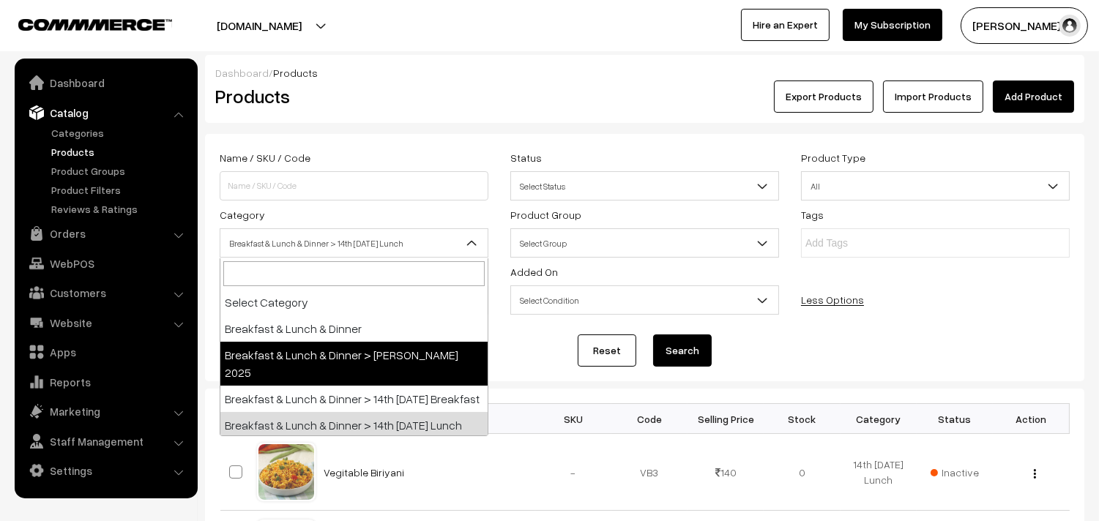
scroll to position [81, 0]
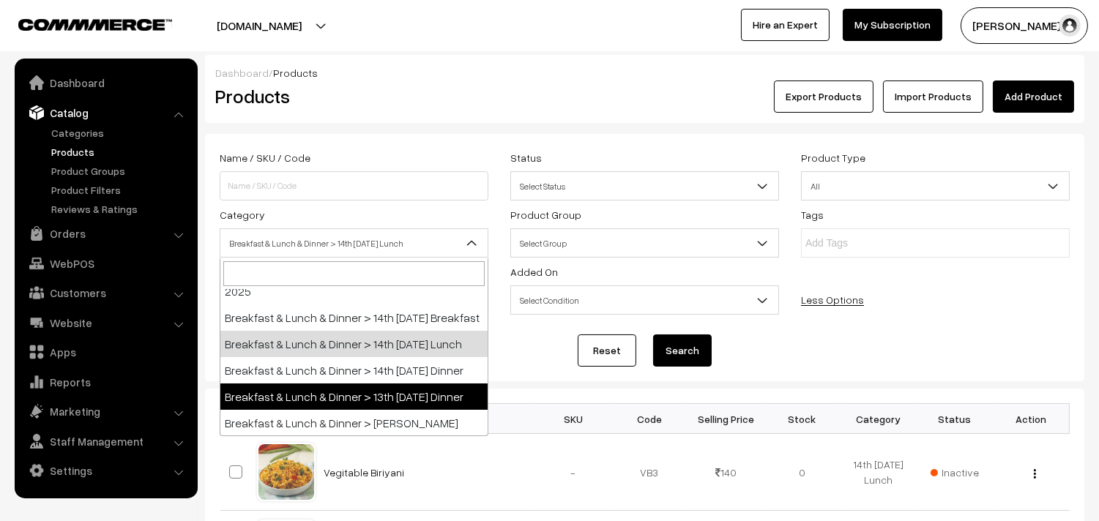
select select "96"
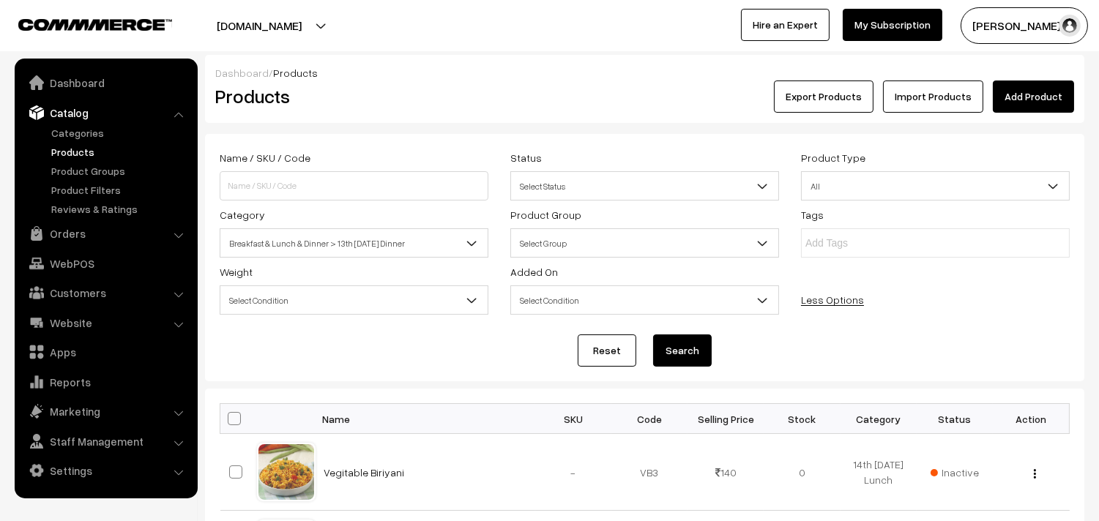
click at [662, 354] on button "Search" at bounding box center [682, 351] width 59 height 32
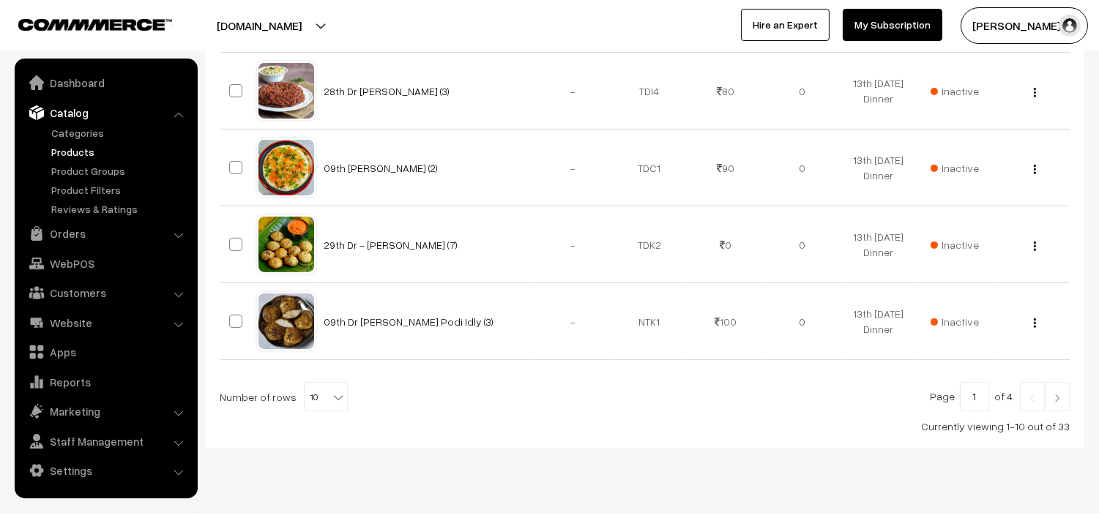
scroll to position [867, 0]
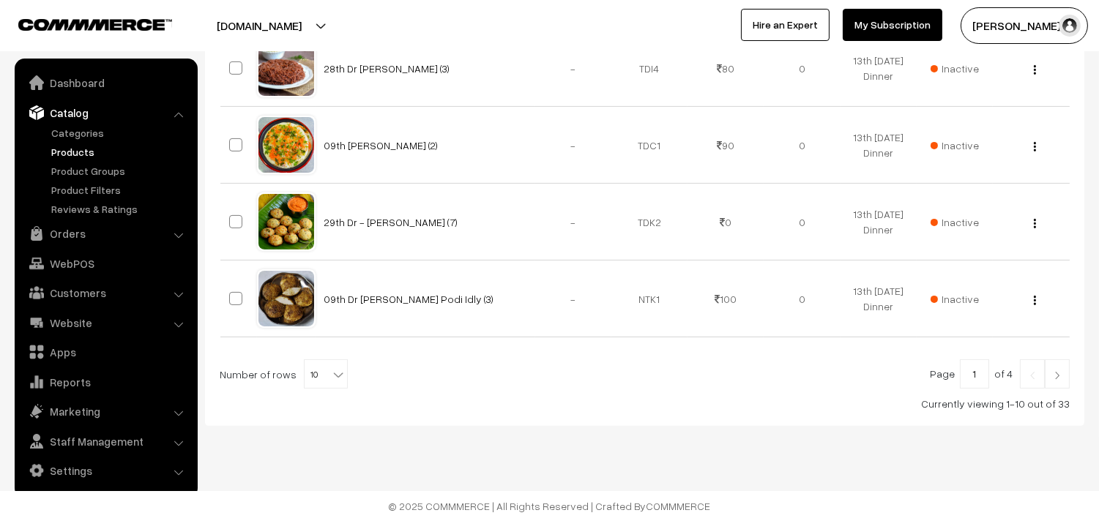
click at [332, 377] on b at bounding box center [338, 374] width 15 height 15
select select "100"
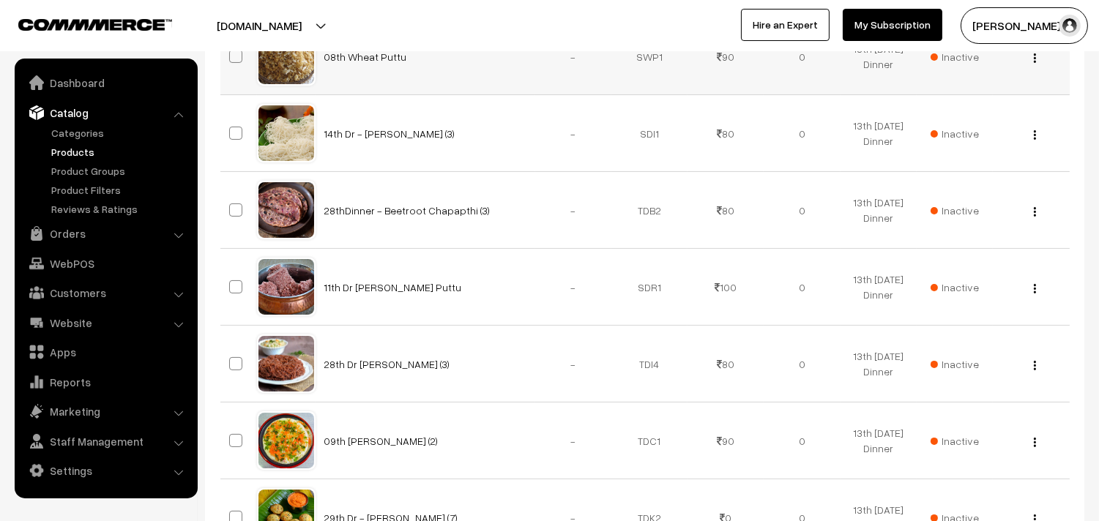
scroll to position [406, 0]
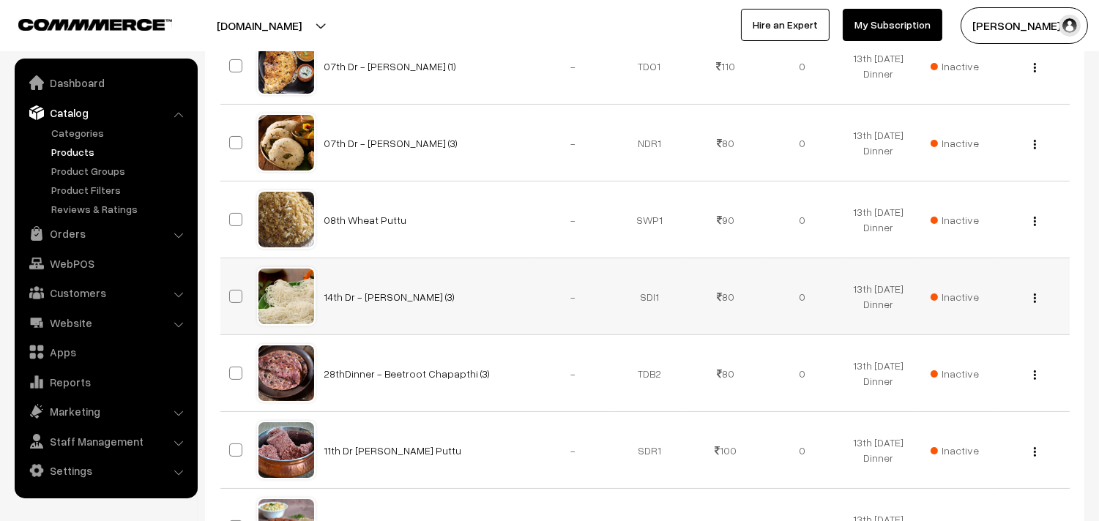
click at [1034, 299] on img "button" at bounding box center [1035, 299] width 2 height 10
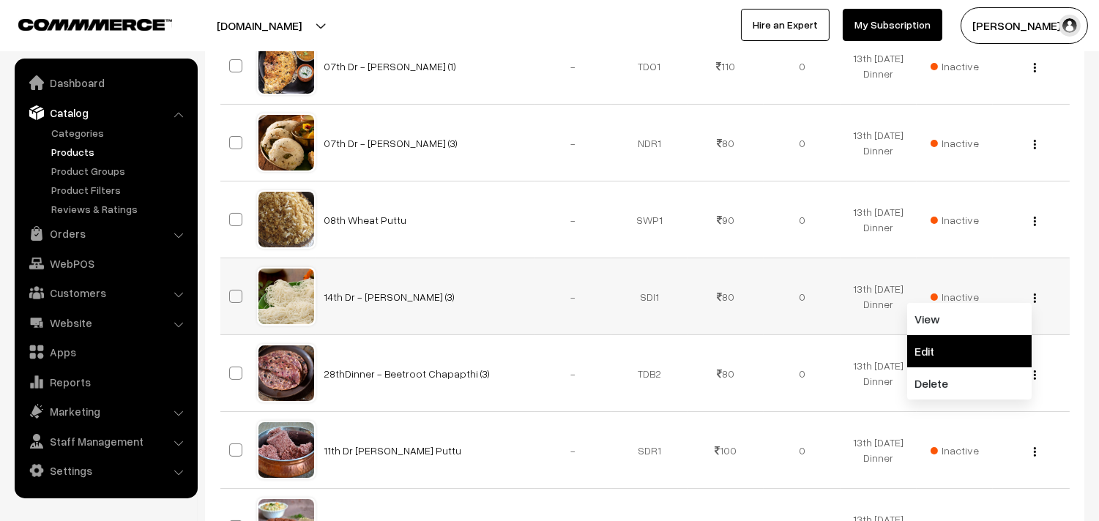
click at [921, 348] on link "Edit" at bounding box center [969, 351] width 124 height 32
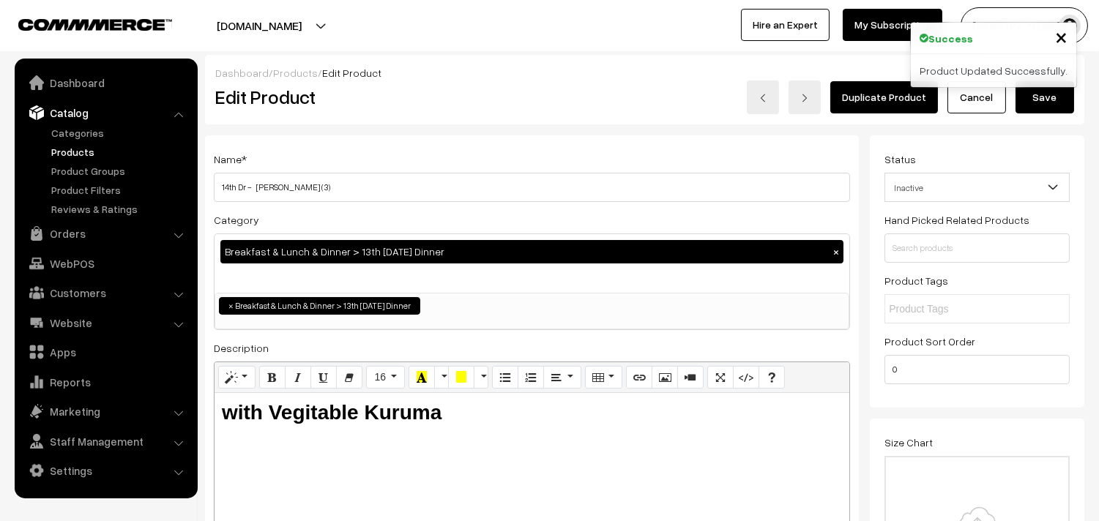
drag, startPoint x: 235, startPoint y: 184, endPoint x: 176, endPoint y: 180, distance: 59.5
drag, startPoint x: 257, startPoint y: 187, endPoint x: 284, endPoint y: 179, distance: 28.1
click at [284, 179] on input "15th Dr - [PERSON_NAME] (3)" at bounding box center [532, 187] width 636 height 29
type input "15th Dr - [PERSON_NAME] (4)"
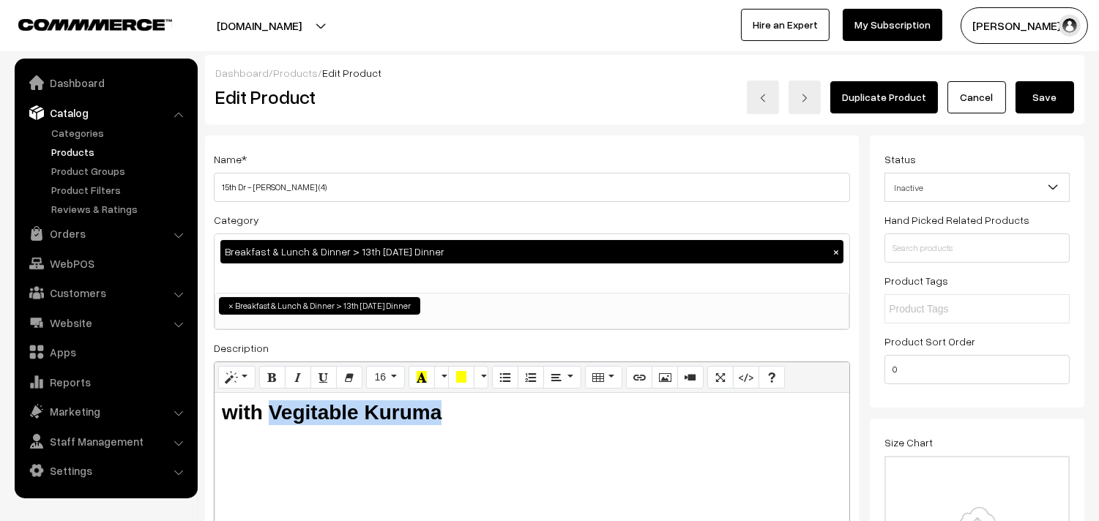
drag, startPoint x: 449, startPoint y: 406, endPoint x: 272, endPoint y: 396, distance: 177.4
click at [272, 396] on div "with Vegitable Kuruma" at bounding box center [531, 484] width 635 height 183
copy b "with Aloo Kuruma"
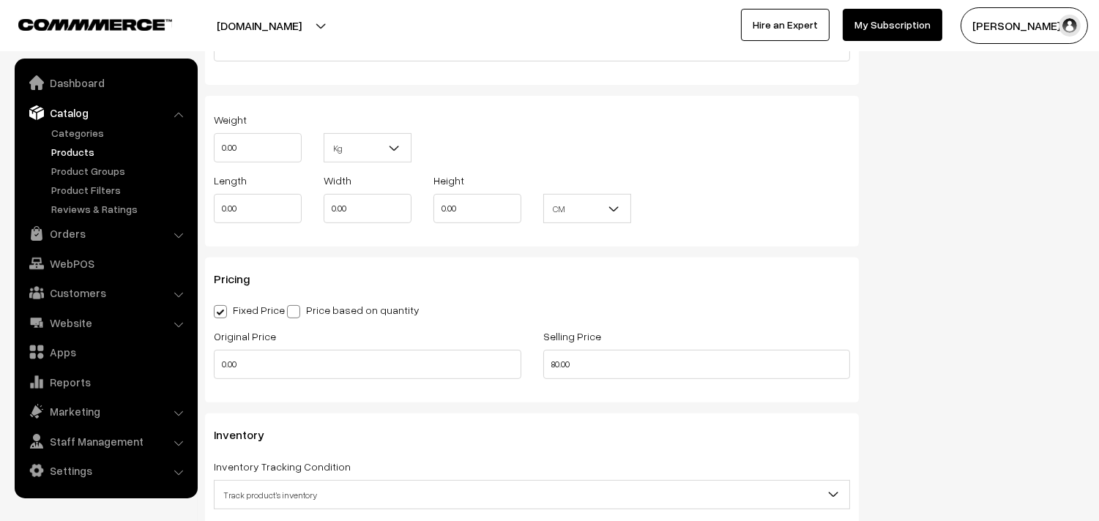
scroll to position [1057, 0]
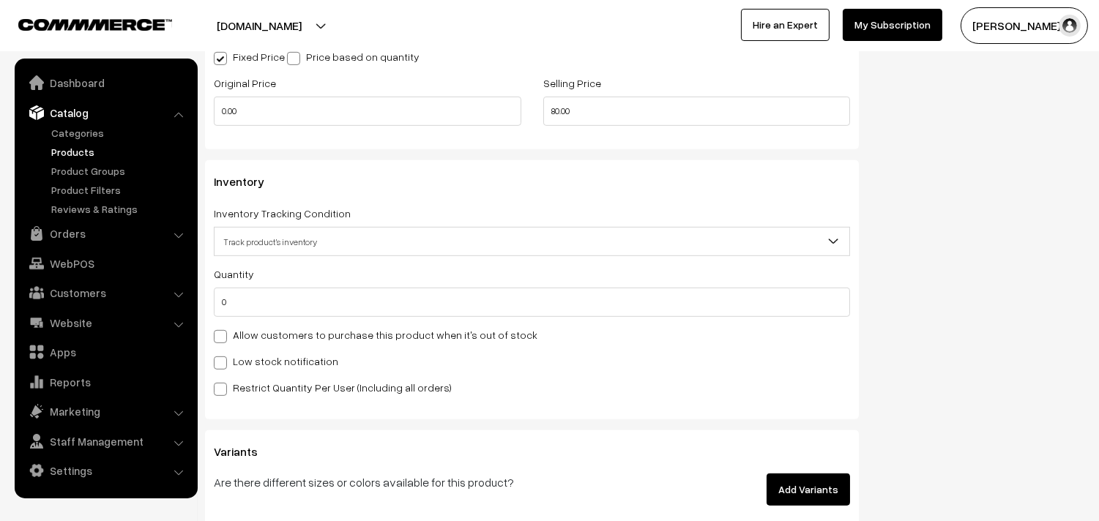
click at [273, 342] on label "Allow customers to purchase this product when it's out of stock" at bounding box center [376, 334] width 324 height 15
click at [223, 339] on input "Allow customers to purchase this product when it's out of stock" at bounding box center [219, 334] width 10 height 10
checkbox input "true"
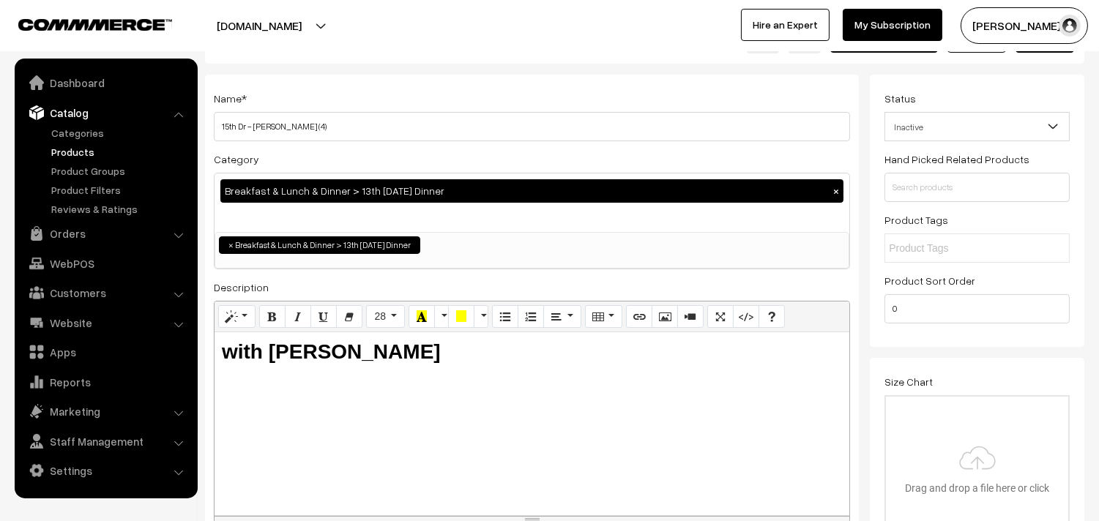
scroll to position [0, 0]
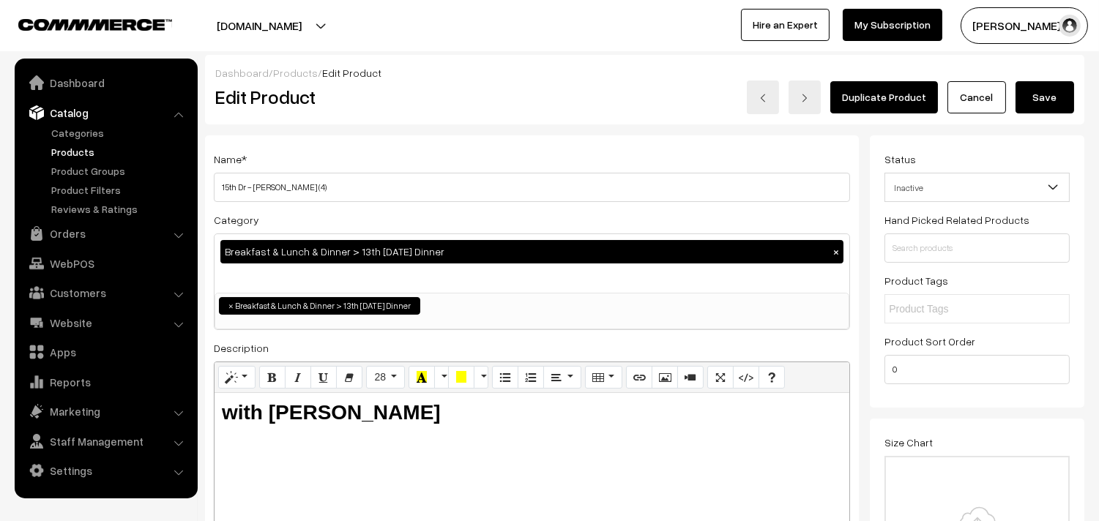
click at [1066, 97] on button "Save" at bounding box center [1044, 97] width 59 height 32
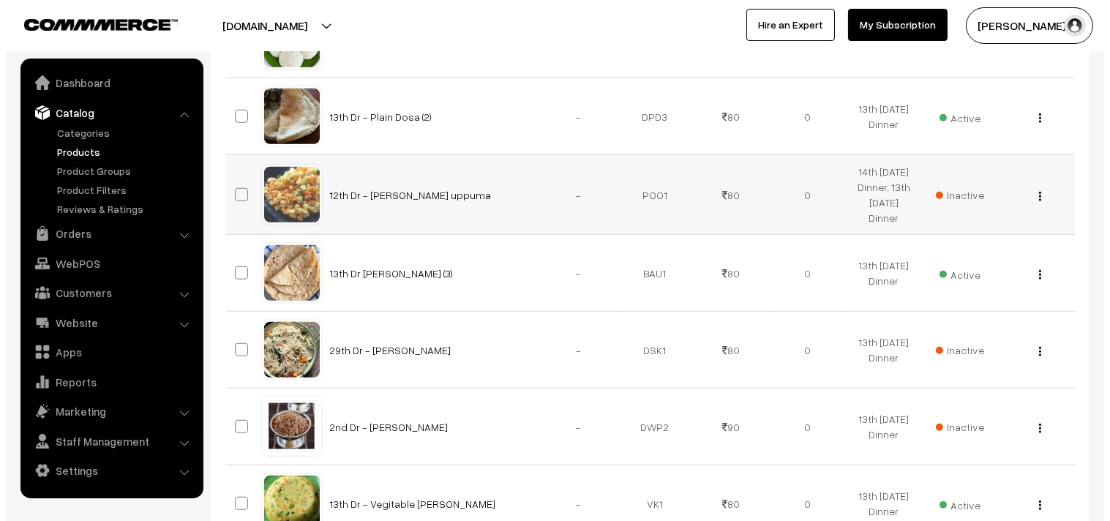
scroll to position [2358, 0]
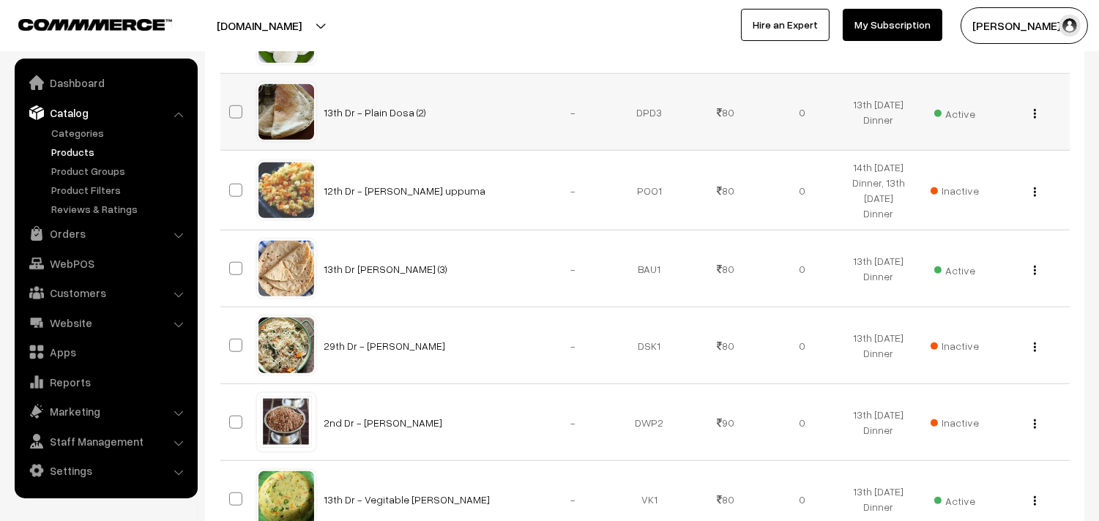
click at [961, 118] on span "Active" at bounding box center [954, 111] width 41 height 19
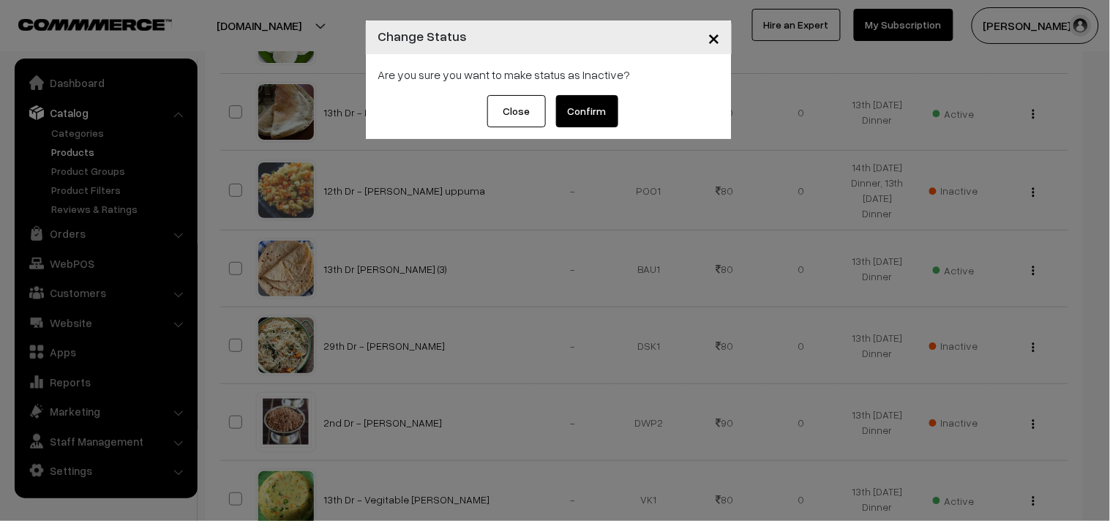
click at [603, 108] on button "Confirm" at bounding box center [587, 111] width 62 height 32
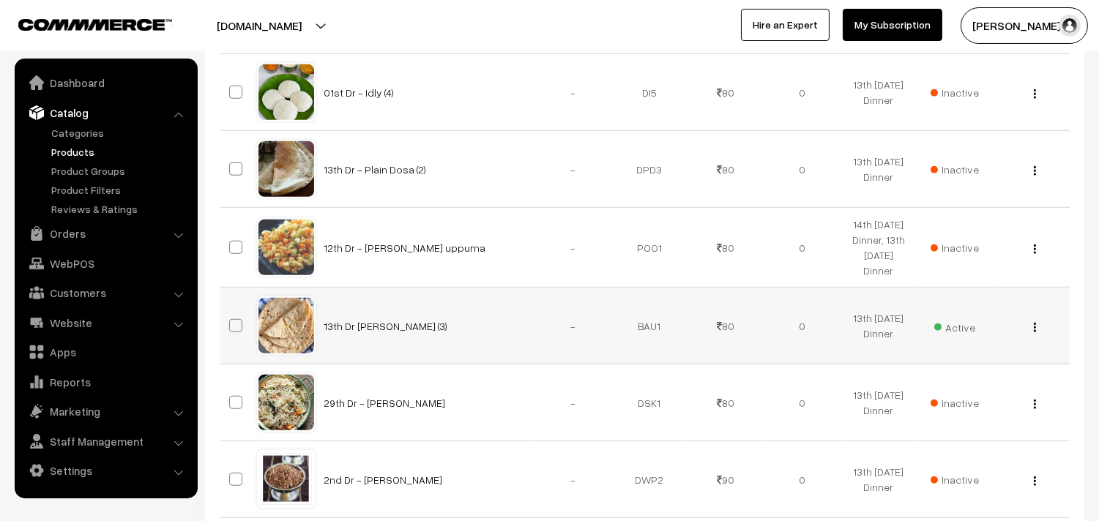
scroll to position [2277, 0]
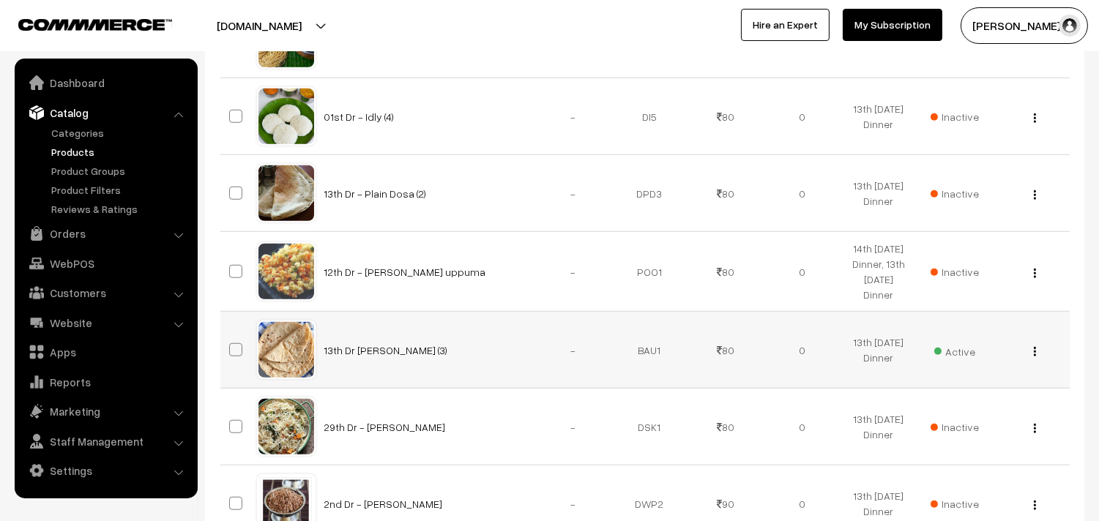
click at [1036, 358] on div "View Edit Delete" at bounding box center [1030, 350] width 59 height 15
click at [1034, 356] on img "button" at bounding box center [1035, 352] width 2 height 10
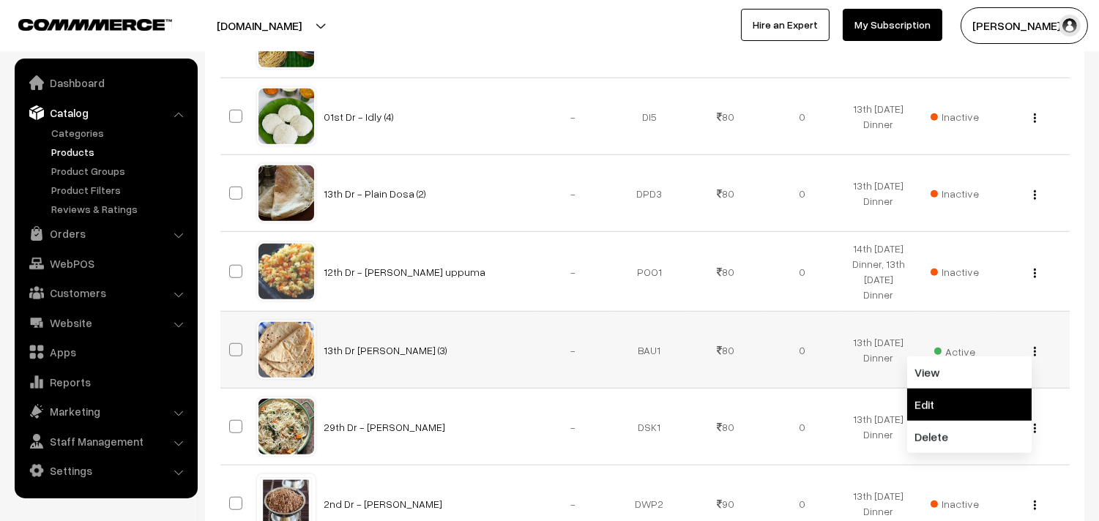
click at [971, 417] on link "Edit" at bounding box center [969, 405] width 124 height 32
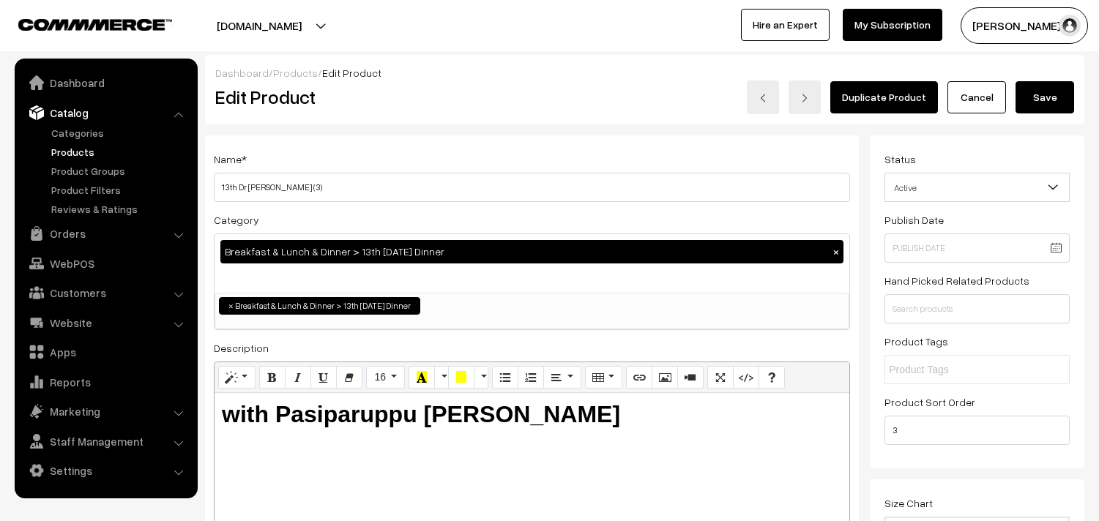
click at [529, 230] on div "Category Breakfast & Lunch & Dinner > 13th [DATE] Dinner × Breakfast & Lunch & …" at bounding box center [532, 270] width 636 height 119
click at [234, 189] on input "13th Dr [PERSON_NAME] (3)" at bounding box center [532, 187] width 636 height 29
click at [373, 193] on input "13th Dr [PERSON_NAME] (3)" at bounding box center [532, 187] width 636 height 29
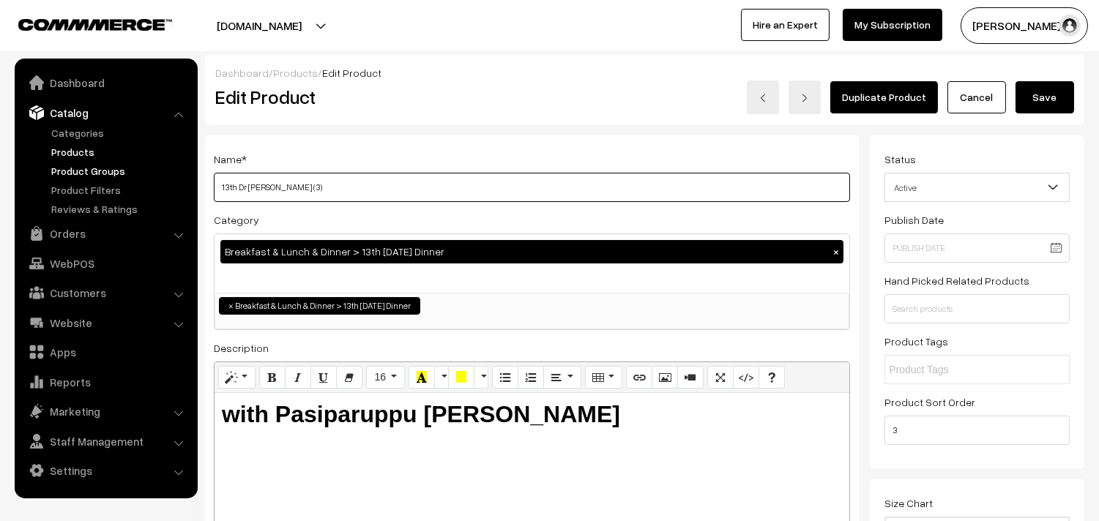
drag, startPoint x: 236, startPoint y: 188, endPoint x: 96, endPoint y: 168, distance: 141.2
type input "15th Dr [PERSON_NAME] (3)"
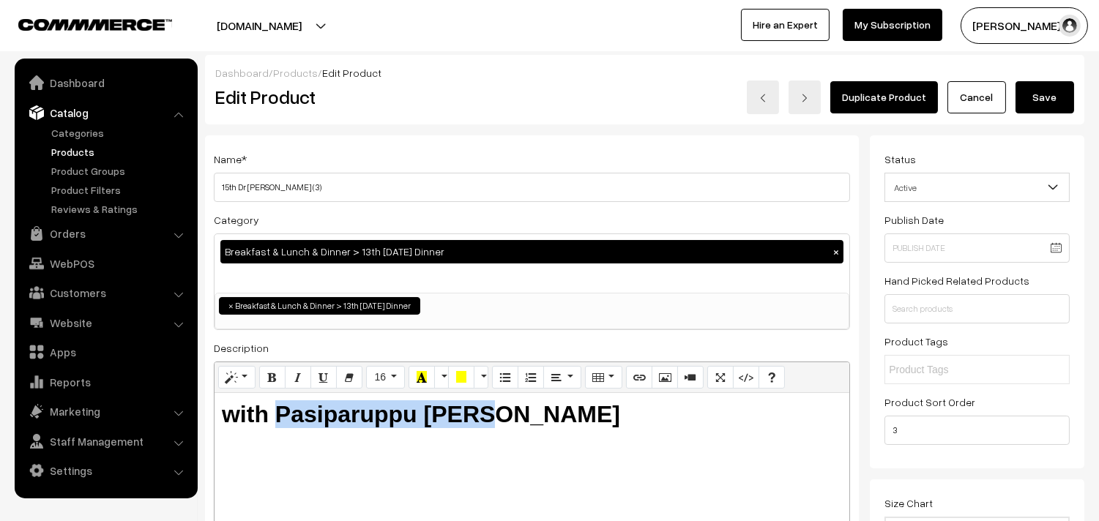
drag, startPoint x: 279, startPoint y: 408, endPoint x: 685, endPoint y: 457, distance: 409.2
click at [685, 457] on div "with Pasiparuppu Dhall" at bounding box center [531, 484] width 635 height 183
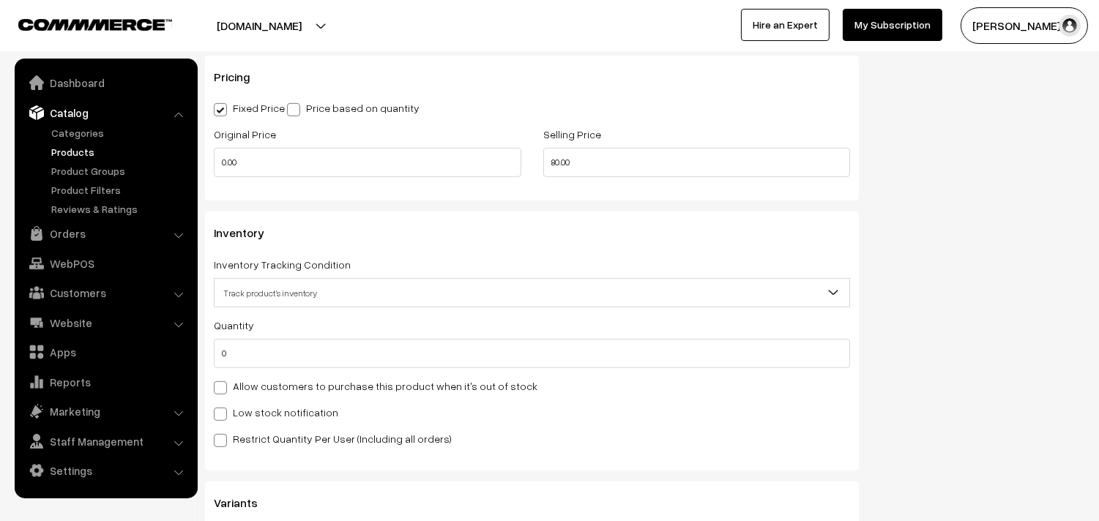
scroll to position [1382, 0]
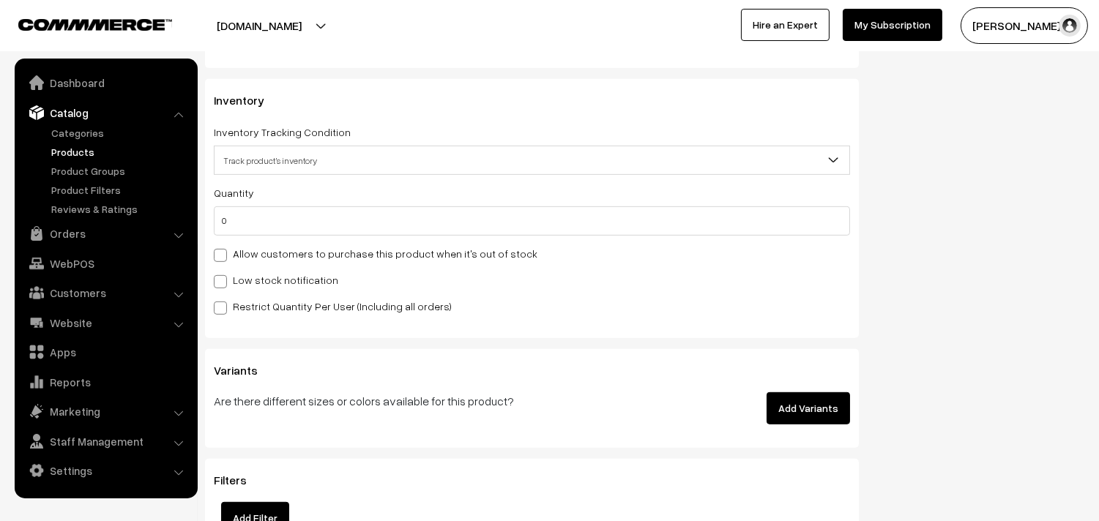
click at [266, 258] on label "Allow customers to purchase this product when it's out of stock" at bounding box center [376, 253] width 324 height 15
click at [223, 258] on input "Allow customers to purchase this product when it's out of stock" at bounding box center [219, 253] width 10 height 10
checkbox input "true"
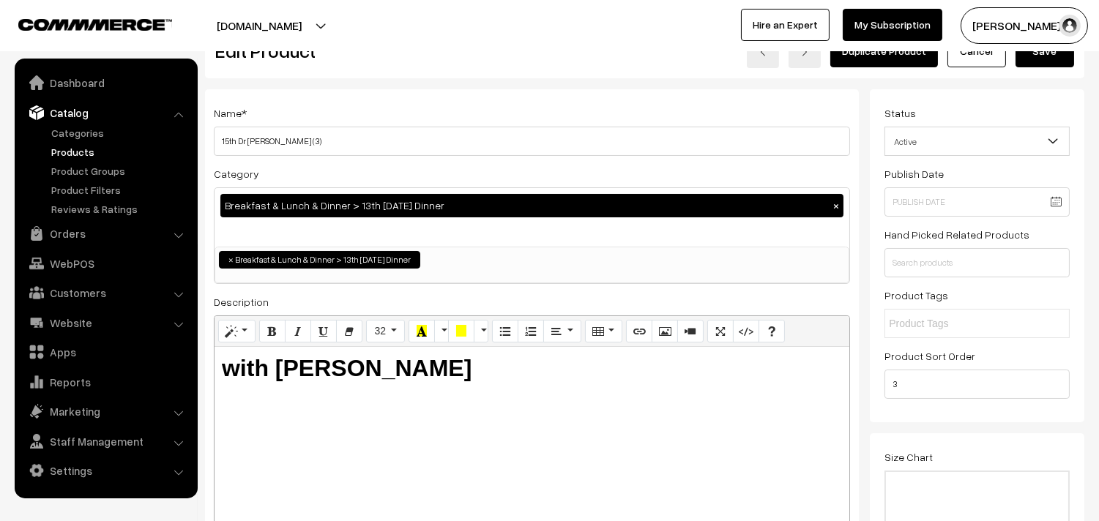
scroll to position [0, 0]
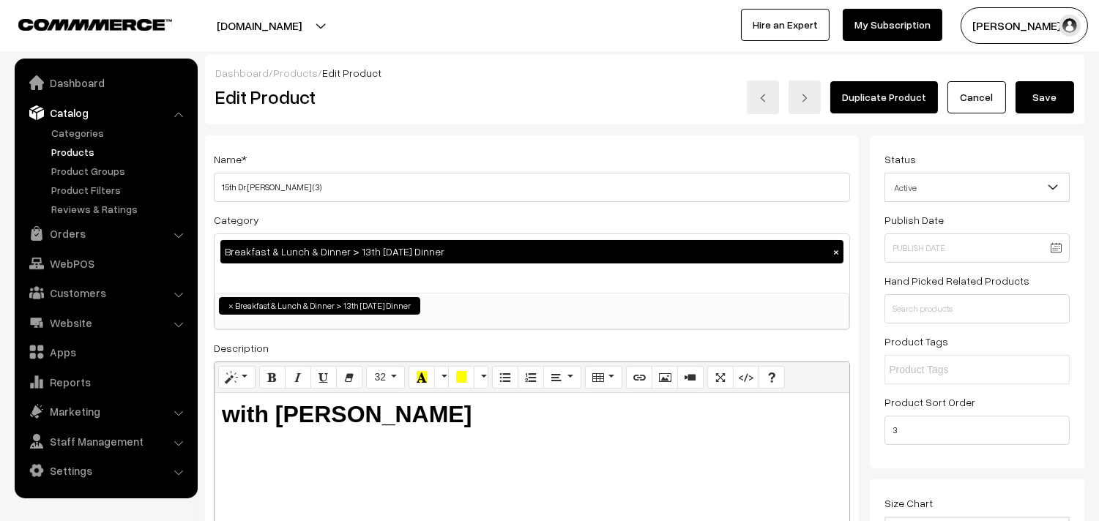
click at [1042, 89] on button "Save" at bounding box center [1044, 97] width 59 height 32
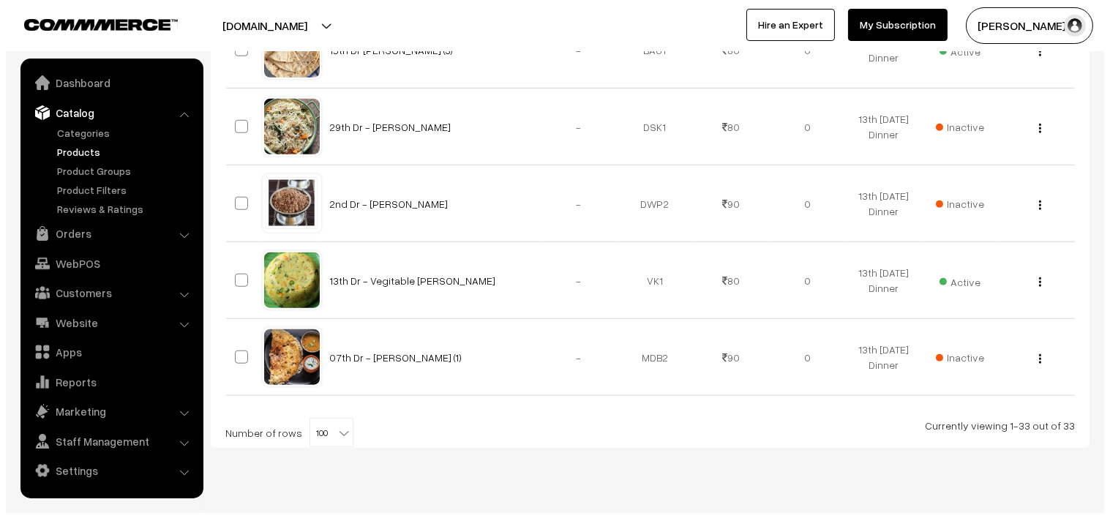
scroll to position [2617, 0]
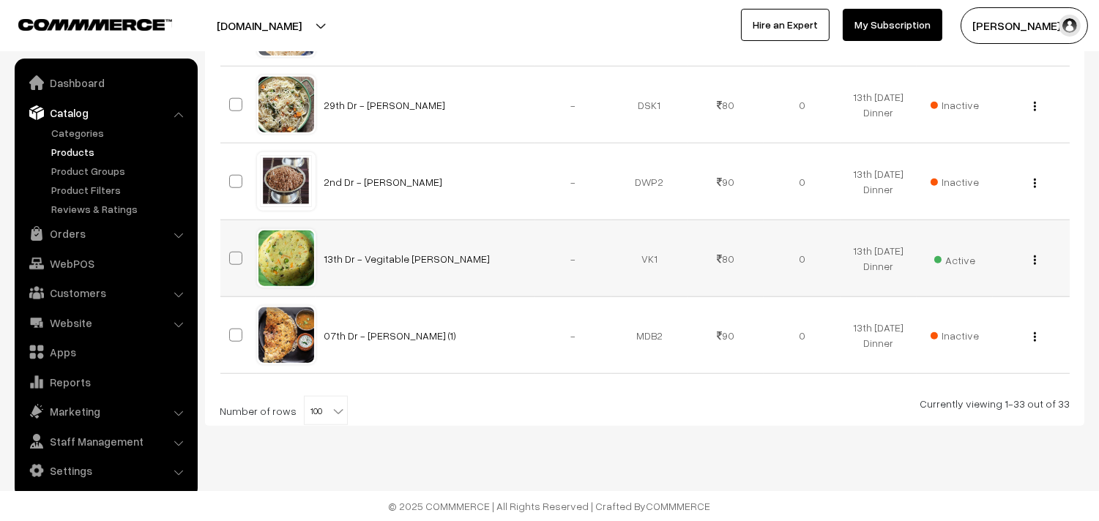
click at [965, 259] on span "Active" at bounding box center [954, 258] width 41 height 19
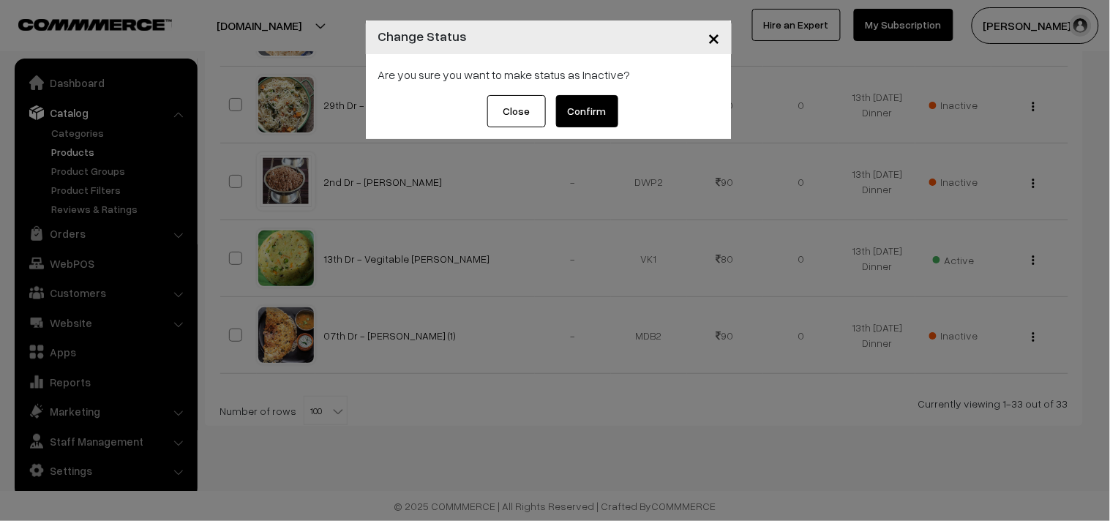
drag, startPoint x: 599, startPoint y: 105, endPoint x: 609, endPoint y: 123, distance: 21.0
click at [596, 105] on button "Confirm" at bounding box center [587, 111] width 62 height 32
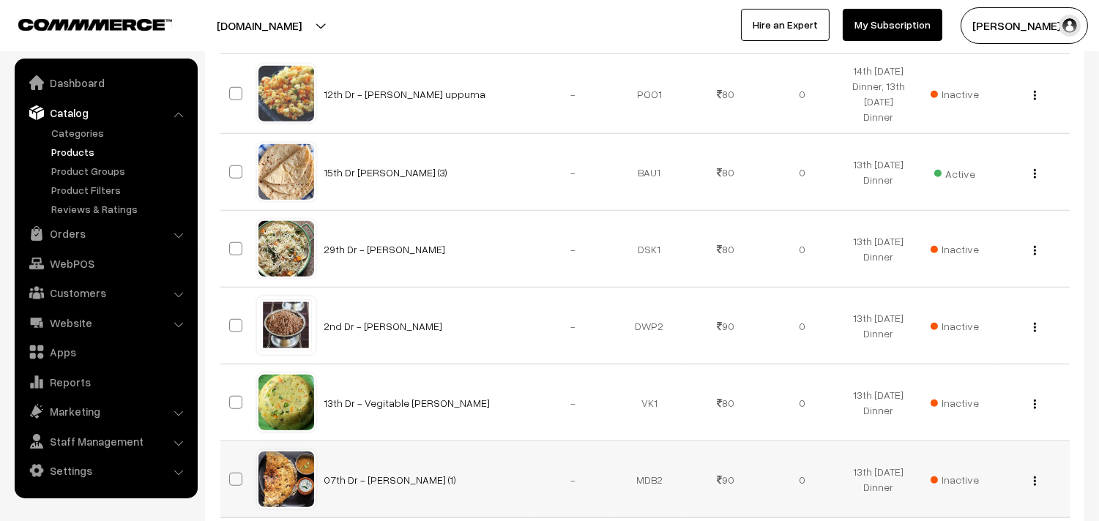
scroll to position [2617, 0]
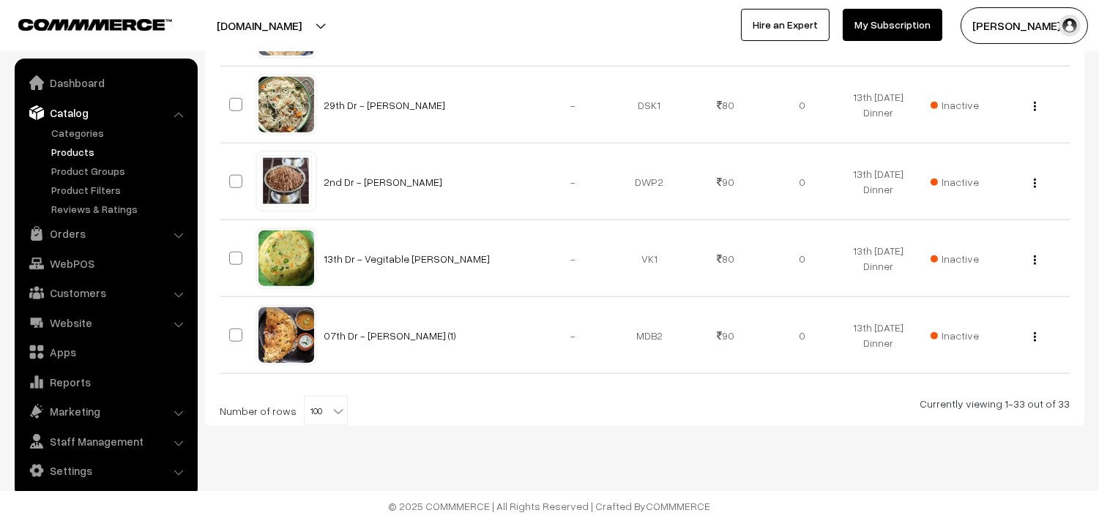
click at [331, 411] on b at bounding box center [338, 411] width 15 height 15
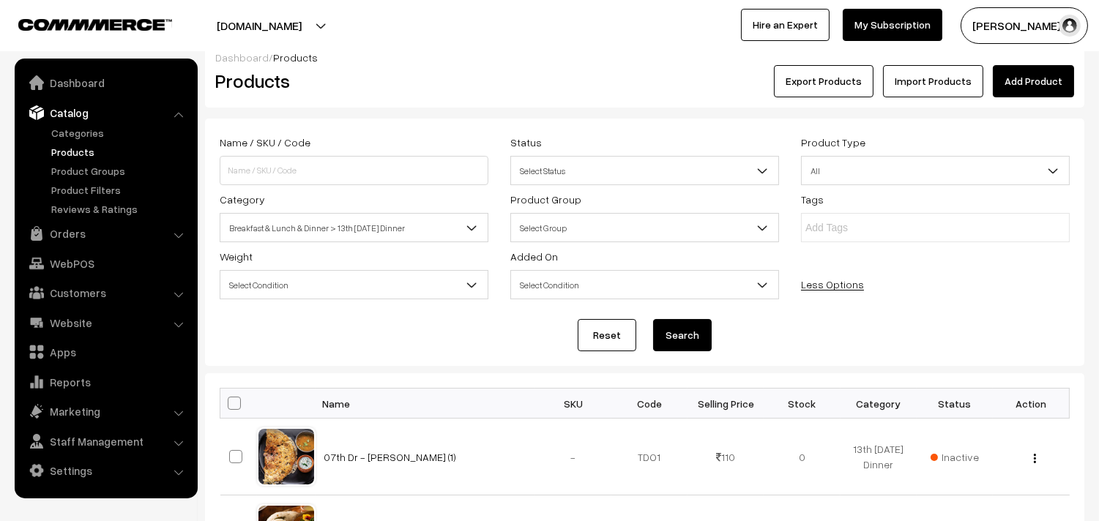
scroll to position [0, 0]
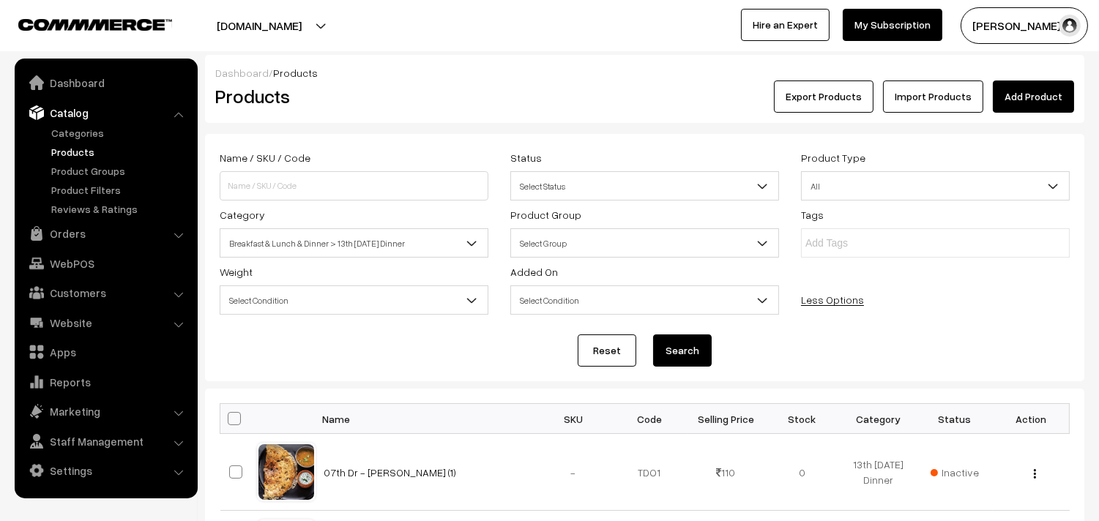
click at [354, 236] on span "Breakfast & Lunch & Dinner > 13th [DATE] Dinner" at bounding box center [353, 244] width 267 height 26
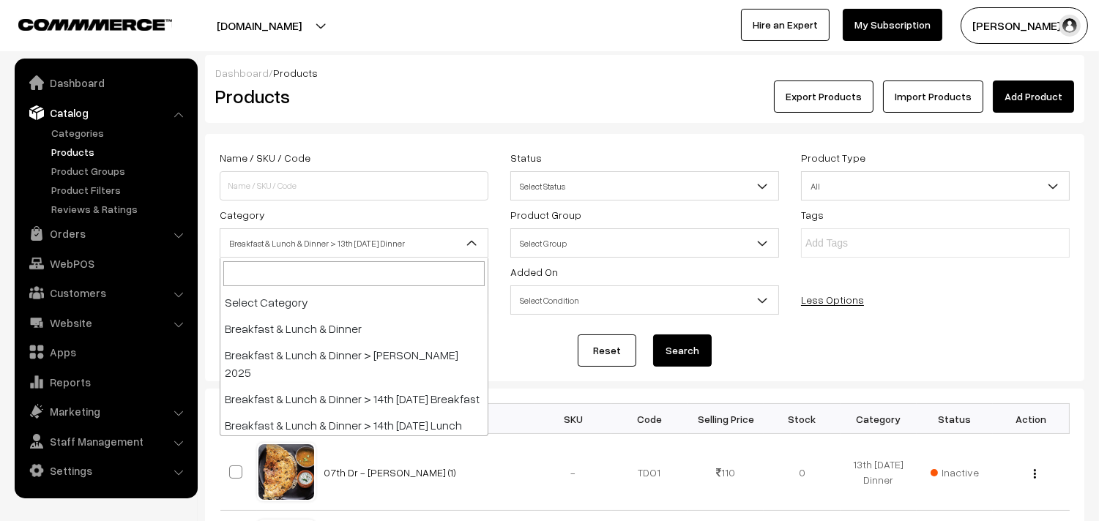
scroll to position [105, 0]
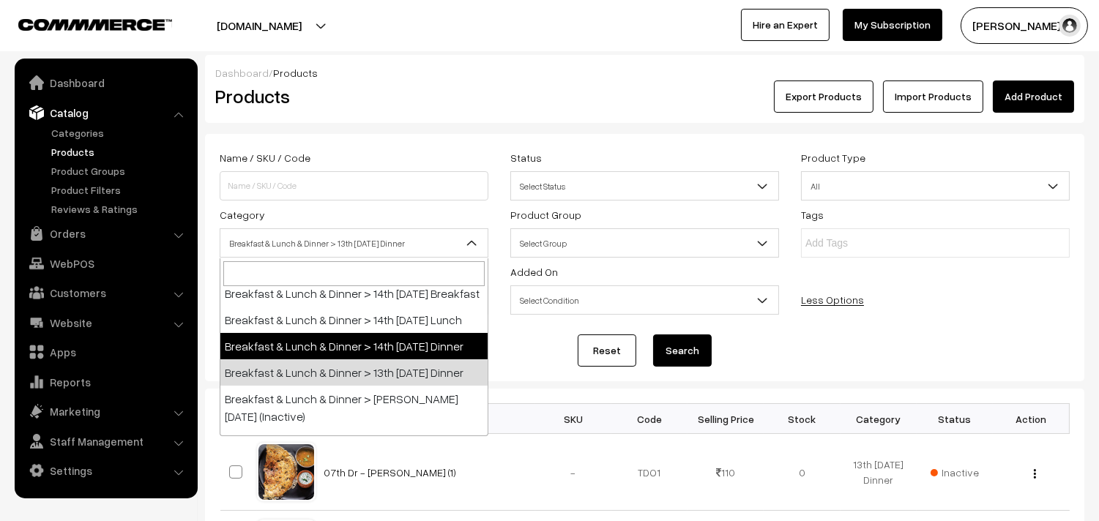
select select "68"
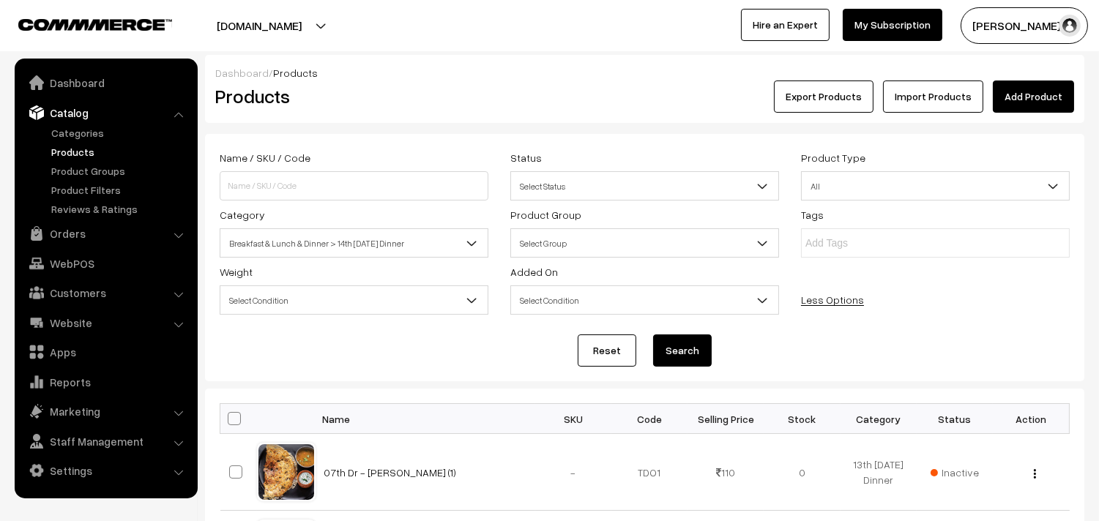
click at [681, 346] on button "Search" at bounding box center [682, 351] width 59 height 32
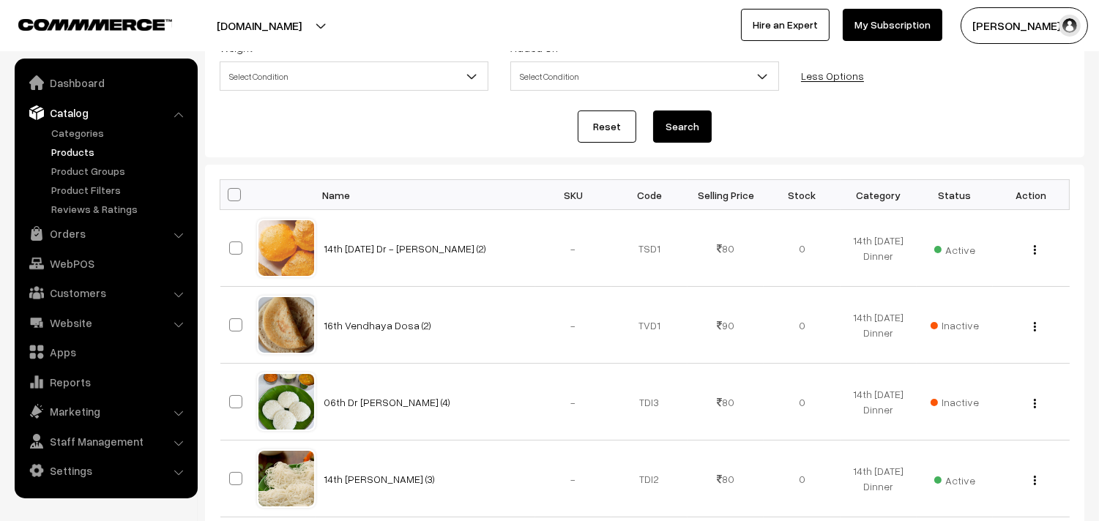
scroll to position [162, 0]
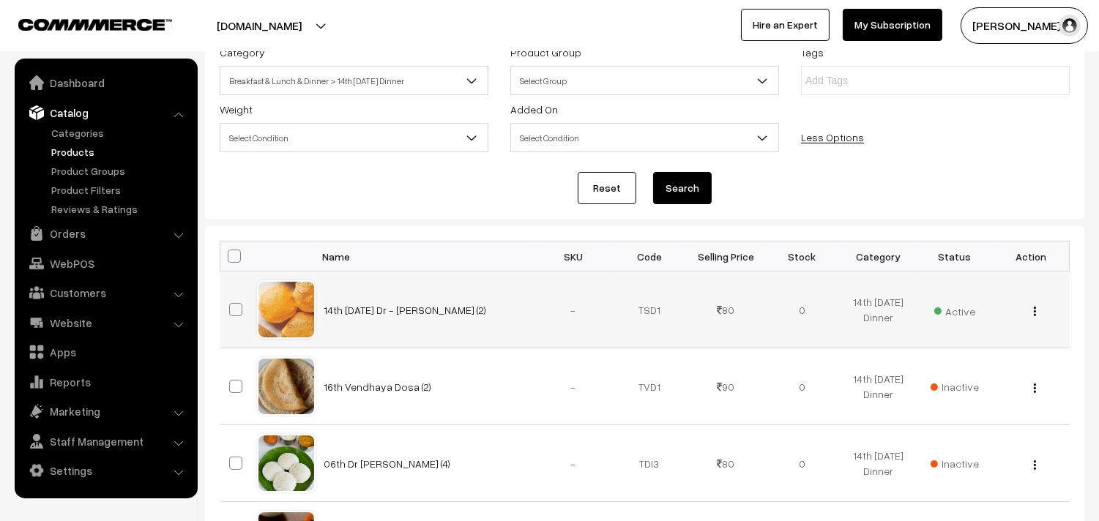
click at [1036, 313] on div "View Edit Delete" at bounding box center [1030, 309] width 59 height 15
click at [1035, 313] on img "button" at bounding box center [1035, 312] width 2 height 10
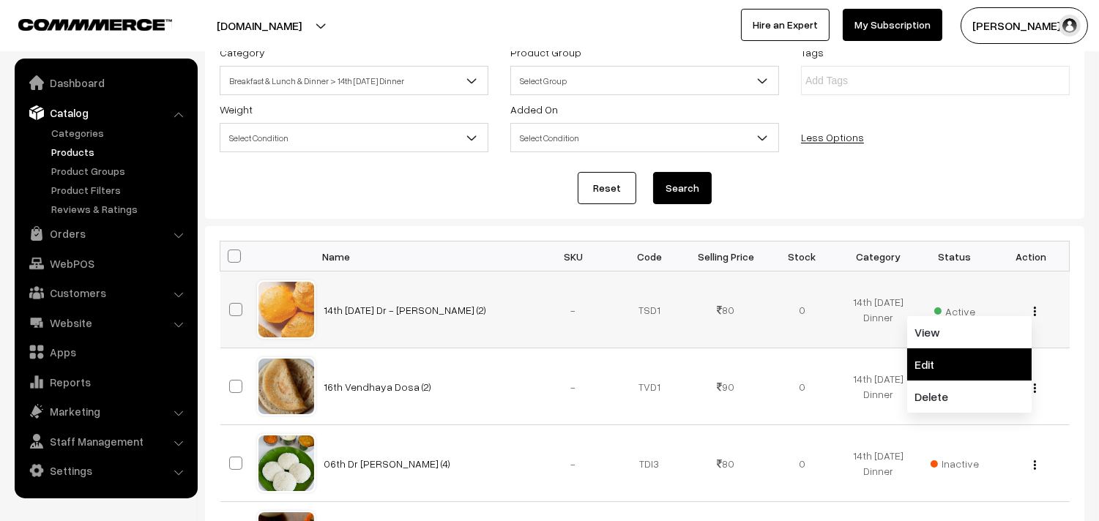
click at [938, 360] on link "Edit" at bounding box center [969, 364] width 124 height 32
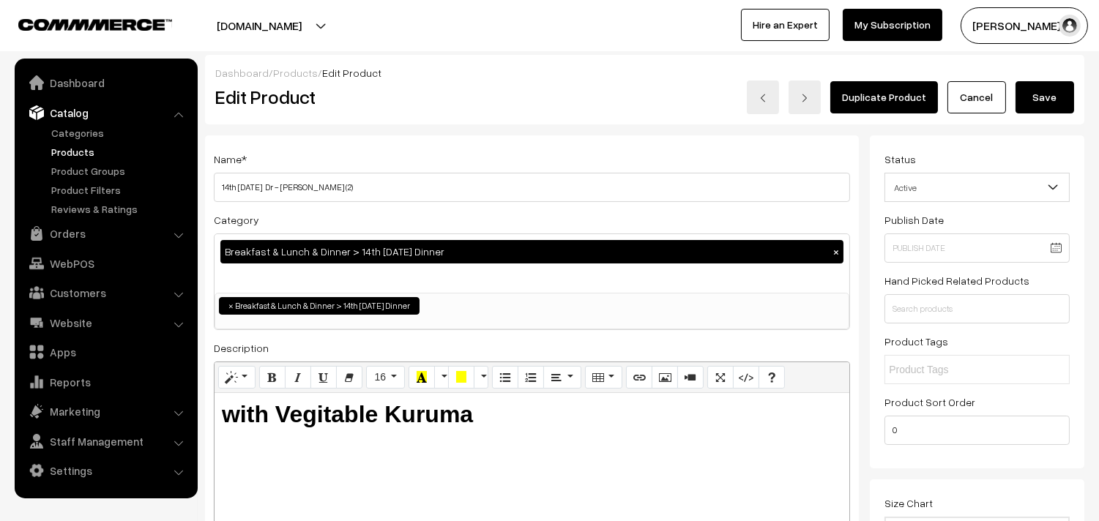
click at [837, 261] on div "Breakfast & Lunch & Dinner > 14th Thursday Dinner ×" at bounding box center [531, 251] width 623 height 23
click at [831, 252] on button "×" at bounding box center [835, 251] width 13 height 13
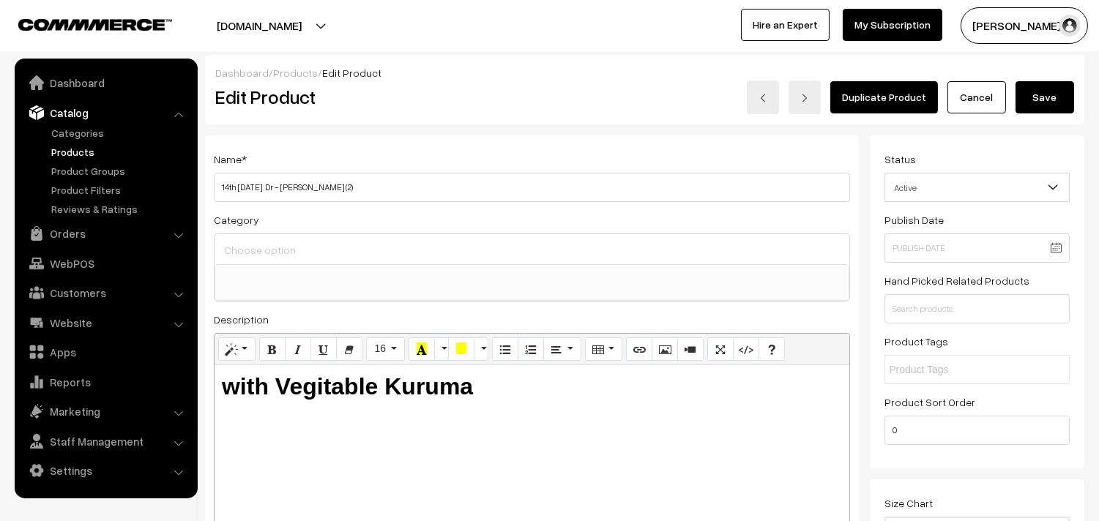
scroll to position [12, 0]
click at [258, 262] on div at bounding box center [531, 249] width 635 height 31
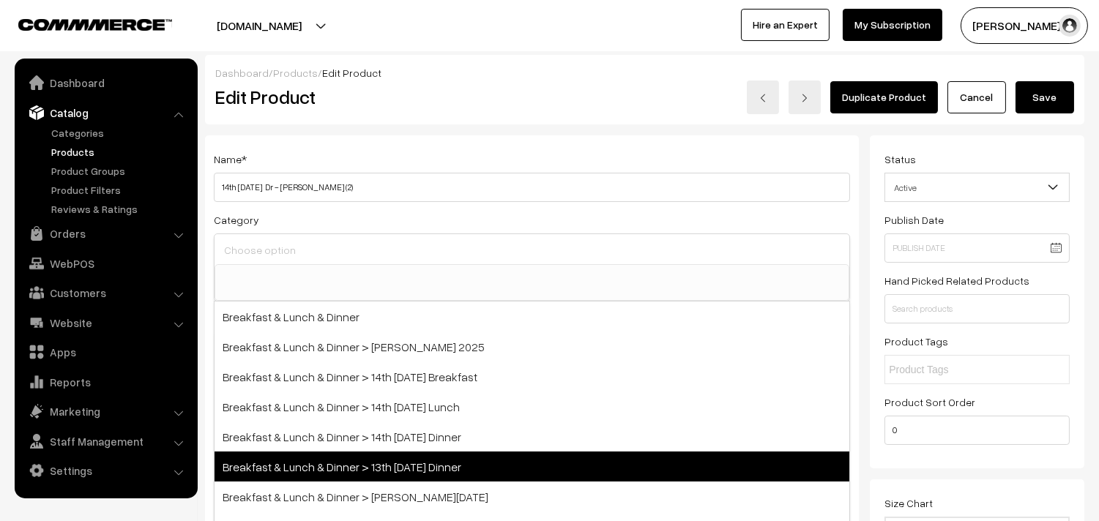
click at [430, 465] on span "Breakfast & Lunch & Dinner > 13th Wednesday Dinner" at bounding box center [531, 467] width 635 height 30
select select "96"
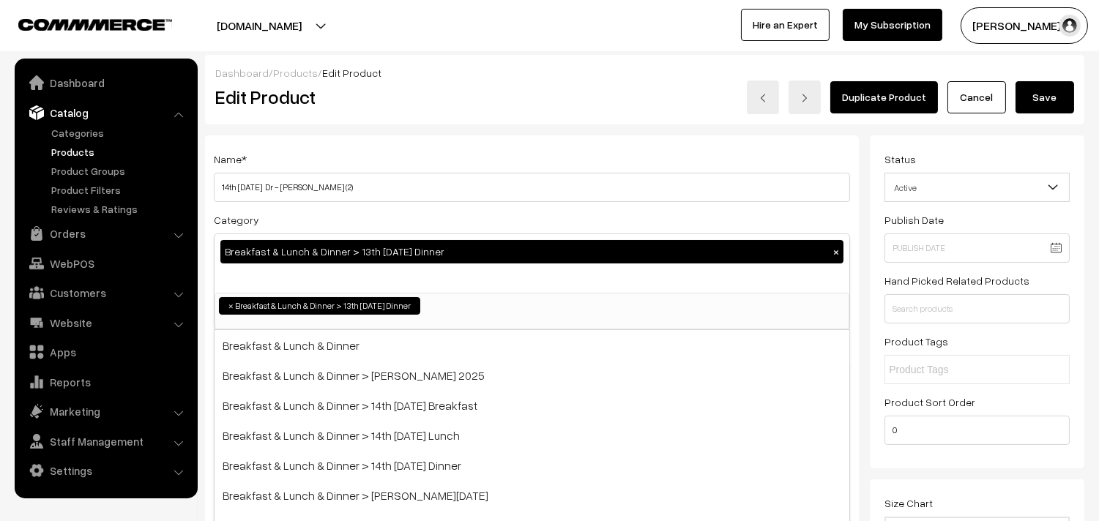
click at [527, 141] on div "Name * 14th Thursday Dr - Poori (2) Category Breakfast & Lunch & Dinner > 13th …" at bounding box center [532, 371] width 654 height 473
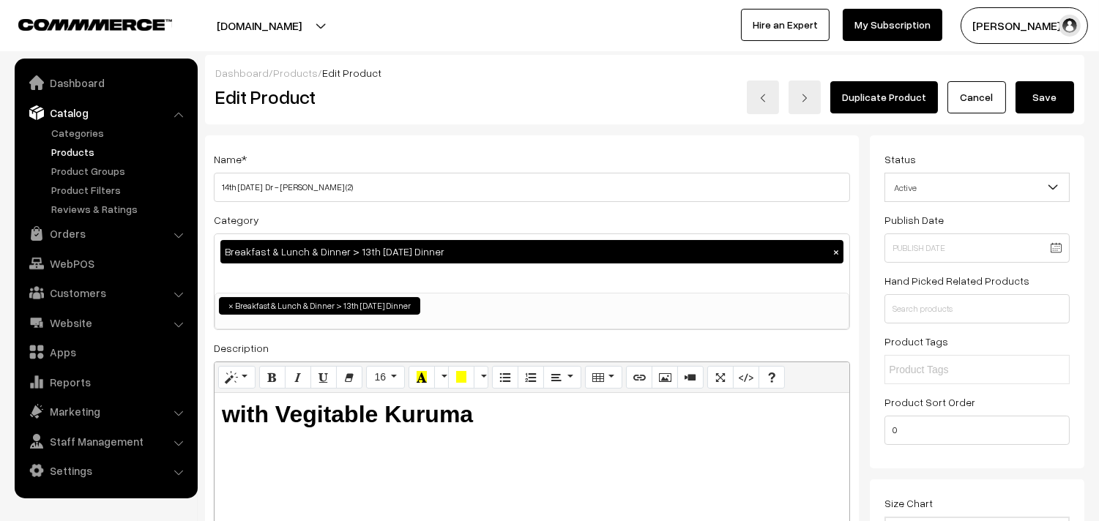
drag, startPoint x: 274, startPoint y: 412, endPoint x: 712, endPoint y: 491, distance: 445.5
click at [712, 491] on div "with Vegitable Kuruma" at bounding box center [531, 484] width 635 height 183
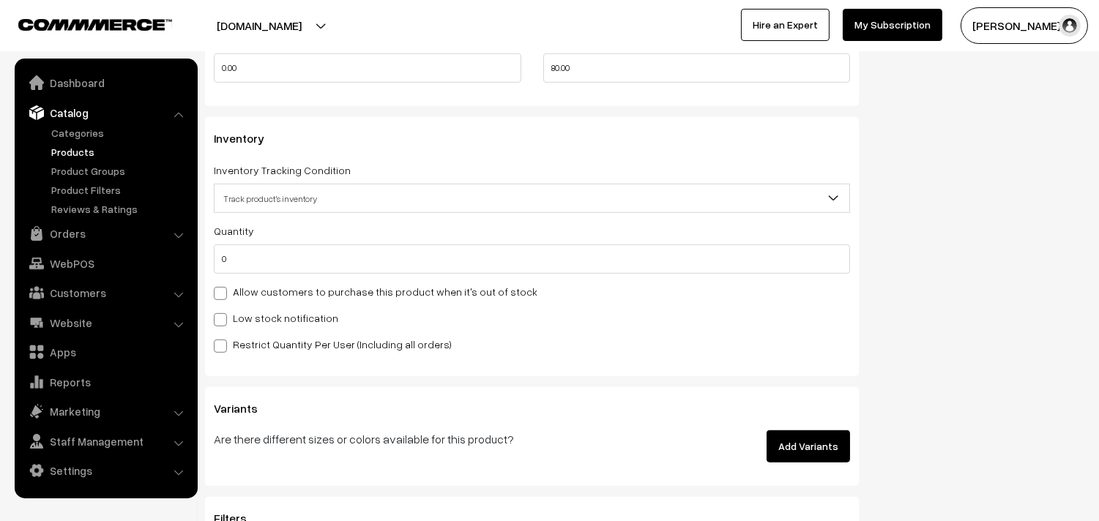
scroll to position [1464, 0]
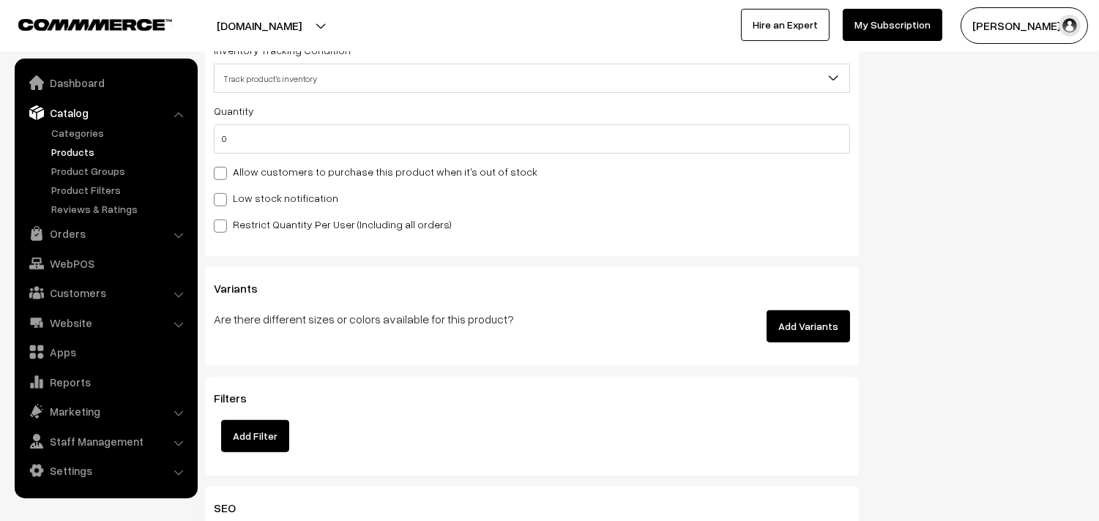
click at [318, 172] on label "Allow customers to purchase this product when it's out of stock" at bounding box center [376, 171] width 324 height 15
click at [223, 172] on input "Allow customers to purchase this product when it's out of stock" at bounding box center [219, 171] width 10 height 10
checkbox input "true"
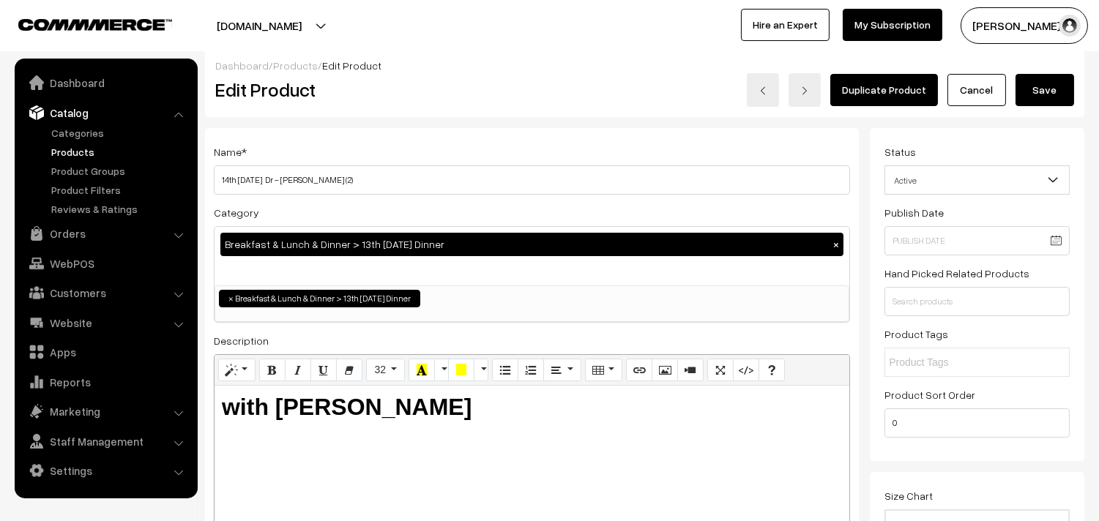
scroll to position [0, 0]
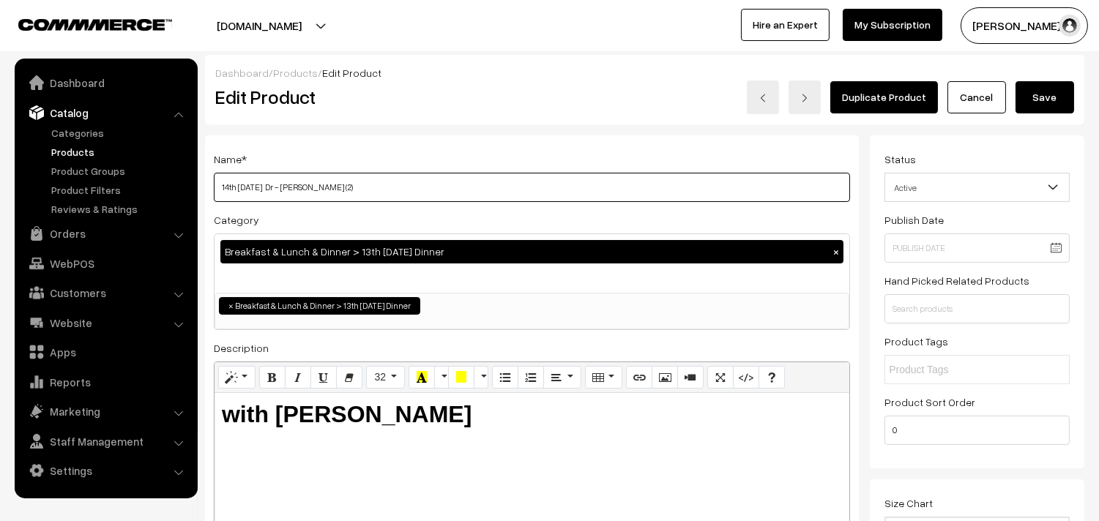
click at [238, 187] on input "14th Thursday Dr - Poori (2)" at bounding box center [532, 187] width 636 height 29
drag, startPoint x: 273, startPoint y: 185, endPoint x: 93, endPoint y: 159, distance: 182.0
type input "15th Friday Dr - Poori (2)"
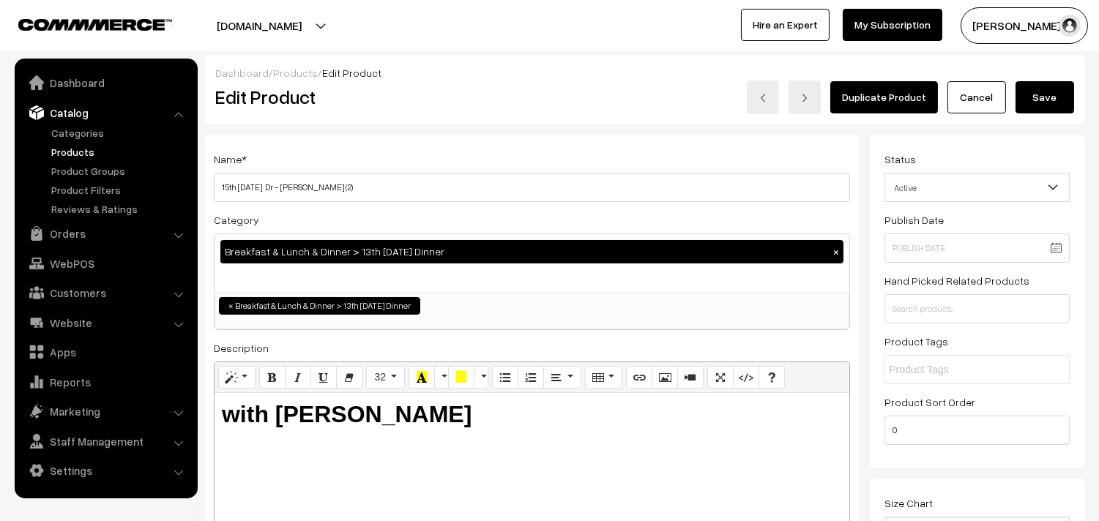
click at [1020, 98] on button "Save" at bounding box center [1044, 97] width 59 height 32
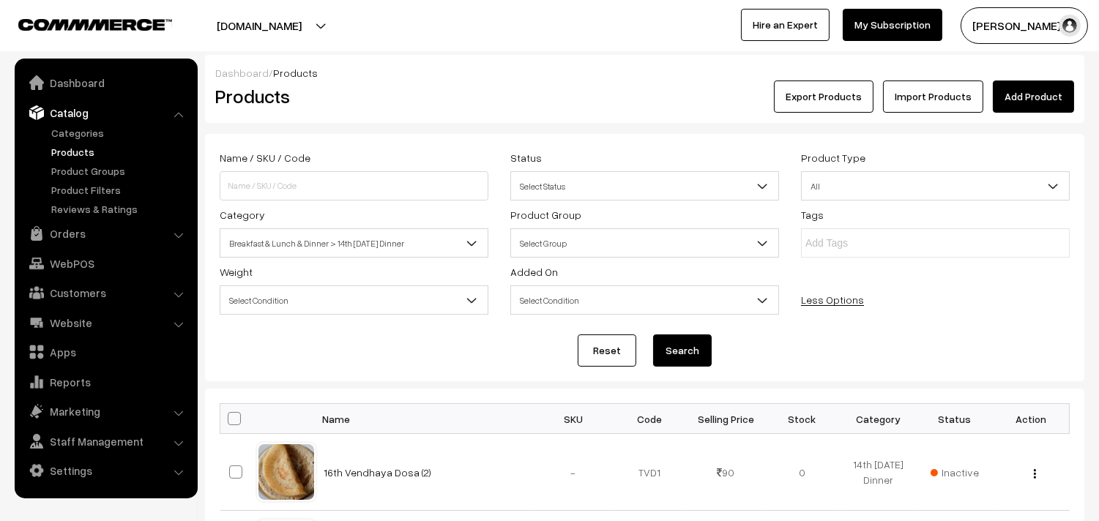
click at [359, 242] on span "Breakfast & Lunch & Dinner > 14th [DATE] Dinner" at bounding box center [353, 244] width 267 height 26
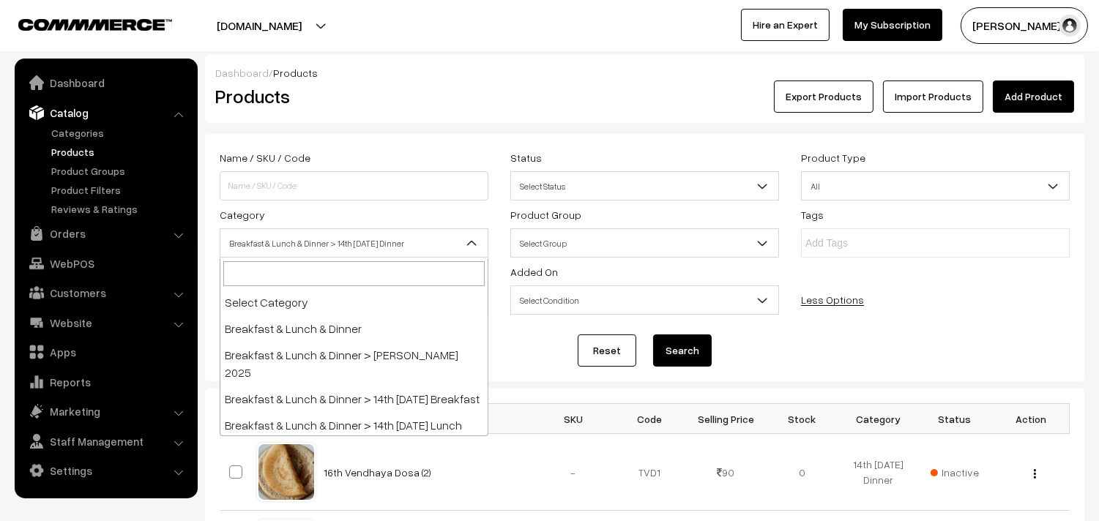
scroll to position [113, 0]
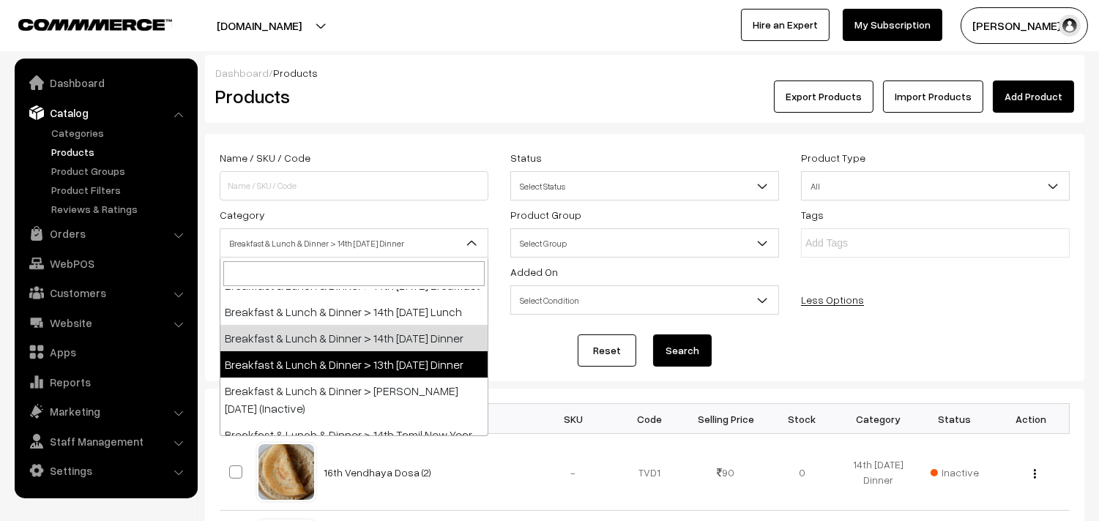
select select "96"
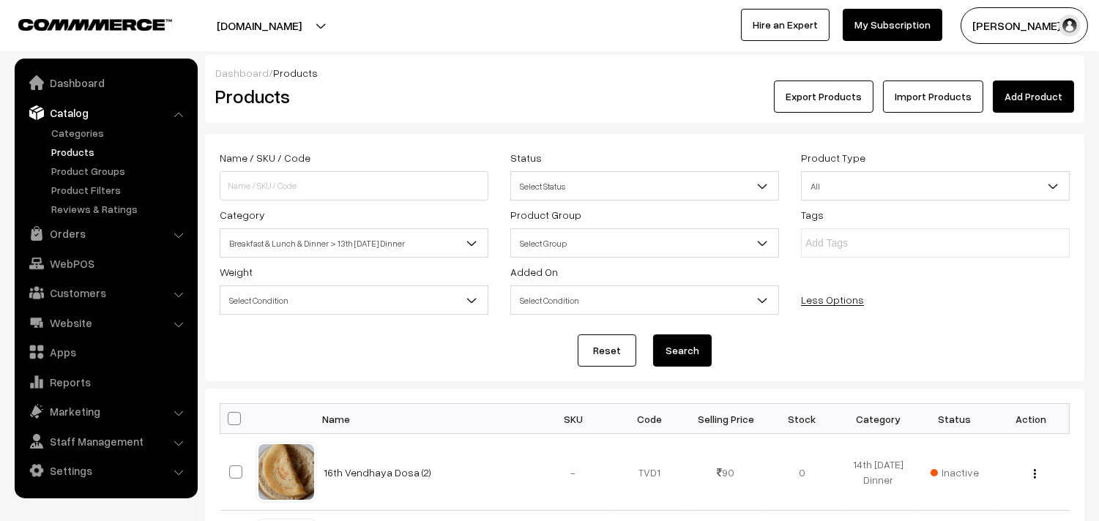
click at [681, 346] on button "Search" at bounding box center [682, 351] width 59 height 32
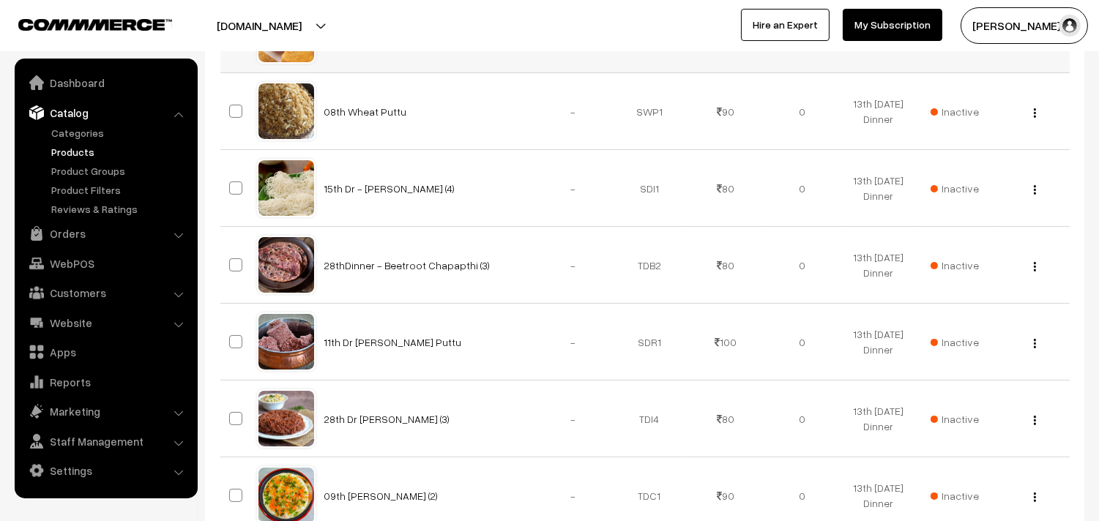
scroll to position [487, 0]
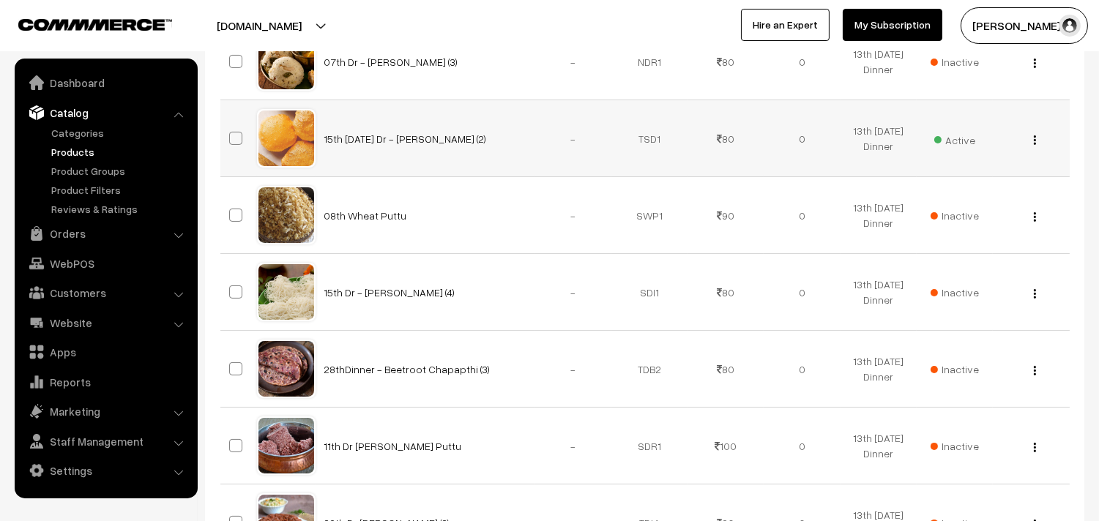
click at [1031, 141] on div "View Edit Delete" at bounding box center [1030, 138] width 59 height 15
click at [1035, 137] on img "button" at bounding box center [1035, 140] width 2 height 10
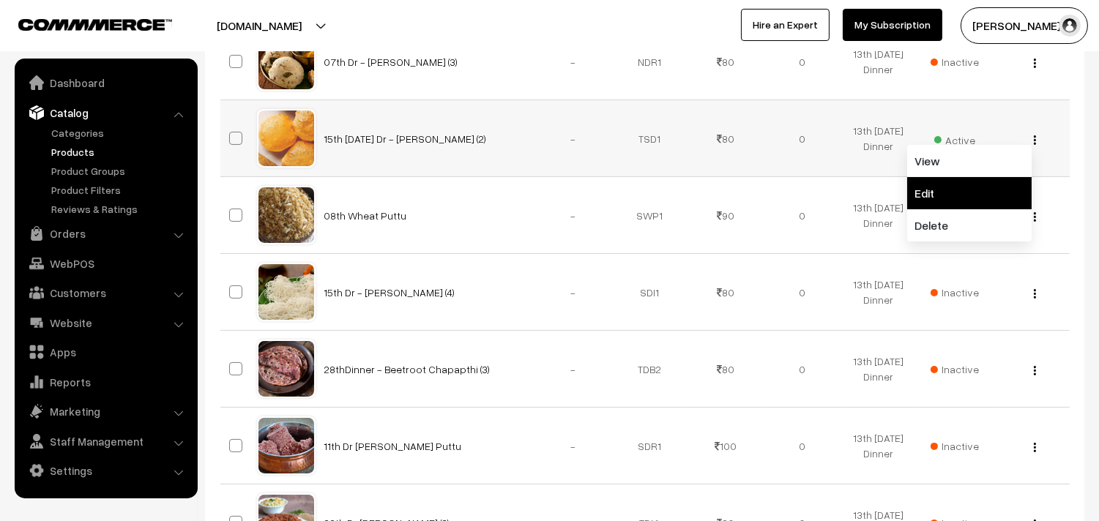
click at [941, 195] on link "Edit" at bounding box center [969, 193] width 124 height 32
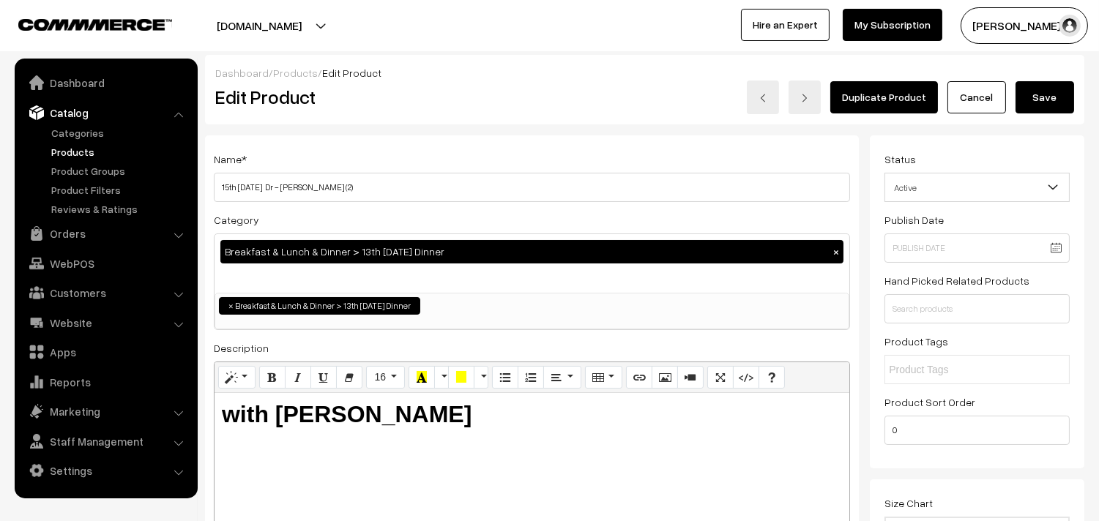
drag, startPoint x: 0, startPoint y: 0, endPoint x: 262, endPoint y: 185, distance: 320.9
click at [262, 185] on h3 "Adjust Quantity" at bounding box center [271, 203] width 130 height 49
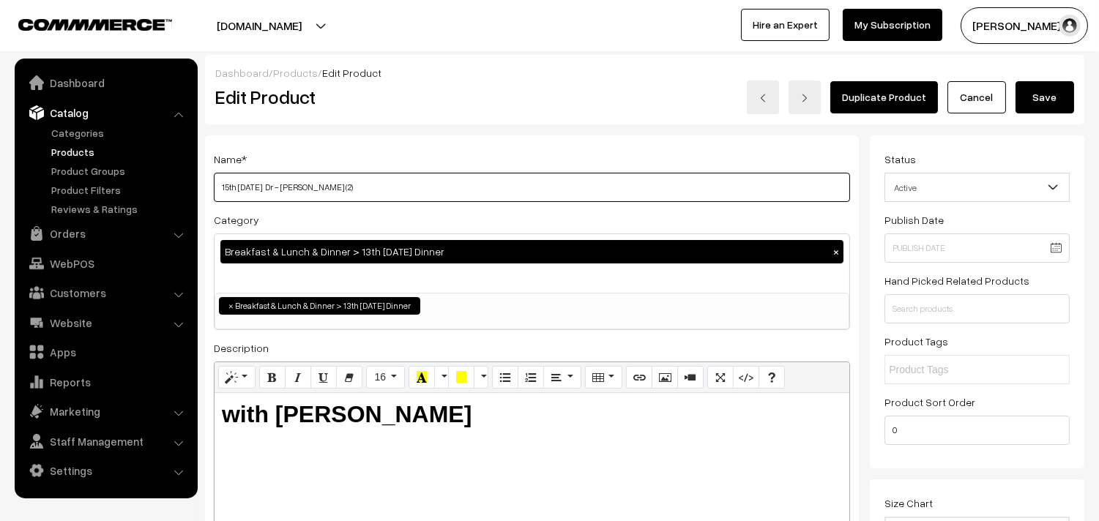
click at [405, 195] on input "15th [DATE] Dr - [PERSON_NAME] (2)" at bounding box center [532, 187] width 636 height 29
drag, startPoint x: 262, startPoint y: 184, endPoint x: 239, endPoint y: 186, distance: 22.7
click at [239, 186] on input "15th [DATE] Dr - [PERSON_NAME] (2)" at bounding box center [532, 187] width 636 height 29
type input "15th Dr - Poori (2)"
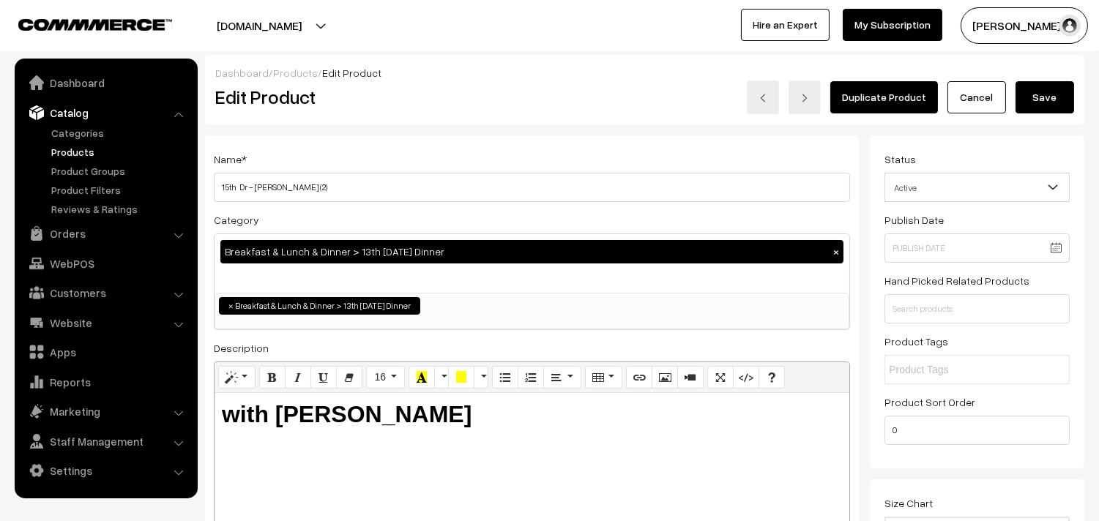
click at [1040, 100] on button "Save" at bounding box center [1044, 97] width 59 height 32
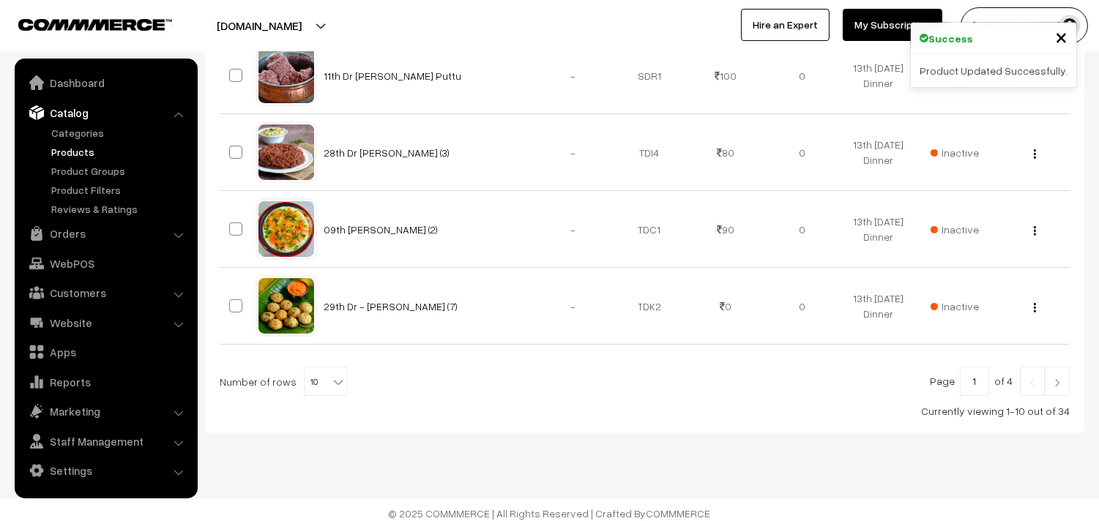
scroll to position [867, 0]
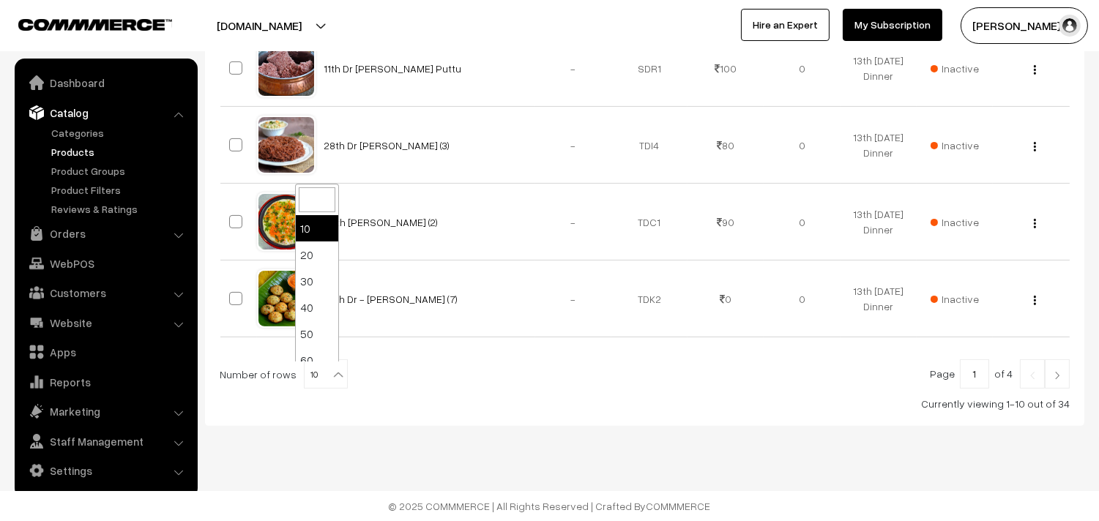
click at [331, 378] on b at bounding box center [338, 374] width 15 height 15
select select "60"
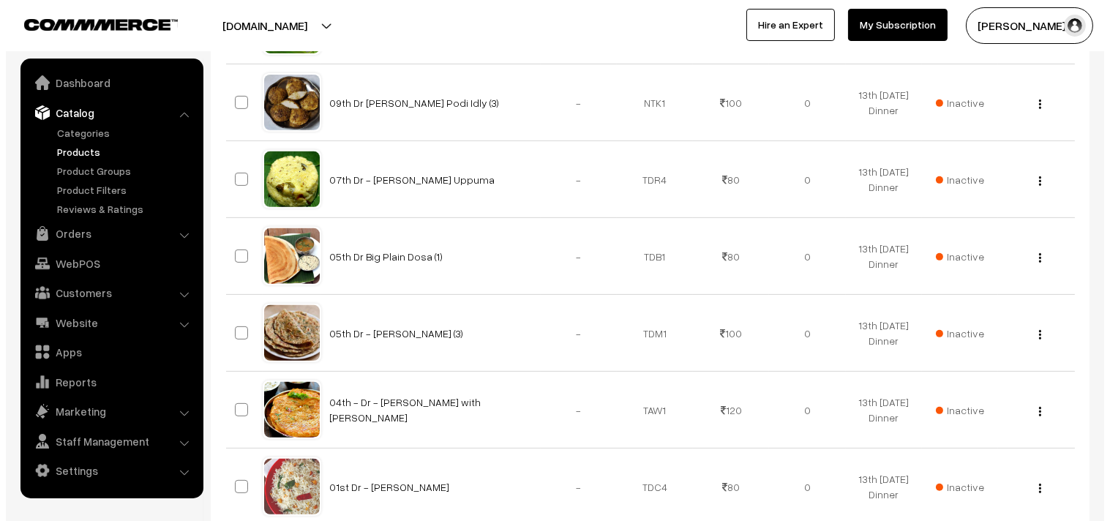
scroll to position [487, 0]
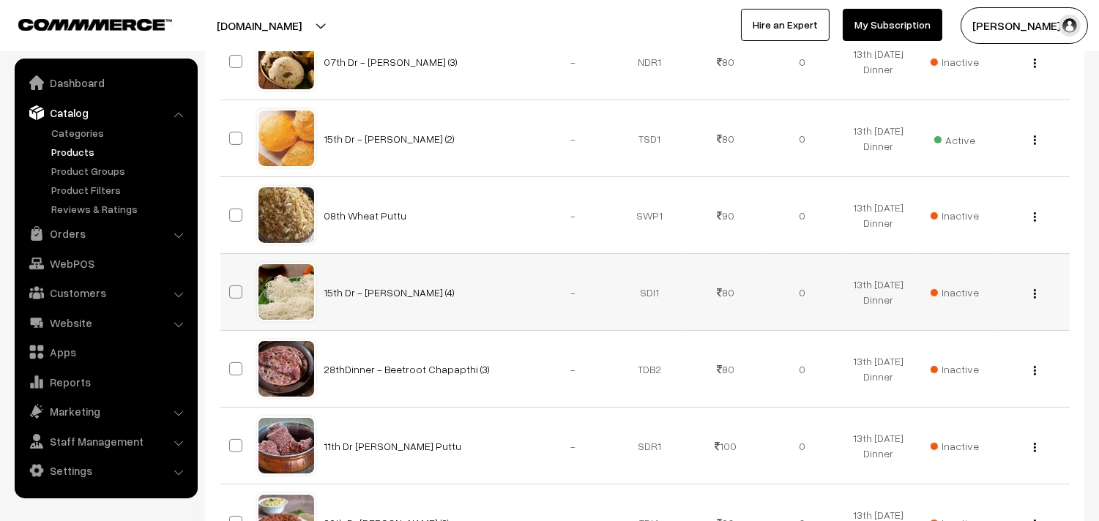
click at [962, 287] on span "Inactive" at bounding box center [954, 292] width 48 height 15
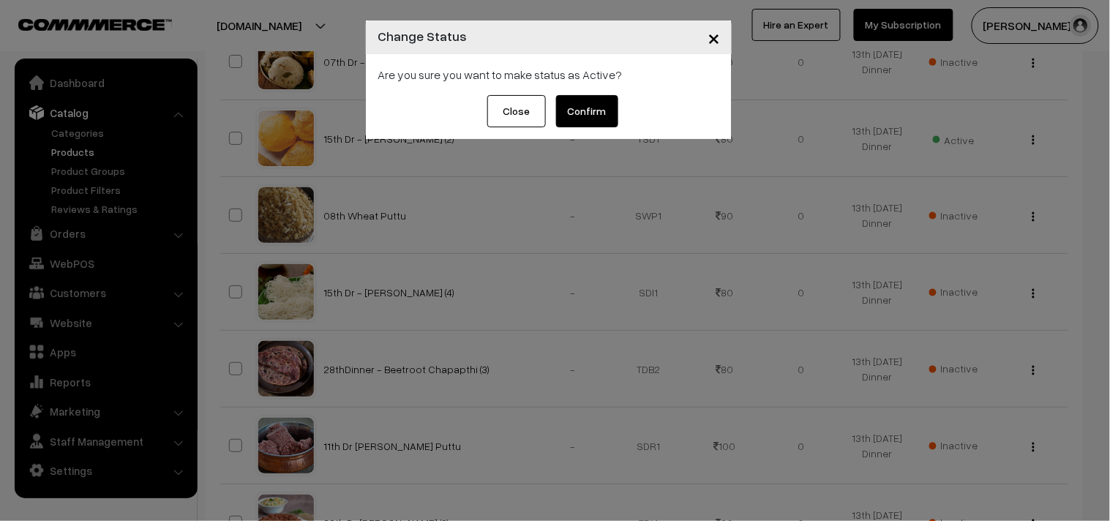
click at [608, 124] on button "Confirm" at bounding box center [587, 111] width 62 height 32
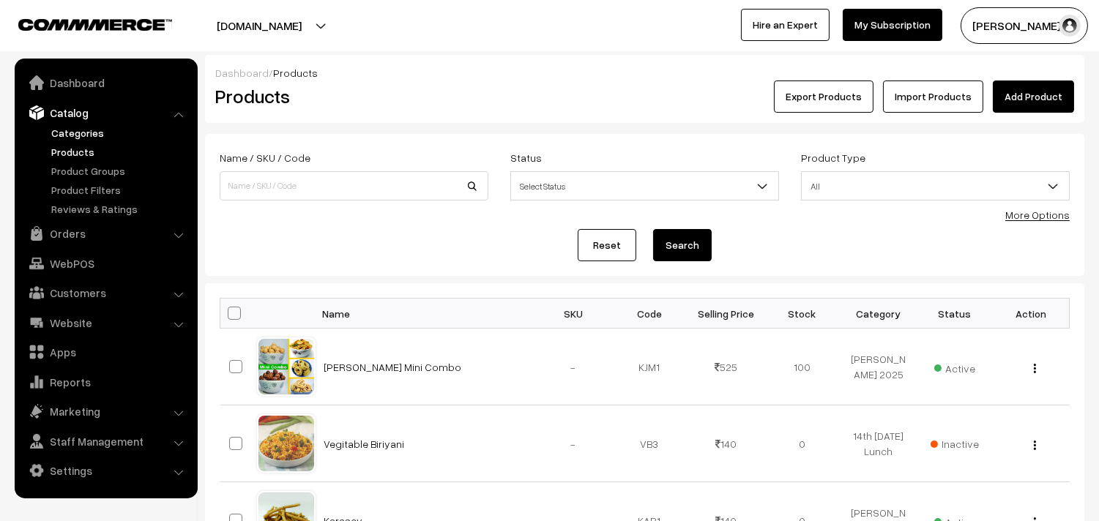
click at [78, 136] on link "Categories" at bounding box center [120, 132] width 145 height 15
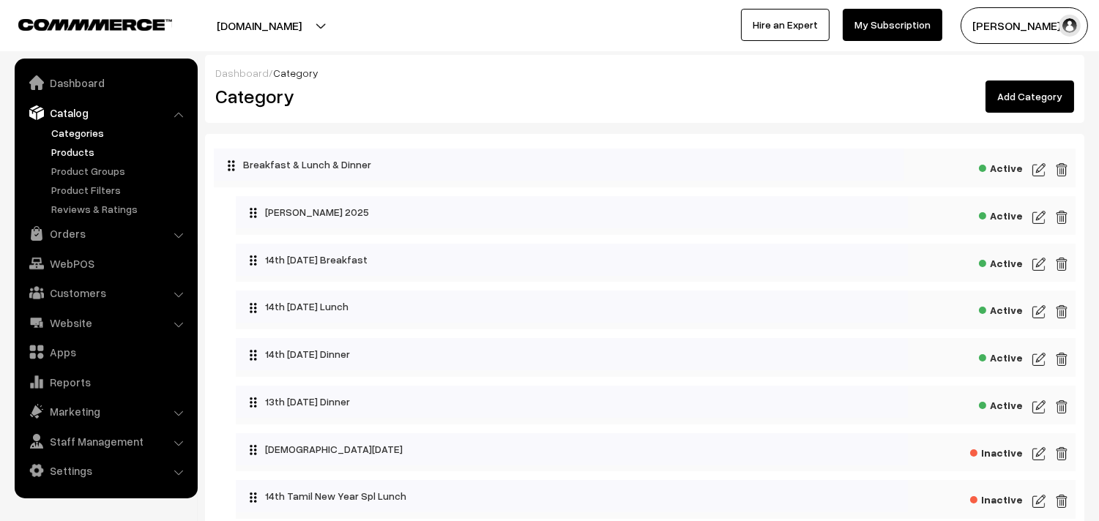
click at [78, 149] on link "Products" at bounding box center [120, 151] width 145 height 15
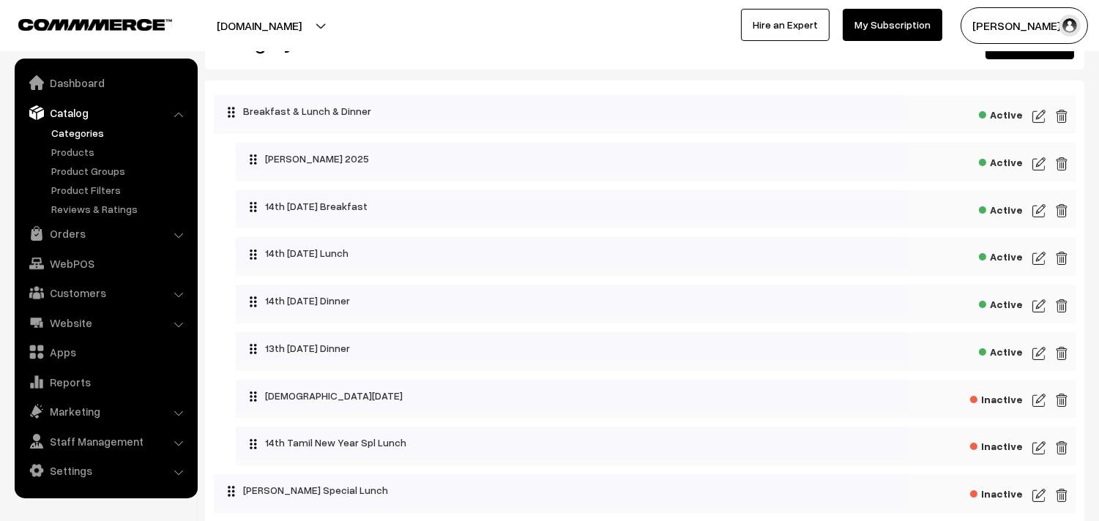
scroll to position [81, 0]
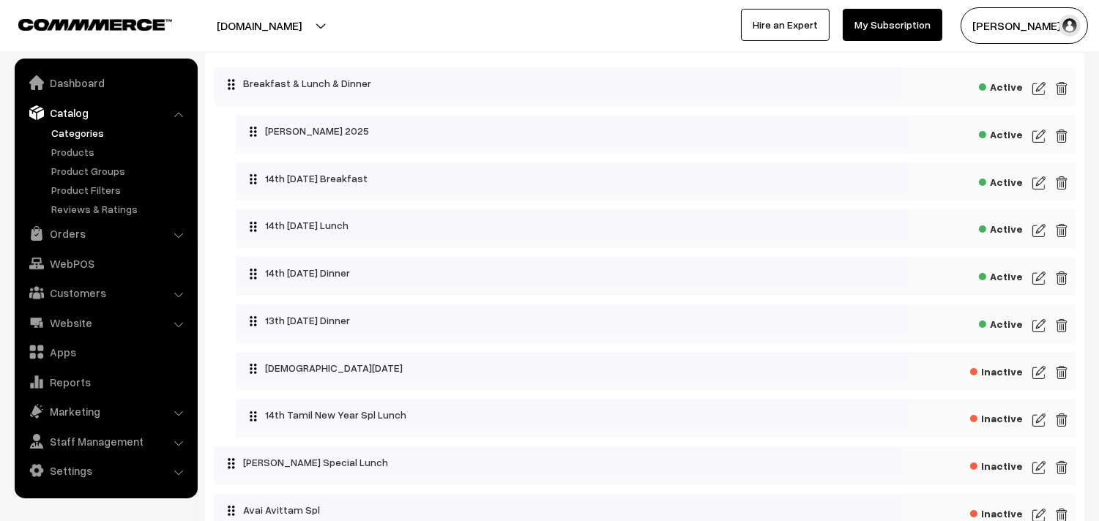
click at [1036, 185] on img at bounding box center [1038, 183] width 13 height 18
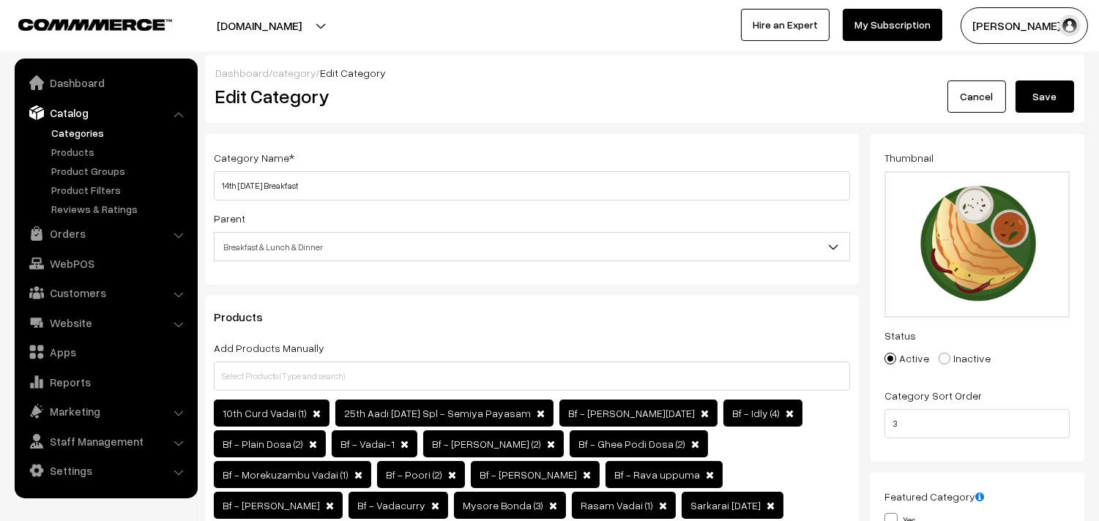
click at [418, 157] on div "Category Name * 14th Thursday Breakfast" at bounding box center [532, 175] width 636 height 52
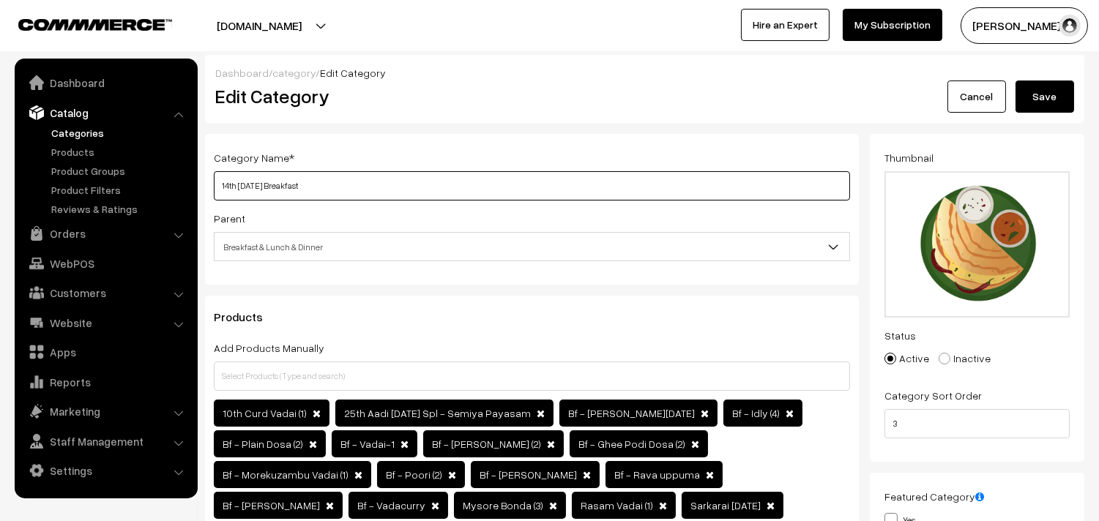
drag, startPoint x: 236, startPoint y: 184, endPoint x: 196, endPoint y: 184, distance: 39.5
drag, startPoint x: 274, startPoint y: 184, endPoint x: 236, endPoint y: 187, distance: 38.9
click at [236, 187] on input "15th Thursday Breakfast" at bounding box center [532, 185] width 636 height 29
type input "15th Friday Breakfast"
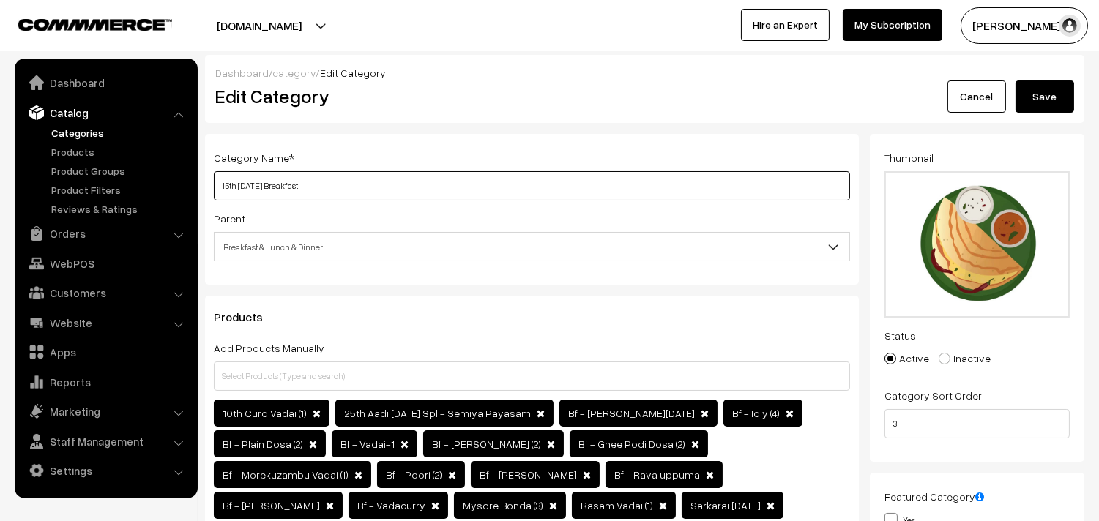
click at [209, 186] on div "Category Name * 15th Friday Breakfast Parent Top Level Category Breakfast & Lun…" at bounding box center [532, 209] width 654 height 151
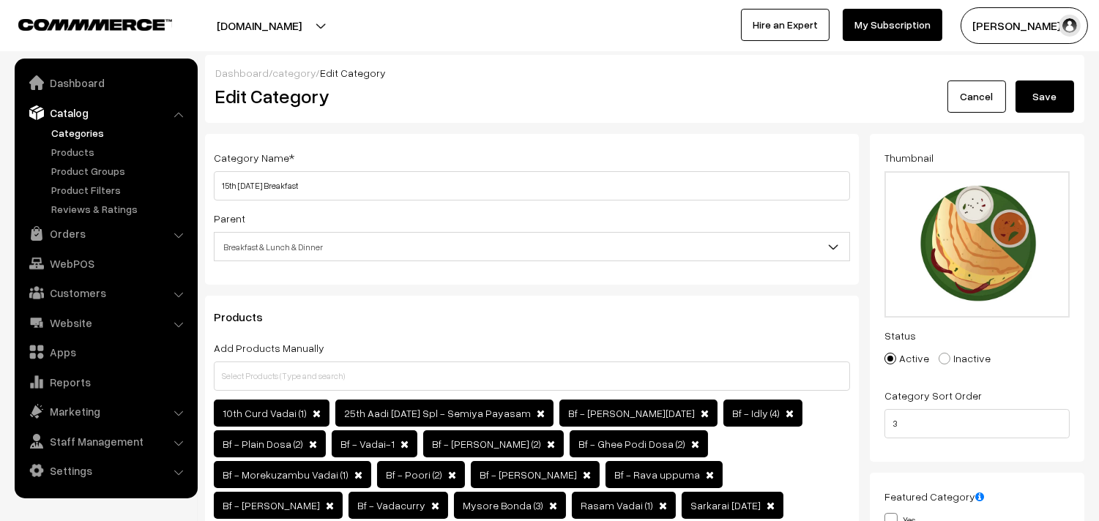
click at [1050, 100] on button "Save" at bounding box center [1044, 97] width 59 height 32
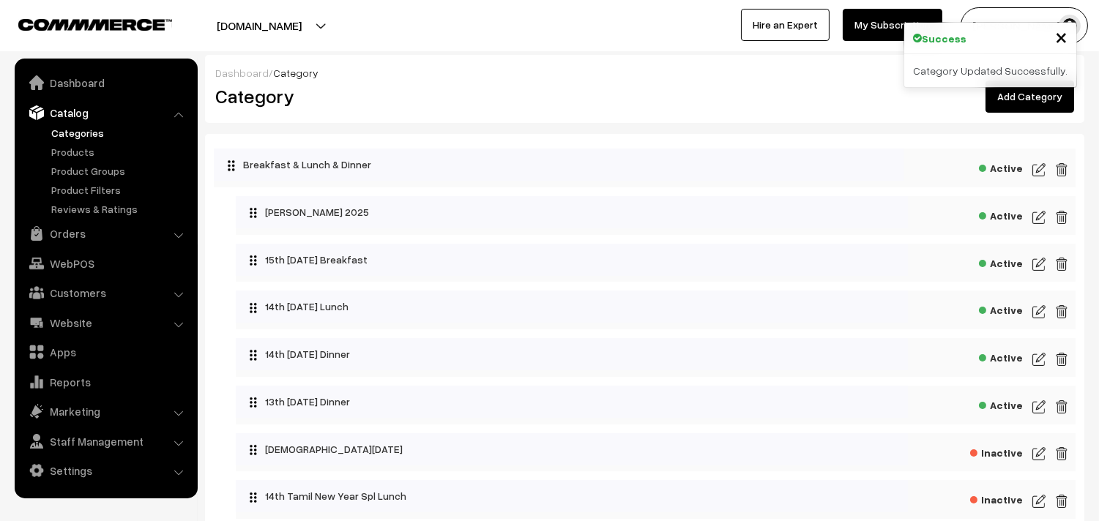
scroll to position [81, 0]
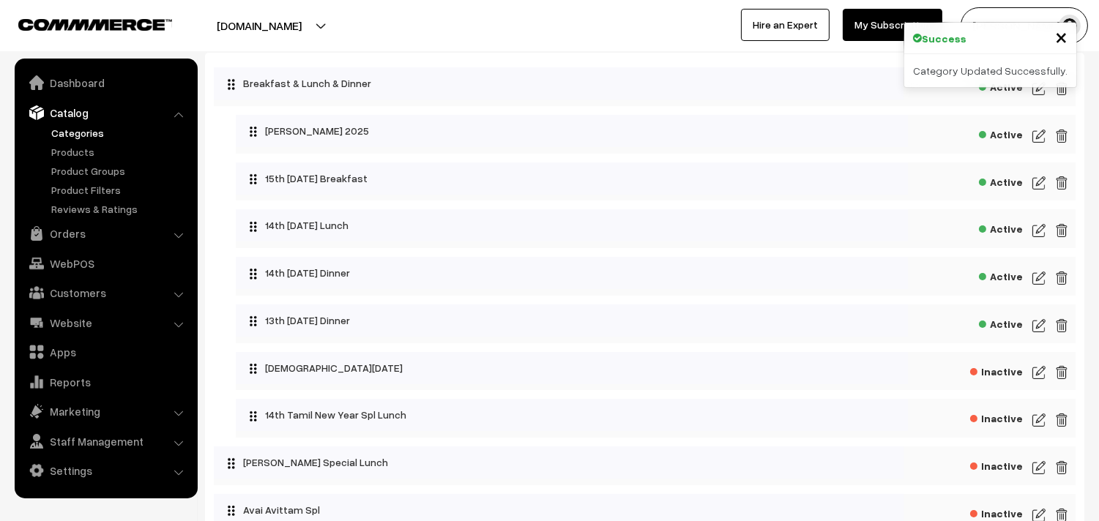
click at [1040, 231] on img at bounding box center [1038, 231] width 13 height 18
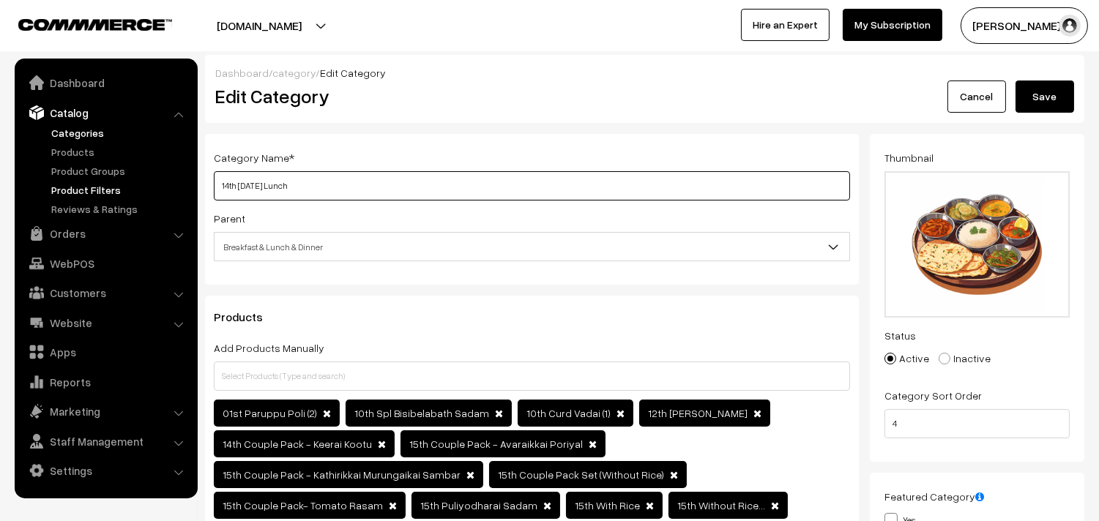
drag, startPoint x: 273, startPoint y: 184, endPoint x: 181, endPoint y: 184, distance: 92.2
paste input "5th [DATE]"
type input "15th [DATE] Lunch"
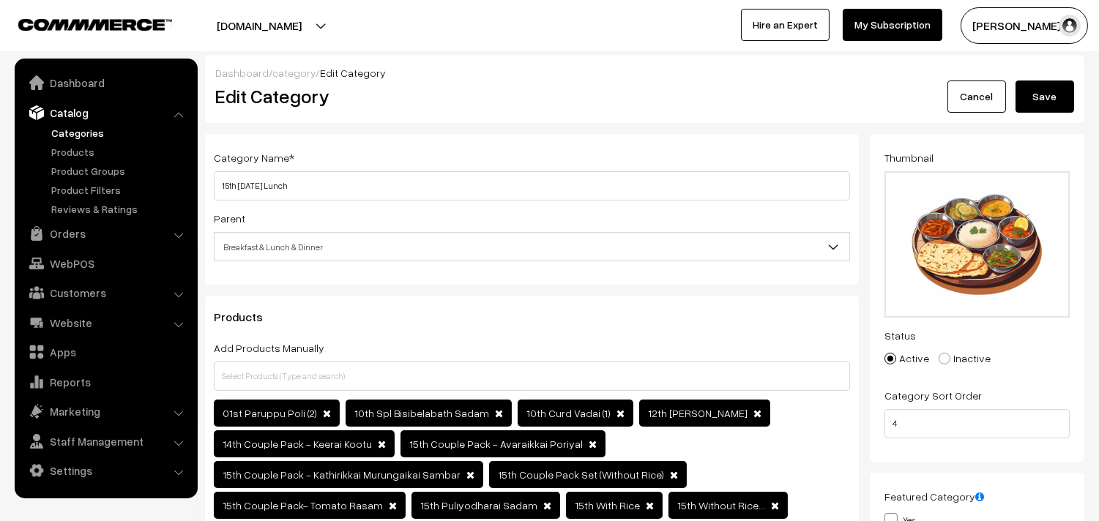
click at [1052, 89] on button "Save" at bounding box center [1044, 97] width 59 height 32
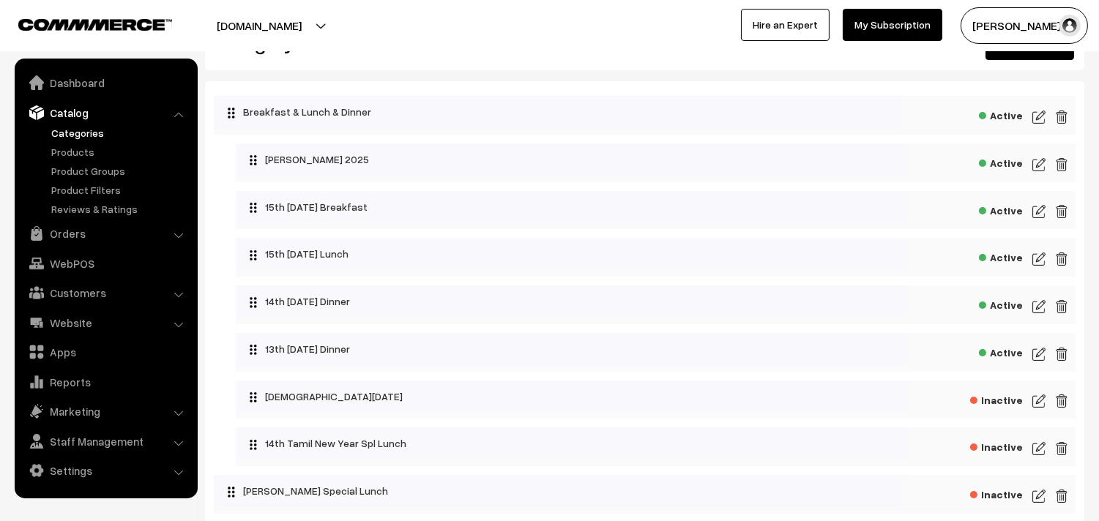
scroll to position [81, 0]
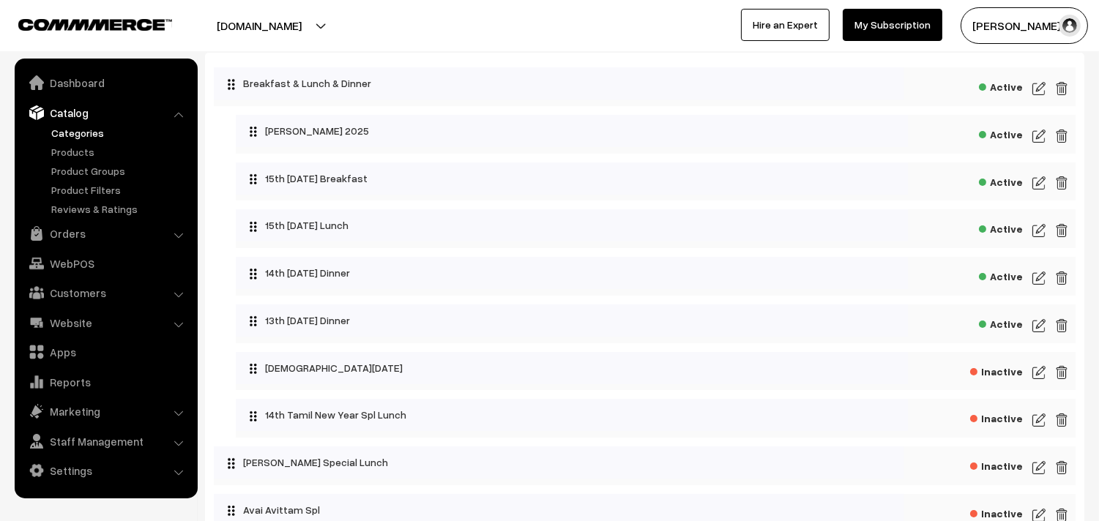
click at [1040, 326] on img at bounding box center [1038, 326] width 13 height 18
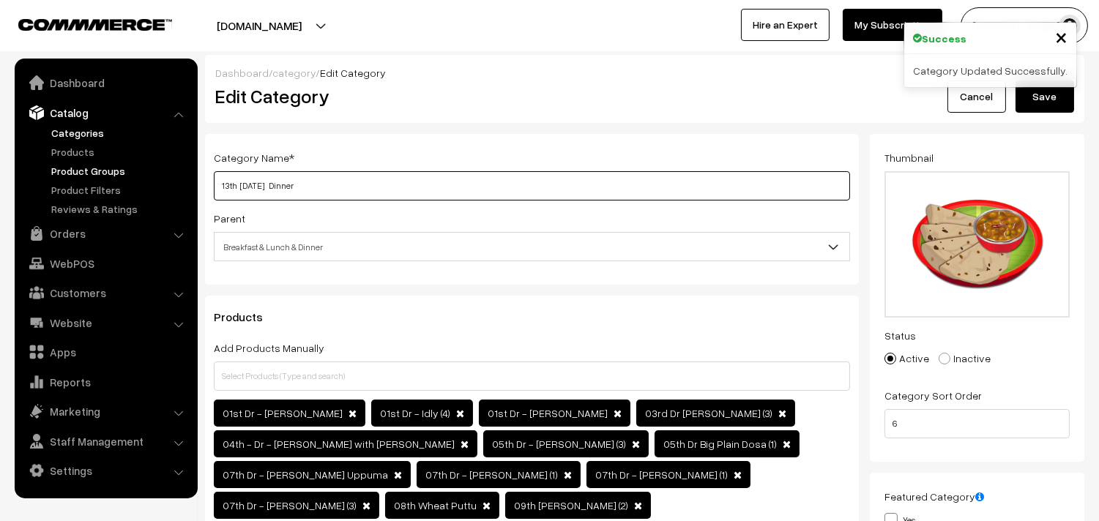
drag, startPoint x: 279, startPoint y: 184, endPoint x: 105, endPoint y: 162, distance: 175.7
paste input "5th Fri"
type input "15th [DATE] Dinner"
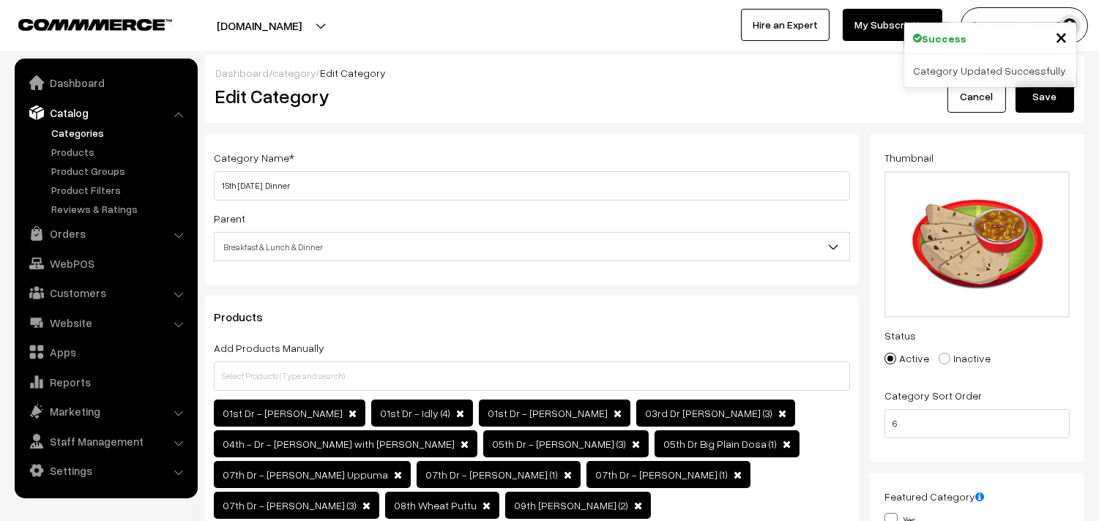
click at [1047, 95] on button "Save" at bounding box center [1044, 97] width 59 height 32
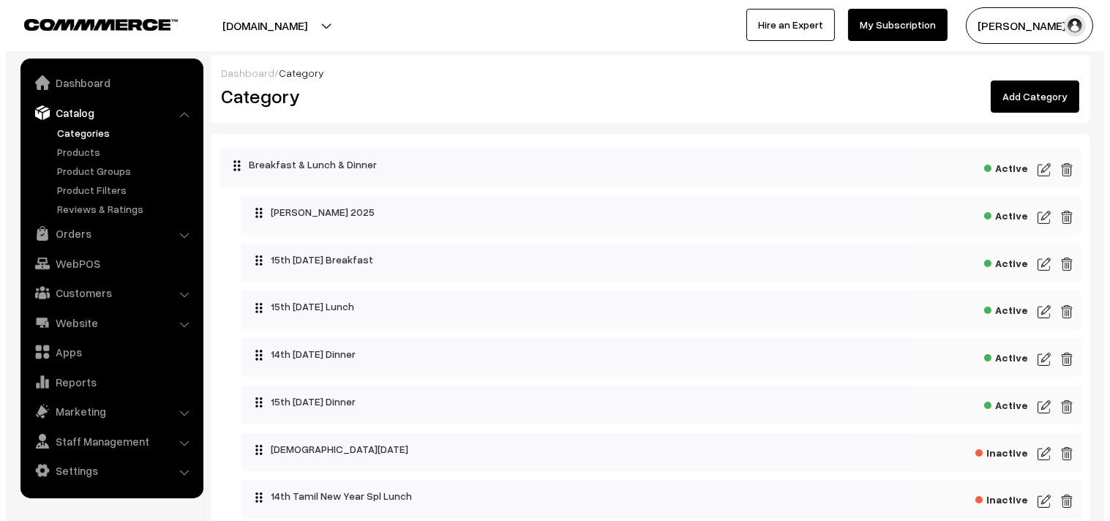
scroll to position [81, 0]
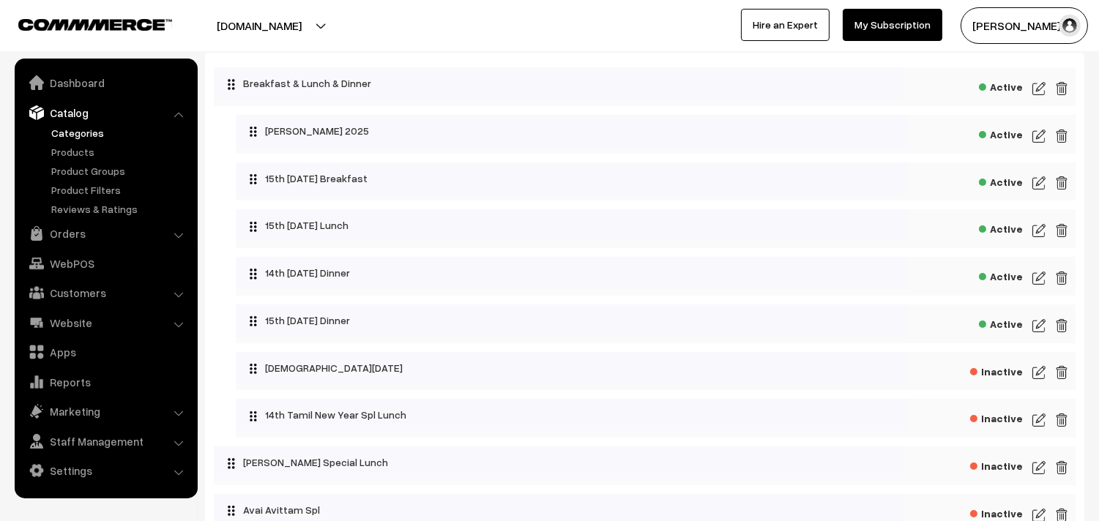
click at [998, 277] on span "Active" at bounding box center [1001, 275] width 44 height 18
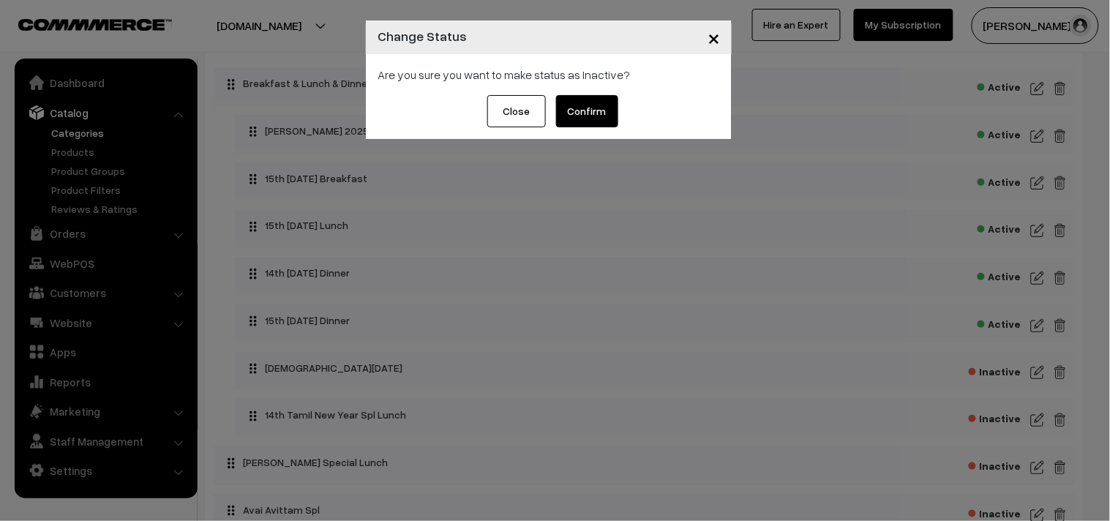
click at [604, 111] on button "Confirm" at bounding box center [587, 111] width 62 height 32
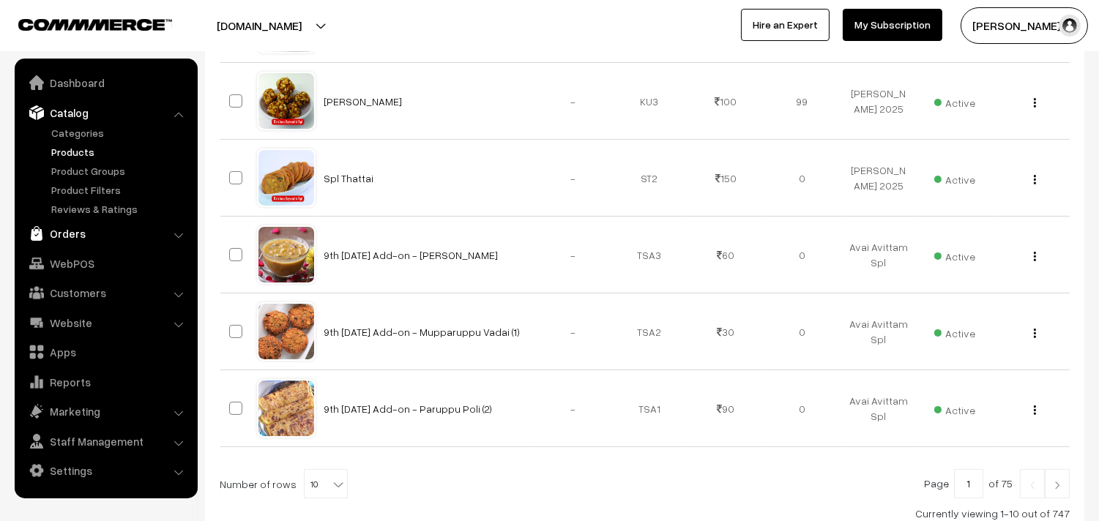
scroll to position [761, 0]
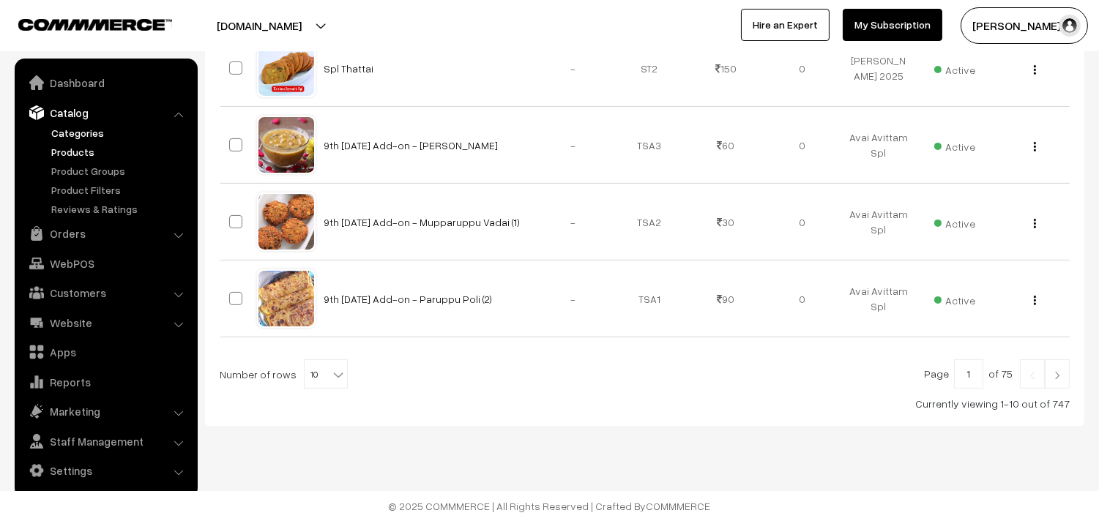
click at [79, 133] on link "Categories" at bounding box center [120, 132] width 145 height 15
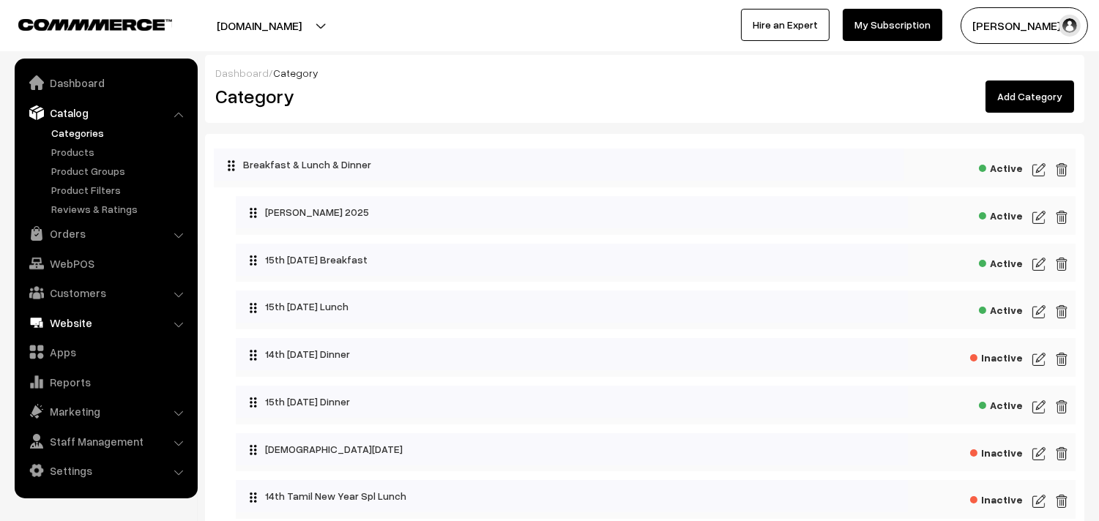
click at [64, 321] on link "Website" at bounding box center [105, 323] width 174 height 26
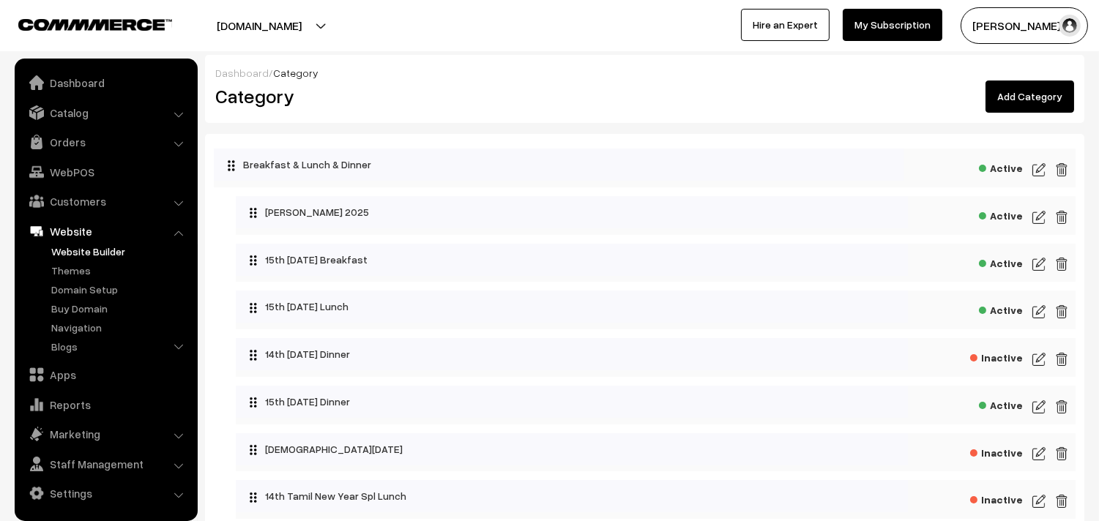
click at [78, 247] on link "Website Builder" at bounding box center [120, 251] width 145 height 15
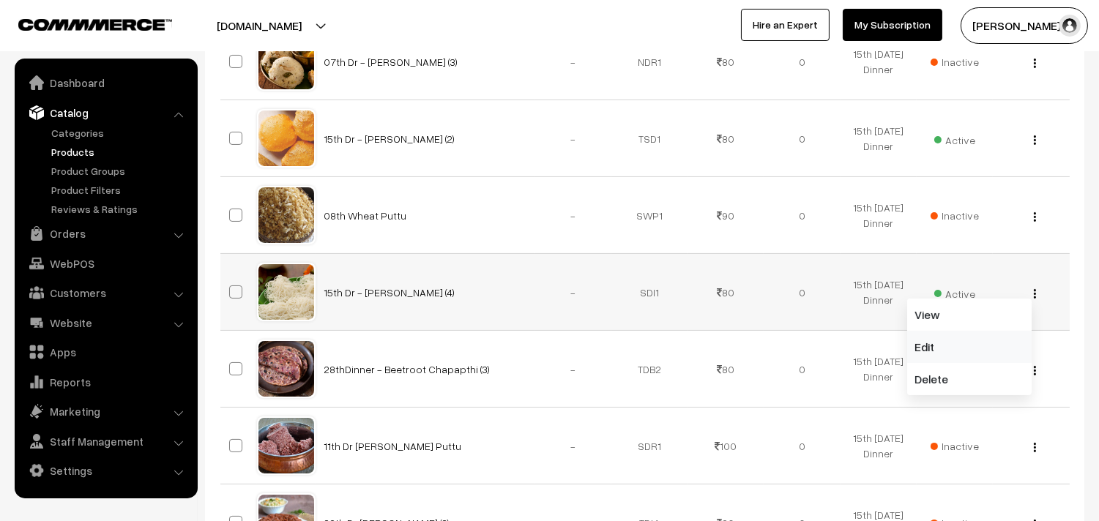
click at [919, 348] on link "Edit" at bounding box center [969, 347] width 124 height 32
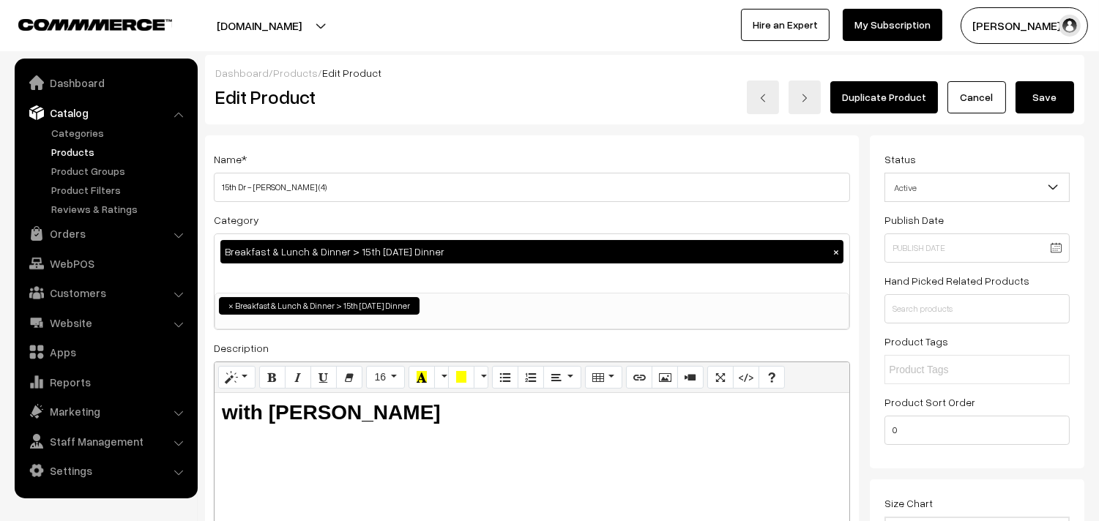
click at [1028, 106] on button "Save" at bounding box center [1044, 97] width 59 height 32
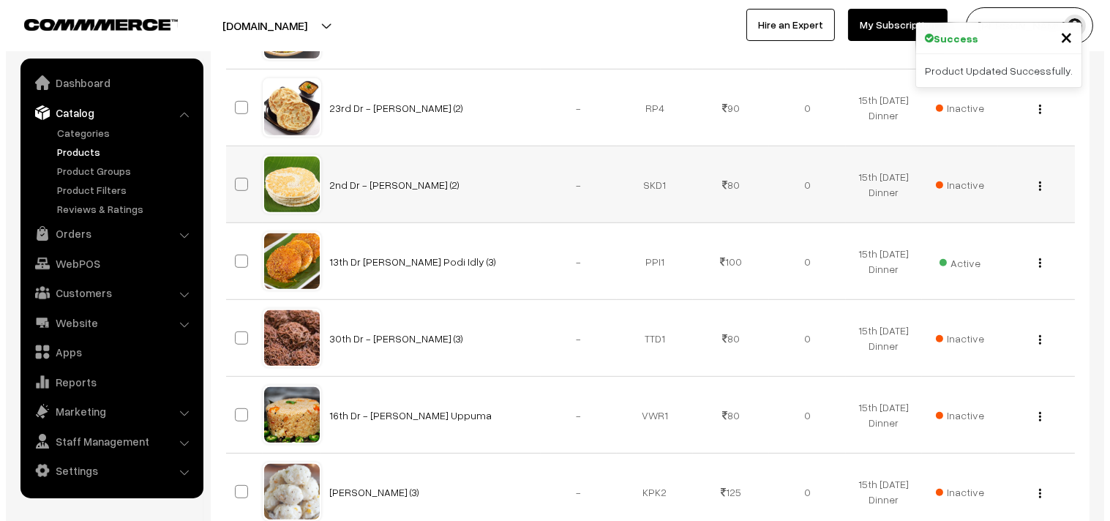
scroll to position [1708, 0]
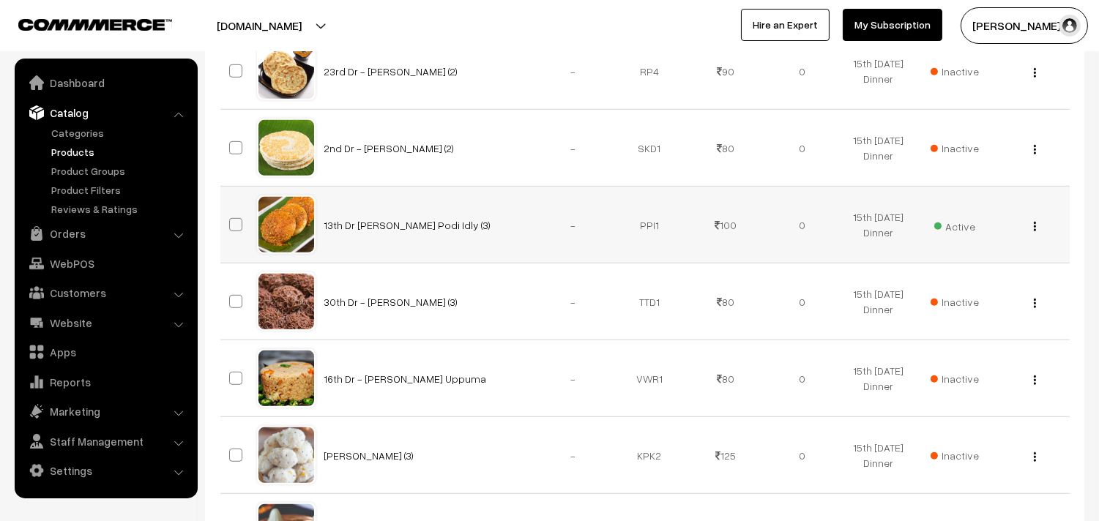
click at [946, 233] on span "Active" at bounding box center [954, 224] width 41 height 19
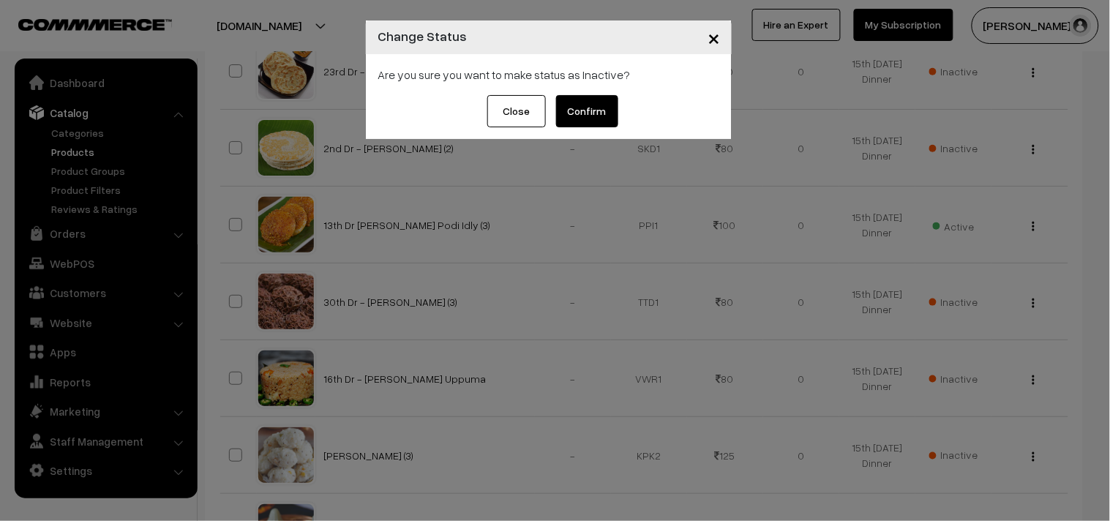
click at [599, 120] on button "Confirm" at bounding box center [587, 111] width 62 height 32
